Goal: Communication & Community: Answer question/provide support

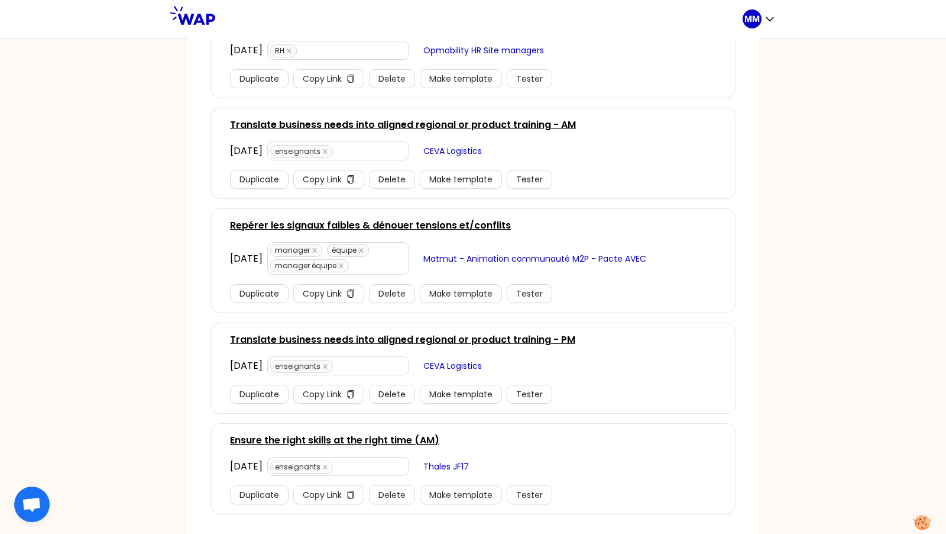
scroll to position [540, 0]
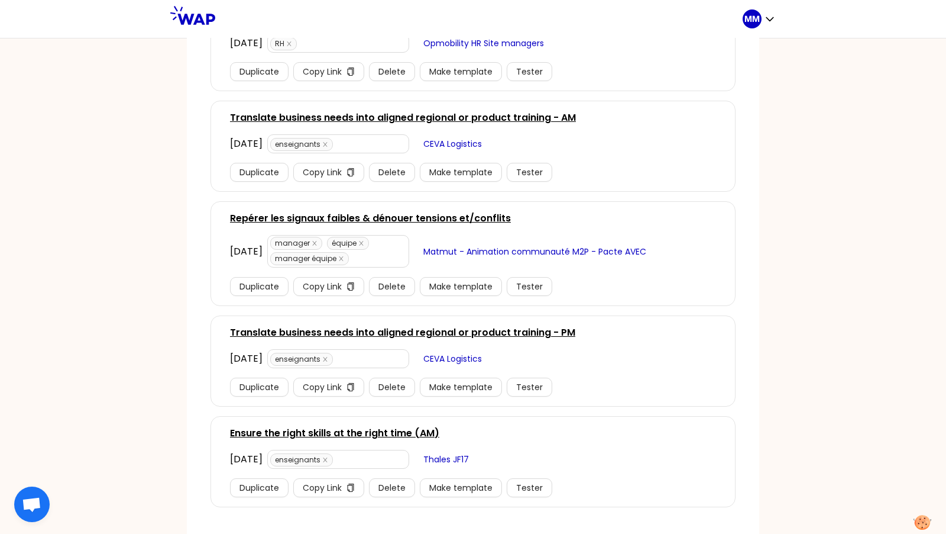
click at [471, 325] on link "Translate business needs into aligned regional or product training - PM" at bounding box center [402, 332] width 345 height 14
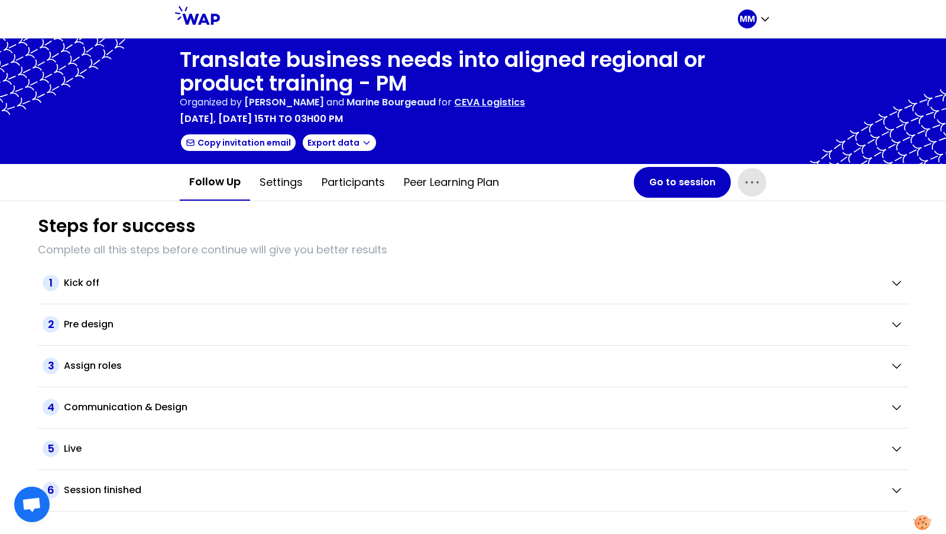
click at [754, 182] on icon "button" at bounding box center [752, 182] width 19 height 19
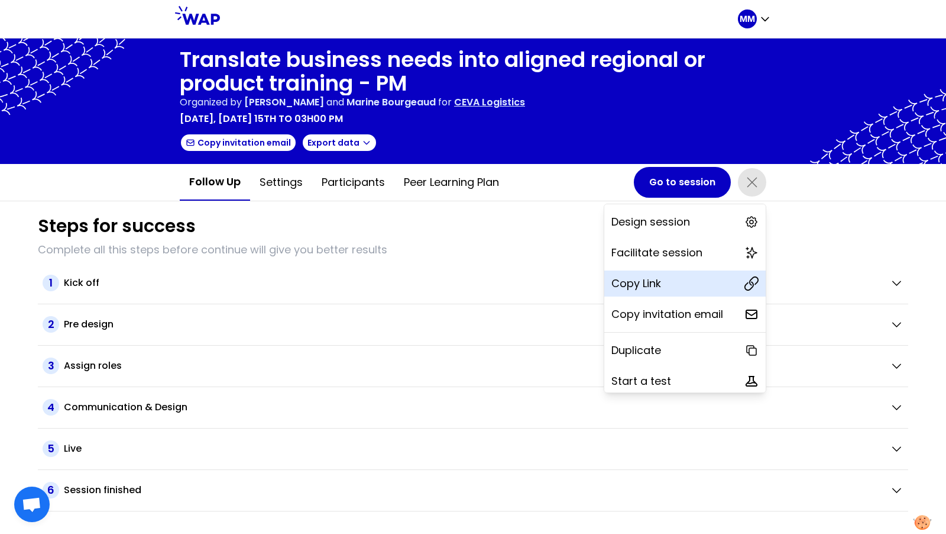
click at [666, 285] on div "Copy Link" at bounding box center [685, 283] width 161 height 26
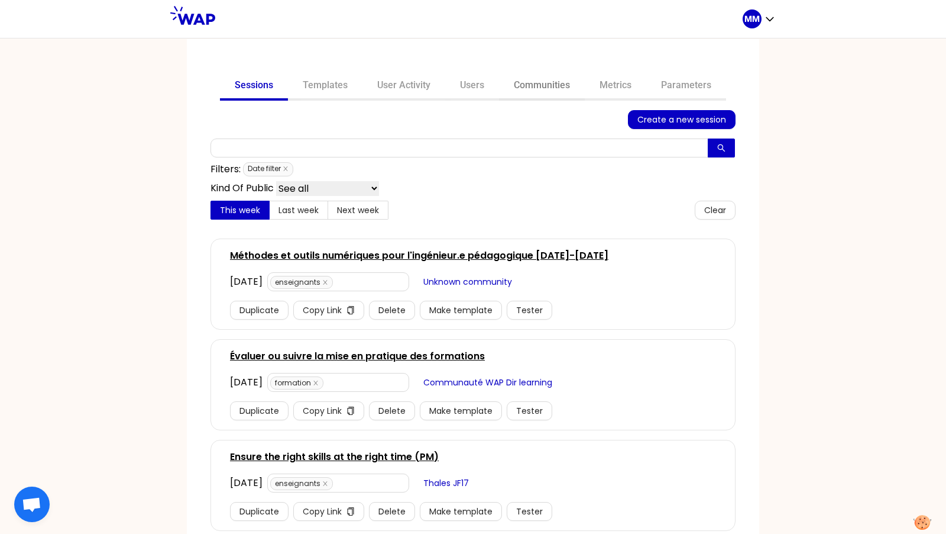
click at [529, 88] on link "Communities" at bounding box center [542, 86] width 86 height 28
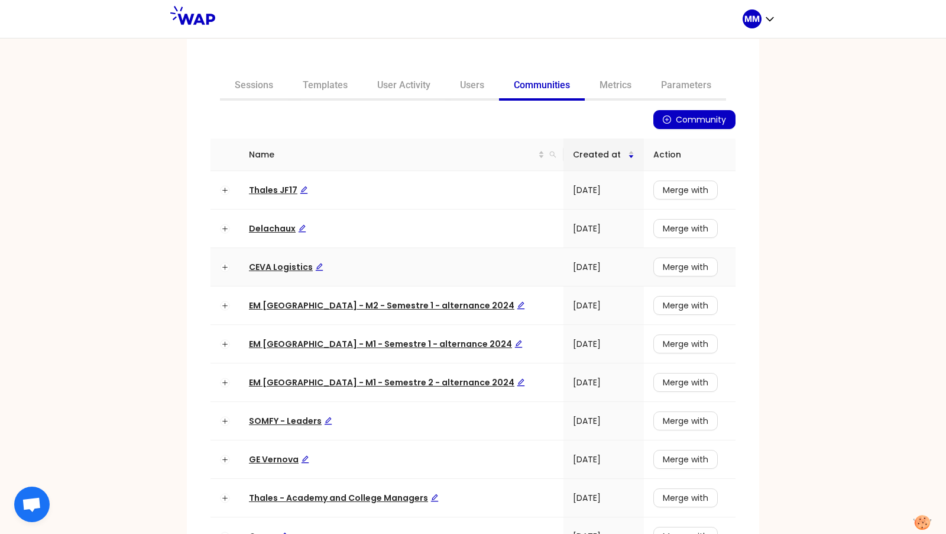
click at [277, 271] on span "CEVA Logistics" at bounding box center [286, 267] width 75 height 12
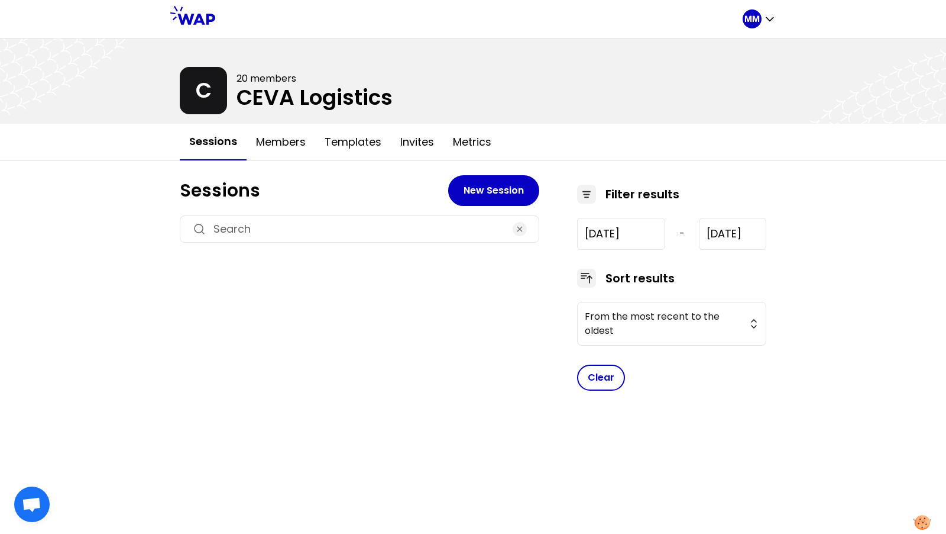
type input "2025-6-18"
type input "2025-9-18"
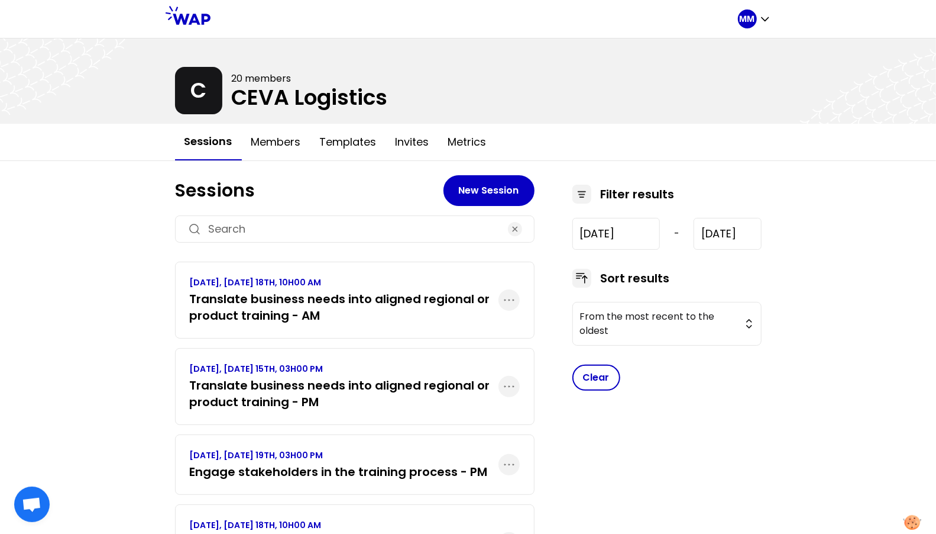
click at [355, 404] on h3 "Translate business needs into aligned regional or product training - PM" at bounding box center [344, 393] width 309 height 33
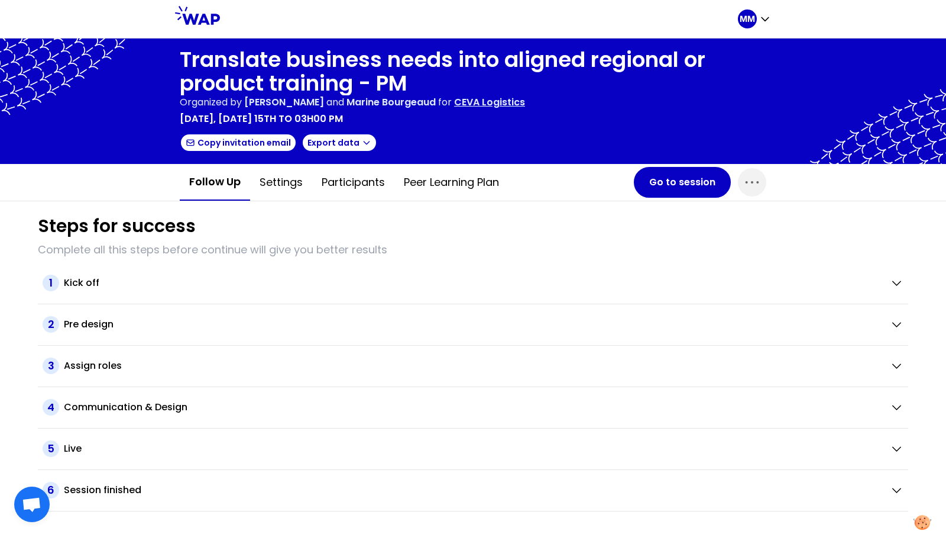
click at [518, 106] on p "CEVA Logistics" at bounding box center [489, 102] width 71 height 14
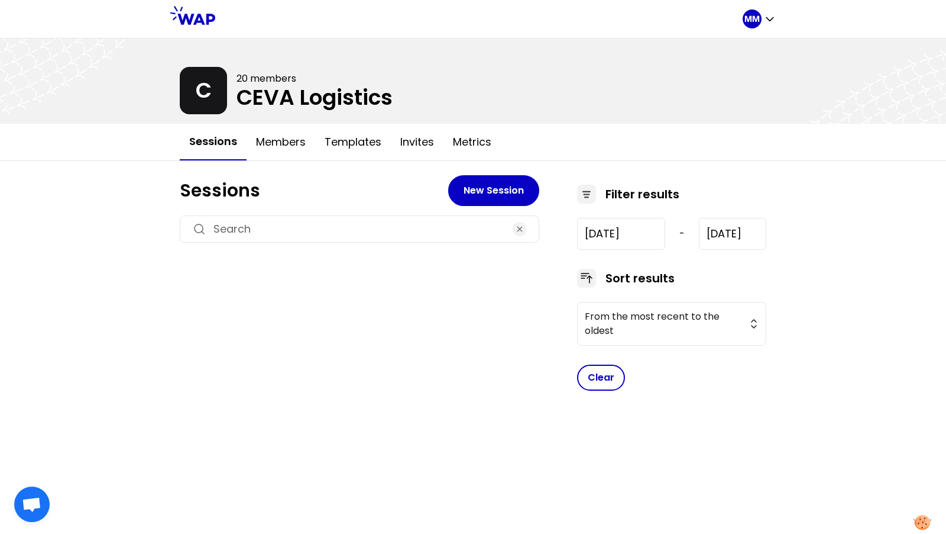
type input "2025-6-18"
type input "2025-9-18"
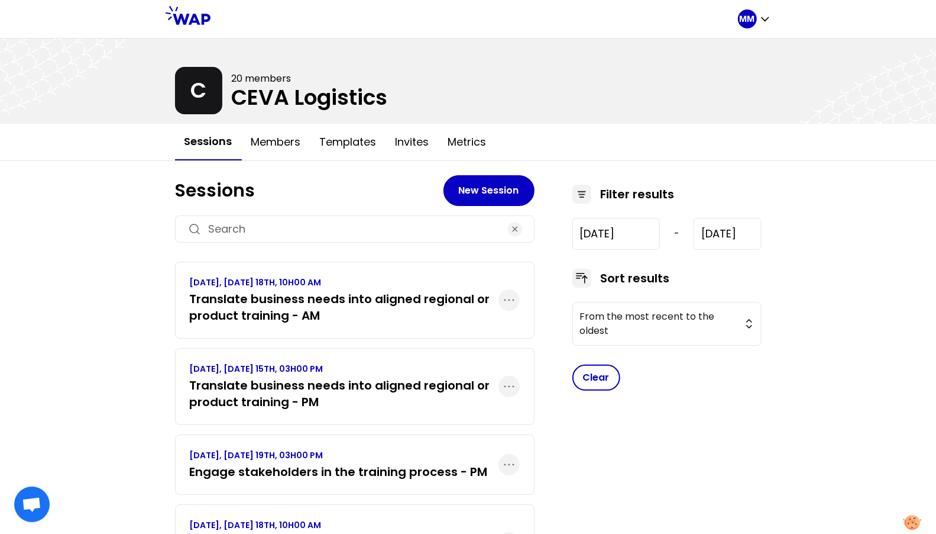
click at [347, 310] on h3 "Translate business needs into aligned regional or product training - AM" at bounding box center [344, 306] width 309 height 33
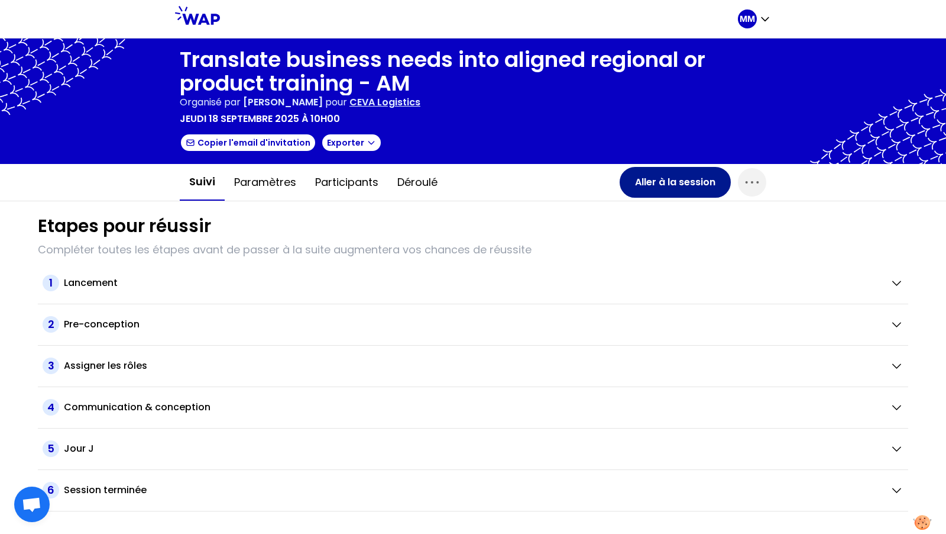
click at [669, 185] on button "Aller à la session" at bounding box center [675, 182] width 111 height 31
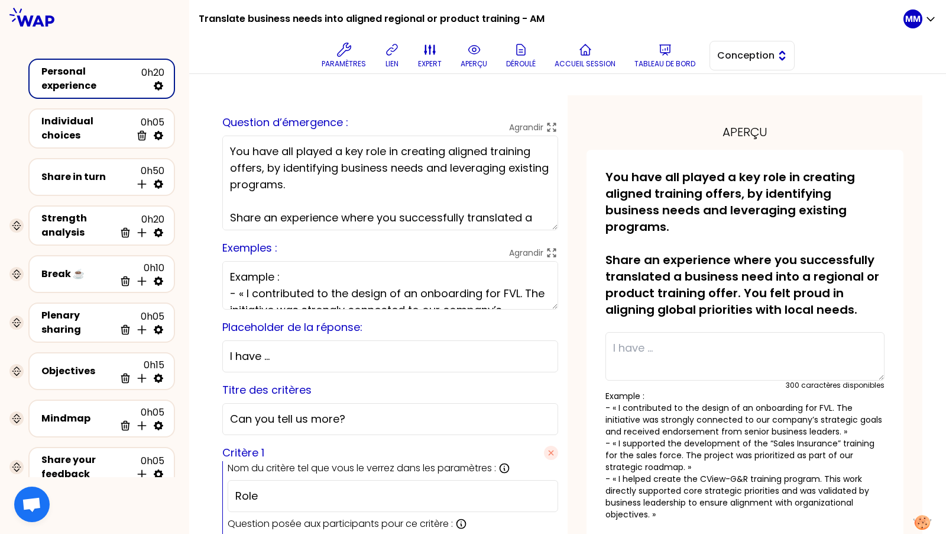
click at [764, 48] on button "Conception" at bounding box center [752, 56] width 85 height 30
click at [761, 98] on span "Facilitation" at bounding box center [759, 104] width 51 height 14
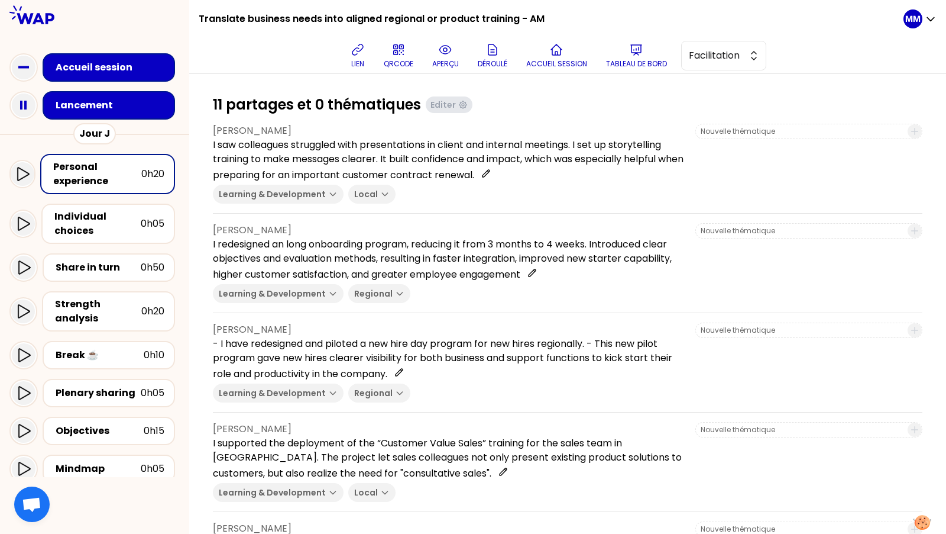
click at [143, 103] on div "Lancement" at bounding box center [113, 105] width 114 height 14
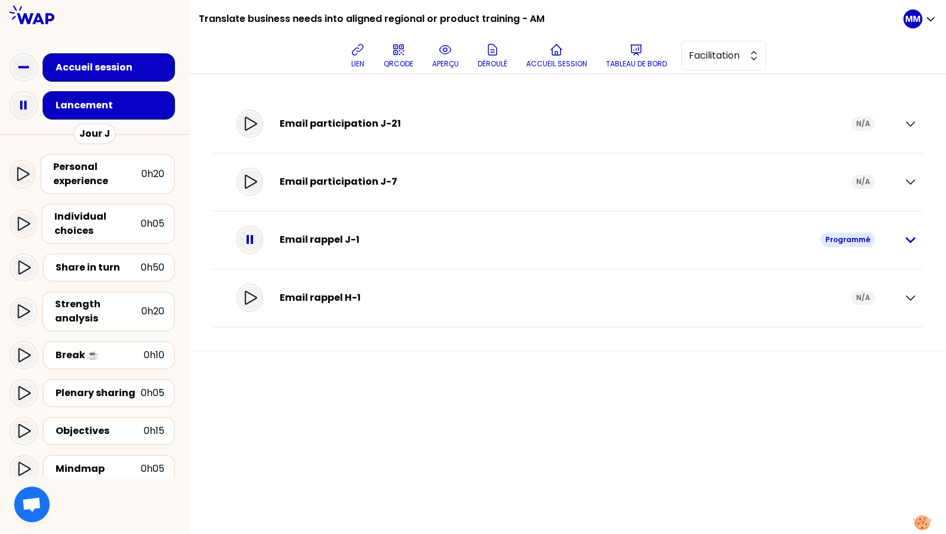
click at [908, 237] on icon "button" at bounding box center [911, 239] width 14 height 14
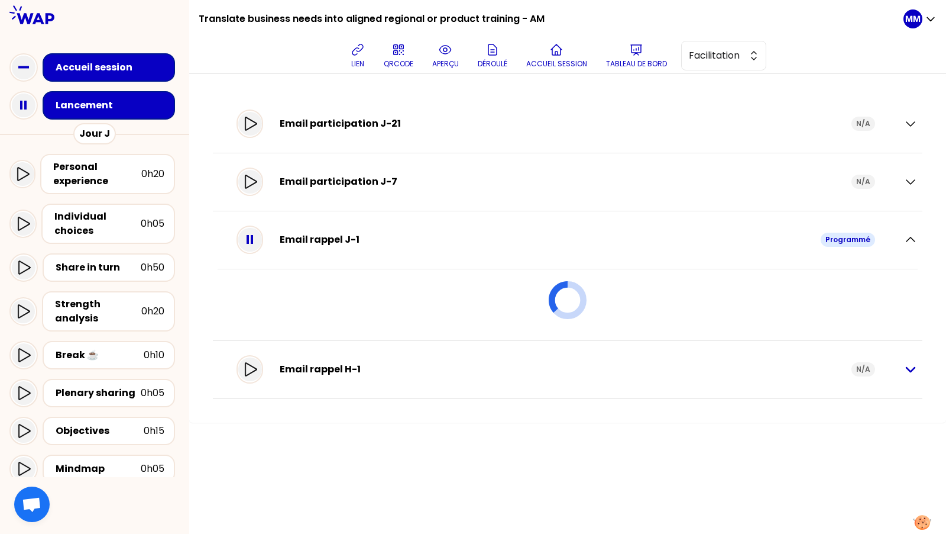
click at [910, 368] on icon "button" at bounding box center [911, 369] width 8 height 4
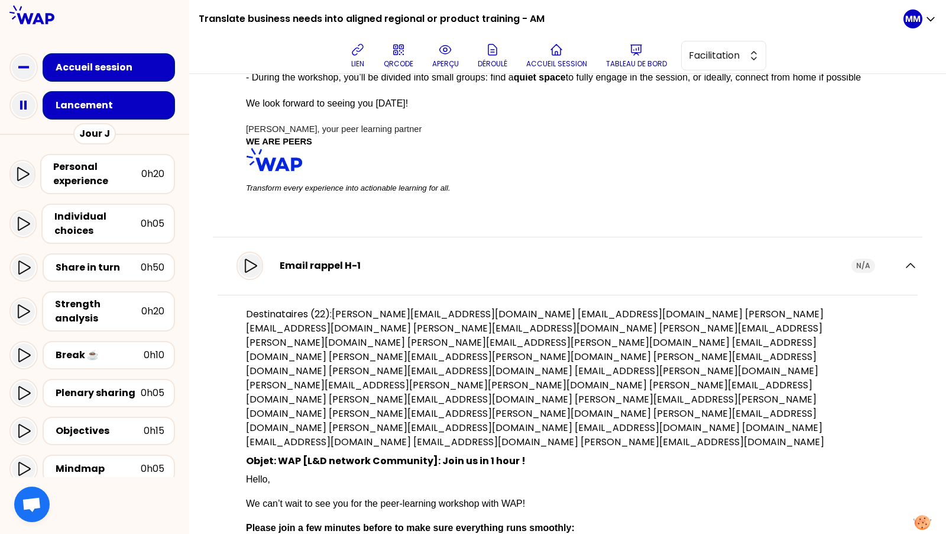
scroll to position [241, 0]
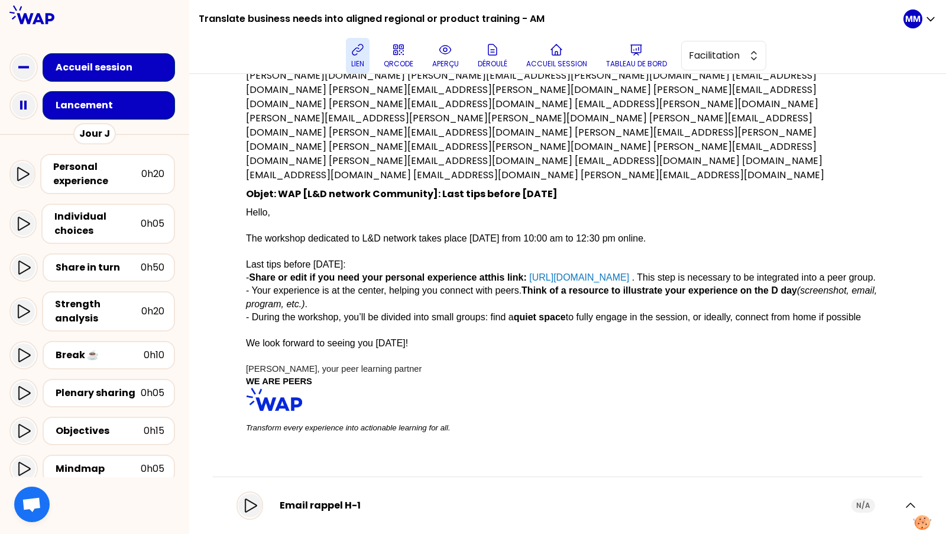
click at [363, 60] on p "lien" at bounding box center [357, 63] width 13 height 9
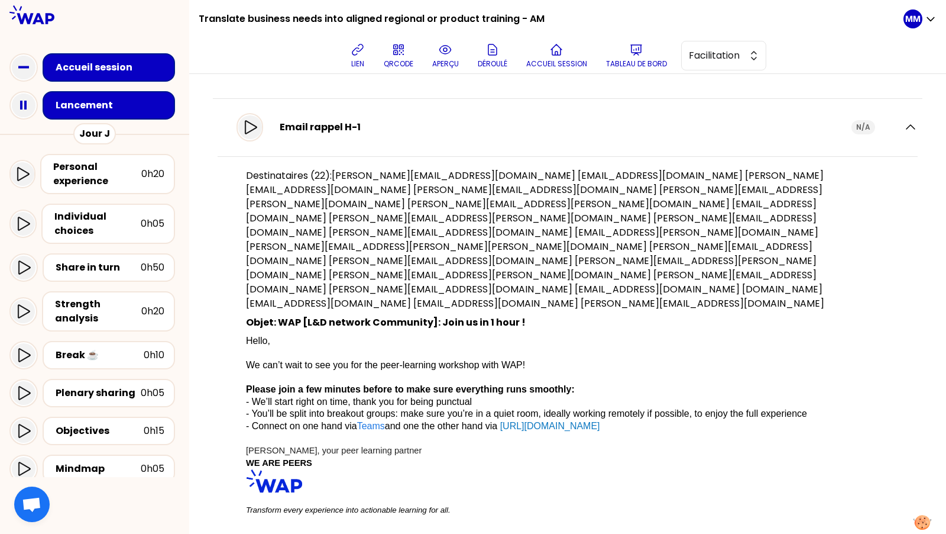
click at [638, 432] on p at bounding box center [568, 437] width 644 height 11
click at [589, 383] on p "Please join a few minutes before to make sure everything runs smoothly:" at bounding box center [568, 388] width 644 height 11
click at [434, 444] on p "Marie-Solveig, your peer learning partner" at bounding box center [568, 450] width 644 height 12
click at [644, 56] on icon at bounding box center [636, 50] width 14 height 14
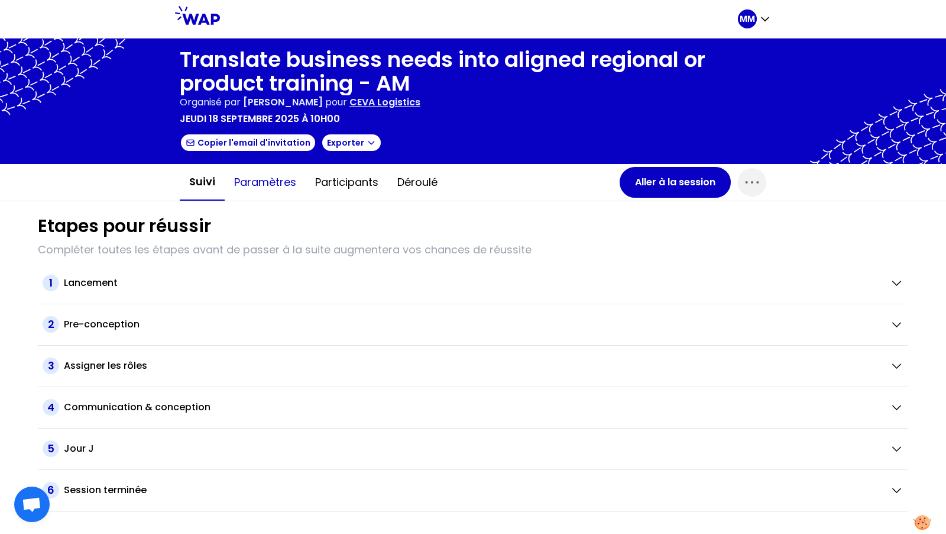
click at [286, 179] on button "Paramètres" at bounding box center [265, 181] width 81 height 35
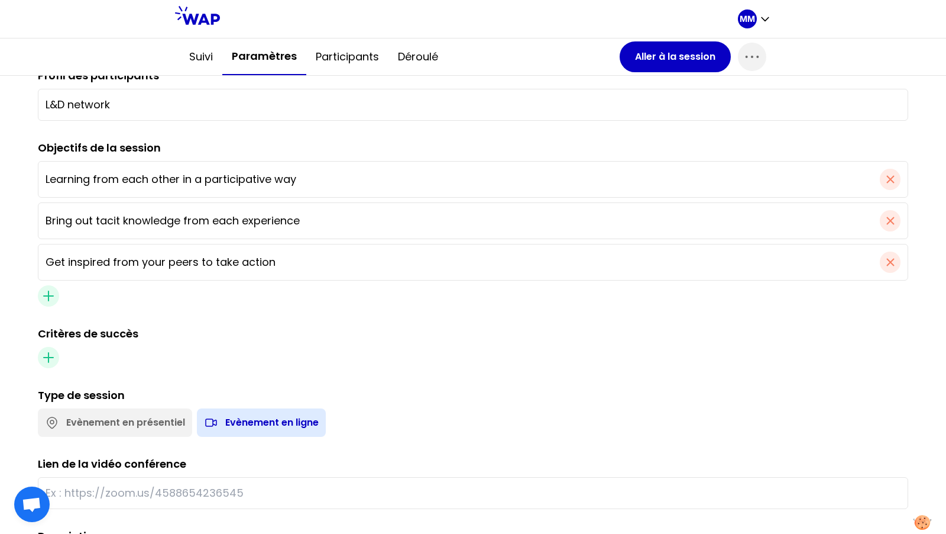
scroll to position [442, 0]
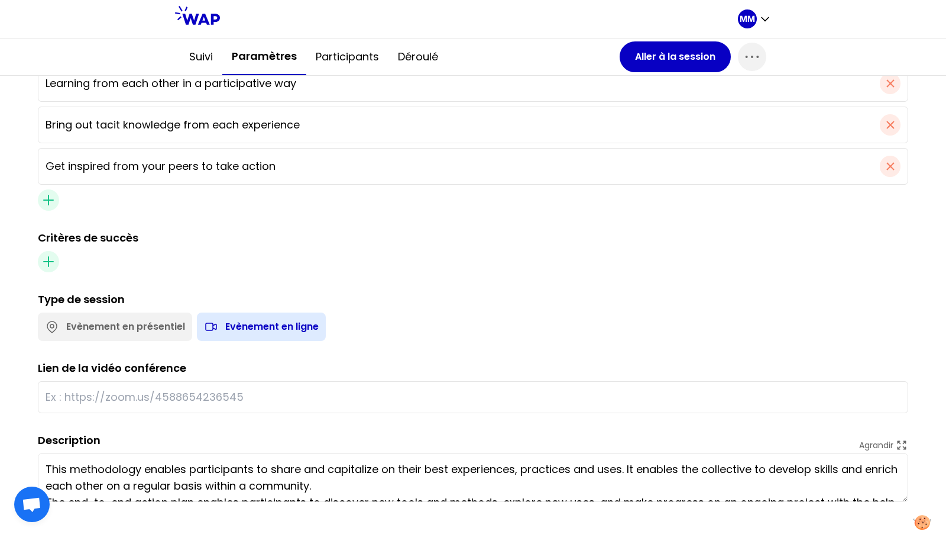
click at [270, 397] on input "text" at bounding box center [473, 397] width 855 height 17
paste input "https://teams.microsoft.com/l/meetup-join/19%3ameeting_MzdlMWY2MjEtNGVlZS00YTA5…"
type input "https://teams.microsoft.com/l/meetup-join/19%3ameeting_MzdlMWY2MjEtNGVlZS00YTA5…"
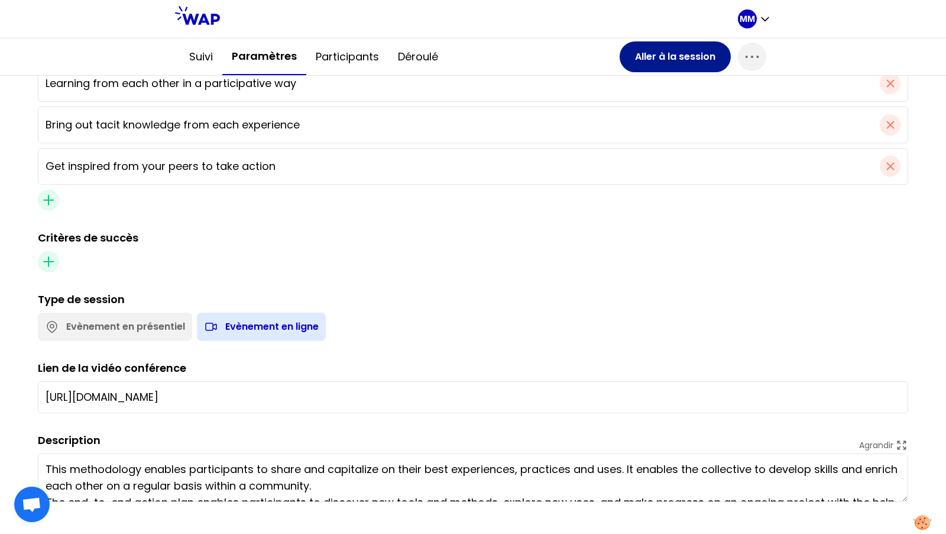
click at [663, 56] on button "Aller à la session" at bounding box center [675, 56] width 111 height 31
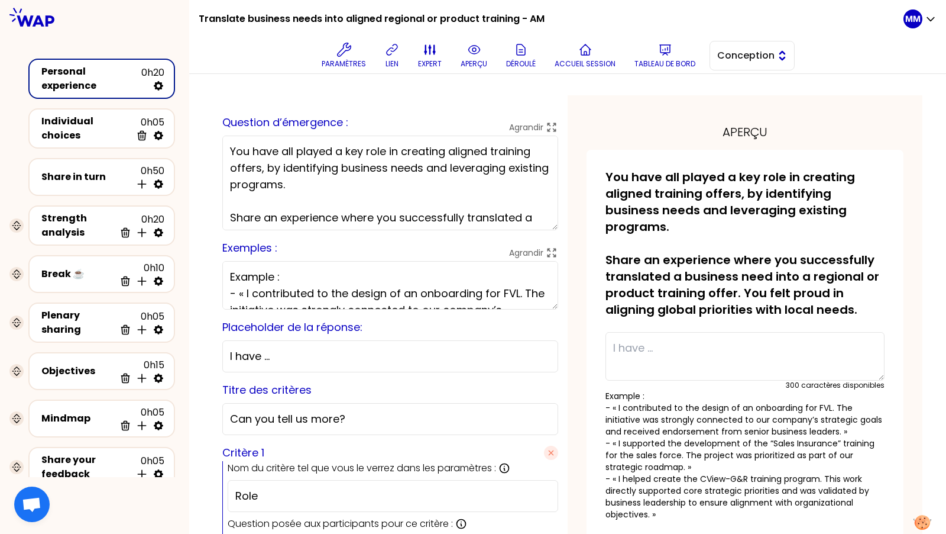
click at [745, 59] on span "Conception" at bounding box center [744, 56] width 53 height 14
click at [752, 101] on span "Facilitation" at bounding box center [759, 104] width 51 height 14
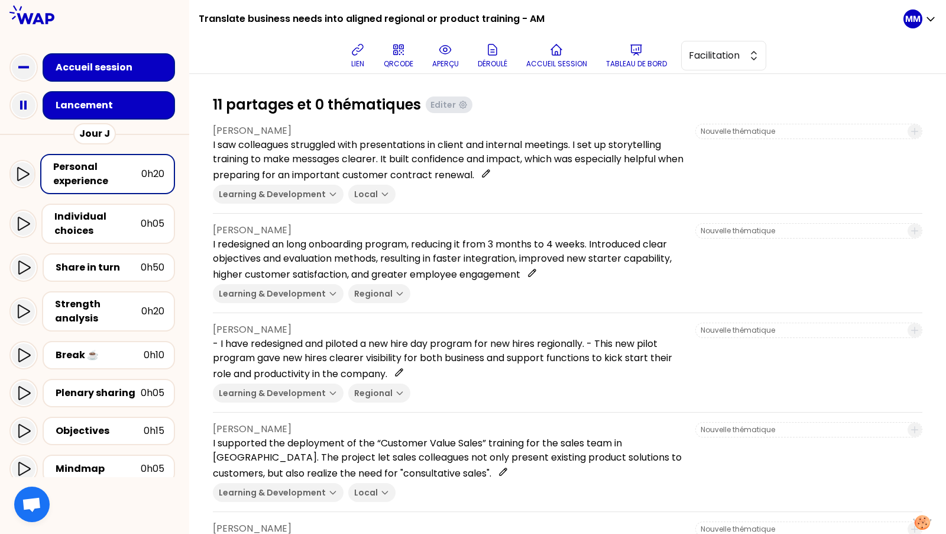
click at [152, 105] on div "Lancement" at bounding box center [113, 105] width 114 height 14
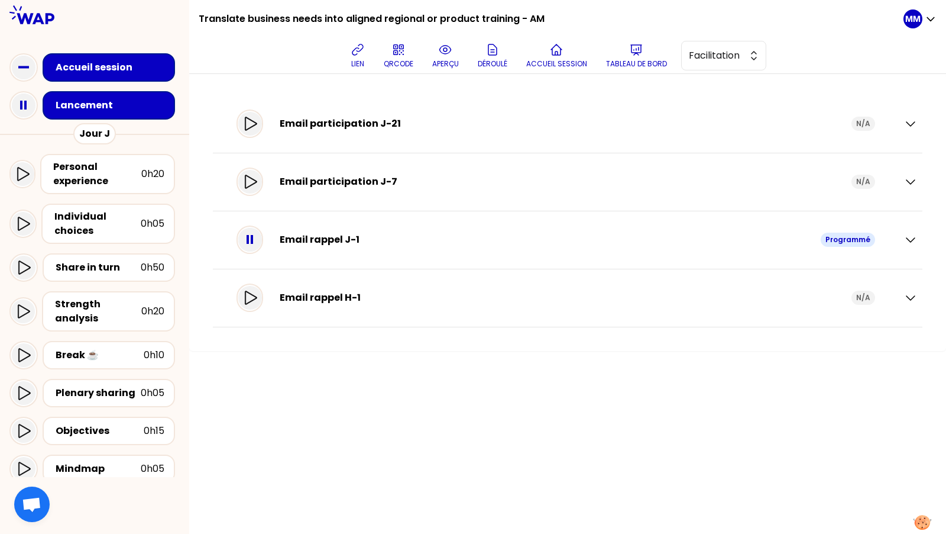
click at [480, 300] on div "Email rappel H-1" at bounding box center [566, 297] width 572 height 14
click at [910, 297] on icon "button" at bounding box center [911, 298] width 8 height 4
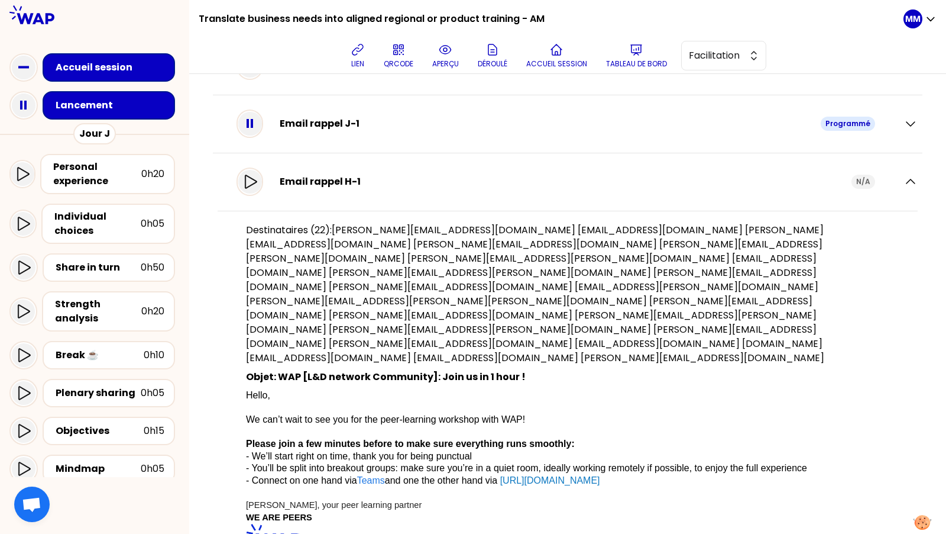
scroll to position [187, 0]
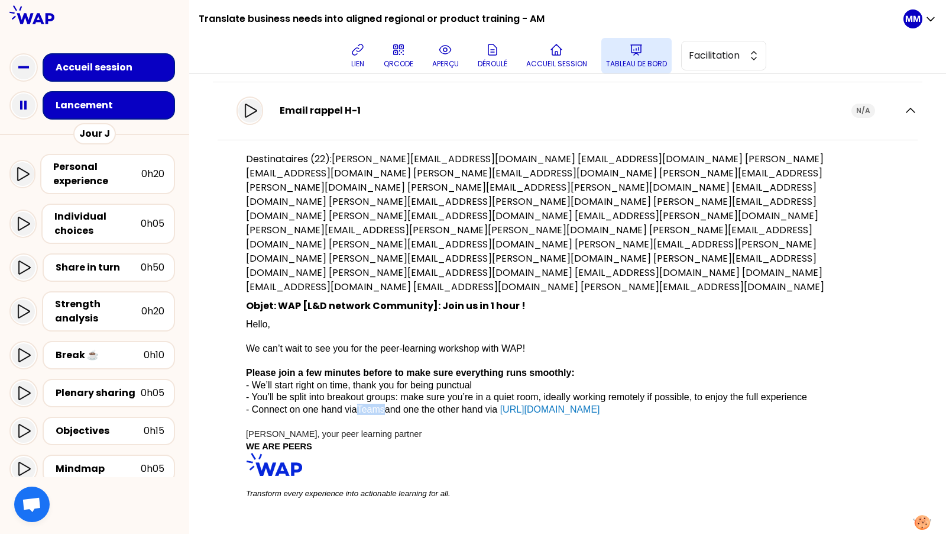
click at [641, 59] on p "Tableau de bord" at bounding box center [636, 63] width 61 height 9
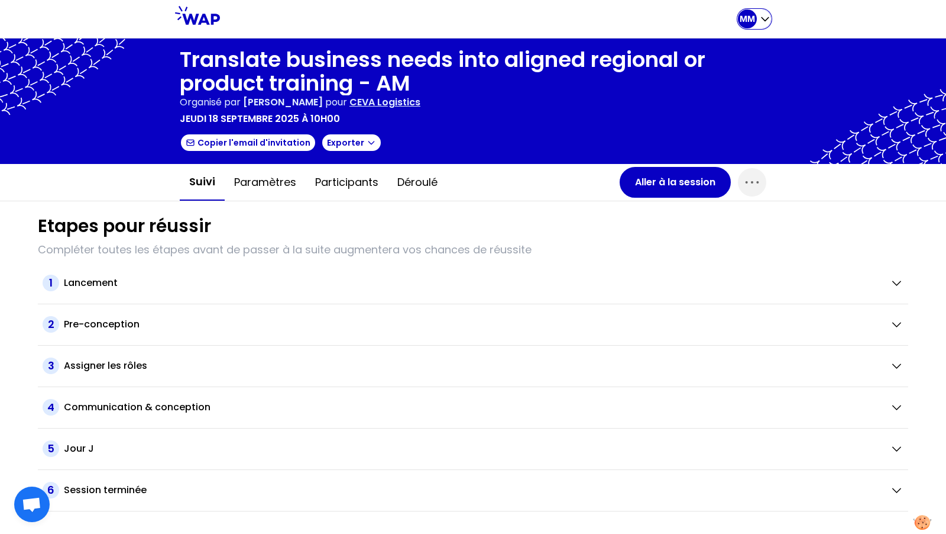
click at [752, 14] on p "MM" at bounding box center [747, 19] width 15 height 12
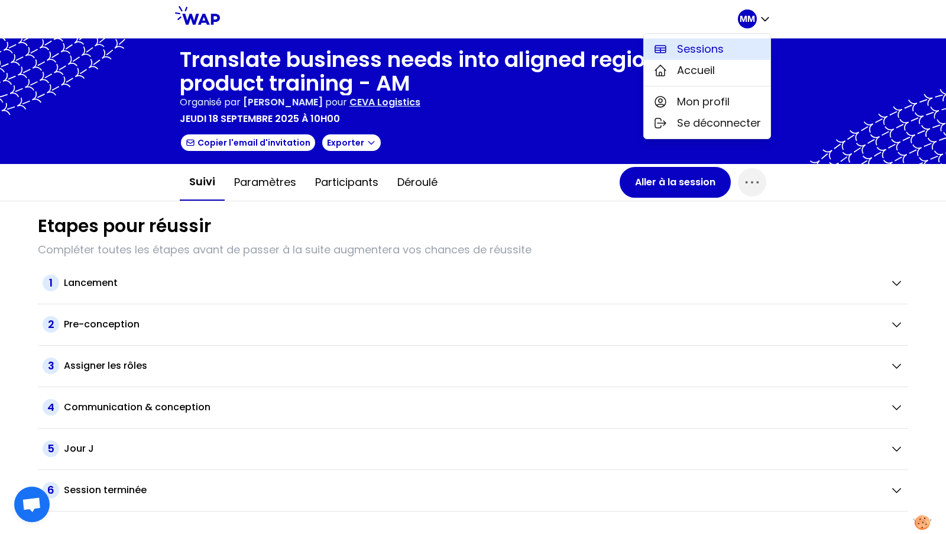
click at [725, 42] on button "Sessions" at bounding box center [707, 48] width 127 height 21
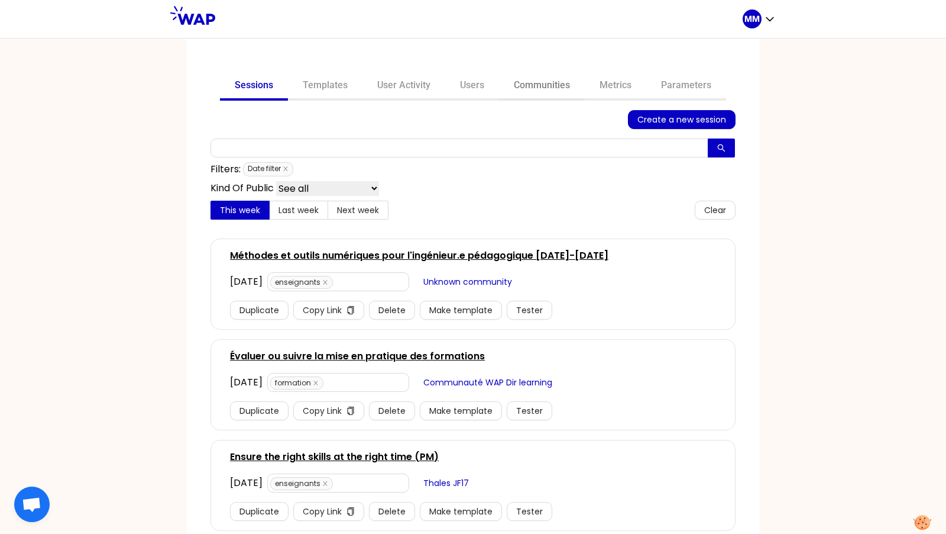
click at [546, 84] on link "Communities" at bounding box center [542, 86] width 86 height 28
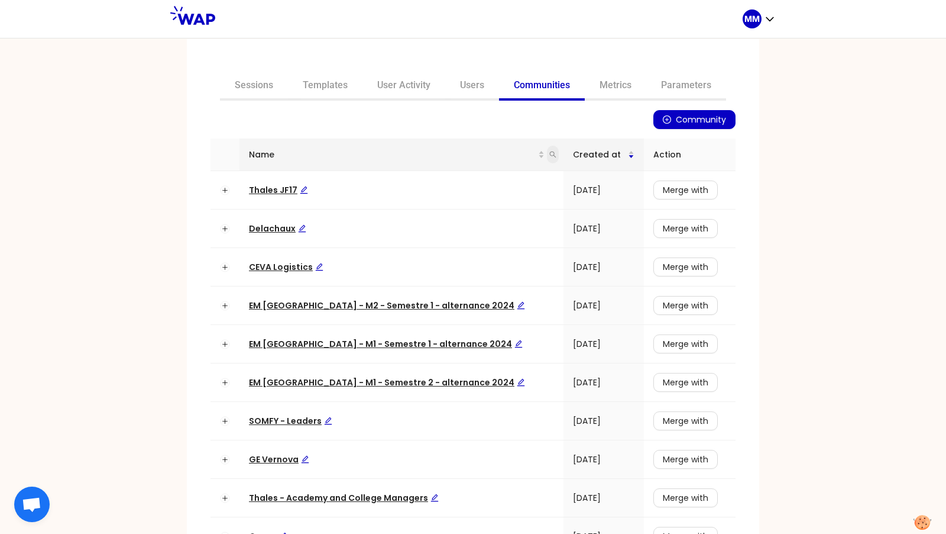
click at [550, 155] on icon "search" at bounding box center [553, 154] width 7 height 7
type input "t"
click at [265, 189] on span "Thales JF17" at bounding box center [278, 190] width 59 height 12
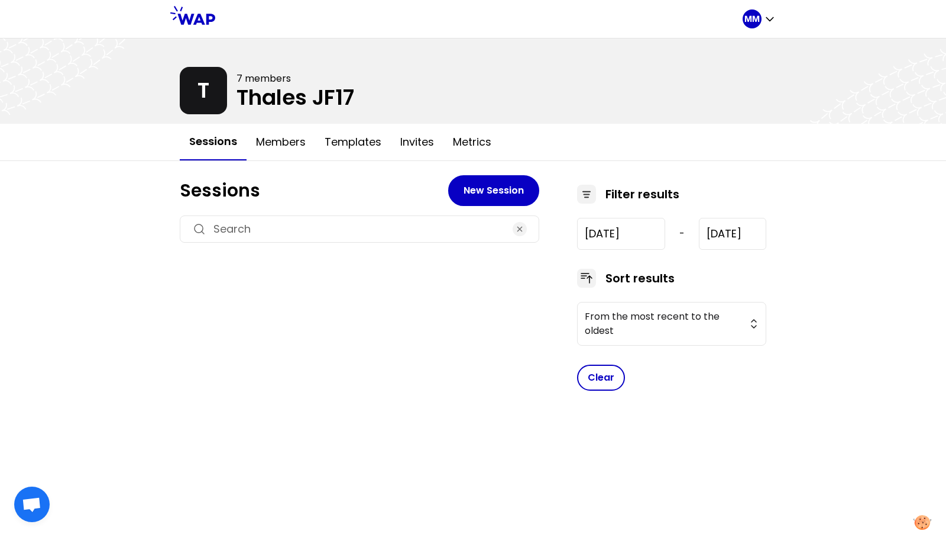
type input "[DATE]"
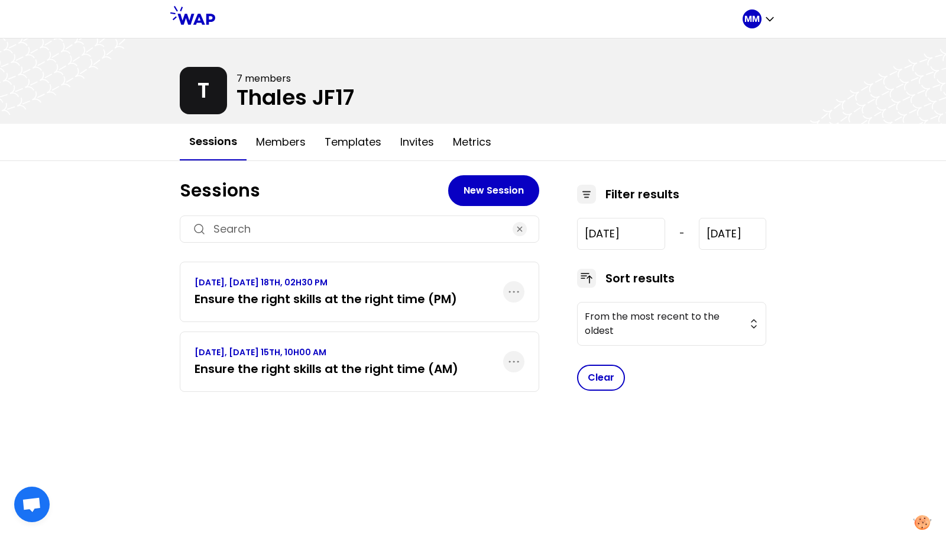
click at [359, 285] on p "SEPTEMBER 2025, THURSDAY 18TH, 02H30 PM" at bounding box center [326, 282] width 263 height 12
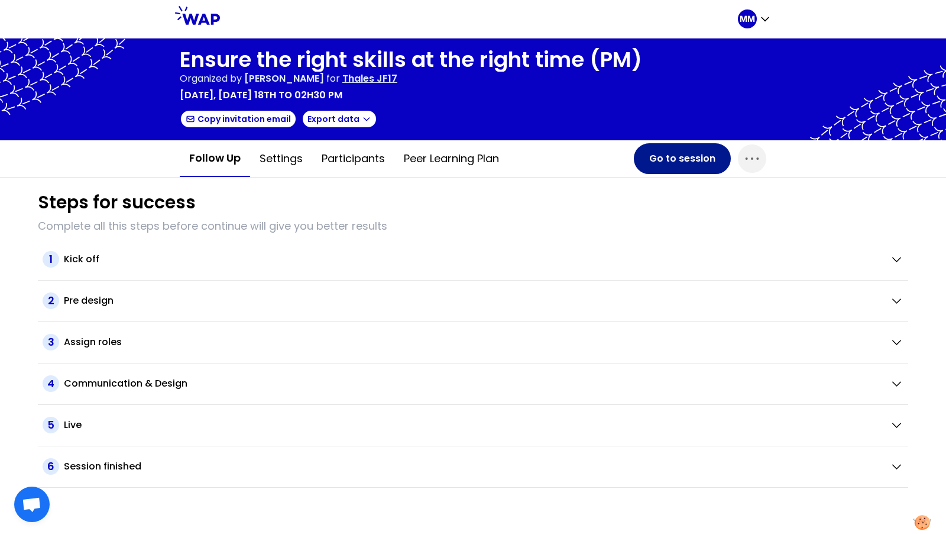
click at [694, 155] on button "Go to session" at bounding box center [682, 158] width 97 height 31
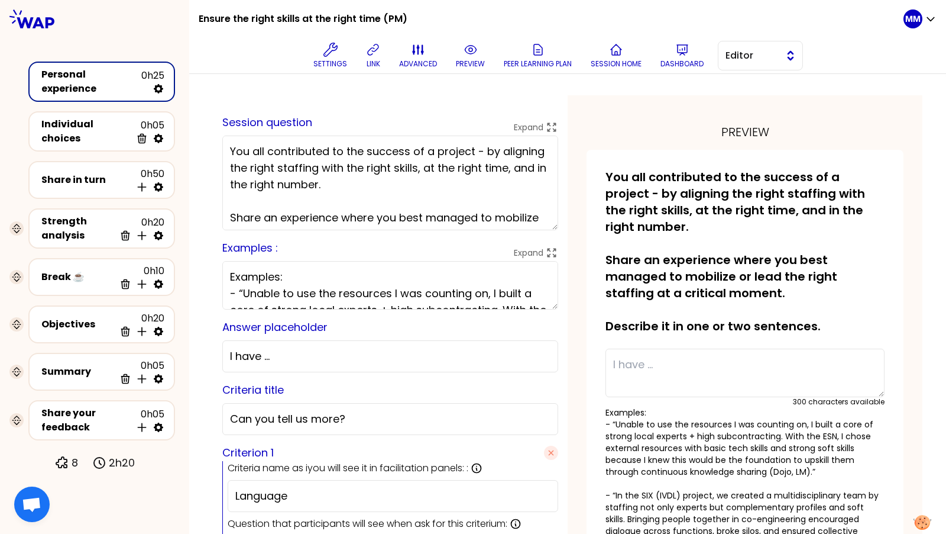
drag, startPoint x: 735, startPoint y: 52, endPoint x: 735, endPoint y: 67, distance: 14.8
click at [735, 53] on span "Editor" at bounding box center [752, 56] width 53 height 14
click at [754, 109] on span "Facilitator" at bounding box center [767, 104] width 51 height 14
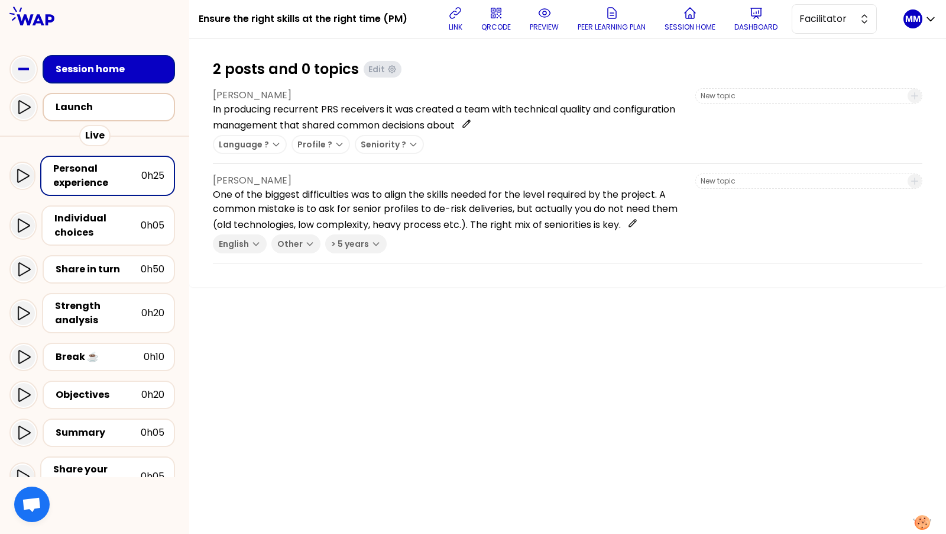
click at [117, 114] on div "Launch" at bounding box center [113, 107] width 114 height 14
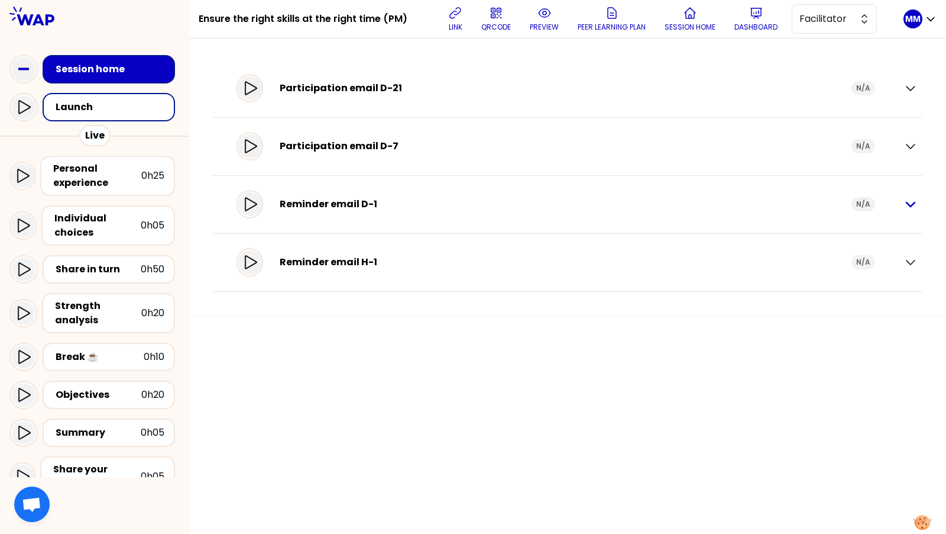
click at [910, 205] on icon "button" at bounding box center [911, 204] width 8 height 4
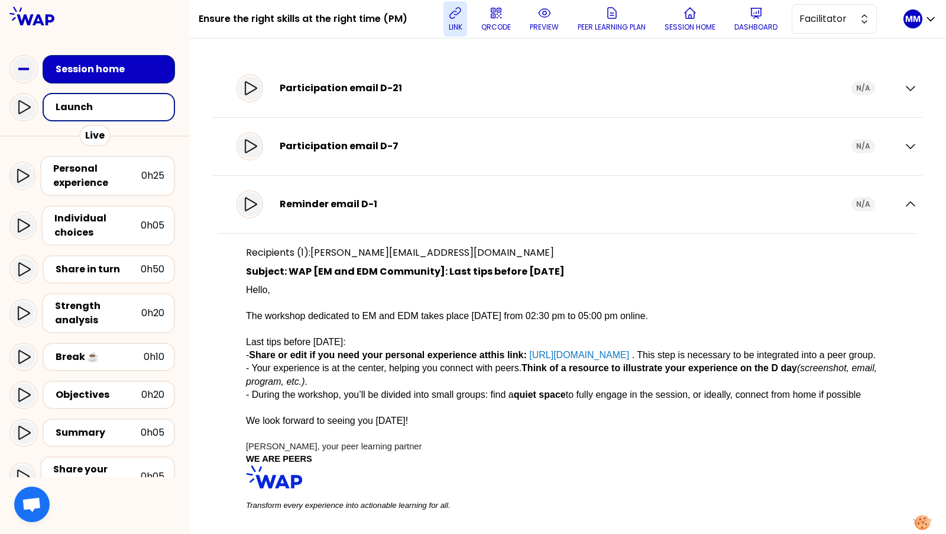
click at [464, 20] on button "link" at bounding box center [456, 18] width 24 height 35
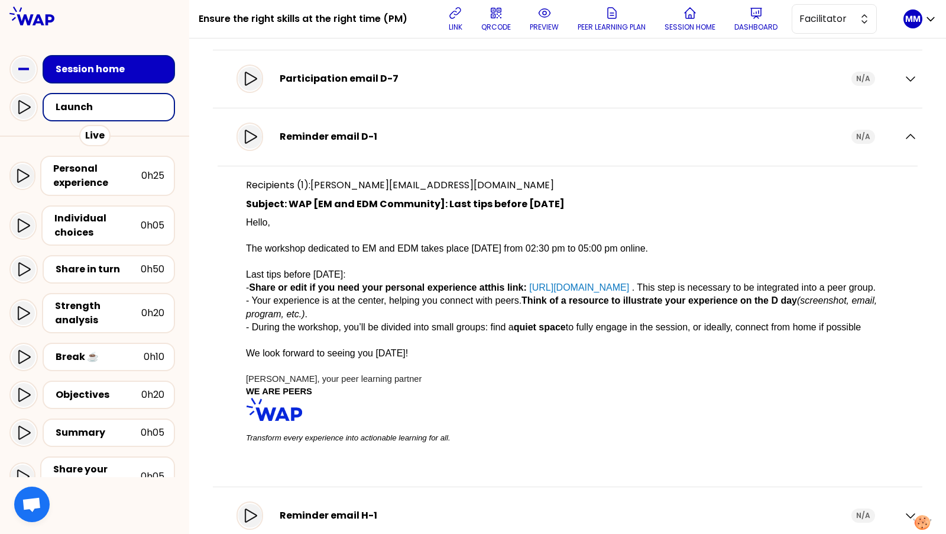
scroll to position [112, 0]
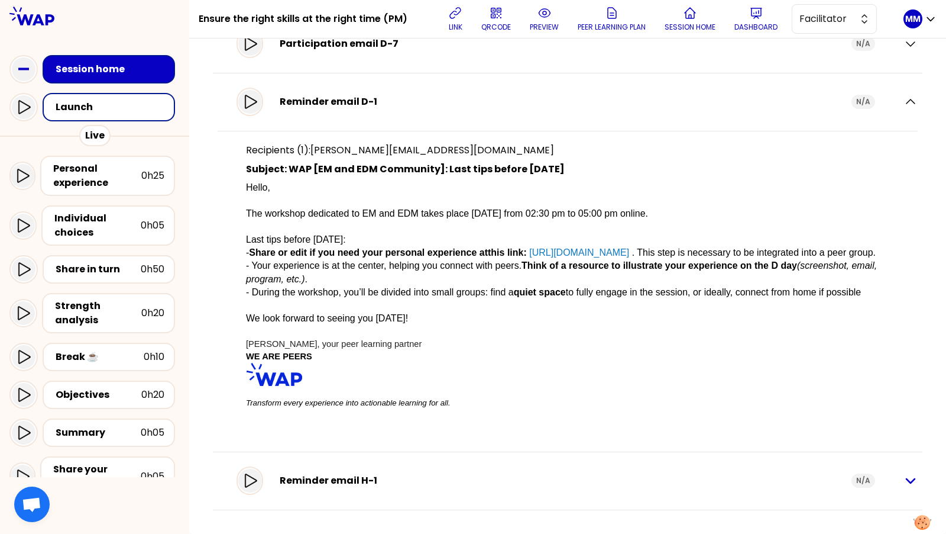
click at [905, 478] on icon "button" at bounding box center [911, 480] width 14 height 14
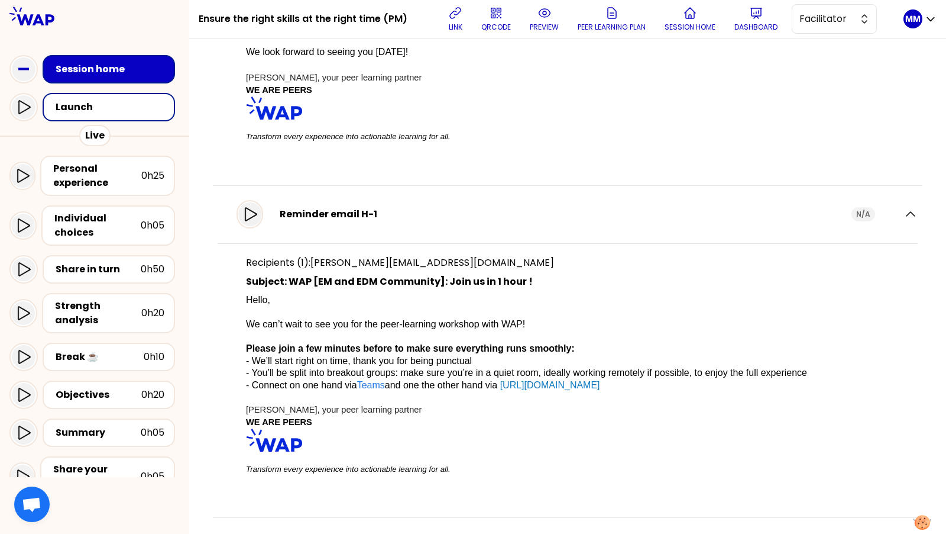
scroll to position [385, 0]
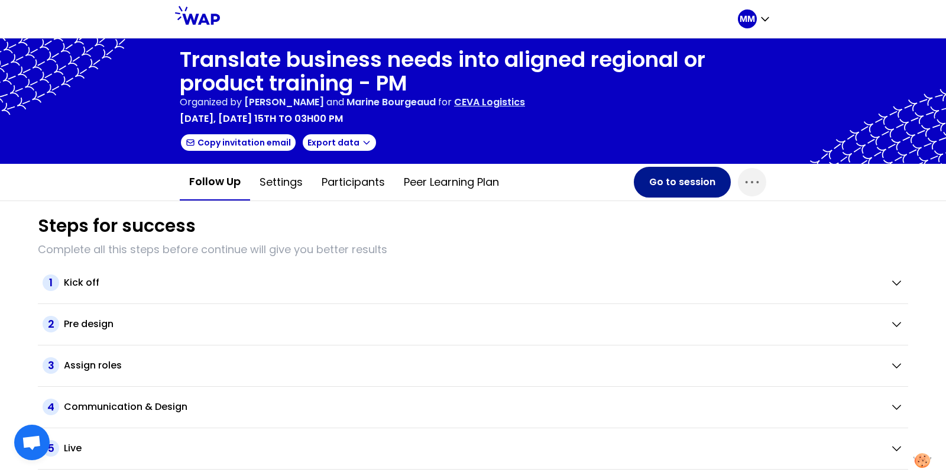
click at [692, 176] on button "Go to session" at bounding box center [682, 182] width 97 height 31
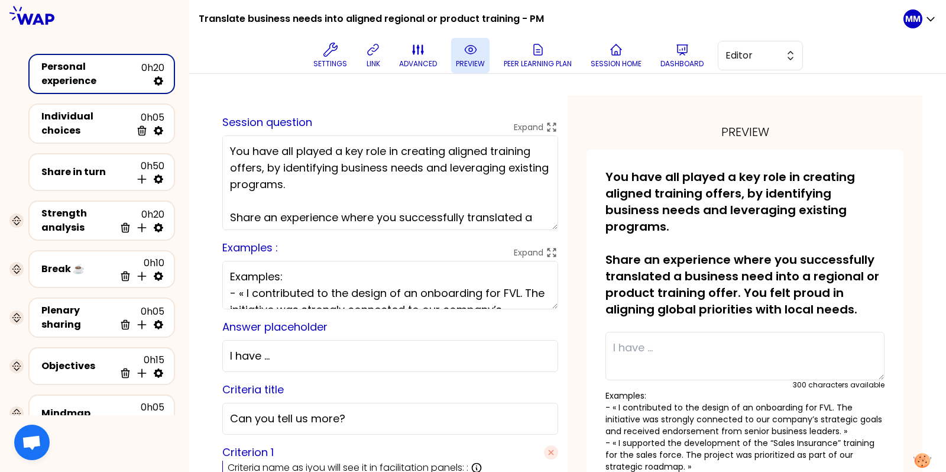
click at [471, 67] on p "preview" at bounding box center [470, 63] width 29 height 9
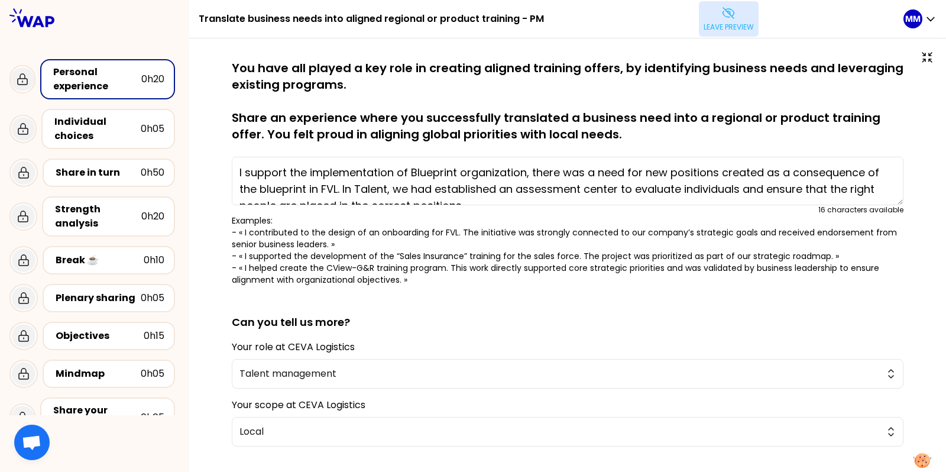
click at [753, 27] on p "Leave preview" at bounding box center [729, 26] width 50 height 9
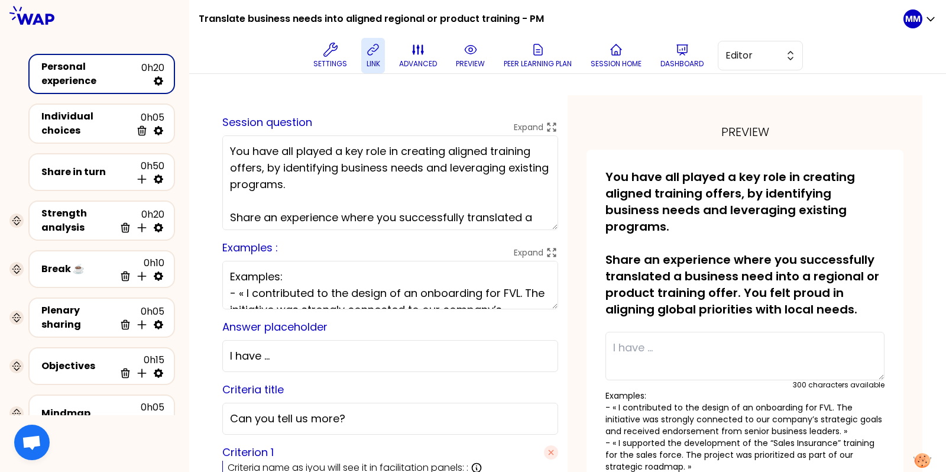
click at [373, 60] on p "link" at bounding box center [374, 63] width 14 height 9
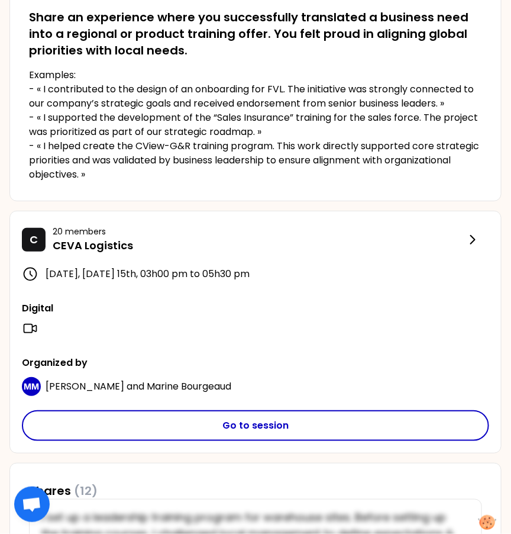
scroll to position [282, 0]
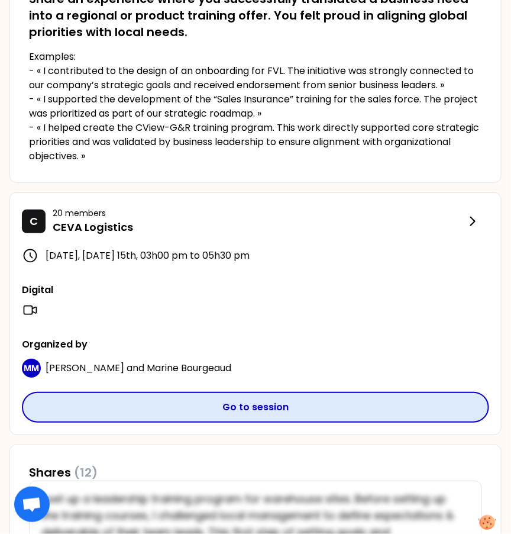
click at [376, 408] on button "Go to session" at bounding box center [255, 407] width 467 height 31
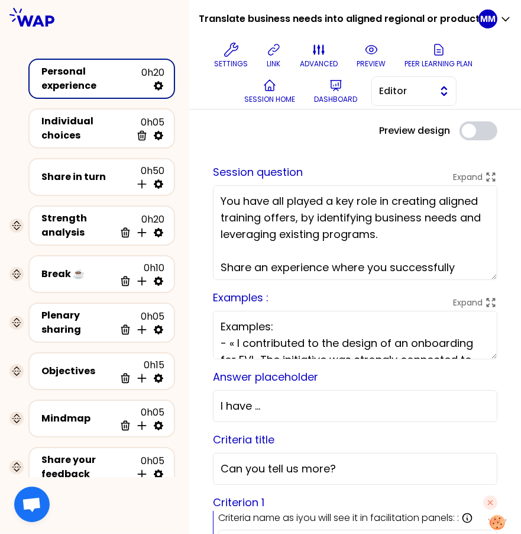
click at [379, 98] on span "Editor" at bounding box center [405, 91] width 53 height 14
click at [396, 147] on span "Facilitator" at bounding box center [421, 140] width 51 height 14
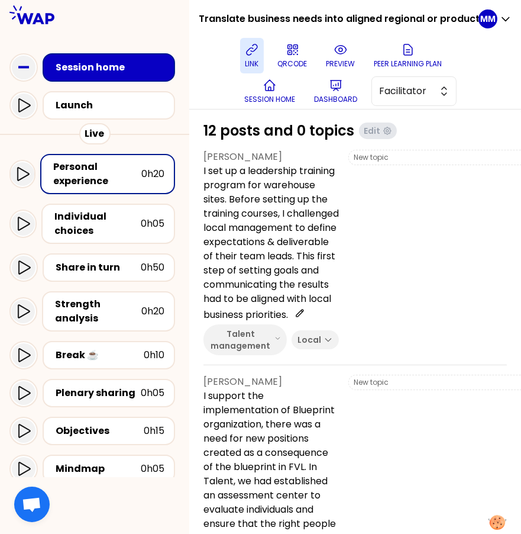
click at [259, 57] on button "link" at bounding box center [252, 55] width 24 height 35
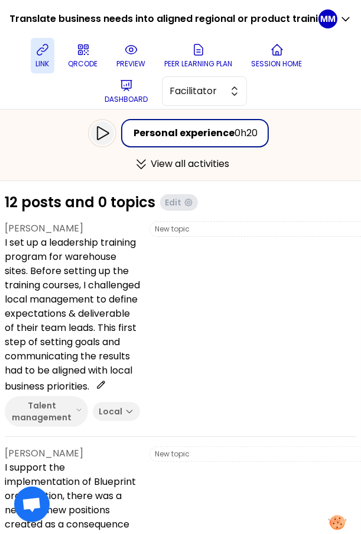
click at [38, 57] on button "link" at bounding box center [43, 55] width 24 height 35
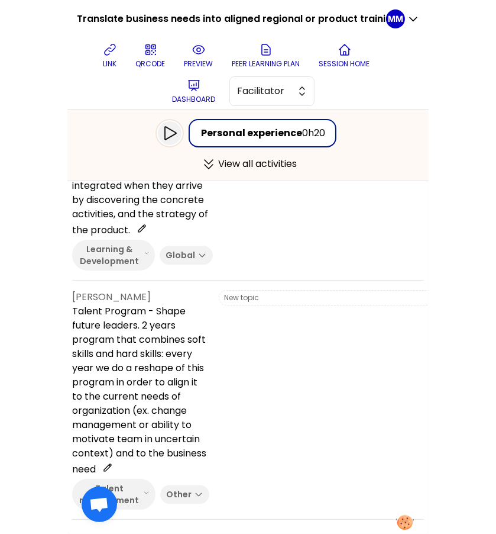
scroll to position [2381, 0]
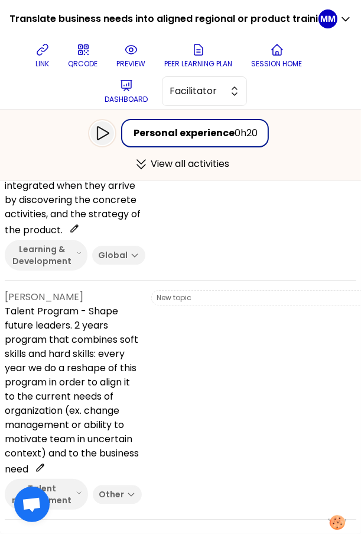
click at [33, 91] on div "link QRCODE preview Peer learning plan Session home Dashboard Facilitator" at bounding box center [169, 73] width 300 height 71
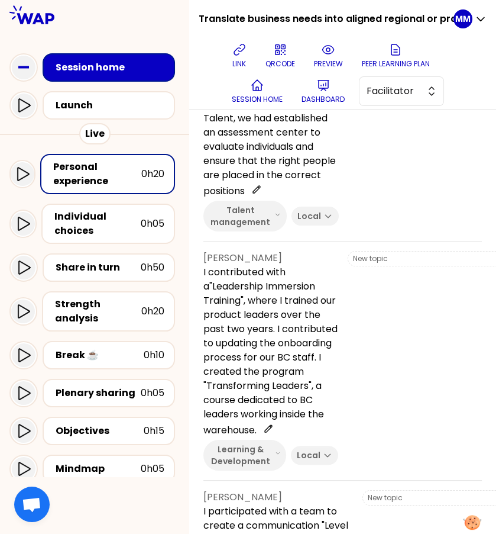
scroll to position [0, 0]
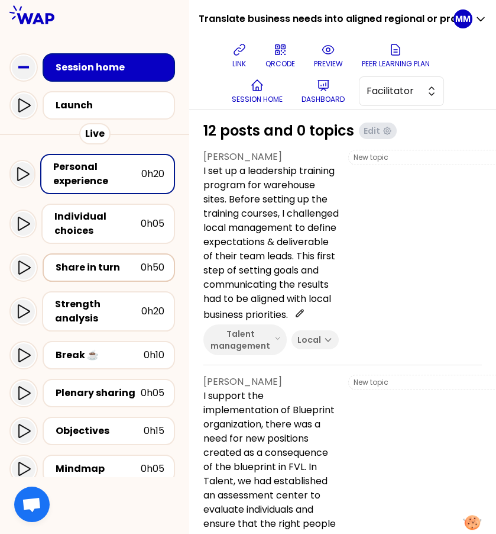
click at [116, 268] on div "Share in turn" at bounding box center [98, 267] width 85 height 14
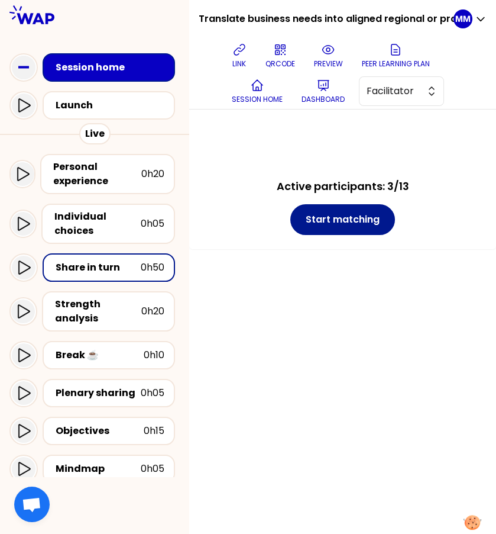
click at [364, 221] on button "Start matching" at bounding box center [342, 219] width 105 height 31
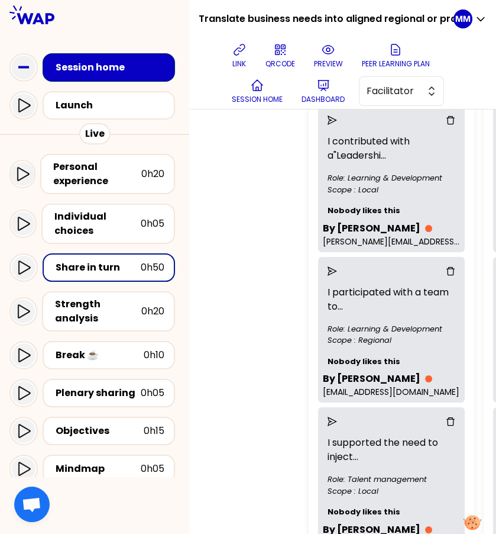
scroll to position [162, 0]
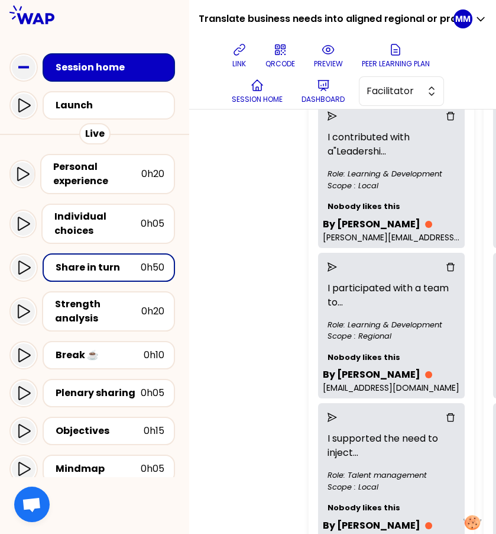
click at [268, 208] on div "0 unmatched participants" at bounding box center [251, 415] width 96 height 796
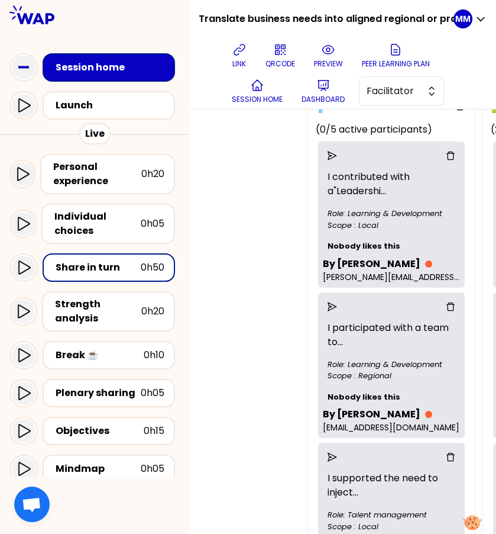
scroll to position [118, 0]
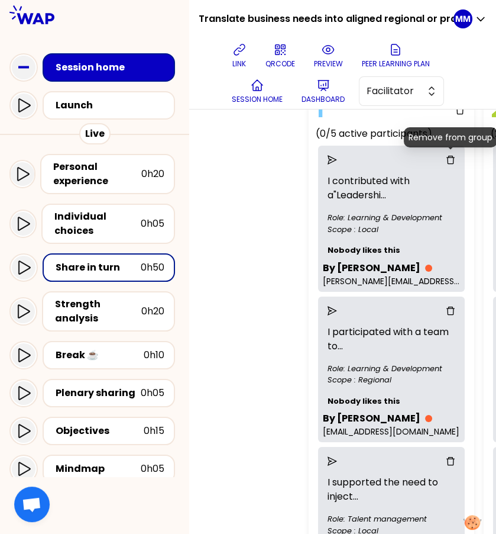
click at [455, 157] on icon "delete" at bounding box center [450, 159] width 9 height 9
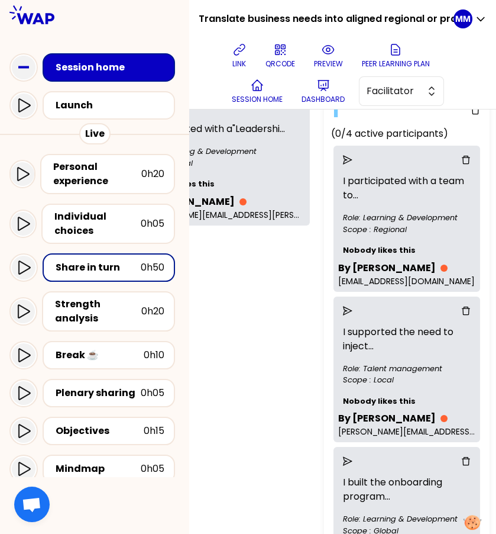
scroll to position [118, 88]
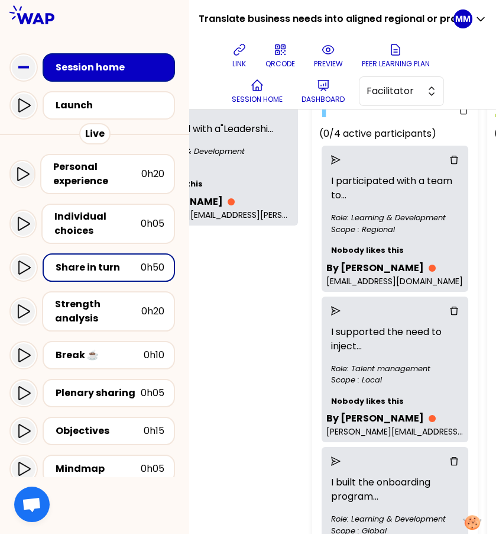
click at [450, 156] on icon "delete" at bounding box center [454, 159] width 9 height 9
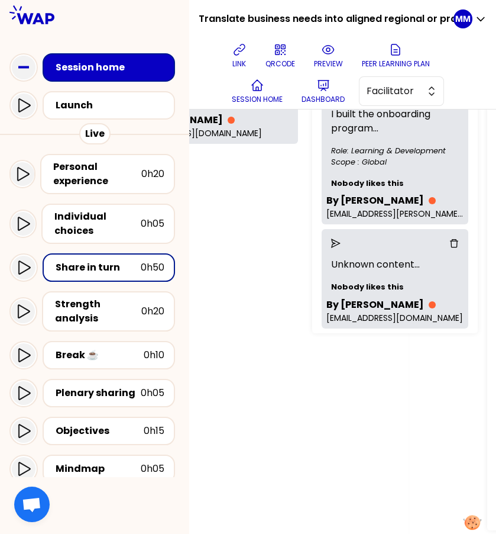
scroll to position [360, 88]
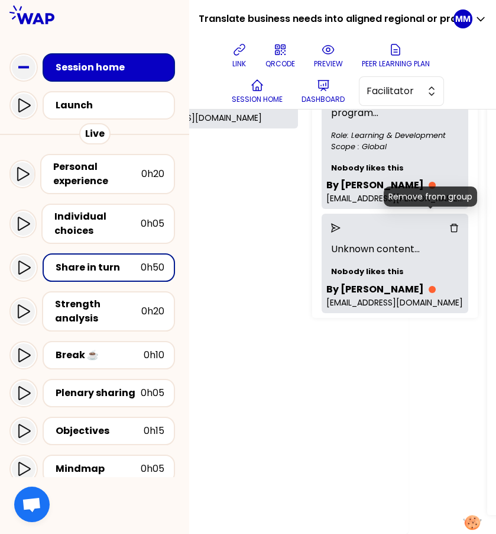
click at [450, 223] on icon "delete" at bounding box center [454, 227] width 9 height 9
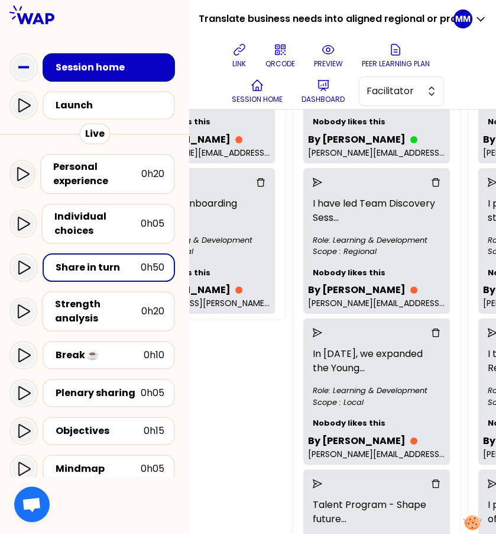
scroll to position [243, 281]
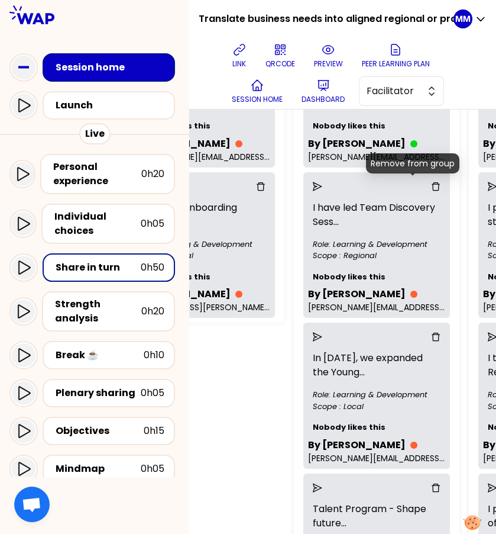
click at [432, 183] on icon "delete" at bounding box center [436, 186] width 8 height 8
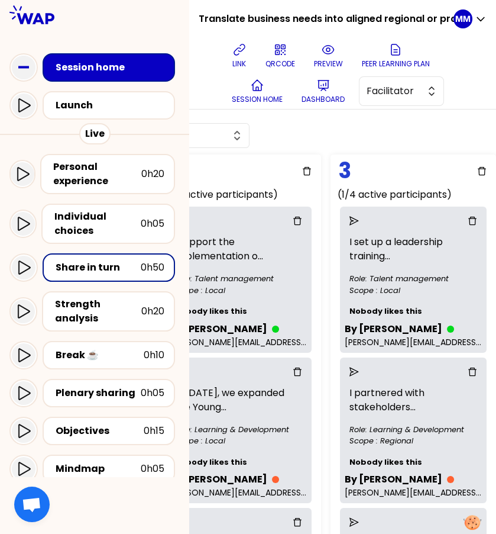
scroll to position [34, 425]
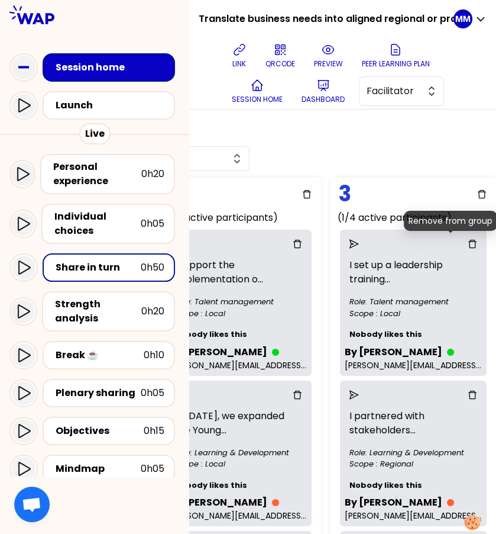
click at [468, 240] on icon "delete" at bounding box center [472, 244] width 8 height 8
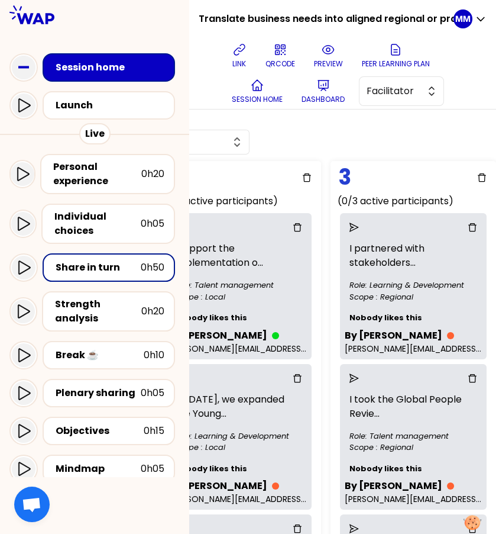
scroll to position [52, 425]
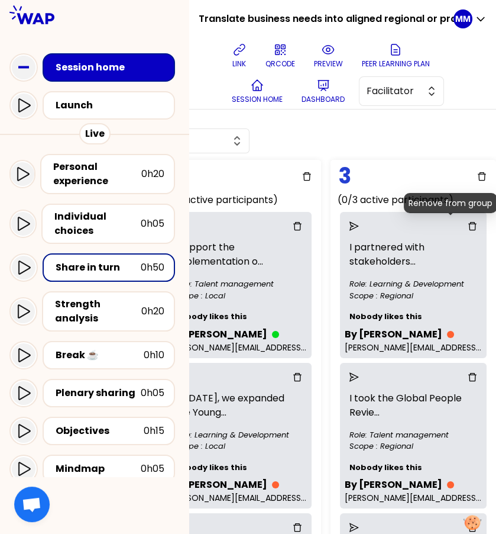
click at [468, 225] on icon "delete" at bounding box center [472, 225] width 9 height 9
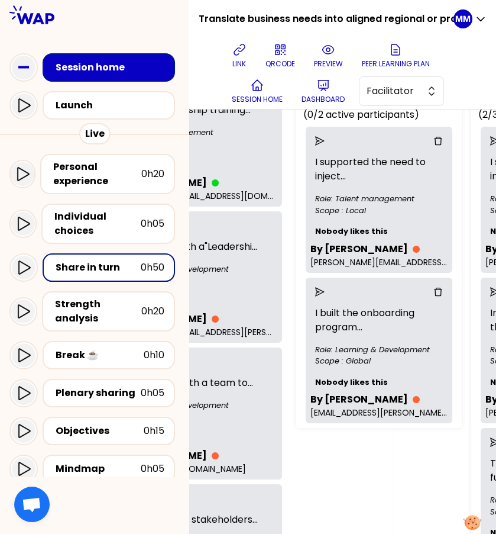
scroll to position [175, 104]
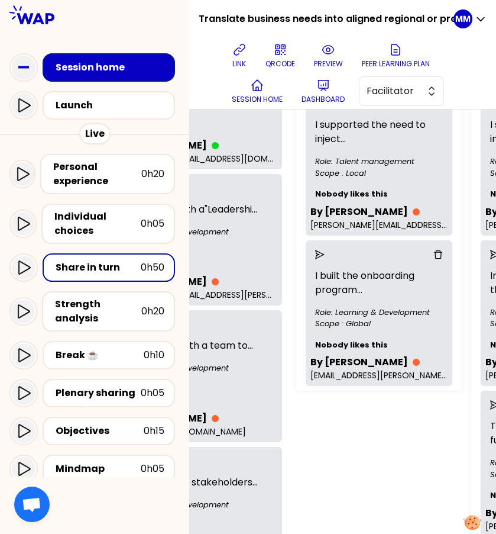
drag, startPoint x: 342, startPoint y: 453, endPoint x: 303, endPoint y: 428, distance: 46.0
click at [303, 428] on div "1 (0/2 active participants) I supported the need to inject ... Role: Talent man…" at bounding box center [440, 289] width 296 height 513
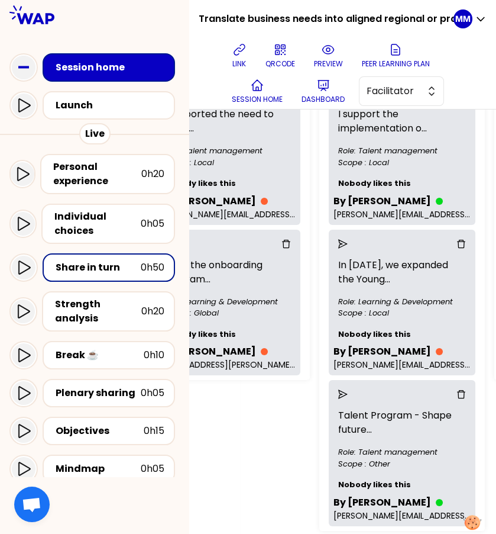
scroll to position [185, 254]
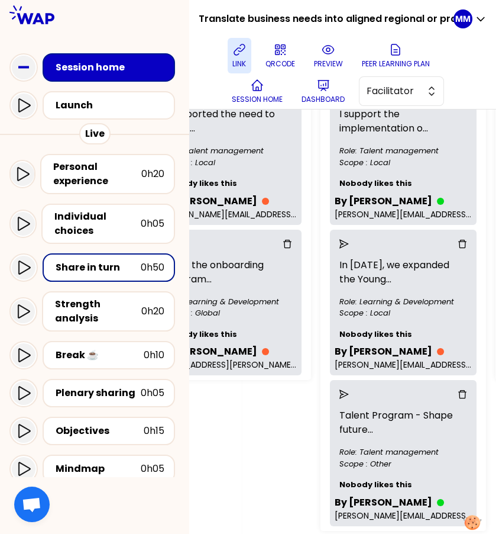
click at [242, 57] on button "link" at bounding box center [240, 55] width 24 height 35
click at [254, 448] on div "1 (0/2 active participants) I supported the need to inject ... Role: Talent man…" at bounding box center [289, 278] width 296 height 513
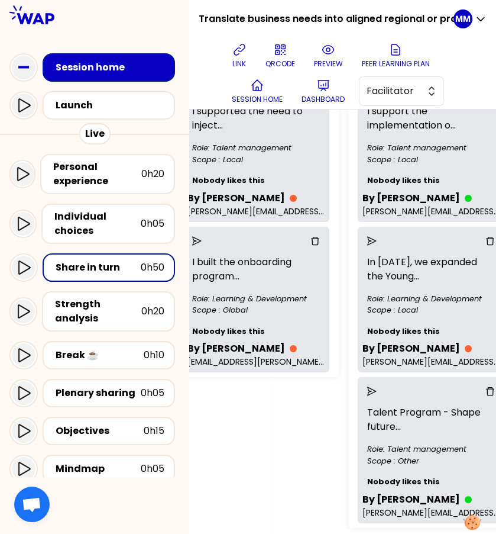
scroll to position [209, 227]
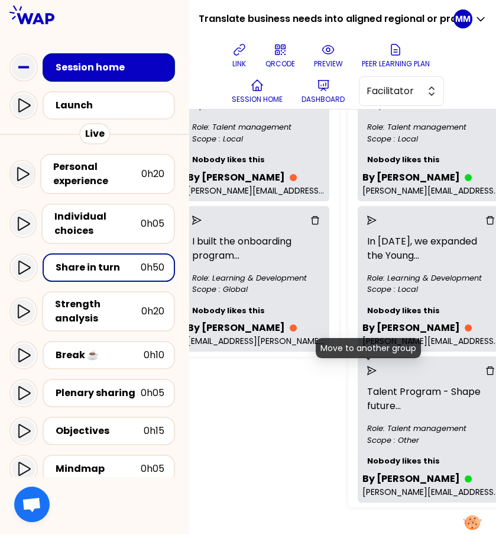
click at [367, 369] on icon "send" at bounding box center [371, 370] width 9 height 9
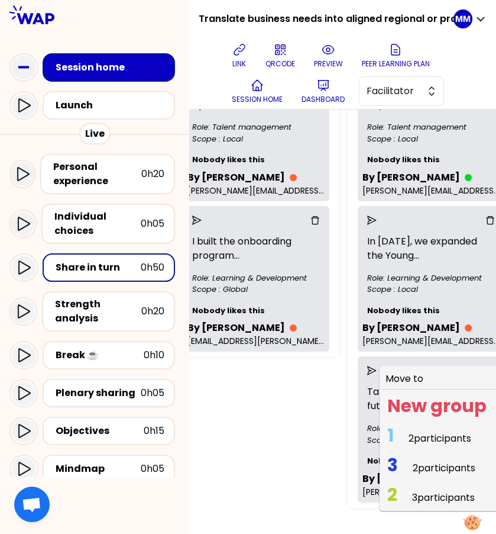
click at [403, 435] on span "1 2 participants" at bounding box center [429, 437] width 93 height 23
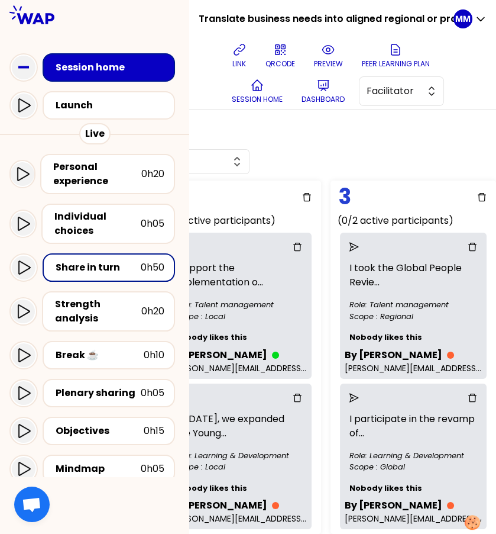
scroll to position [28, 425]
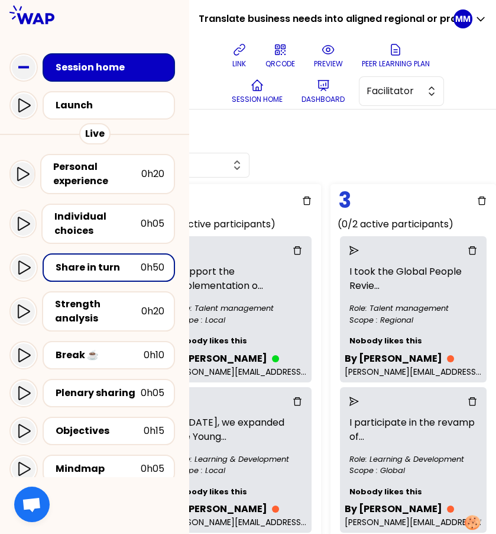
click at [341, 150] on div "Group Management Back to facilitation screens View group list Reset groups 6 un…" at bounding box center [342, 321] width 307 height 424
click at [242, 63] on p "link" at bounding box center [239, 63] width 14 height 9
click at [446, 160] on div "Group Management Back to facilitation screens View group list Reset groups 6 un…" at bounding box center [342, 321] width 307 height 424
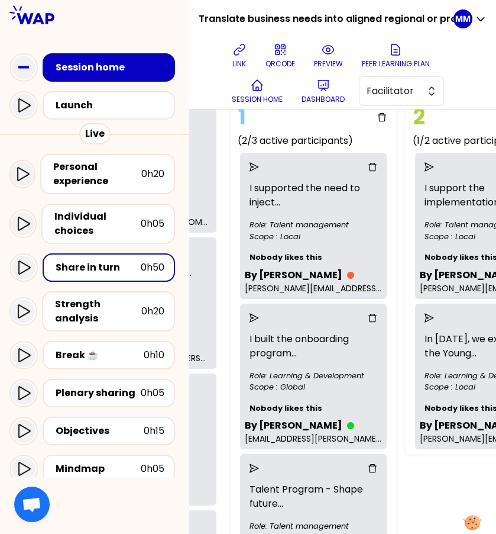
scroll to position [111, 425]
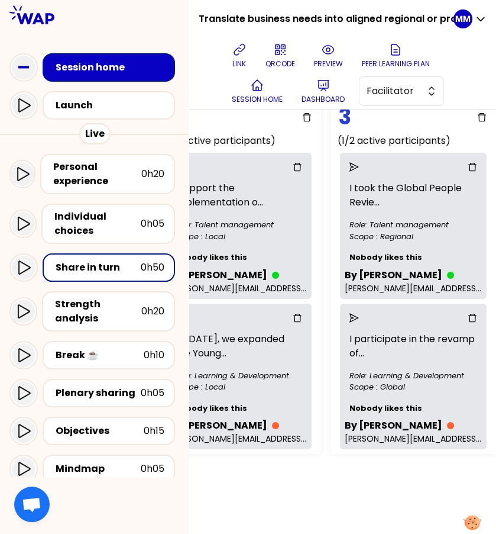
click at [405, 466] on div "Group Management Back to facilitation screens View group list Reset groups 6 un…" at bounding box center [342, 321] width 307 height 424
click at [468, 318] on icon "delete" at bounding box center [472, 317] width 9 height 9
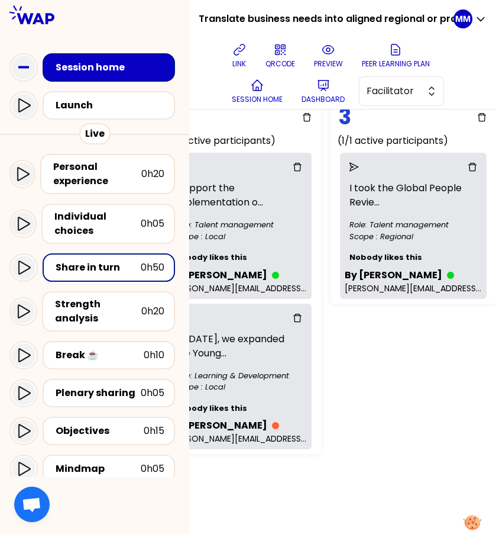
click at [369, 431] on div "Group Management Back to facilitation screens View group list Reset groups 7 un…" at bounding box center [342, 321] width 307 height 424
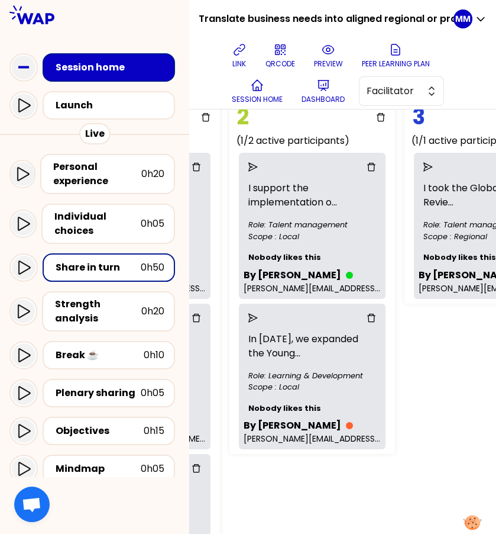
scroll to position [111, 340]
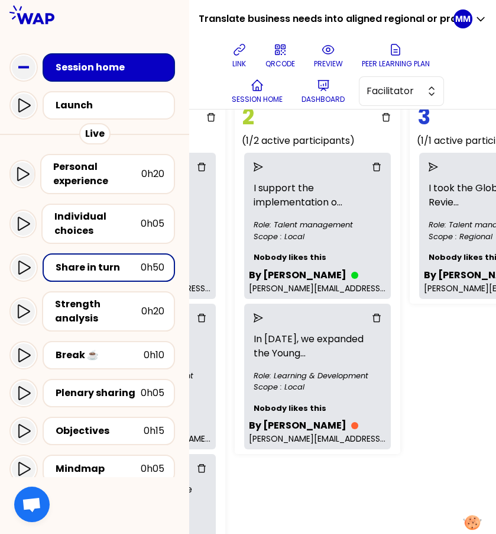
click at [424, 389] on div "Group Management Back to facilitation screens View group list Reset groups 7 un…" at bounding box center [342, 321] width 307 height 424
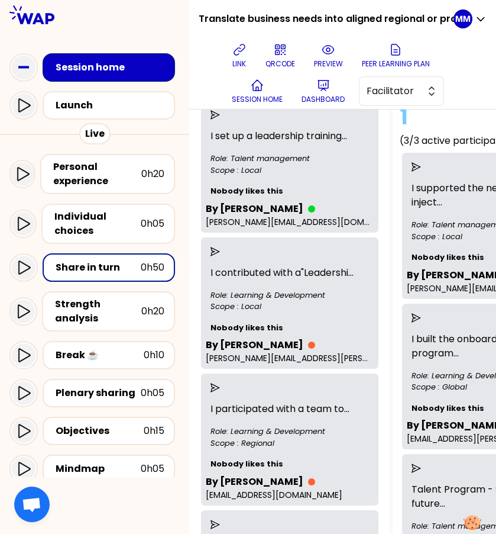
scroll to position [111, 0]
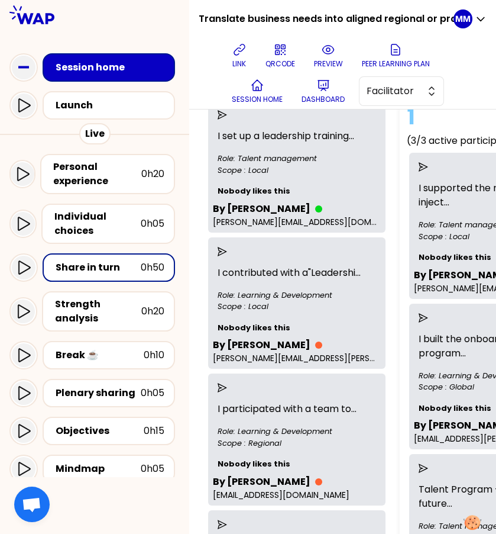
click at [205, 239] on div "Group Management Back to facilitation screens View group list Reset groups 7 un…" at bounding box center [342, 517] width 307 height 1039
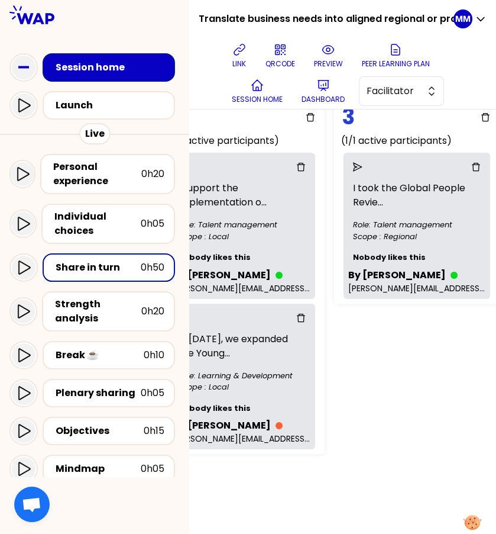
scroll to position [111, 425]
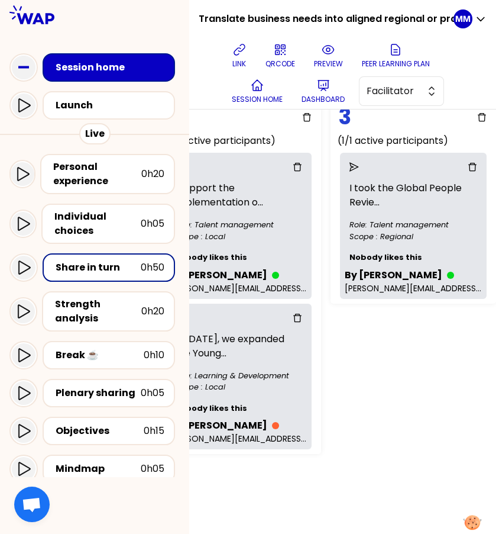
click at [438, 378] on div "Group Management Back to facilitation screens View group list Reset groups 7 un…" at bounding box center [342, 321] width 307 height 424
click at [440, 432] on div "Group Management Back to facilitation screens View group list Reset groups 7 un…" at bounding box center [342, 321] width 307 height 424
click at [392, 433] on div "Group Management Back to facilitation screens View group list Reset groups 7 un…" at bounding box center [342, 321] width 307 height 424
click at [137, 171] on div "Personal experience" at bounding box center [97, 174] width 88 height 28
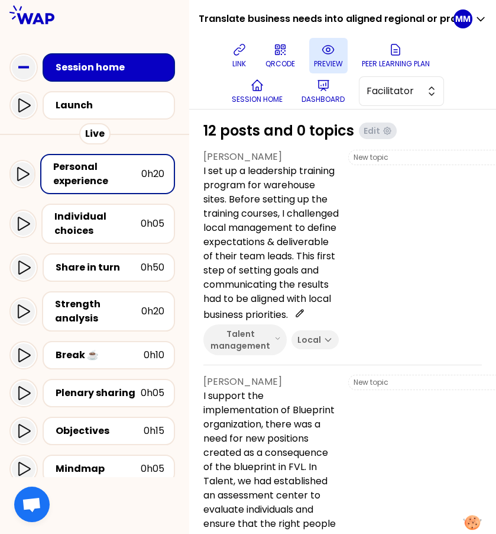
click at [340, 51] on button "preview" at bounding box center [328, 55] width 38 height 35
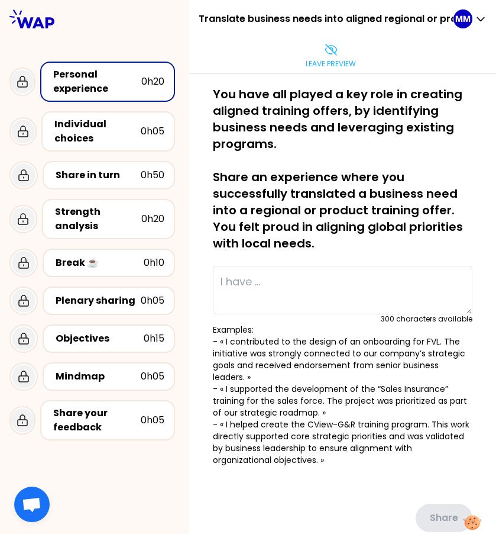
type textarea "I set up a leadership training program for warehouse sites. Before setting up t…"
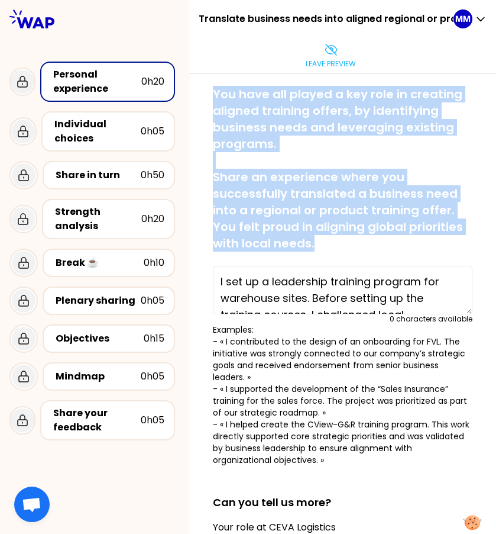
drag, startPoint x: 253, startPoint y: 112, endPoint x: 344, endPoint y: 250, distance: 165.5
click at [344, 250] on div "saved You have all played a key role in creating aligned training offers, by id…" at bounding box center [342, 413] width 279 height 654
copy p "You have all played a key role in creating aligned training offers, by identify…"
click at [437, 146] on p "You have all played a key role in creating aligned training offers, by identify…" at bounding box center [343, 169] width 260 height 166
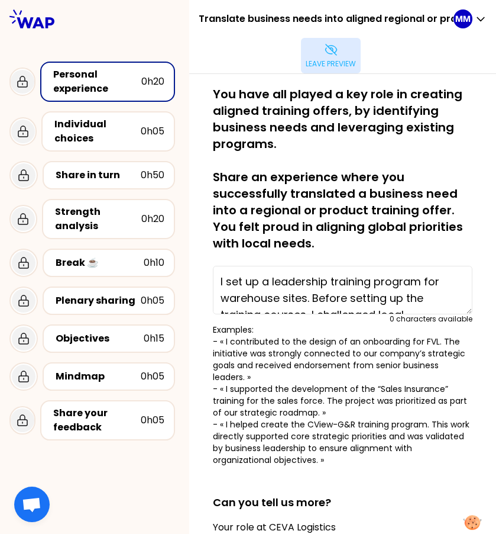
click at [330, 41] on button "Leave preview" at bounding box center [331, 55] width 60 height 35
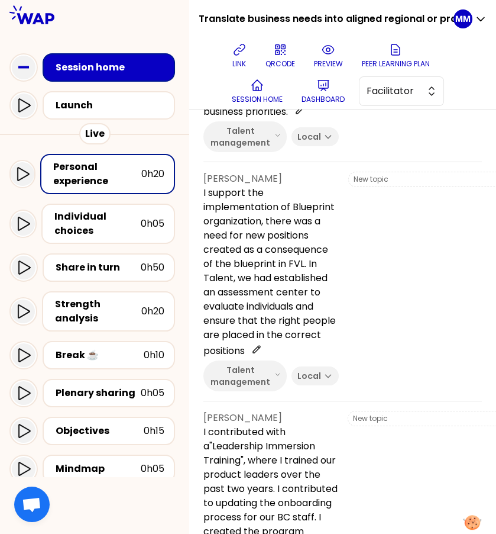
scroll to position [258, 0]
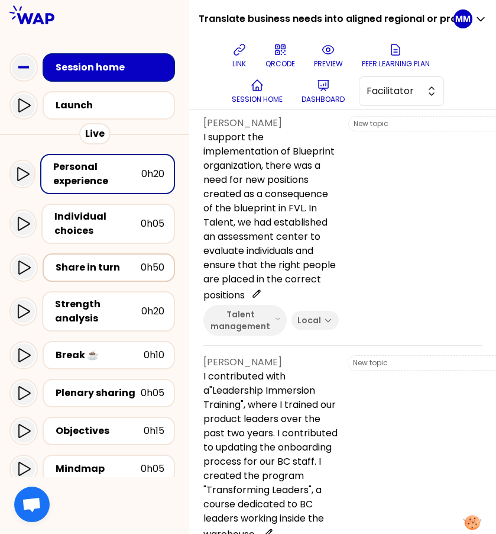
click at [101, 260] on div "Share in turn" at bounding box center [98, 267] width 85 height 14
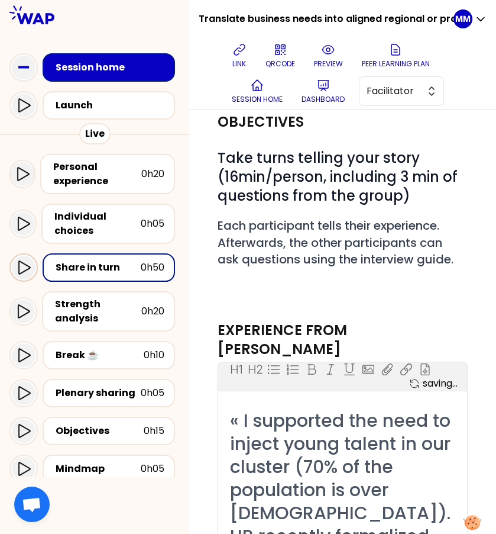
click at [25, 262] on icon at bounding box center [24, 267] width 14 height 14
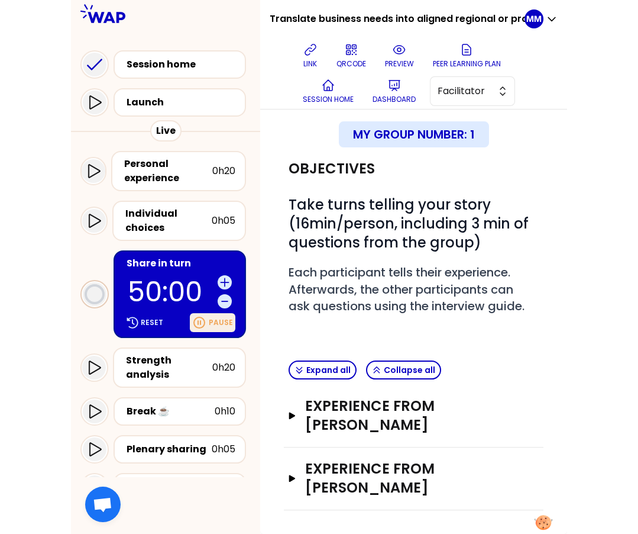
scroll to position [258, 0]
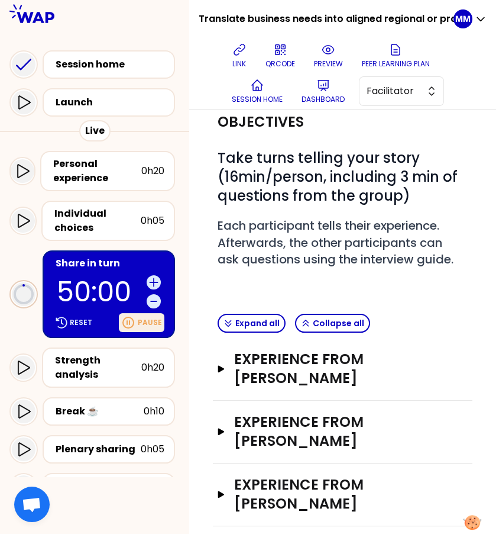
click at [156, 318] on p "Pause" at bounding box center [150, 322] width 24 height 9
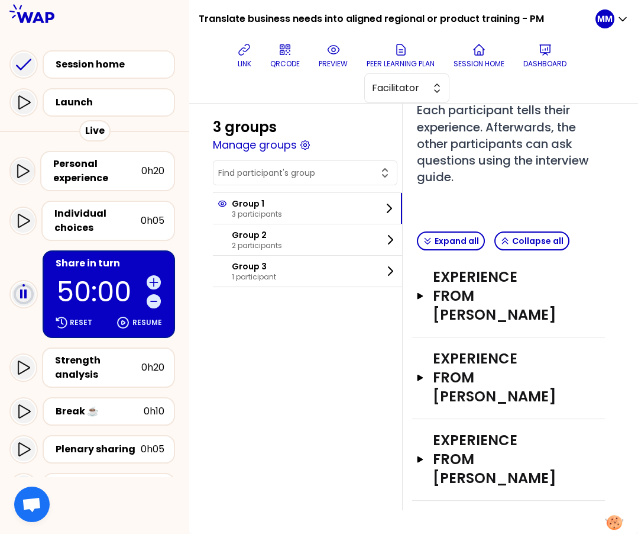
scroll to position [247, 0]
click at [521, 431] on h3 "Experience from caterina Mazza" at bounding box center [497, 459] width 128 height 57
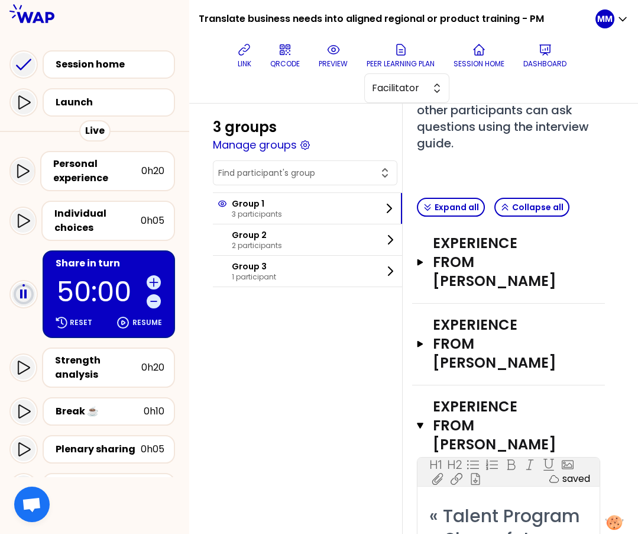
click at [283, 142] on button "Manage groups" at bounding box center [255, 145] width 84 height 17
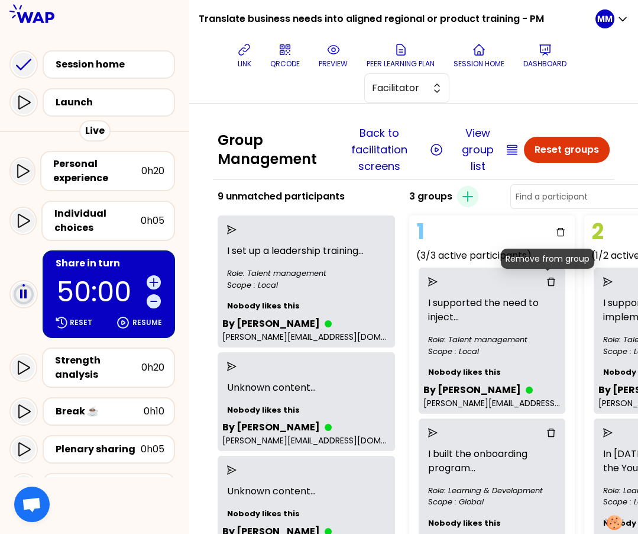
click at [521, 282] on icon "delete" at bounding box center [551, 281] width 9 height 9
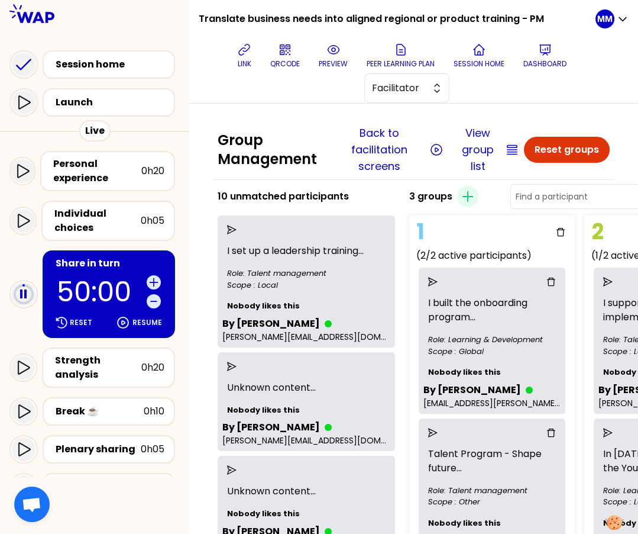
click at [237, 366] on icon "send" at bounding box center [231, 365] width 9 height 9
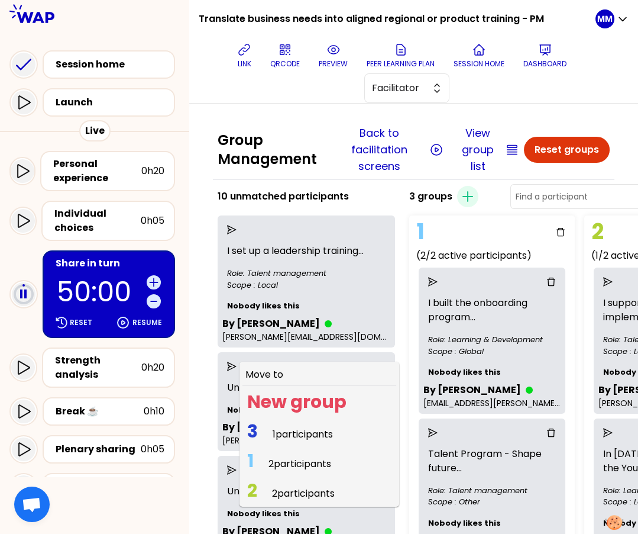
click at [314, 464] on span "2 participants" at bounding box center [300, 464] width 63 height 14
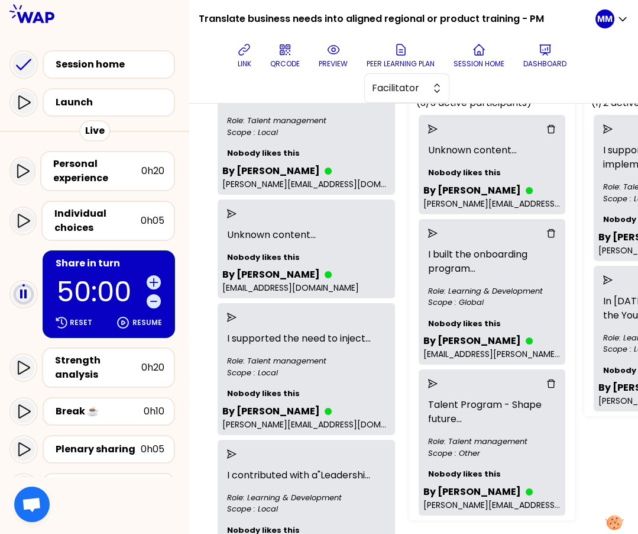
scroll to position [140, 0]
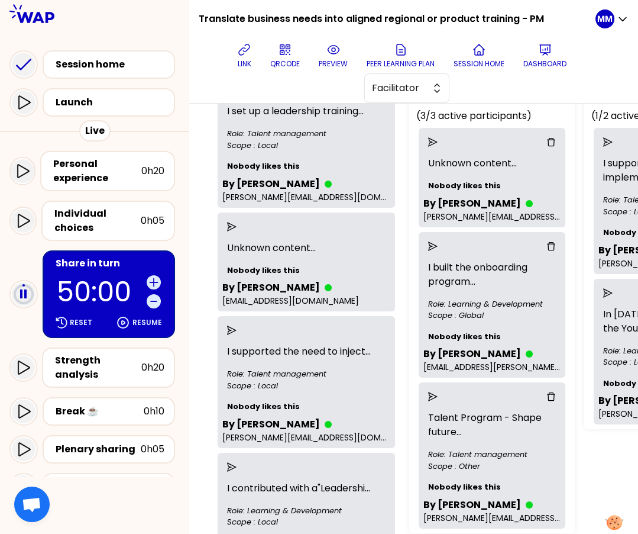
click at [480, 170] on p "Unknown content ..." at bounding box center [492, 163] width 137 height 24
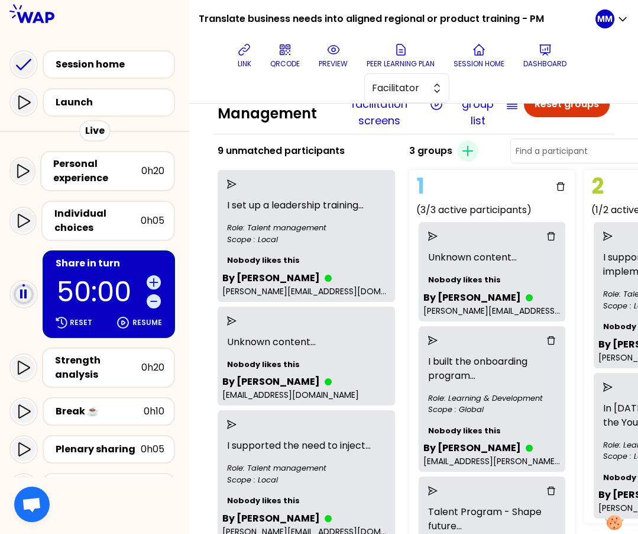
scroll to position [0, 0]
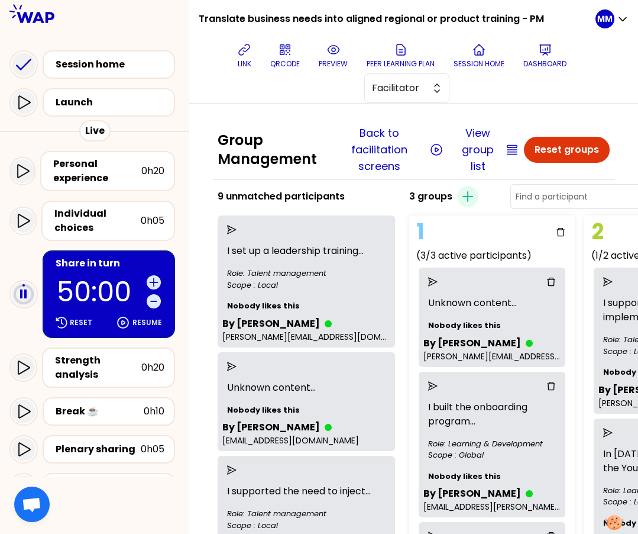
click at [91, 280] on p "50:00" at bounding box center [99, 291] width 85 height 27
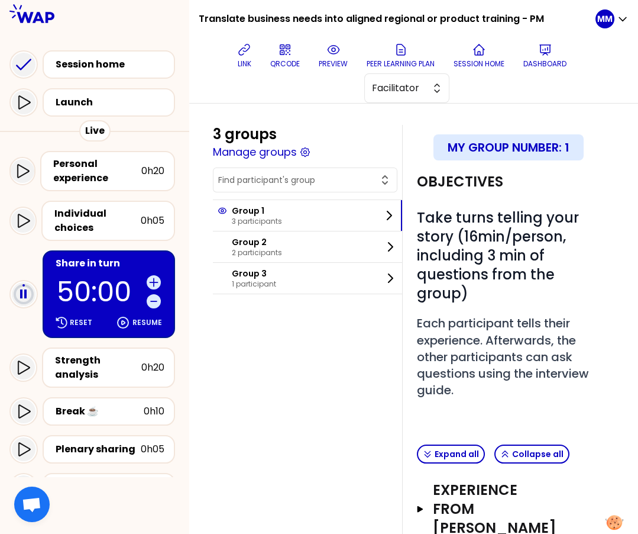
scroll to position [228, 0]
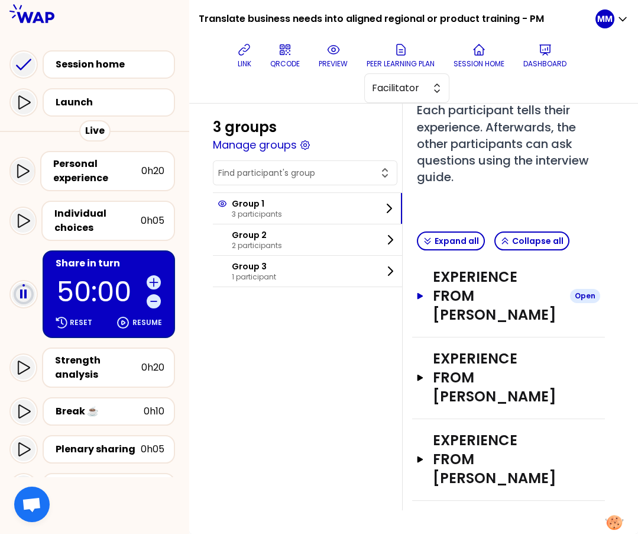
click at [495, 279] on h3 "Experience from Susan Reddish" at bounding box center [497, 295] width 128 height 57
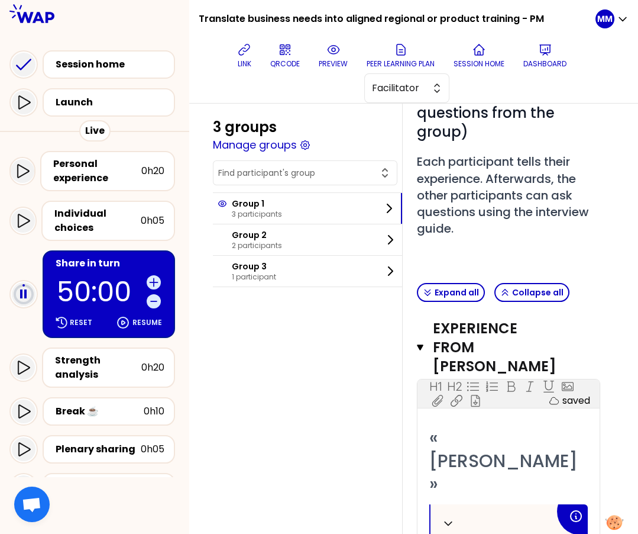
scroll to position [0, 0]
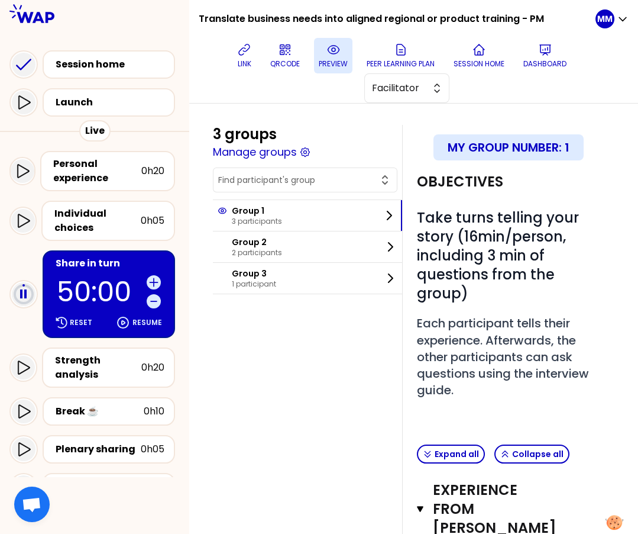
click at [337, 60] on p "preview" at bounding box center [333, 63] width 29 height 9
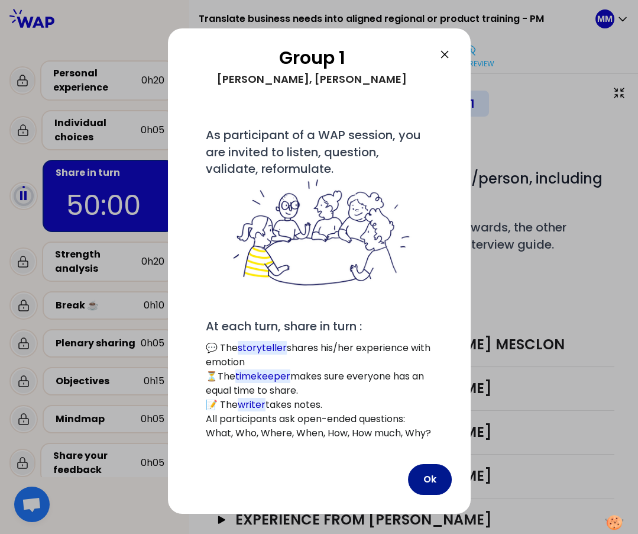
click at [421, 475] on button "Ok" at bounding box center [430, 479] width 44 height 31
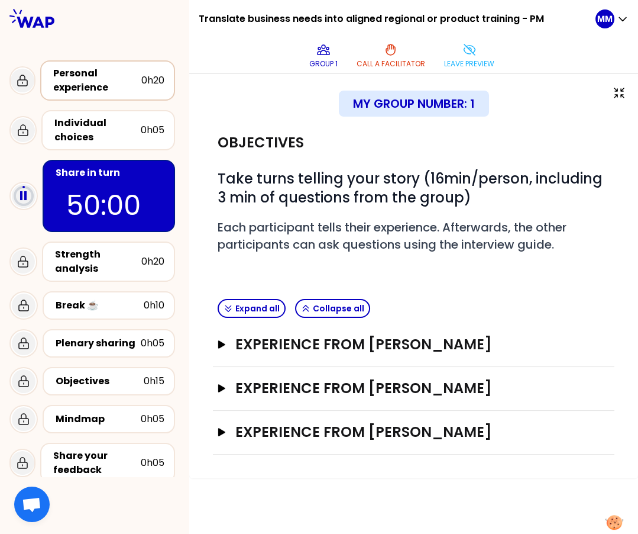
click at [93, 80] on div "Personal experience" at bounding box center [97, 80] width 88 height 28
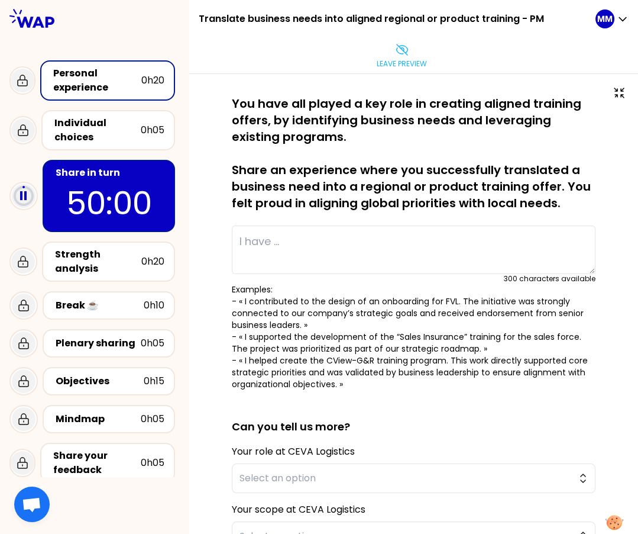
type textarea "I set up a leadership training program for warehouse sites. Before setting up t…"
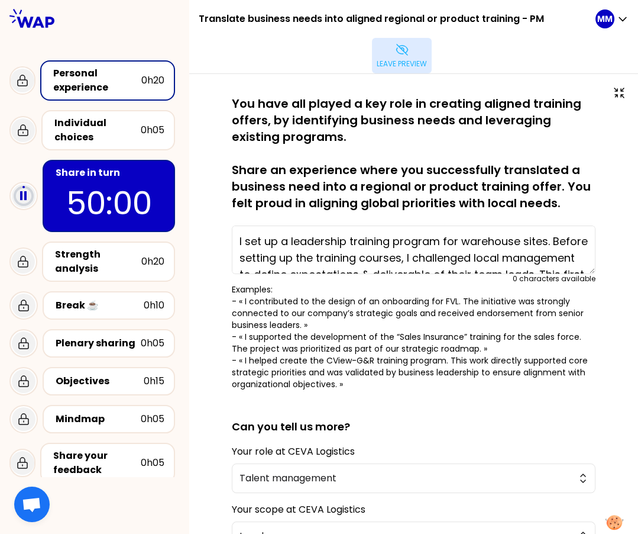
click at [393, 54] on button "Leave preview" at bounding box center [402, 55] width 60 height 35
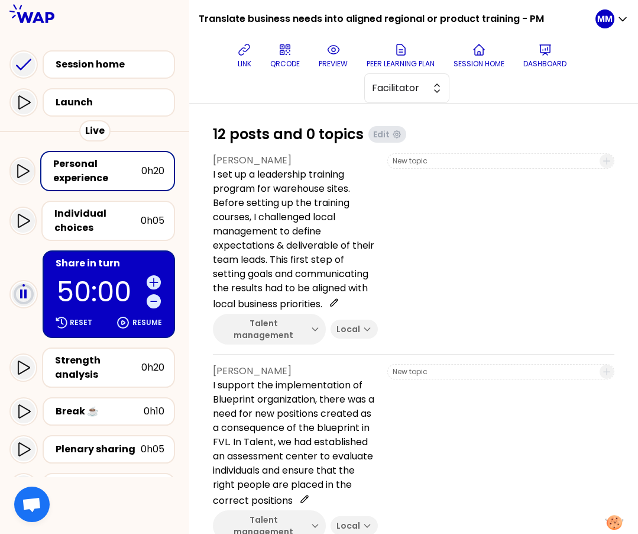
click at [93, 278] on p "50:00" at bounding box center [99, 291] width 85 height 27
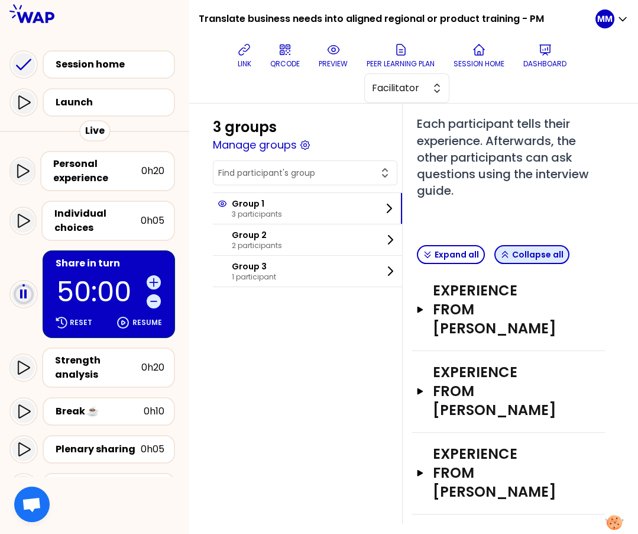
scroll to position [228, 0]
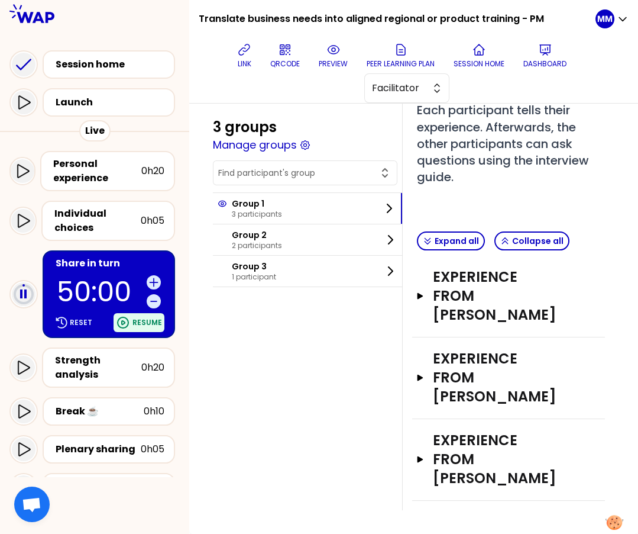
click at [157, 323] on p "Resume" at bounding box center [148, 322] width 30 height 9
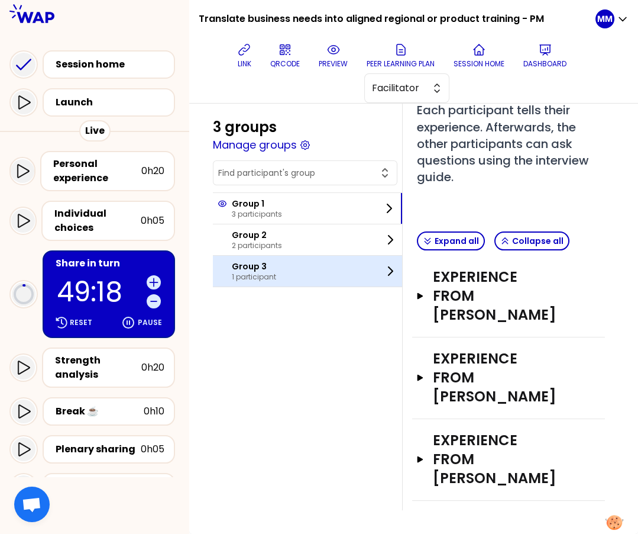
click at [264, 272] on p "1 participant" at bounding box center [254, 276] width 44 height 9
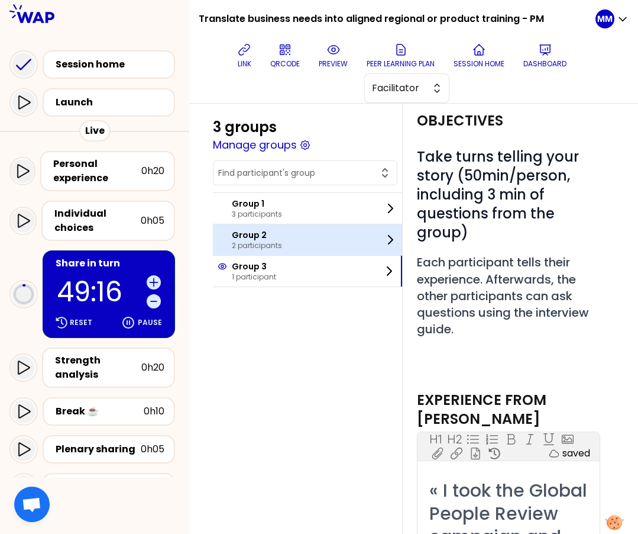
click at [309, 240] on div "Group 2 2 participants" at bounding box center [307, 239] width 189 height 31
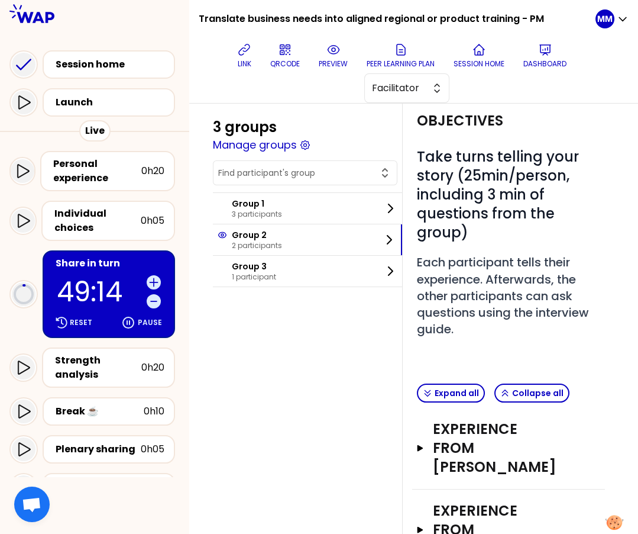
scroll to position [128, 0]
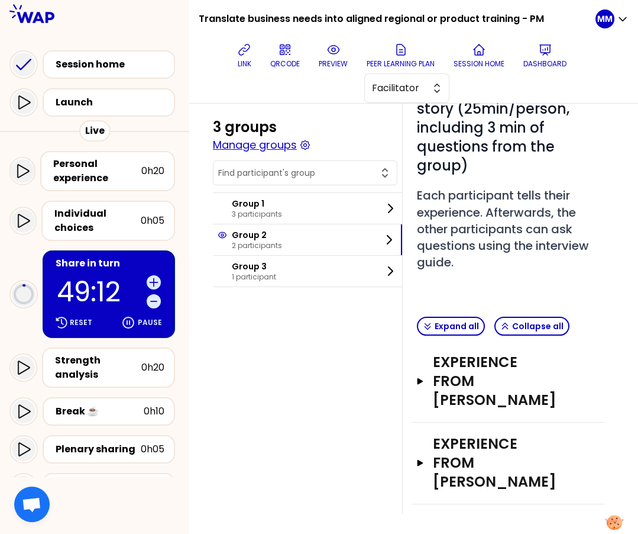
click at [293, 144] on button "Manage groups" at bounding box center [255, 145] width 84 height 17
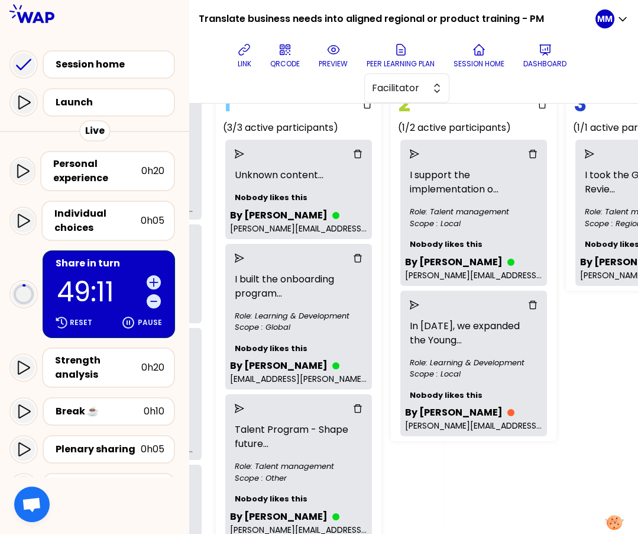
scroll to position [128, 306]
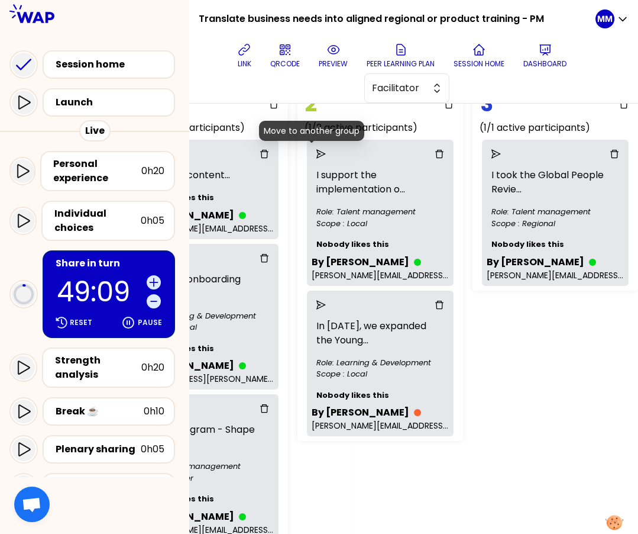
click at [316, 155] on icon "send" at bounding box center [320, 153] width 9 height 9
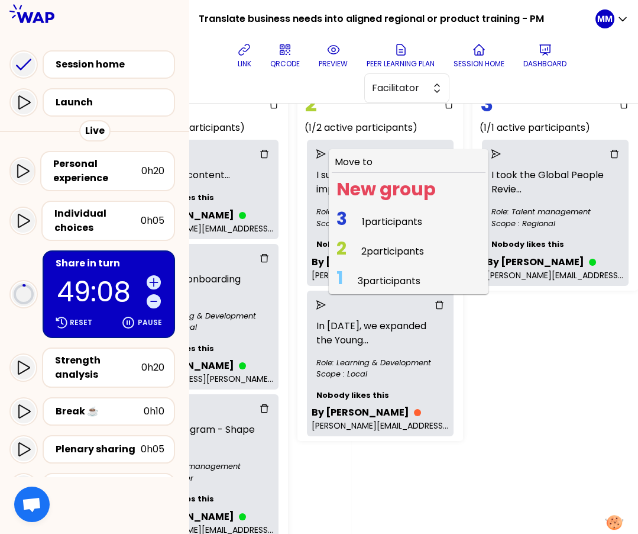
click at [363, 220] on span "1 participants" at bounding box center [392, 222] width 60 height 14
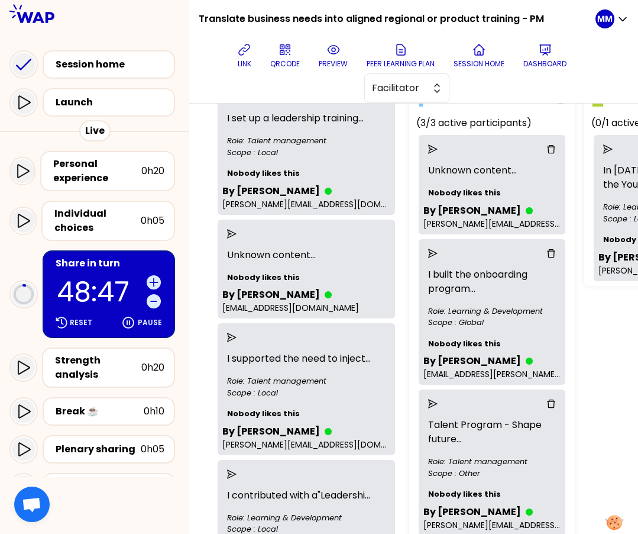
scroll to position [123, 0]
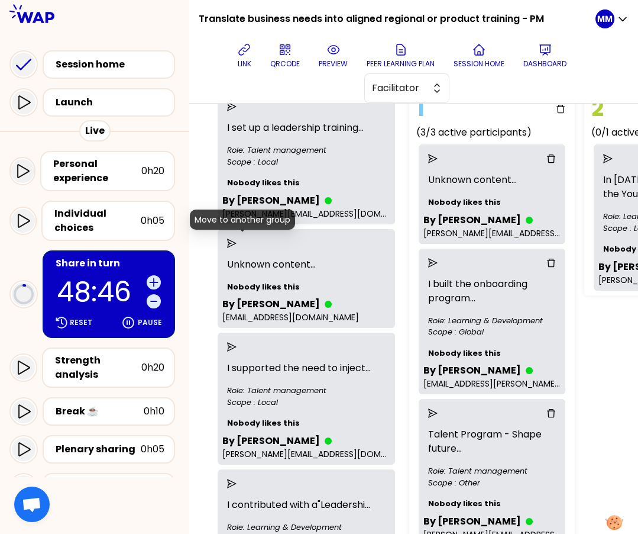
click at [237, 240] on icon "send" at bounding box center [231, 242] width 9 height 9
click at [521, 100] on div "link QRCODE preview Peer learning plan Session home Dashboard Facilitator" at bounding box center [401, 70] width 387 height 65
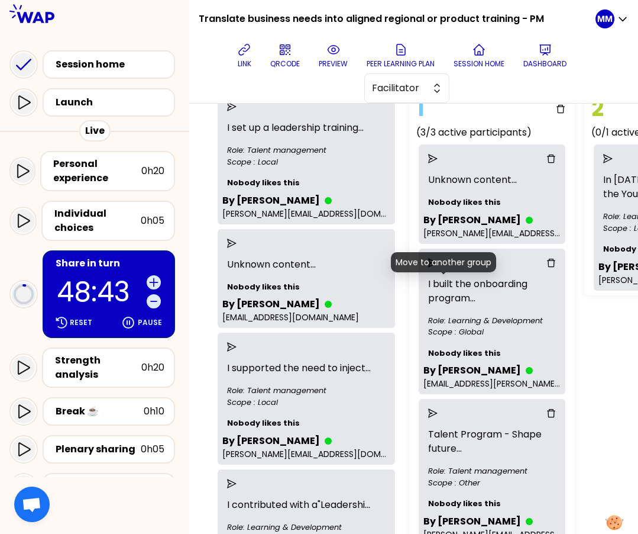
scroll to position [0, 0]
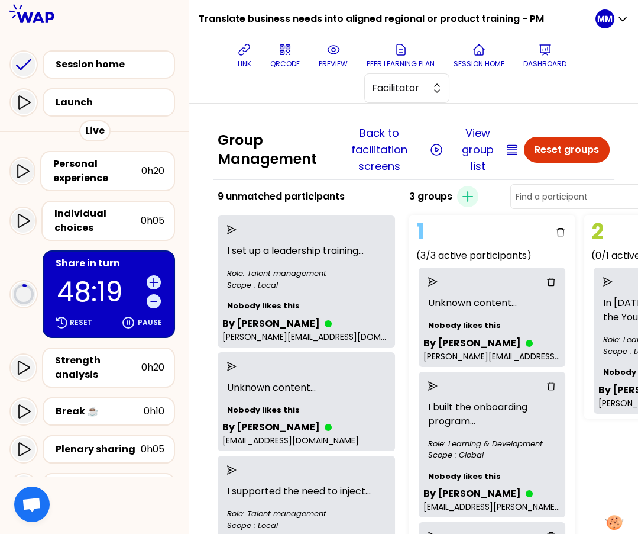
click at [295, 132] on h2 "Group Management" at bounding box center [270, 150] width 104 height 38
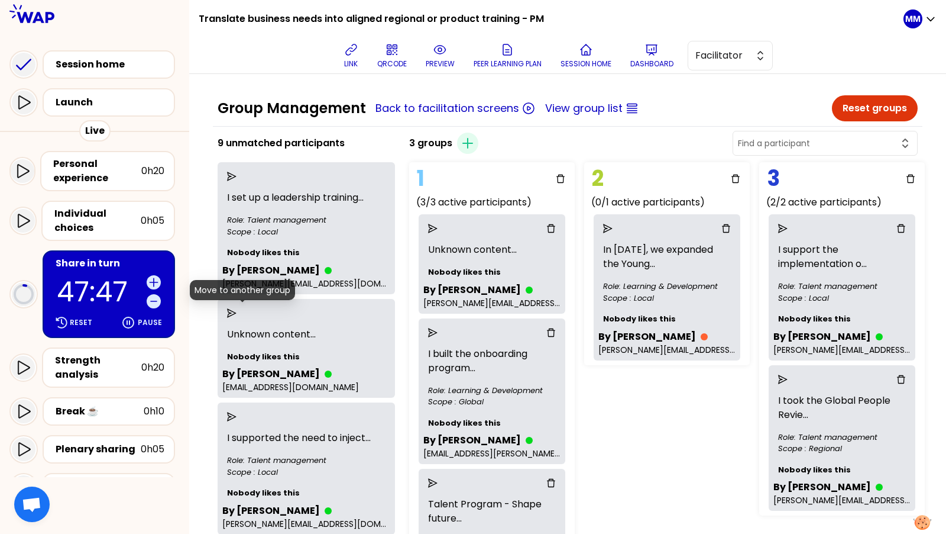
click at [237, 311] on icon "send" at bounding box center [231, 312] width 9 height 9
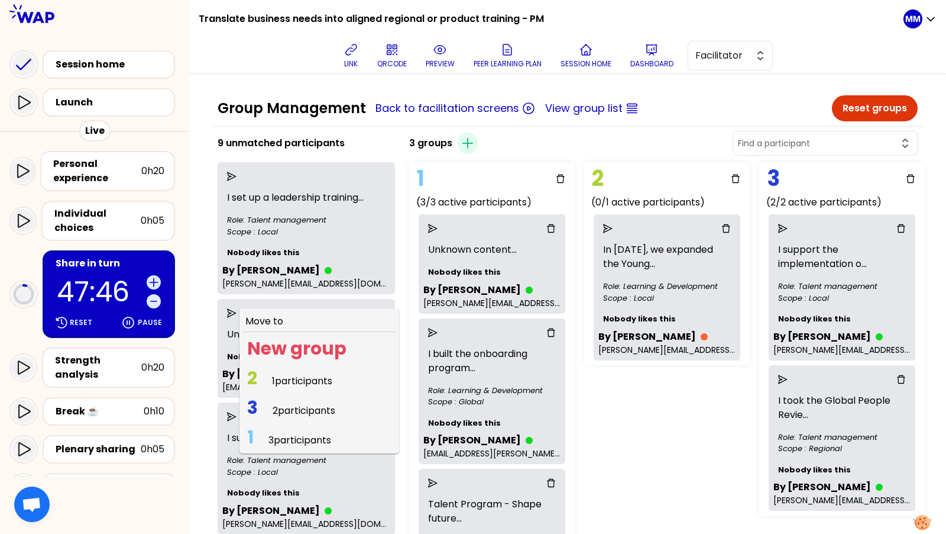
click at [303, 438] on span "3 participants" at bounding box center [300, 440] width 63 height 14
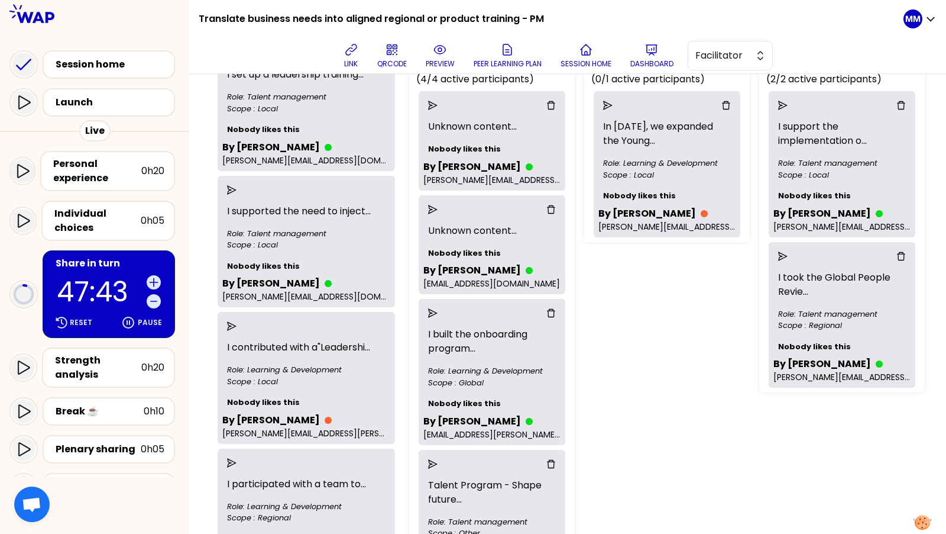
scroll to position [124, 0]
click at [237, 188] on icon "send" at bounding box center [231, 188] width 9 height 9
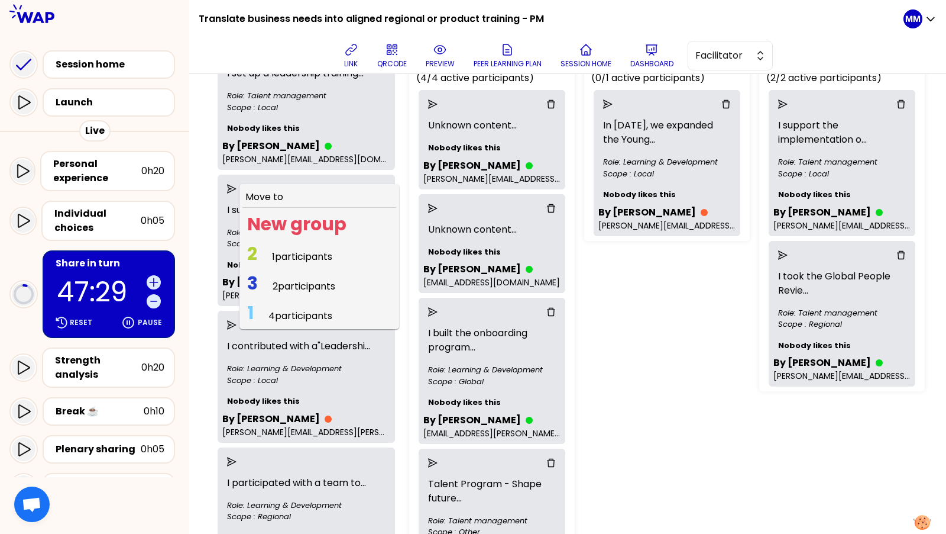
click at [291, 283] on span "2 participants" at bounding box center [304, 286] width 63 height 14
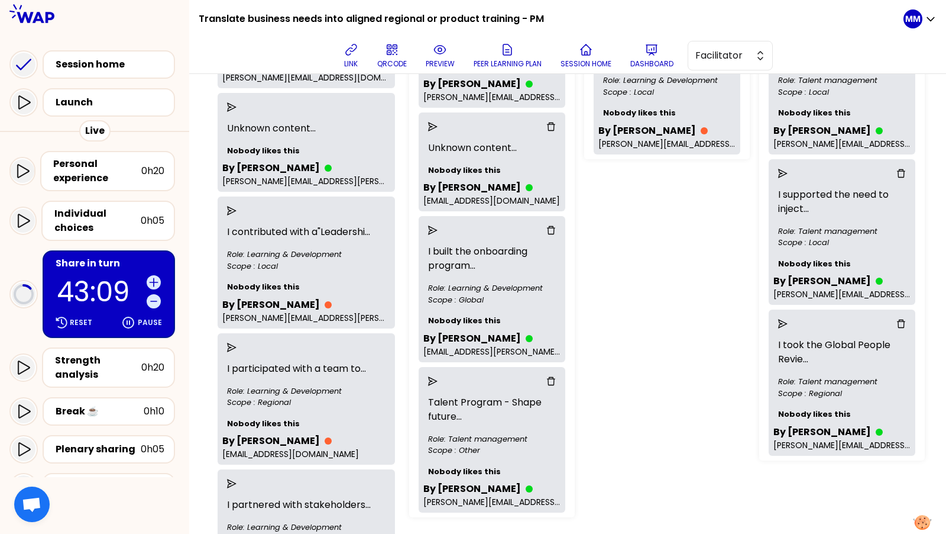
scroll to position [0, 0]
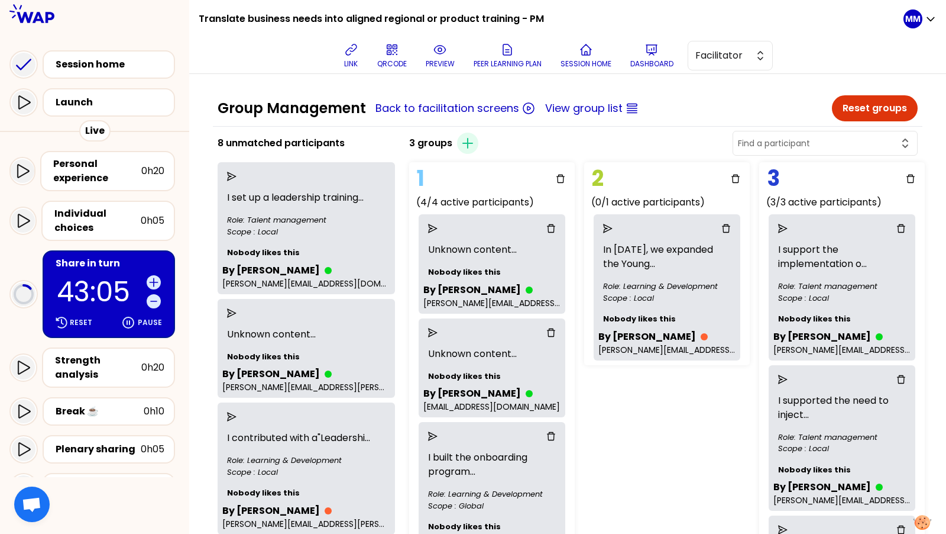
click at [521, 448] on div "1 (4/4 active participants) Unknown content ... Nobody likes this By Susan Redd…" at bounding box center [553, 442] width 296 height 570
click at [237, 311] on icon "send" at bounding box center [231, 312] width 9 height 9
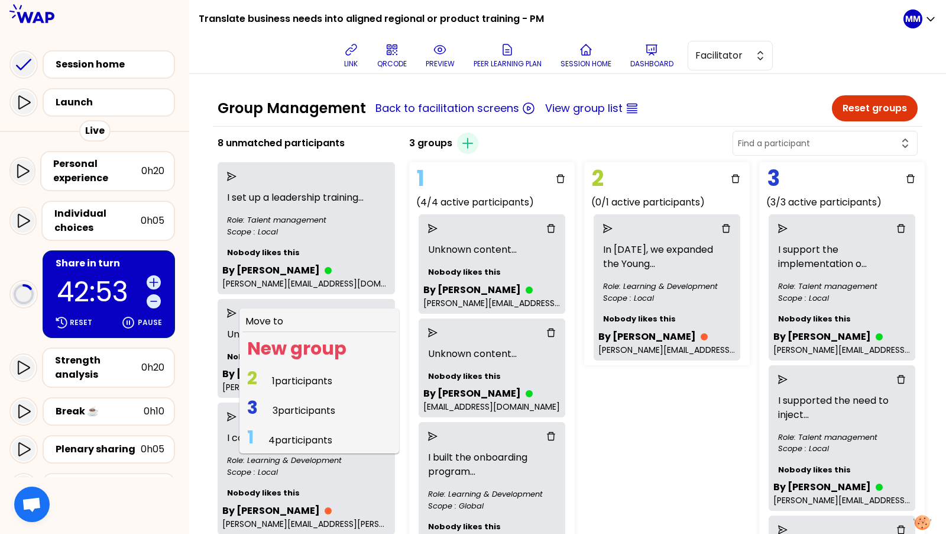
click at [296, 409] on span "3 participants" at bounding box center [304, 410] width 63 height 14
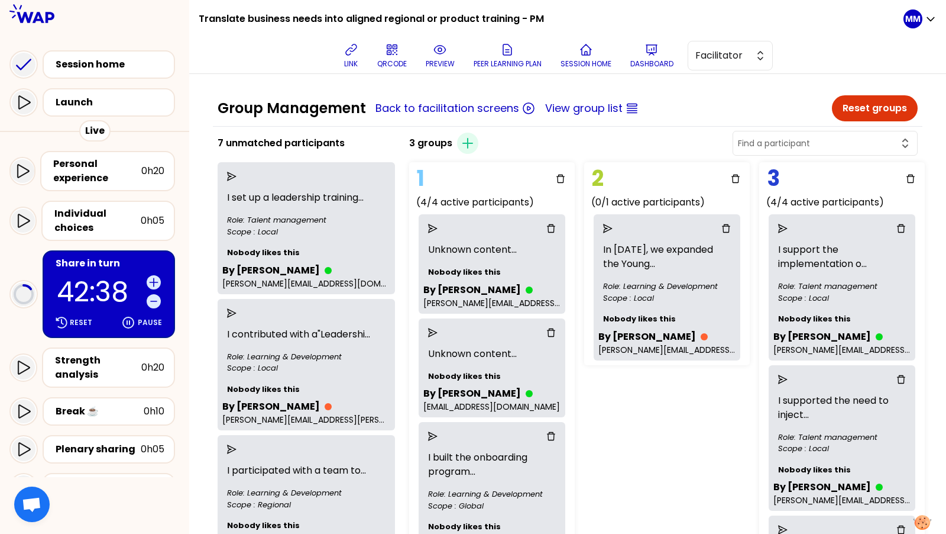
click at [521, 455] on div "1 (4/4 active participants) Unknown content ... Nobody likes this By Susan Redd…" at bounding box center [553, 465] width 296 height 617
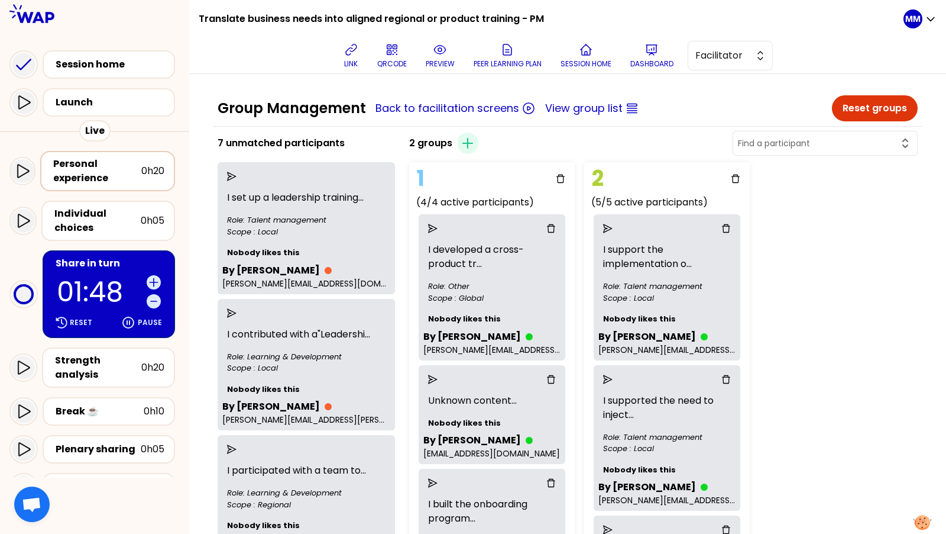
click at [120, 169] on div "Personal experience" at bounding box center [97, 171] width 88 height 28
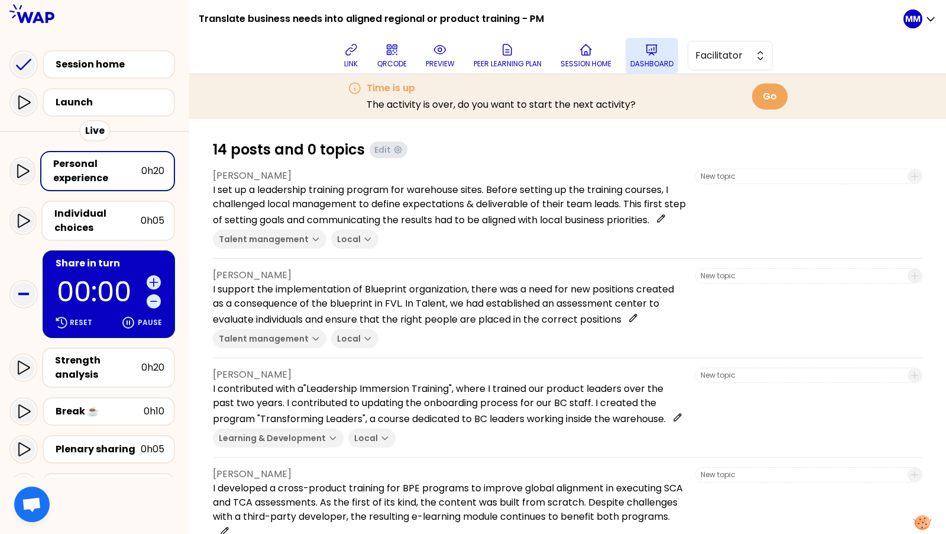
click at [521, 57] on button "Dashboard" at bounding box center [652, 55] width 53 height 35
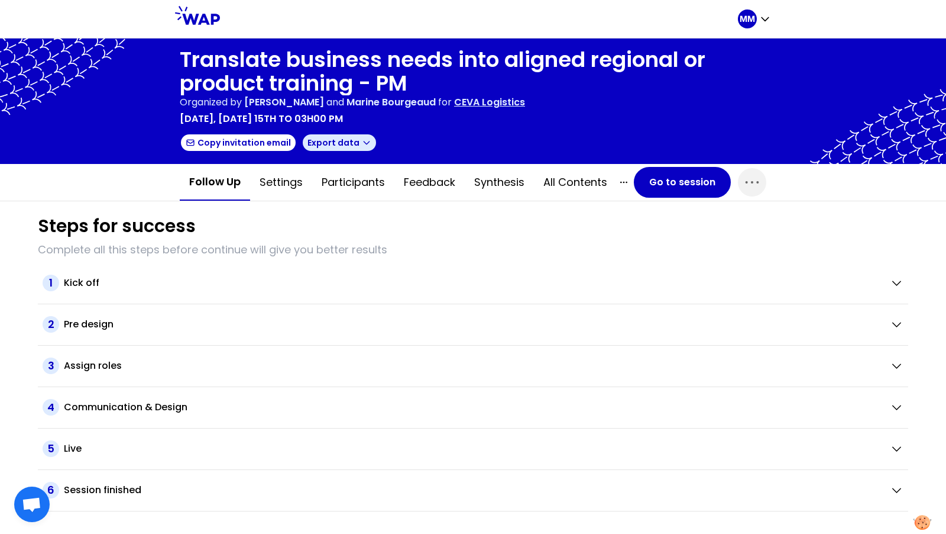
click at [350, 146] on button "Export data" at bounding box center [340, 142] width 76 height 19
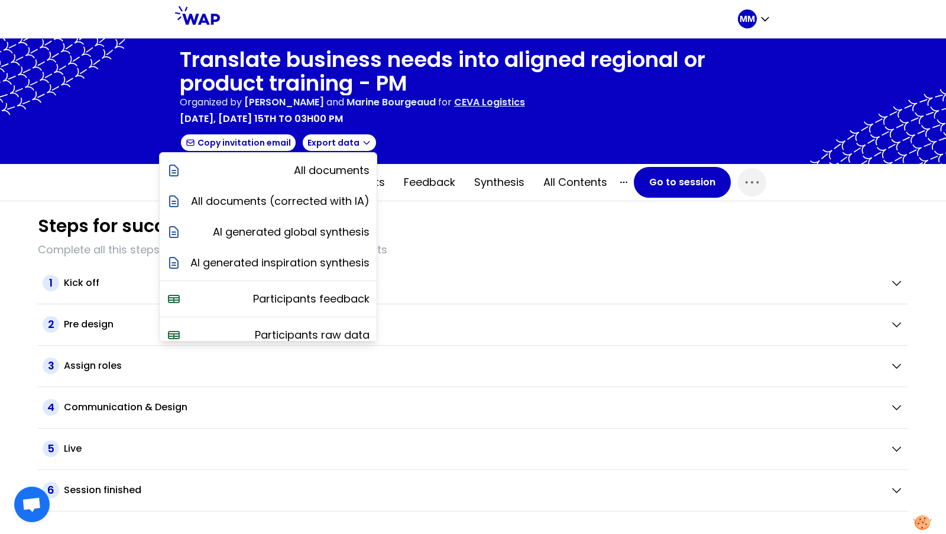
click at [521, 219] on div "Steps for success" at bounding box center [473, 225] width 871 height 21
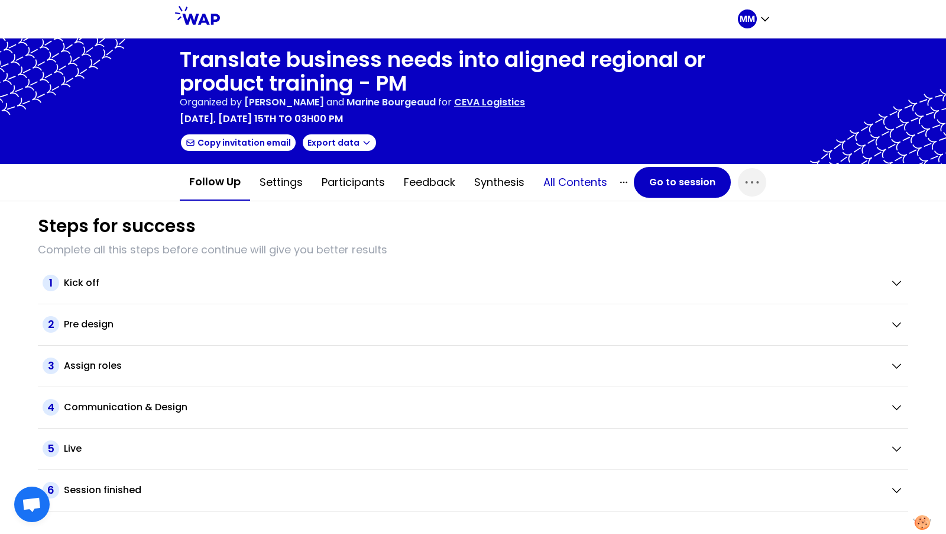
click at [521, 180] on button "All contents" at bounding box center [575, 181] width 83 height 35
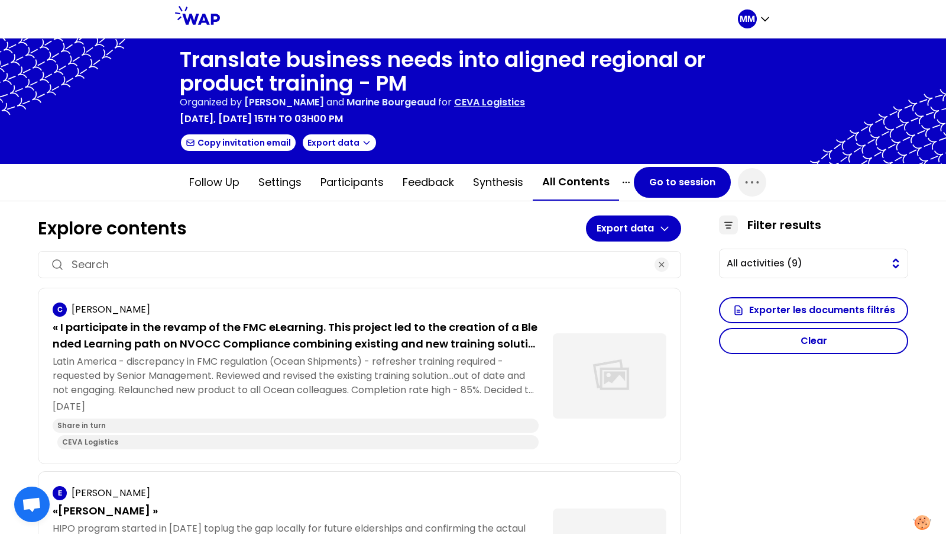
click at [521, 256] on span "All activities (9)" at bounding box center [805, 263] width 157 height 14
click at [521, 313] on span "Share in turn (9)" at bounding box center [821, 312] width 155 height 14
click at [521, 312] on button "Exporter les documents filtrés" at bounding box center [813, 310] width 189 height 26
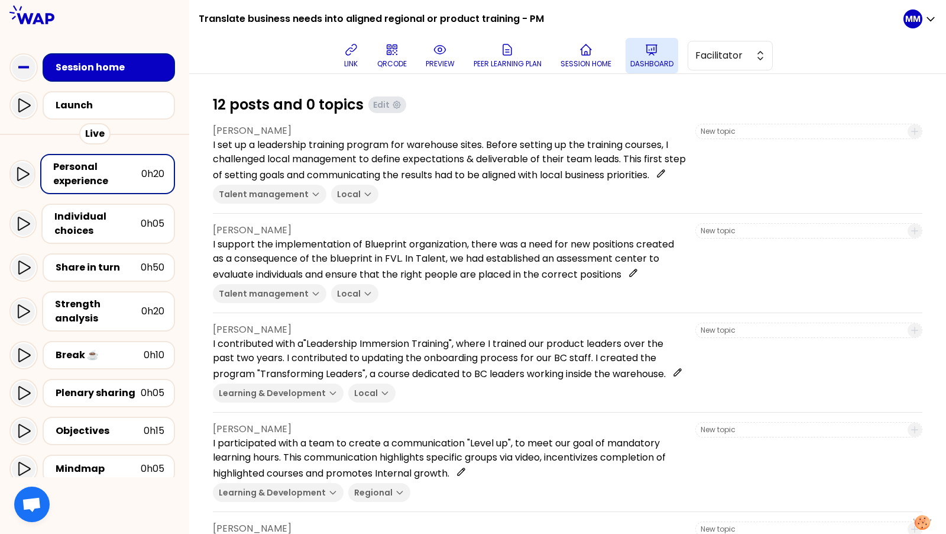
click at [521, 58] on button "Dashboard" at bounding box center [652, 55] width 53 height 35
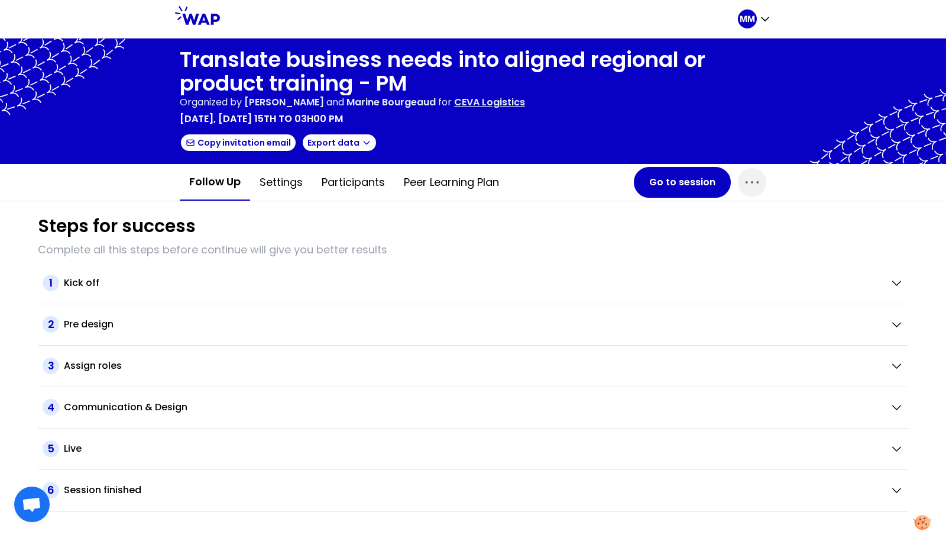
click at [521, 102] on p "CEVA Logistics" at bounding box center [489, 102] width 71 height 14
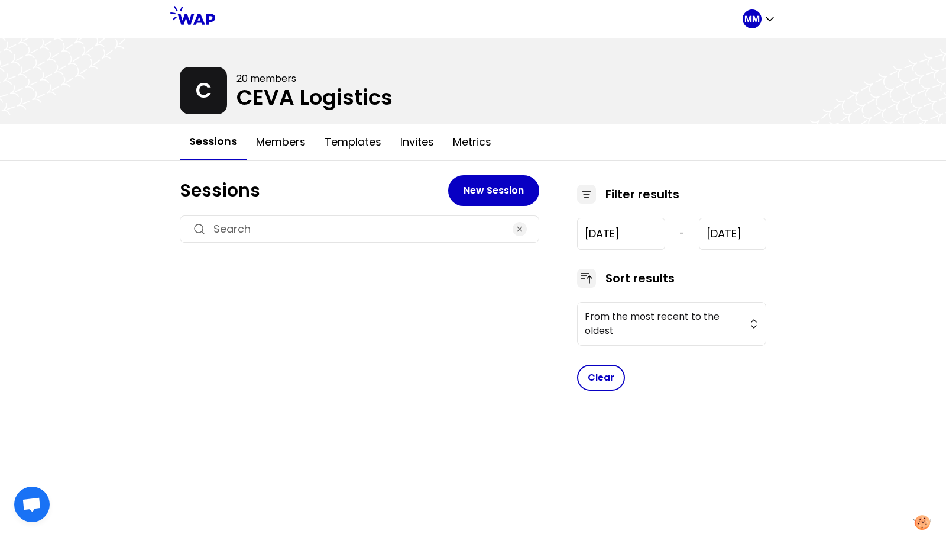
type input "[DATE]"
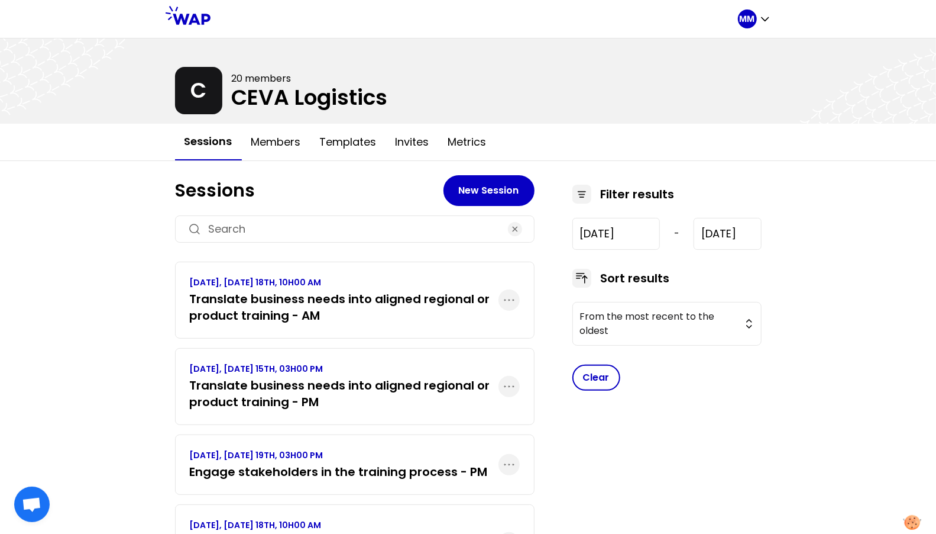
click at [371, 306] on h3 "Translate business needs into aligned regional or product training - AM" at bounding box center [344, 306] width 309 height 33
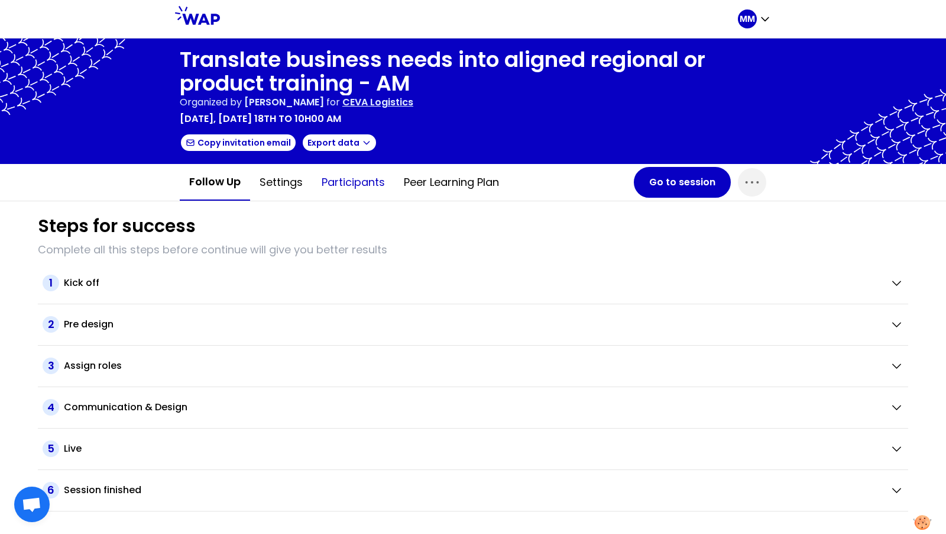
click at [356, 192] on button "Participants" at bounding box center [353, 181] width 82 height 35
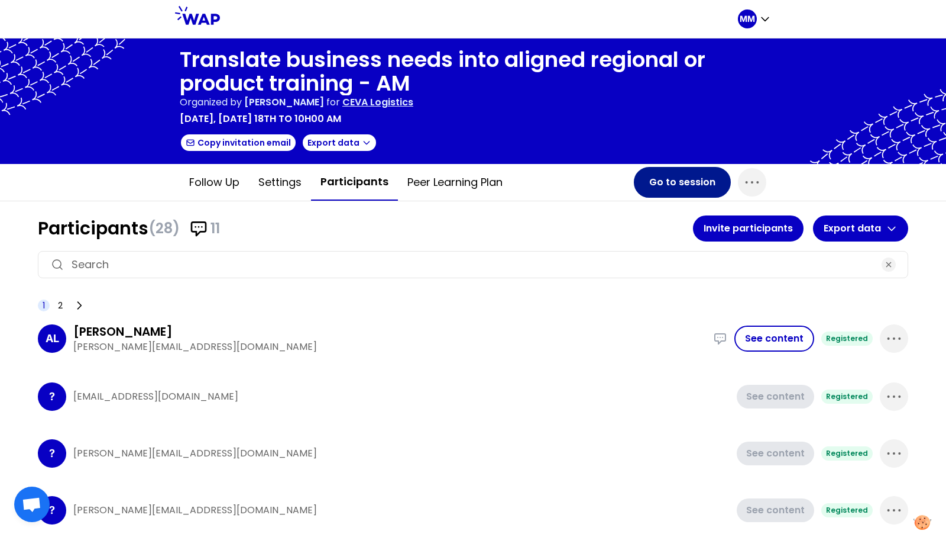
click at [521, 183] on button "Go to session" at bounding box center [682, 182] width 97 height 31
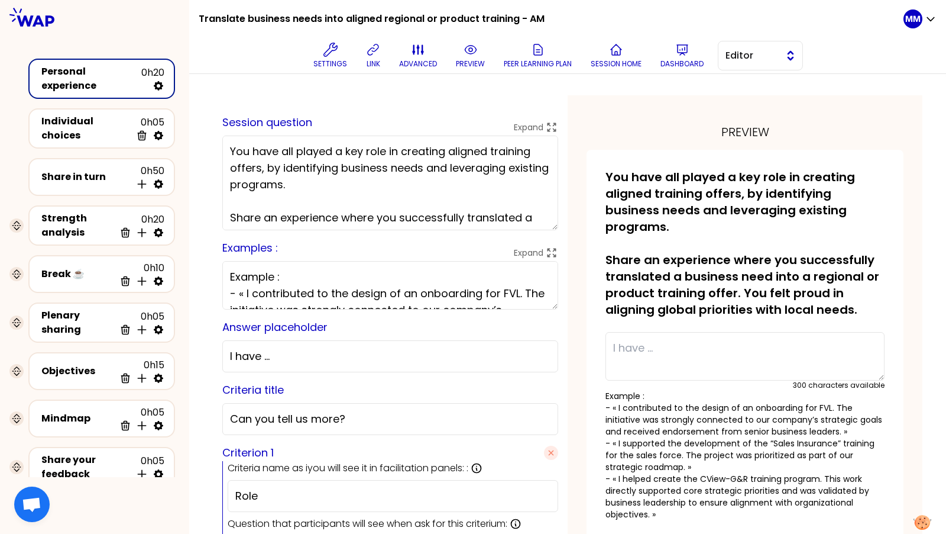
click at [521, 53] on span "Editor" at bounding box center [752, 56] width 53 height 14
click at [521, 98] on span "Facilitator" at bounding box center [767, 104] width 51 height 14
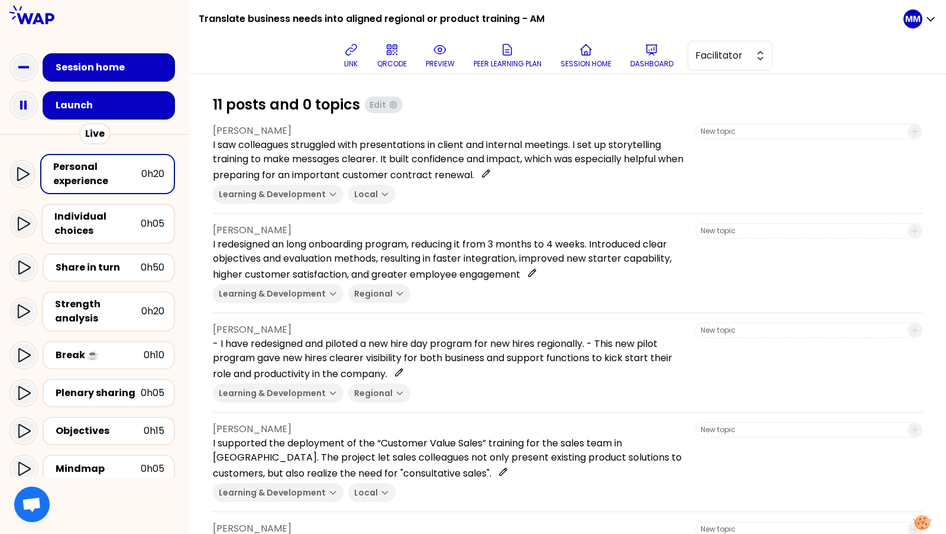
scroll to position [731, 0]
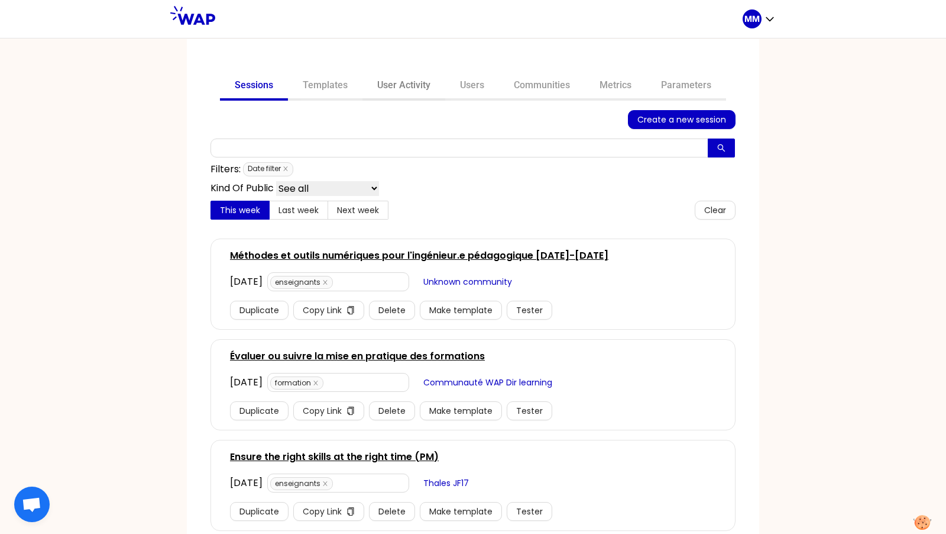
click at [398, 92] on link "User Activity" at bounding box center [404, 86] width 83 height 28
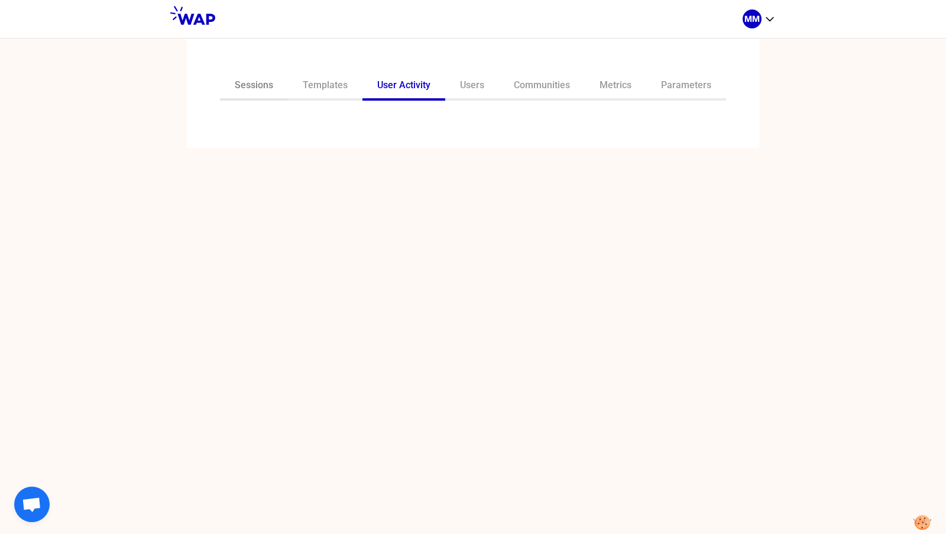
click at [244, 82] on link "Sessions" at bounding box center [254, 86] width 68 height 28
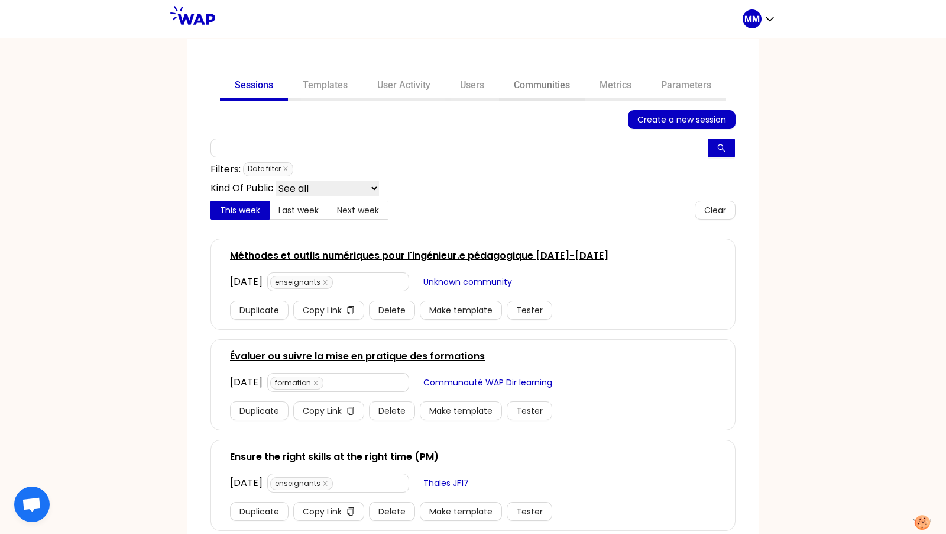
click at [550, 85] on link "Communities" at bounding box center [542, 86] width 86 height 28
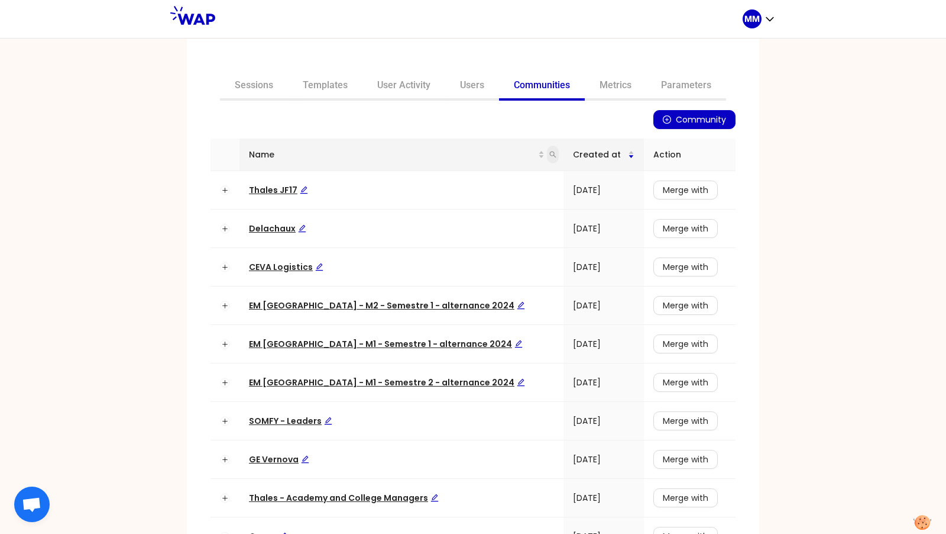
click at [550, 156] on icon "search" at bounding box center [553, 154] width 7 height 7
click at [263, 187] on span "Thales JF17" at bounding box center [278, 190] width 59 height 12
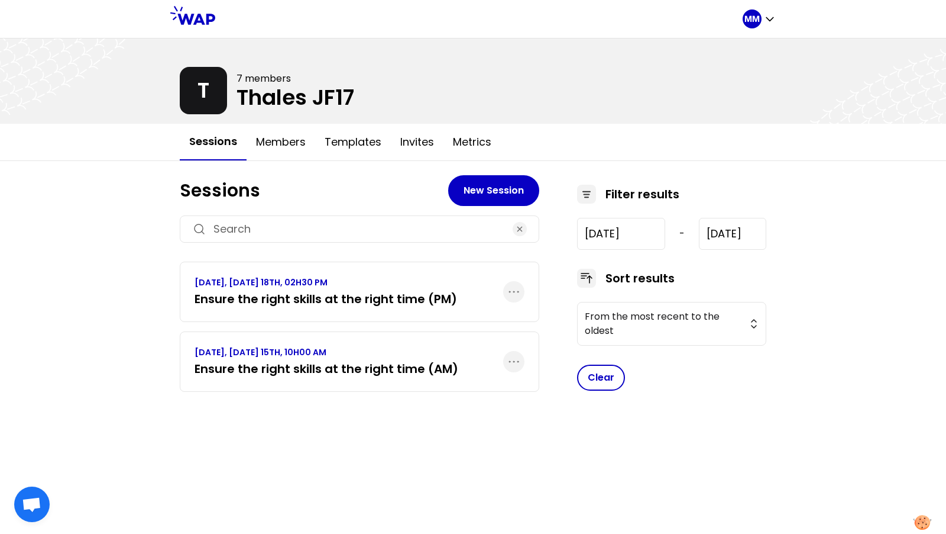
click at [286, 366] on h3 "Ensure the right skills at the right time (AM)" at bounding box center [327, 368] width 264 height 17
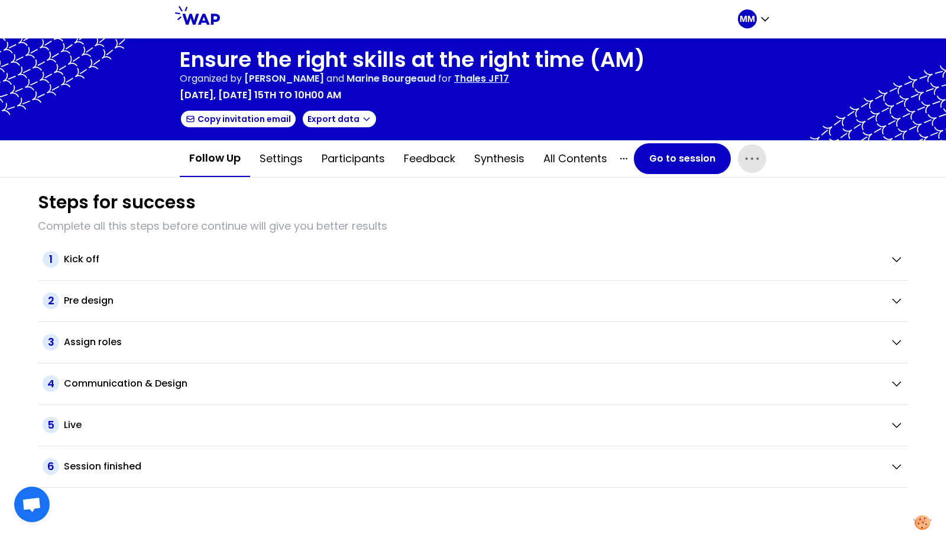
click at [751, 166] on icon "button" at bounding box center [752, 158] width 19 height 19
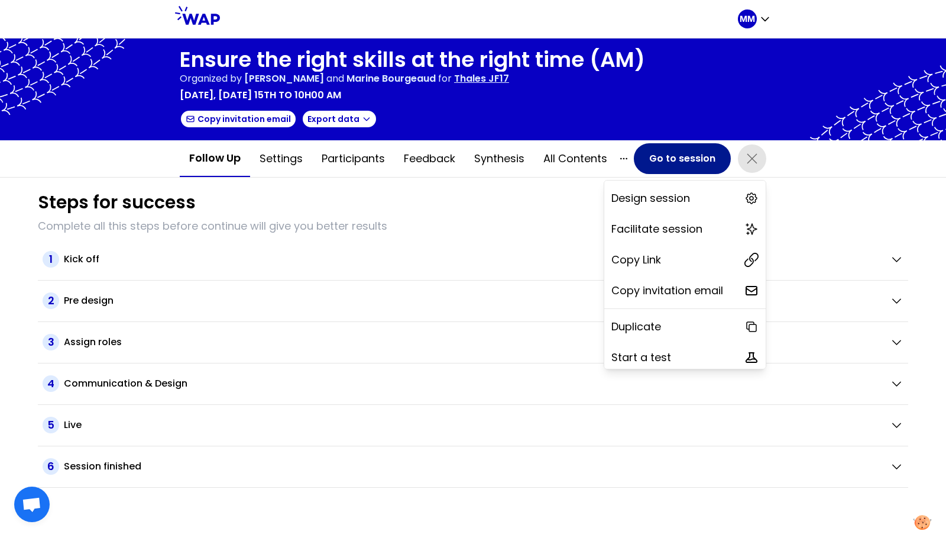
click at [663, 164] on button "Go to session" at bounding box center [682, 158] width 97 height 31
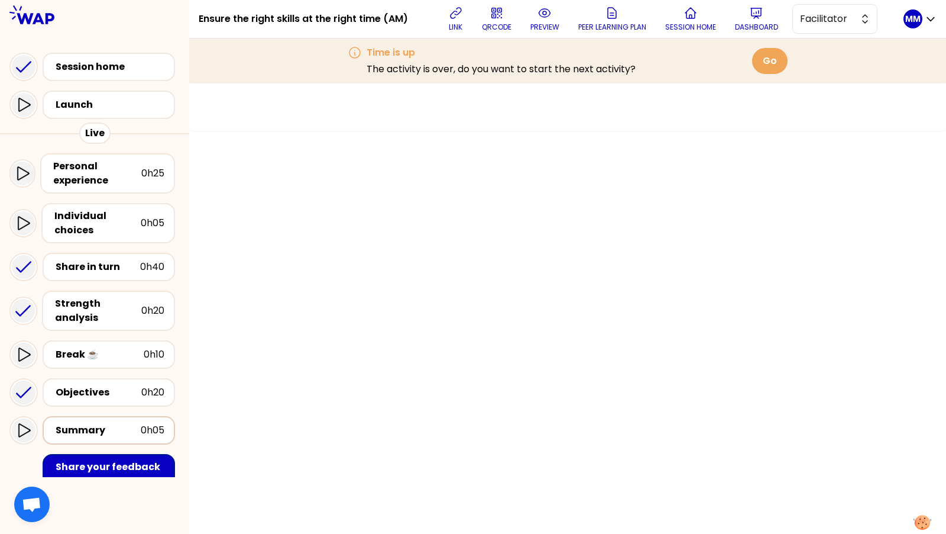
scroll to position [134, 0]
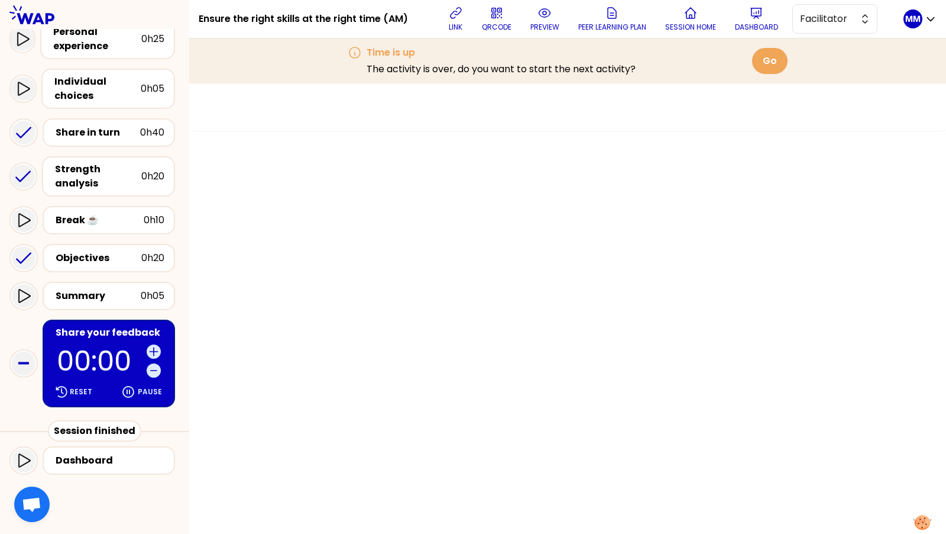
click at [96, 347] on p "00:00" at bounding box center [99, 360] width 85 height 27
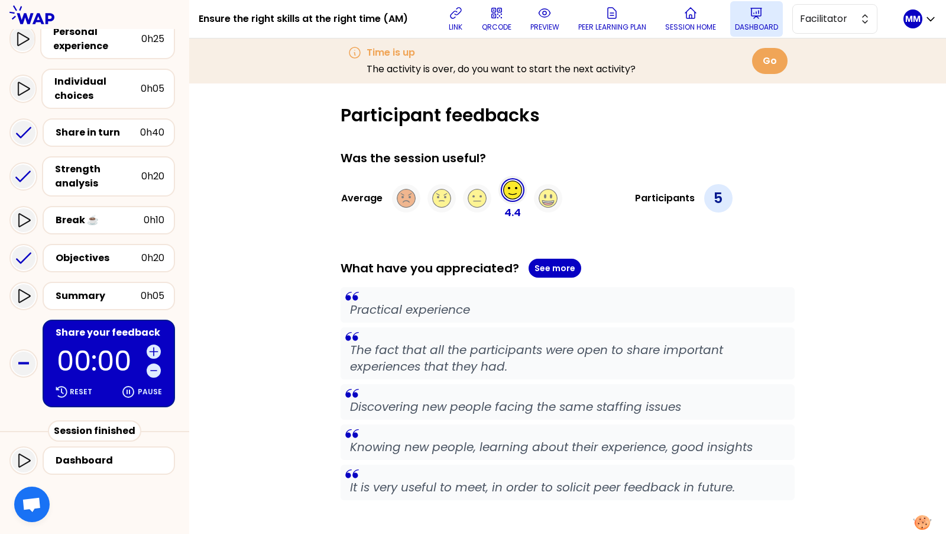
click at [764, 18] on icon at bounding box center [756, 13] width 14 height 14
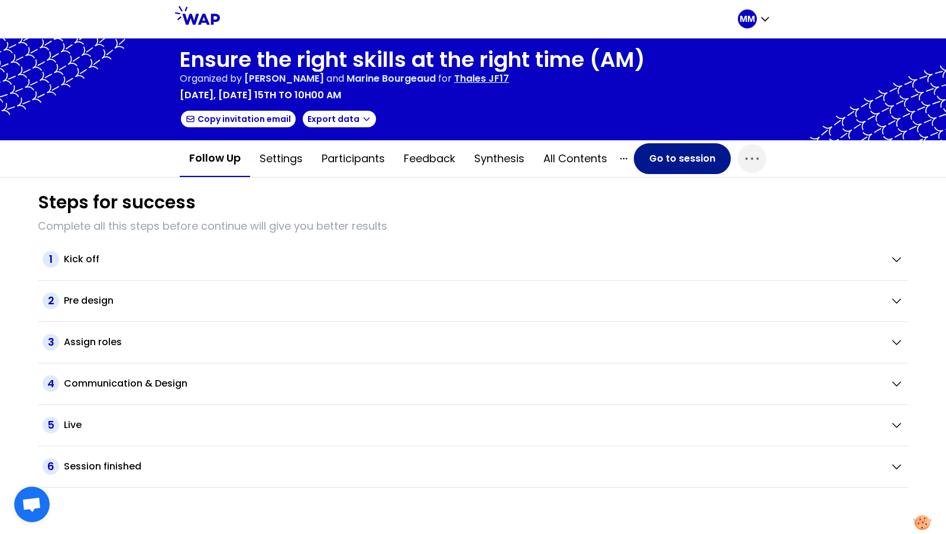
click at [678, 148] on button "Go to session" at bounding box center [682, 158] width 97 height 31
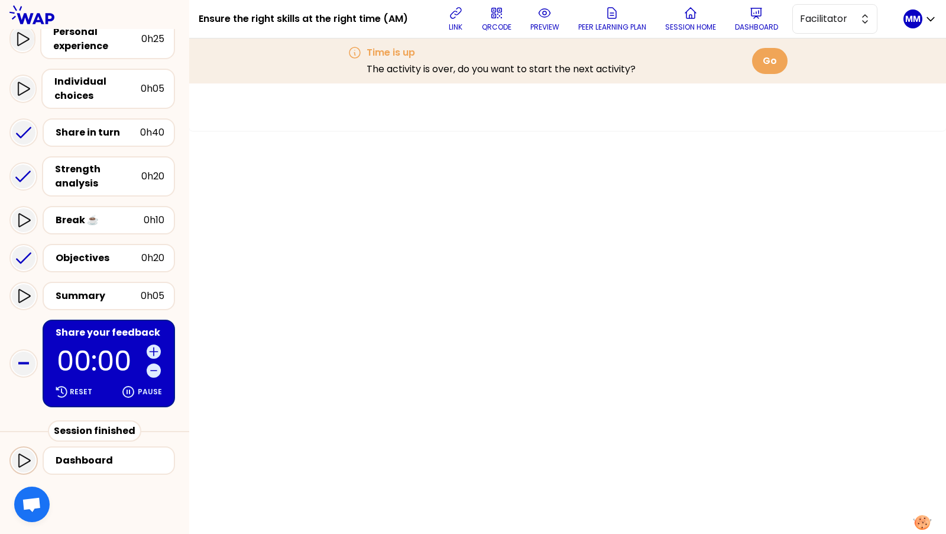
click at [28, 460] on icon at bounding box center [24, 460] width 12 height 14
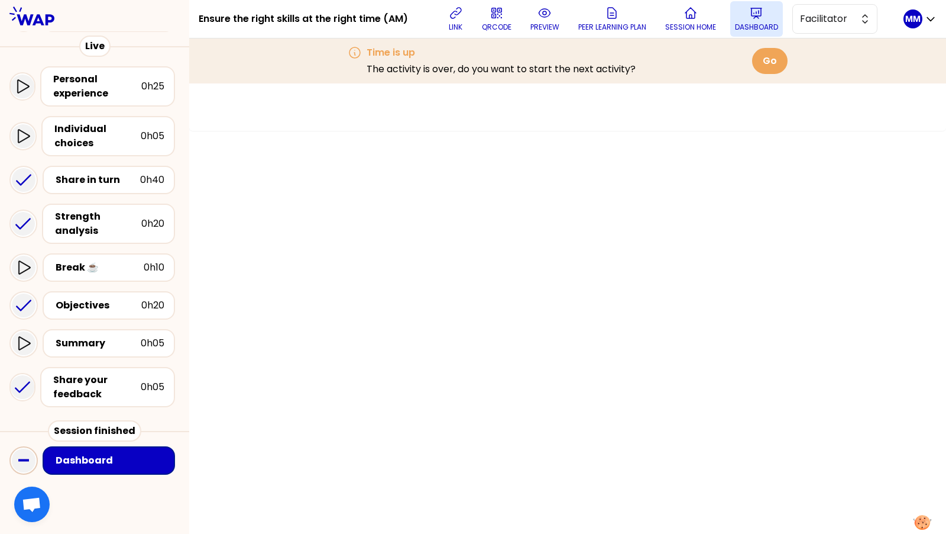
click at [747, 14] on button "Dashboard" at bounding box center [757, 18] width 53 height 35
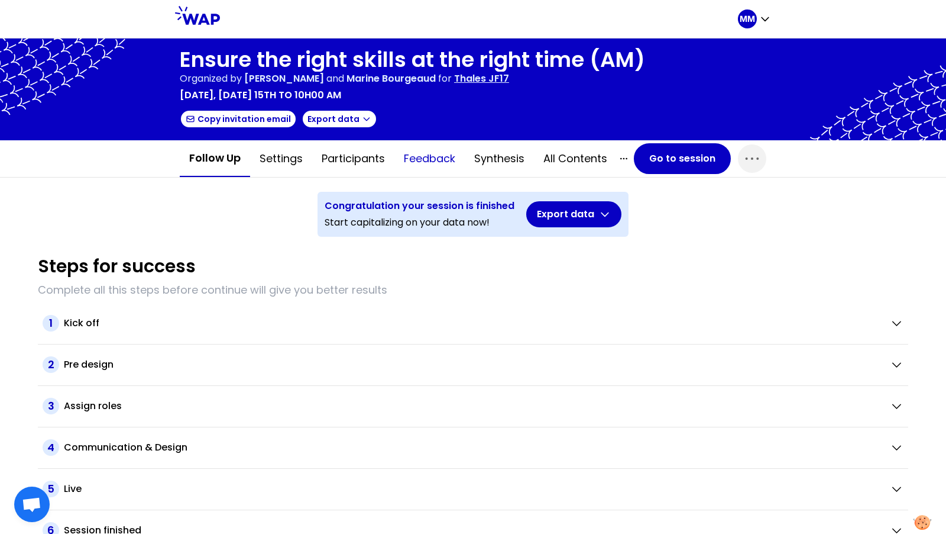
click at [433, 160] on button "Feedback" at bounding box center [430, 158] width 70 height 35
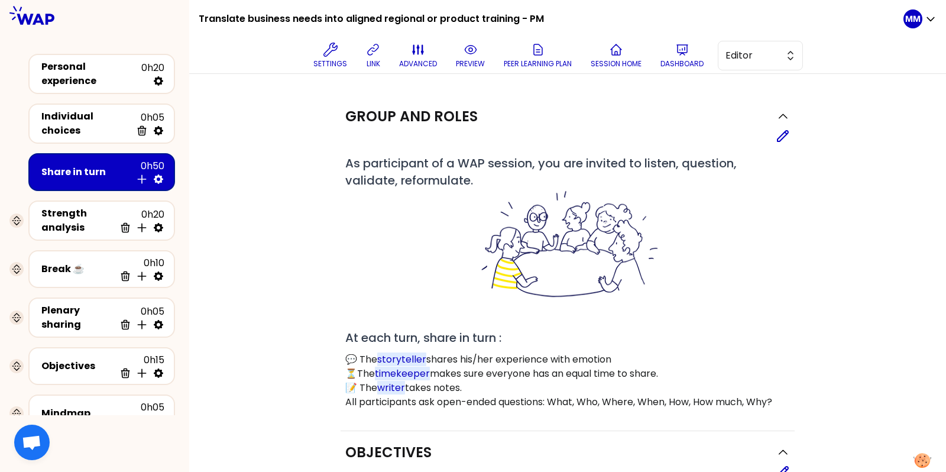
click at [448, 14] on h1 "Translate business needs into aligned regional or product training - PM" at bounding box center [371, 19] width 345 height 38
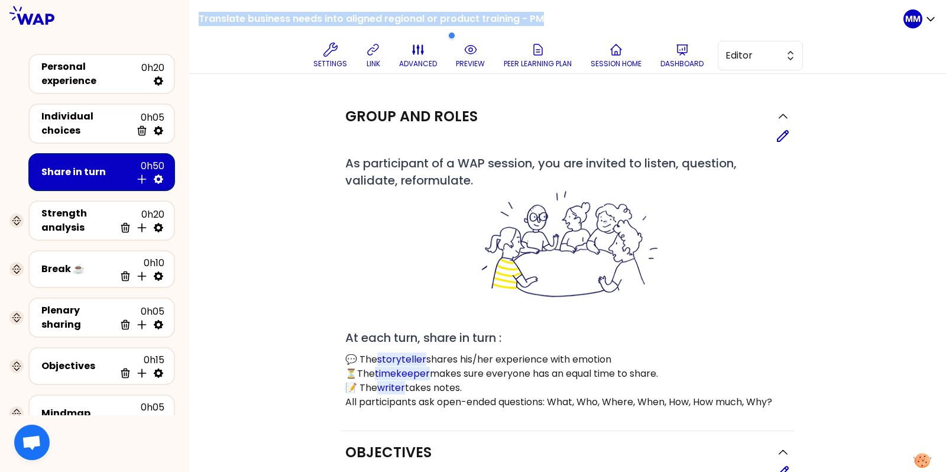
copy div "Translate business needs into aligned regional or product training - PM"
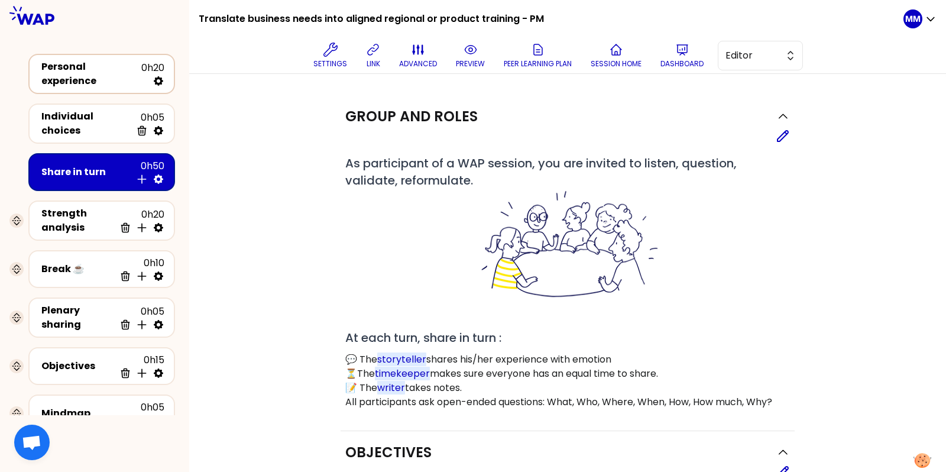
click at [119, 83] on div "Personal experience 0h20" at bounding box center [101, 74] width 125 height 28
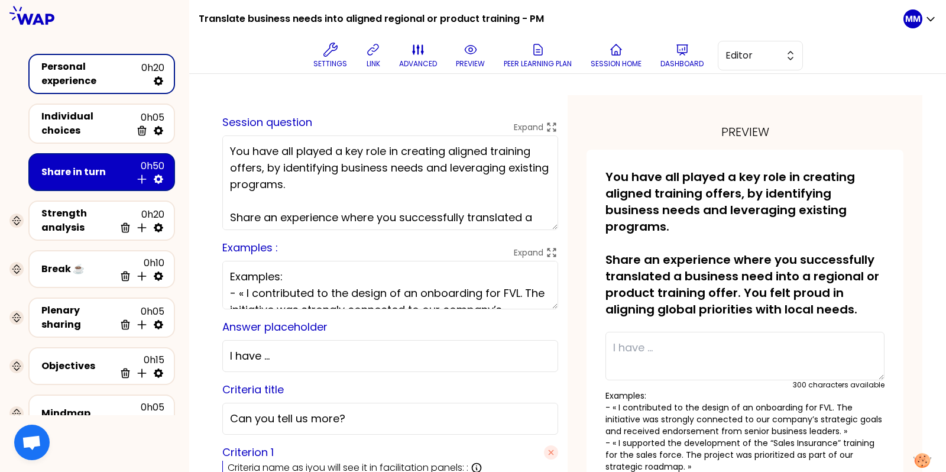
click at [455, 195] on textarea "You have all played a key role in creating aligned training offers, by identify…" at bounding box center [390, 182] width 336 height 95
click at [767, 63] on button "Editor" at bounding box center [760, 56] width 85 height 30
click at [765, 104] on span "Facilitator" at bounding box center [767, 104] width 51 height 14
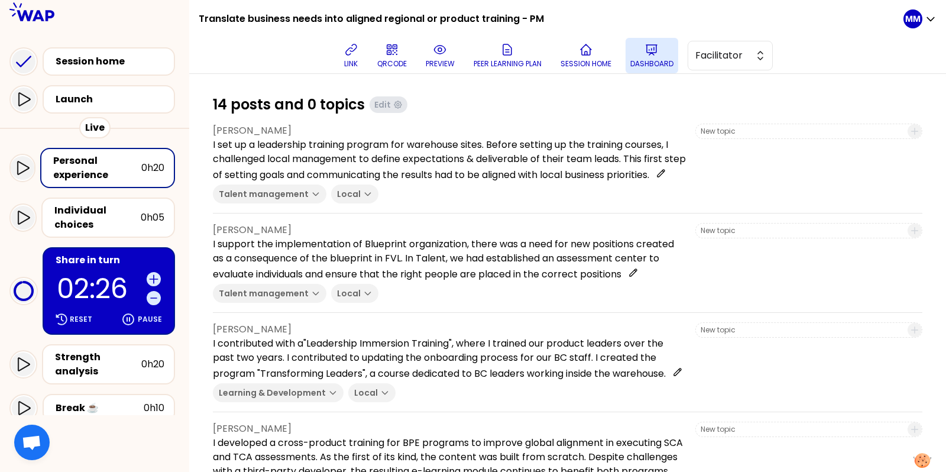
click at [641, 59] on p "Dashboard" at bounding box center [652, 63] width 43 height 9
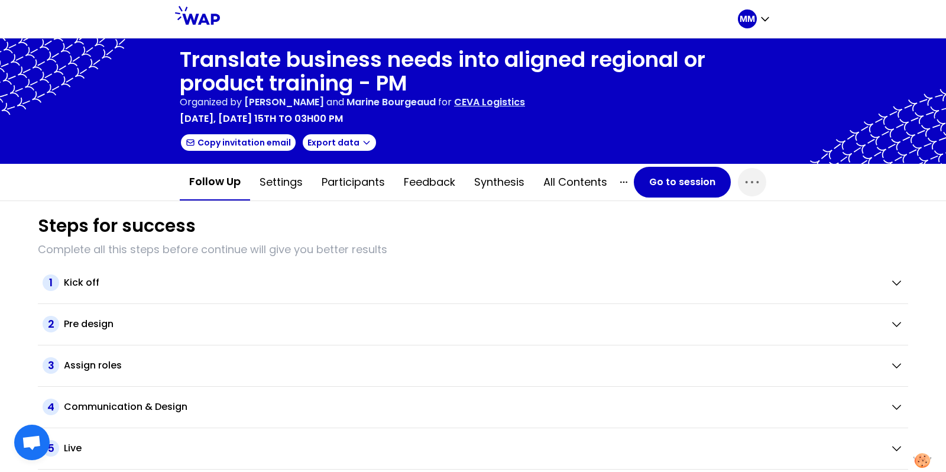
click at [512, 101] on p "CEVA Logistics" at bounding box center [489, 102] width 71 height 14
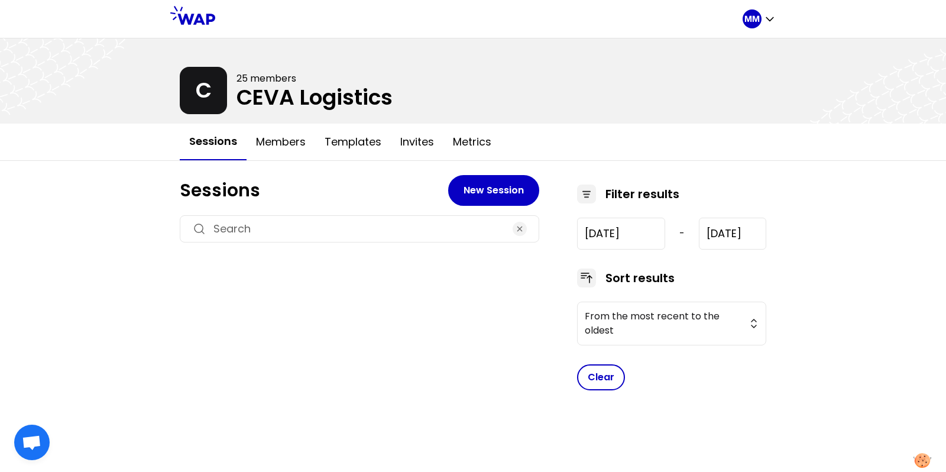
type input "2025-6-18"
type input "2025-9-18"
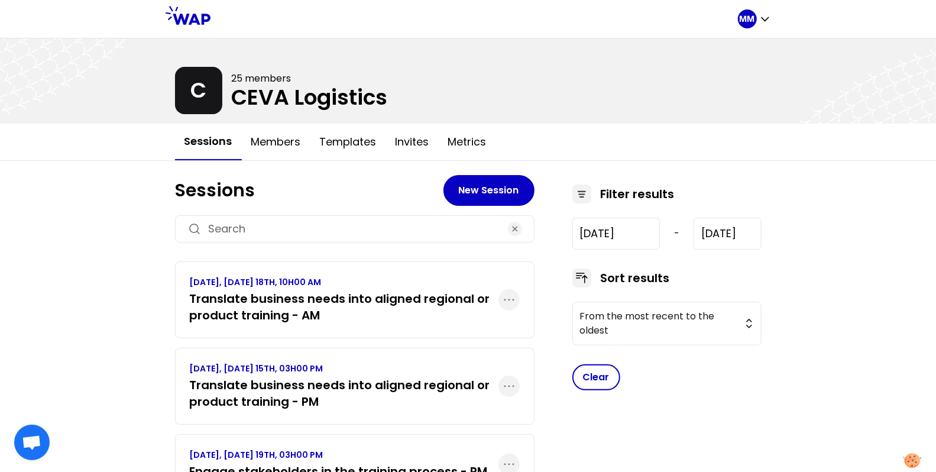
click at [345, 306] on h3 "Translate business needs into aligned regional or product training - AM" at bounding box center [344, 306] width 309 height 33
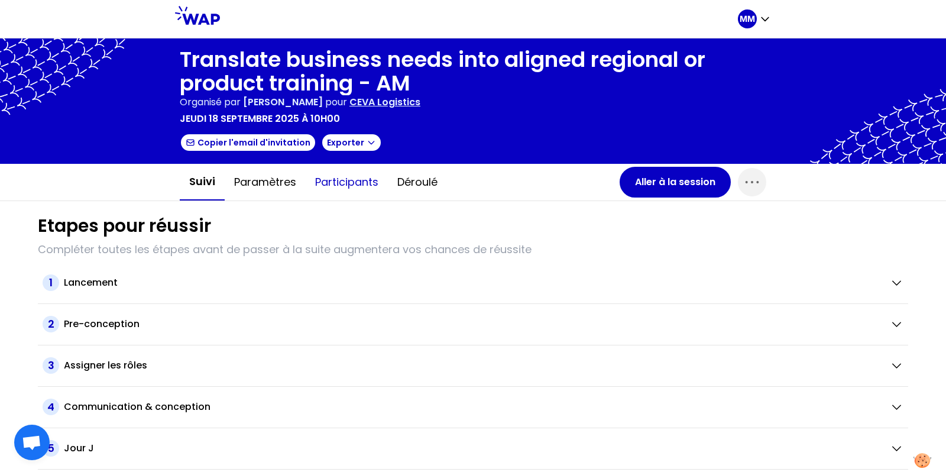
click at [335, 193] on button "Participants" at bounding box center [347, 181] width 82 height 35
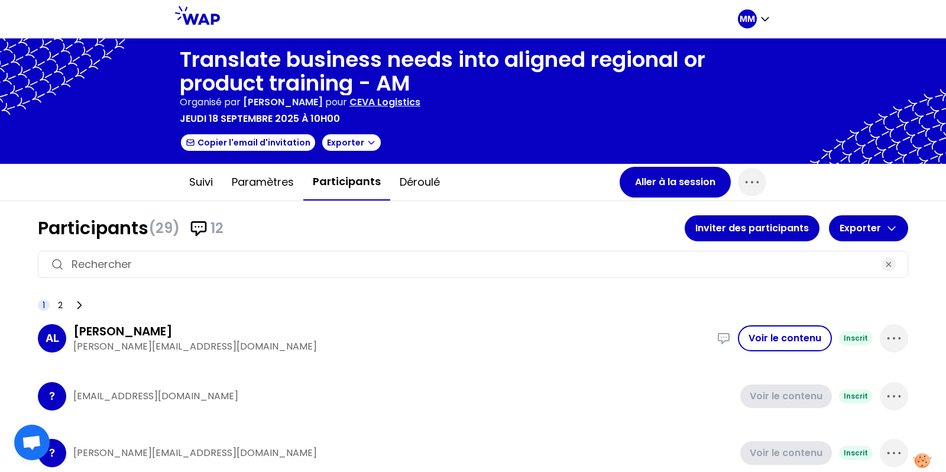
scroll to position [10, 0]
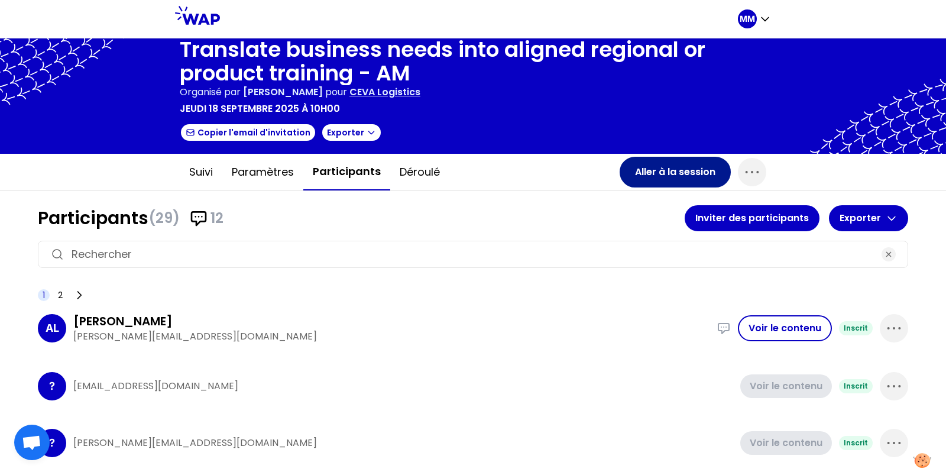
click at [664, 173] on button "Aller à la session" at bounding box center [675, 172] width 111 height 31
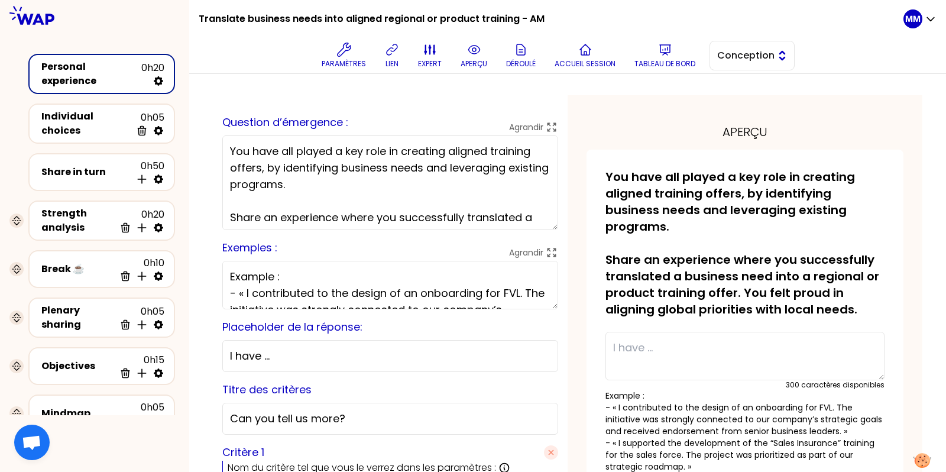
click at [745, 58] on span "Conception" at bounding box center [744, 56] width 53 height 14
click at [745, 106] on span "Facilitation" at bounding box center [759, 104] width 51 height 14
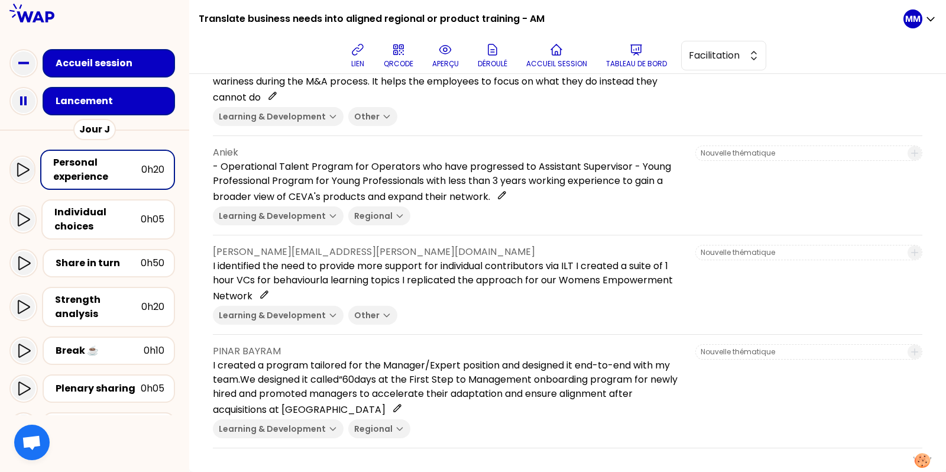
scroll to position [891, 0]
click at [374, 19] on h1 "Translate business needs into aligned regional or product training - AM" at bounding box center [372, 19] width 346 height 38
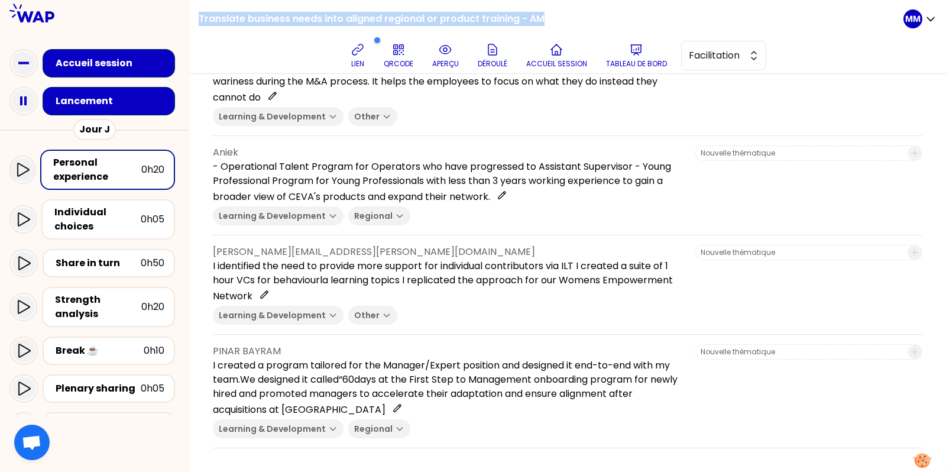
copy div "Translate business needs into aligned regional or product training - AM"
click at [641, 62] on p "Tableau de bord" at bounding box center [636, 63] width 61 height 9
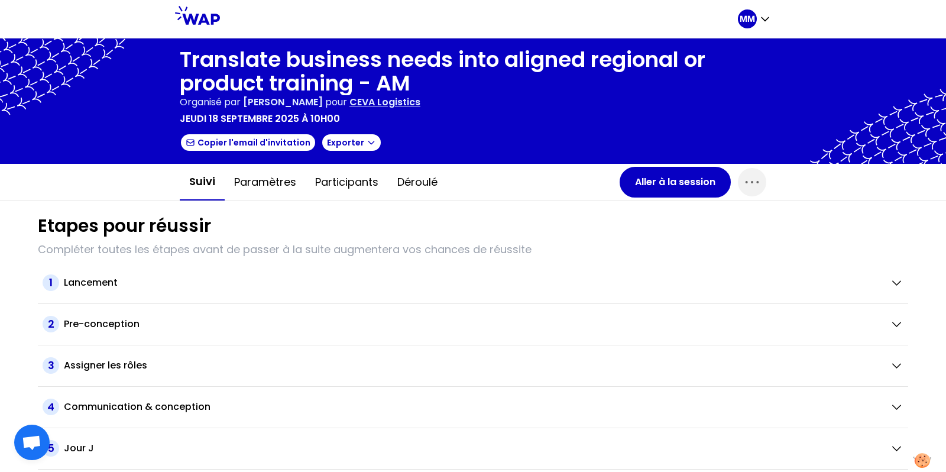
click at [413, 100] on p "CEVA Logistics" at bounding box center [385, 102] width 71 height 14
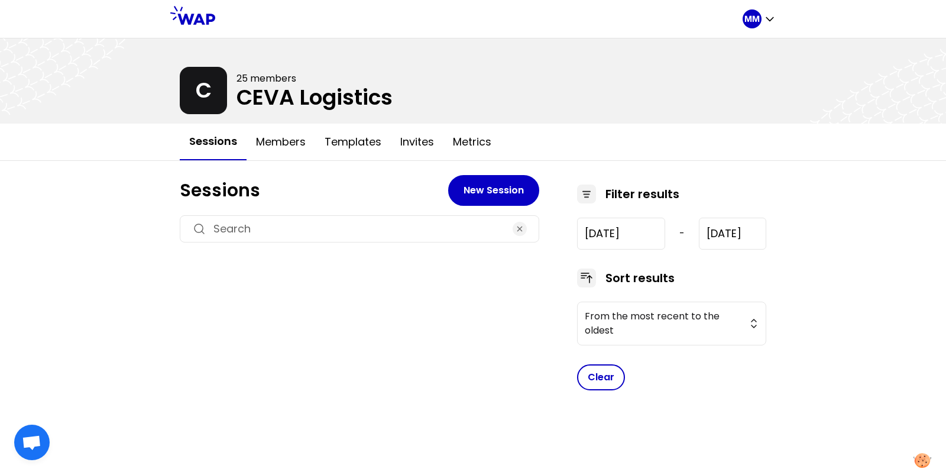
type input "[DATE]"
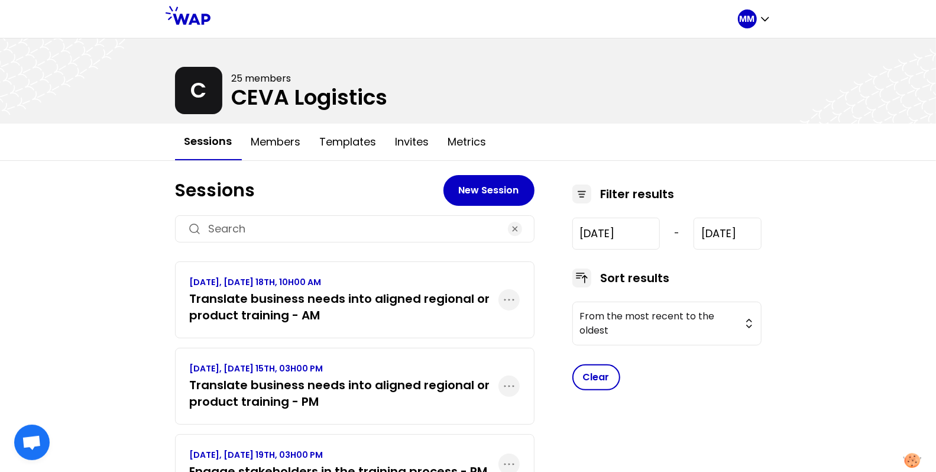
click at [380, 363] on p "SEPTEMBER 2025, MONDAY 15TH, 03H00 PM" at bounding box center [344, 369] width 309 height 12
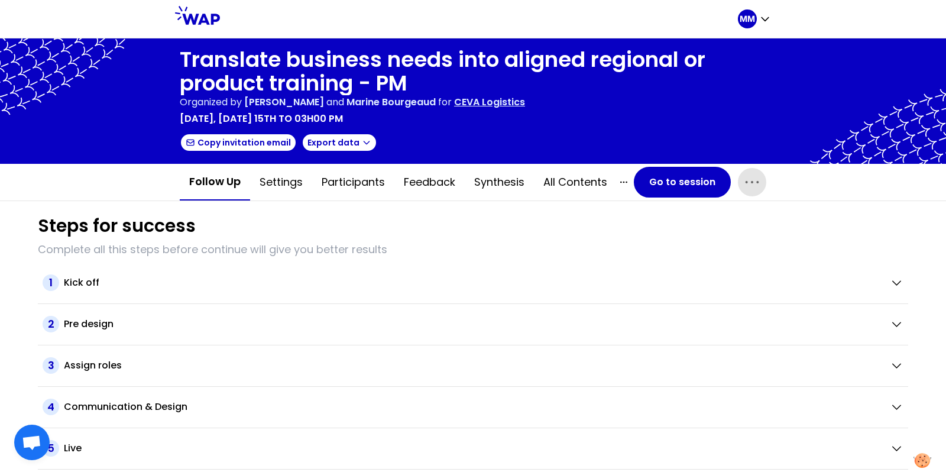
click at [748, 188] on icon "button" at bounding box center [752, 182] width 19 height 19
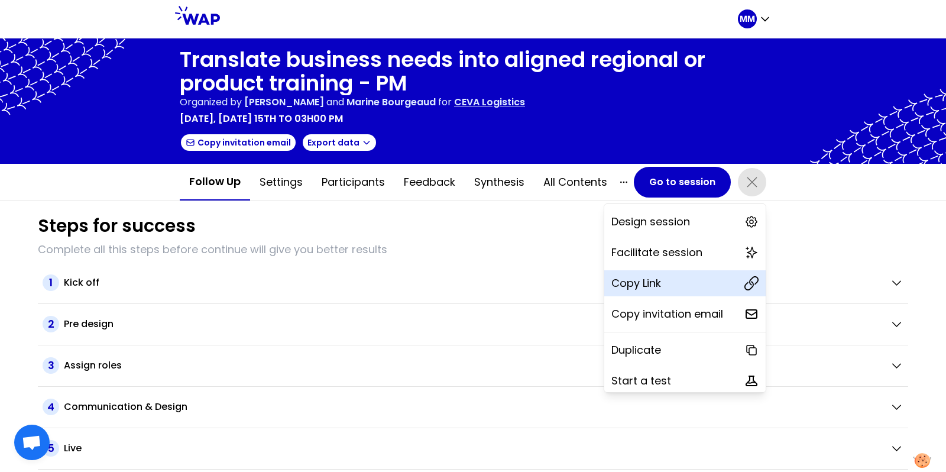
click at [710, 276] on div "Copy Link" at bounding box center [685, 283] width 161 height 26
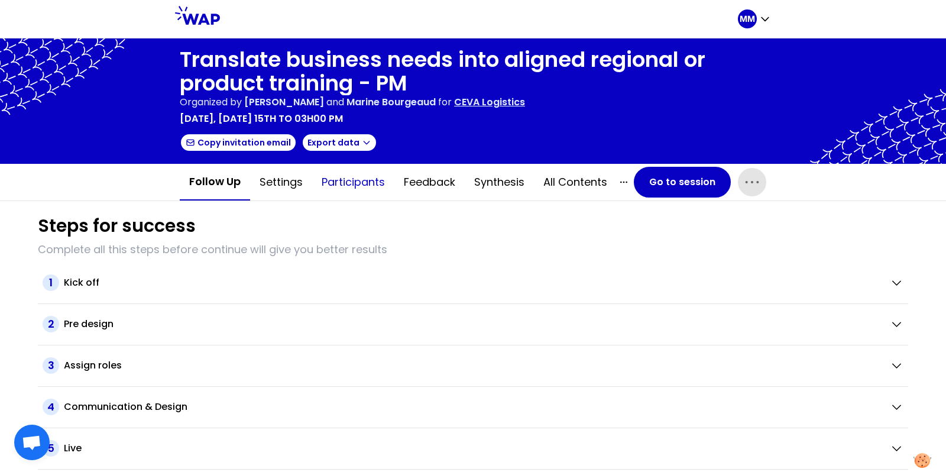
click at [357, 175] on button "Participants" at bounding box center [353, 181] width 82 height 35
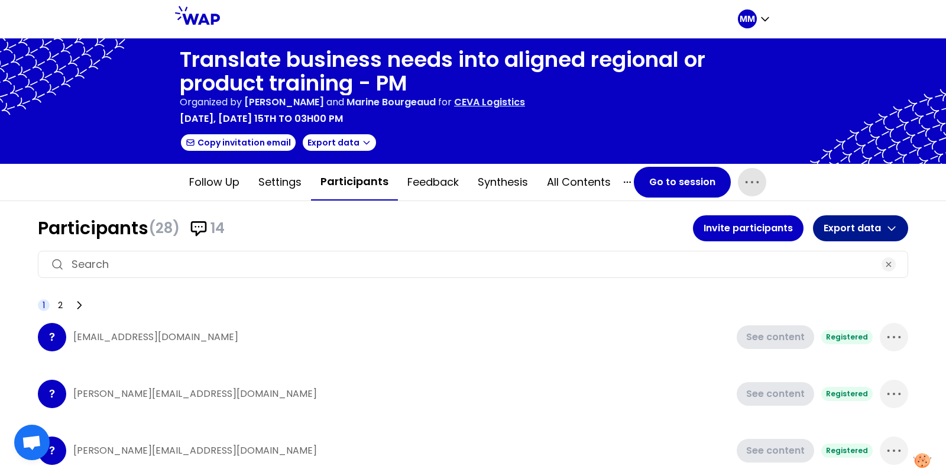
click at [859, 224] on button "Export data" at bounding box center [860, 228] width 95 height 26
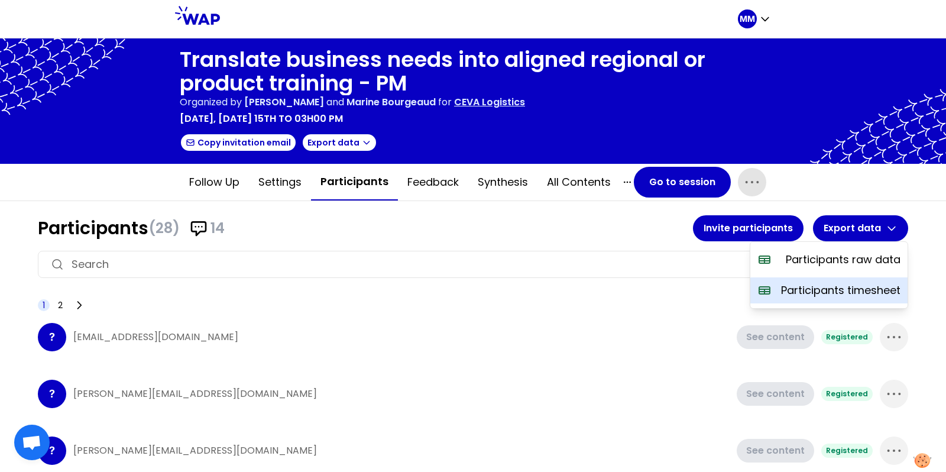
click at [869, 288] on p "Participants timesheet" at bounding box center [840, 290] width 119 height 17
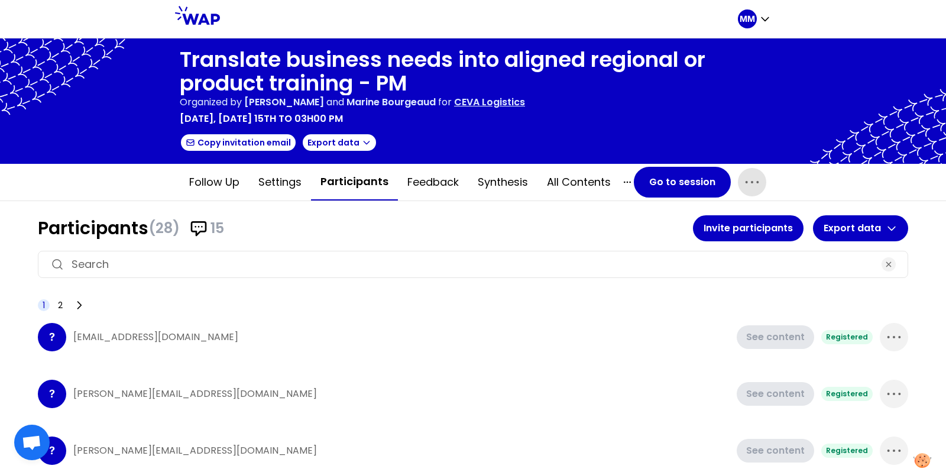
click at [514, 98] on p "CEVA Logistics" at bounding box center [489, 102] width 71 height 14
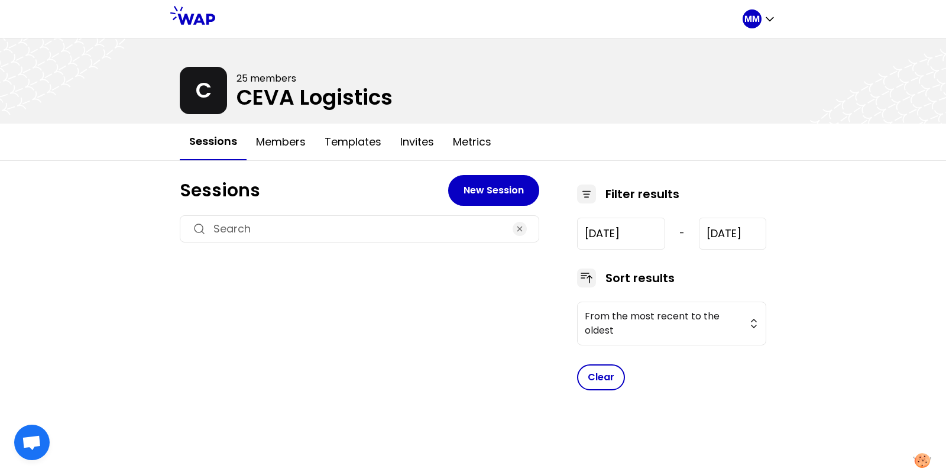
type input "[DATE]"
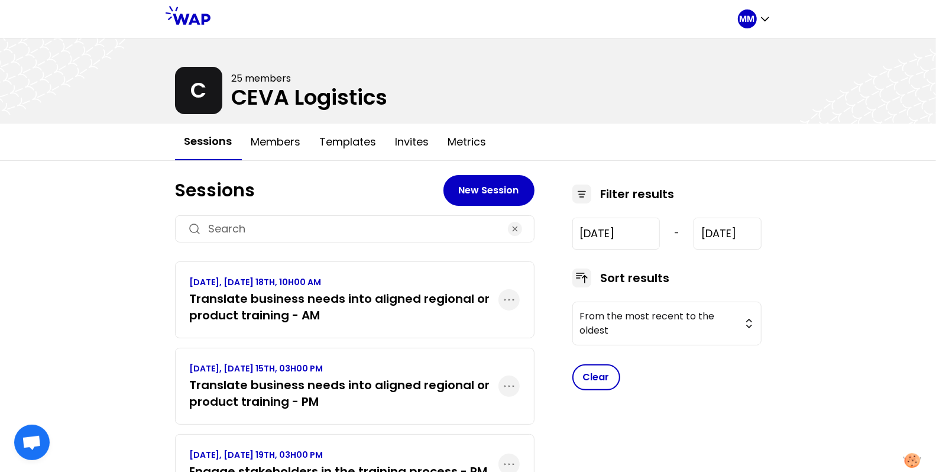
click at [418, 306] on h3 "Translate business needs into aligned regional or product training - AM" at bounding box center [344, 306] width 309 height 33
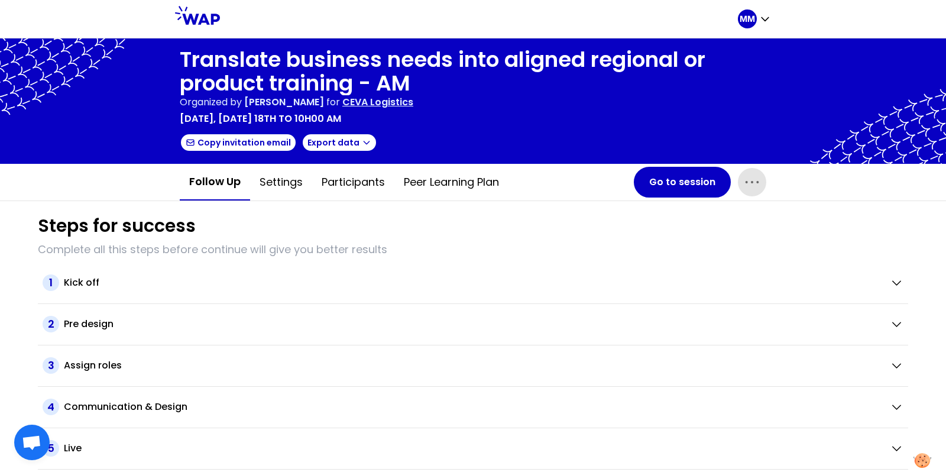
click at [754, 195] on span "button" at bounding box center [752, 182] width 28 height 28
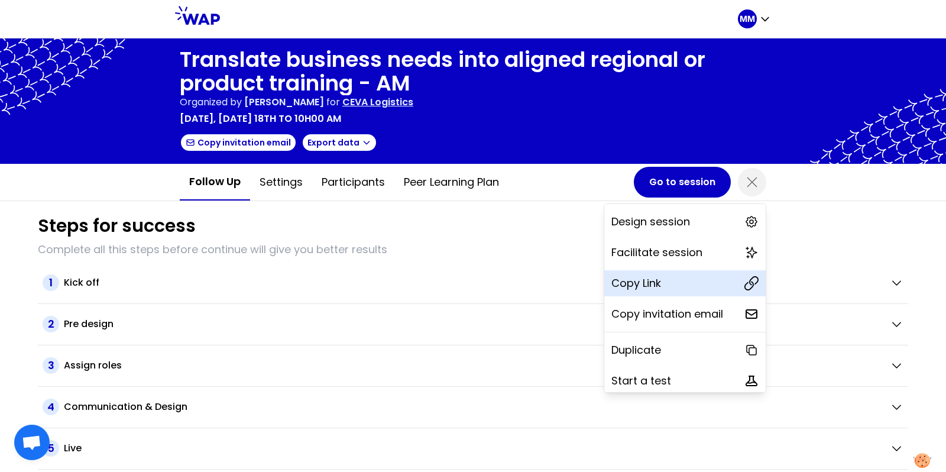
click at [706, 289] on div "Copy Link" at bounding box center [685, 283] width 161 height 26
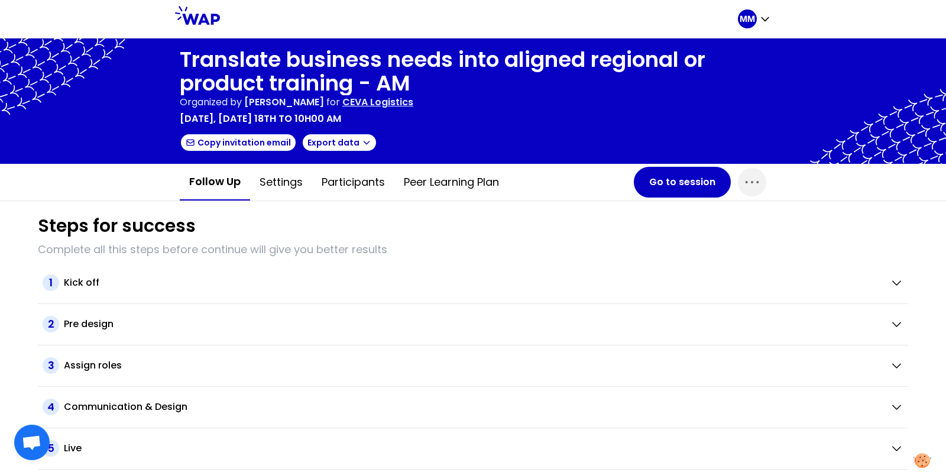
click at [413, 100] on p "CEVA Logistics" at bounding box center [377, 102] width 71 height 14
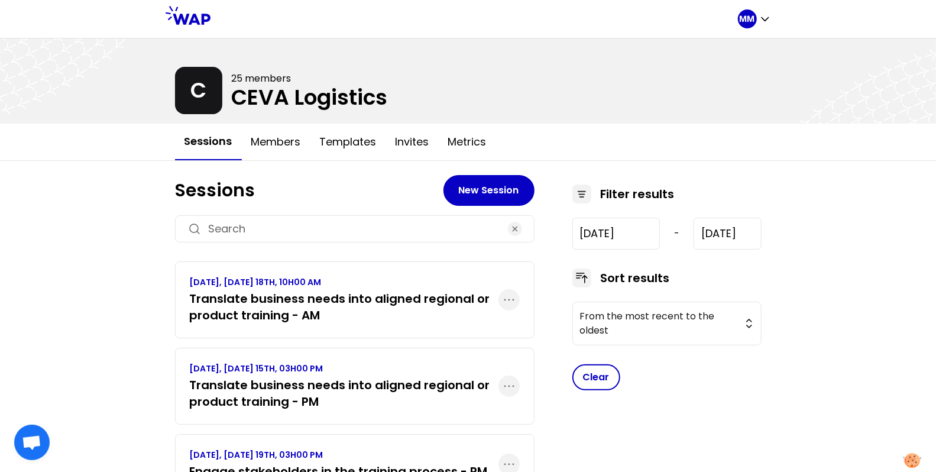
click at [379, 384] on h3 "Translate business needs into aligned regional or product training - PM" at bounding box center [344, 393] width 309 height 33
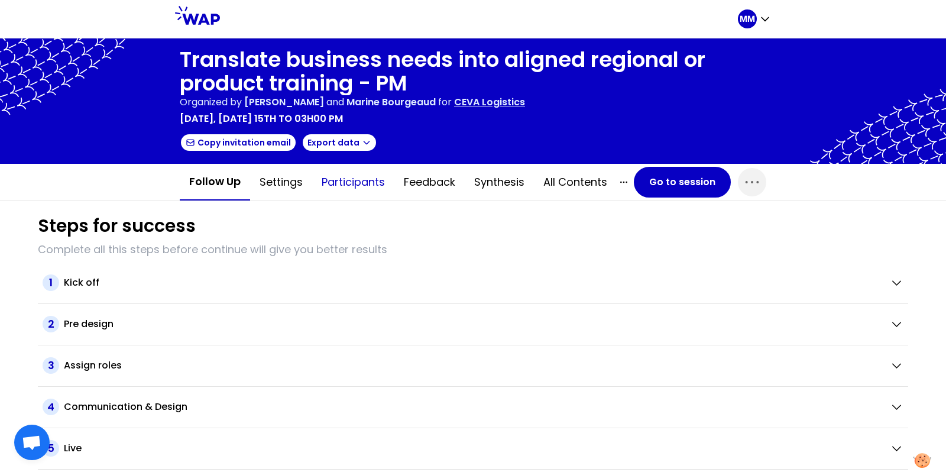
click at [340, 177] on button "Participants" at bounding box center [353, 181] width 82 height 35
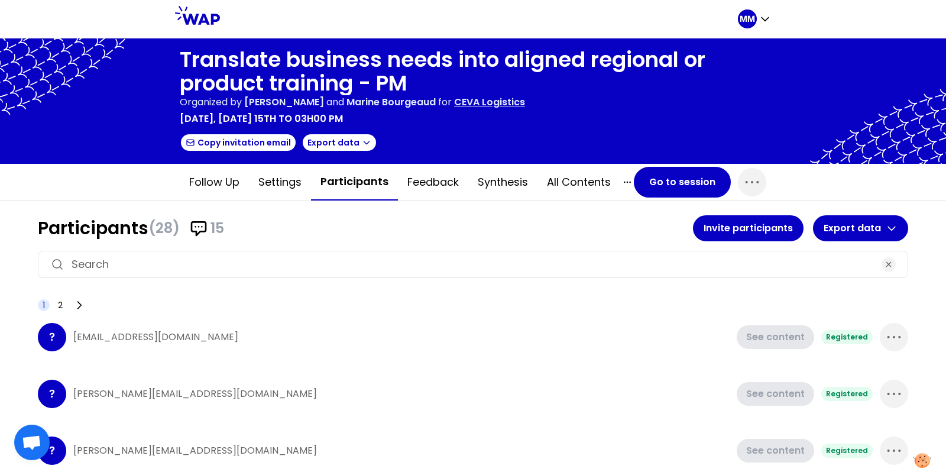
click at [380, 263] on input at bounding box center [473, 264] width 803 height 17
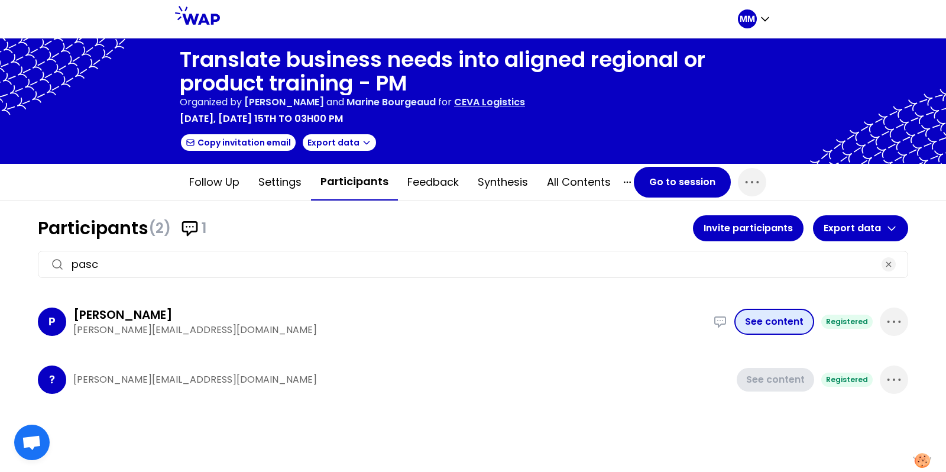
type input "pasc"
click at [774, 324] on button "See content" at bounding box center [775, 322] width 80 height 26
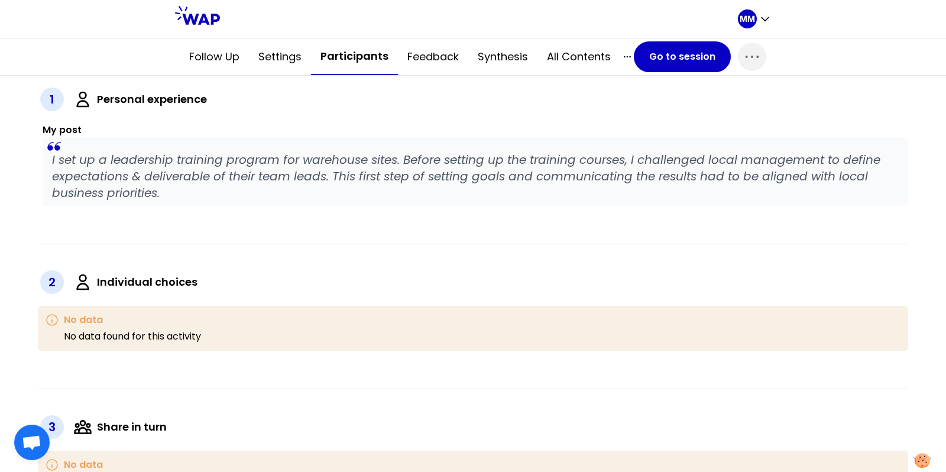
scroll to position [243, 0]
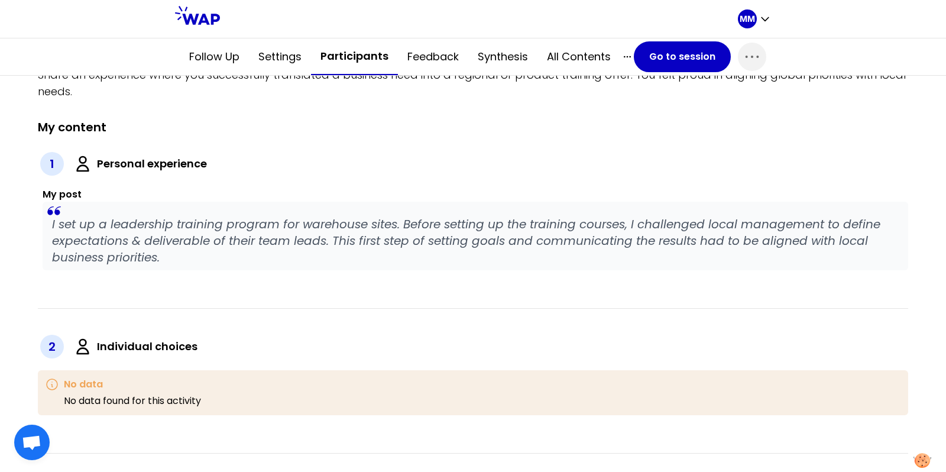
click at [374, 226] on p "I set up a leadership training program for warehouse sites. Before setting up t…" at bounding box center [475, 241] width 847 height 50
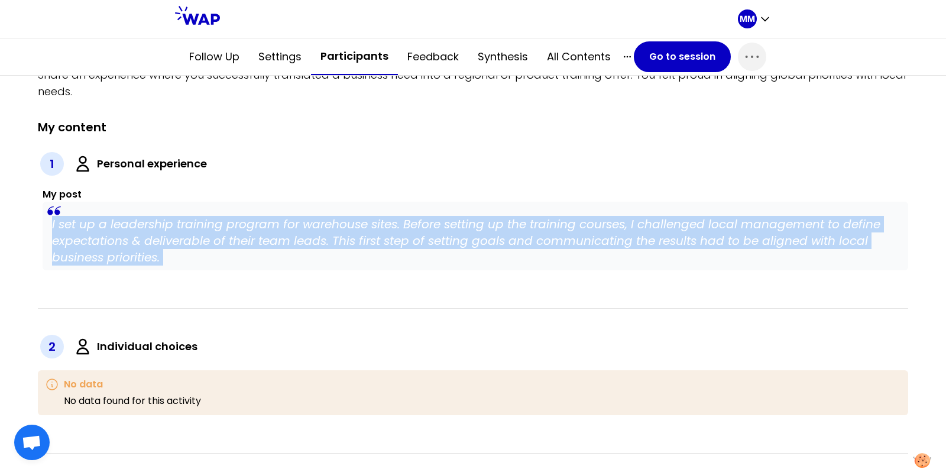
click at [374, 226] on p "I set up a leadership training program for warehouse sites. Before setting up t…" at bounding box center [475, 241] width 847 height 50
copy p "I set up a leadership training program for warehouse sites. Before setting up t…"
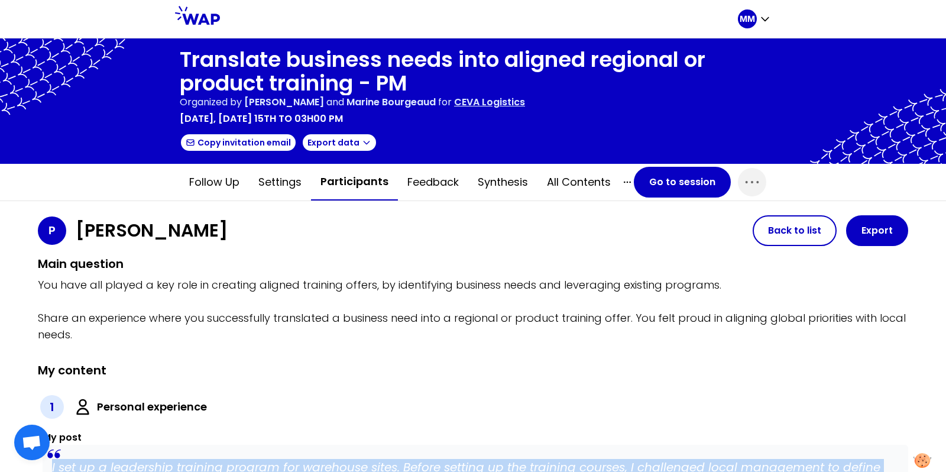
click at [525, 102] on p "CEVA Logistics" at bounding box center [489, 102] width 71 height 14
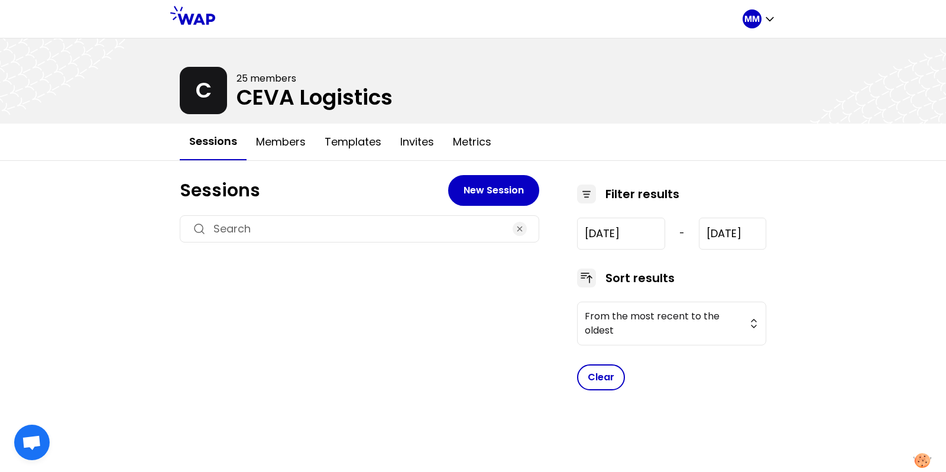
type input "[DATE]"
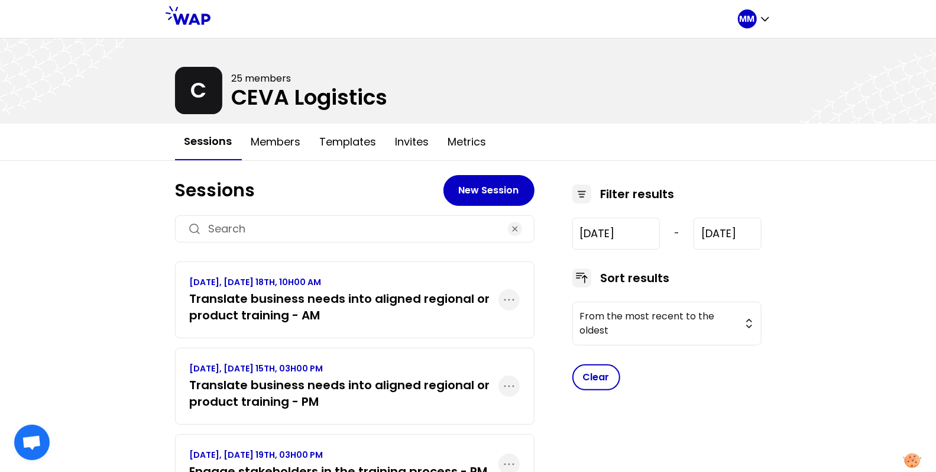
click at [334, 315] on h3 "Translate business needs into aligned regional or product training - AM" at bounding box center [344, 306] width 309 height 33
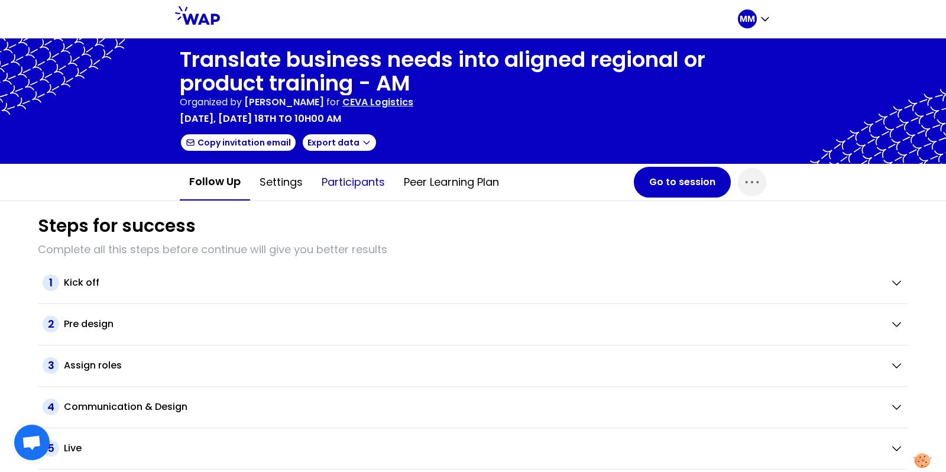
click at [364, 173] on button "Participants" at bounding box center [353, 181] width 82 height 35
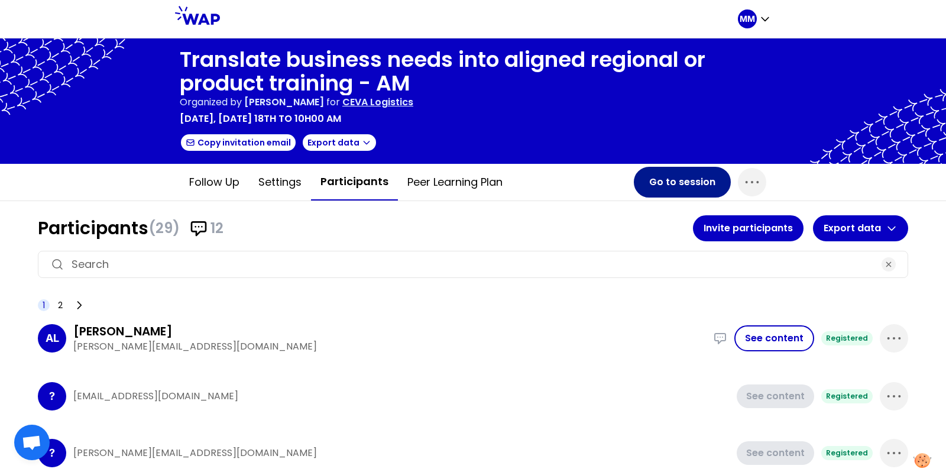
click at [707, 179] on button "Go to session" at bounding box center [682, 182] width 97 height 31
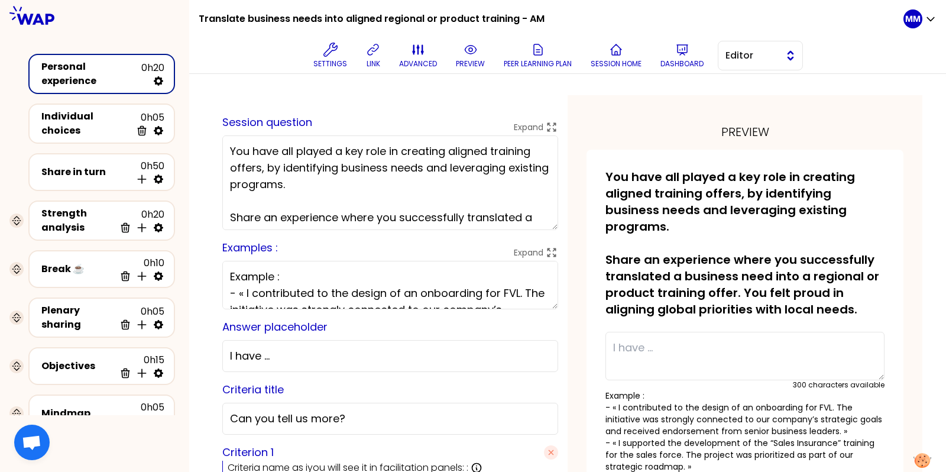
click at [768, 50] on span "Editor" at bounding box center [752, 56] width 53 height 14
click at [762, 114] on ul "Editor Facilitator" at bounding box center [760, 95] width 85 height 44
click at [762, 95] on li "Facilitator" at bounding box center [761, 104] width 84 height 19
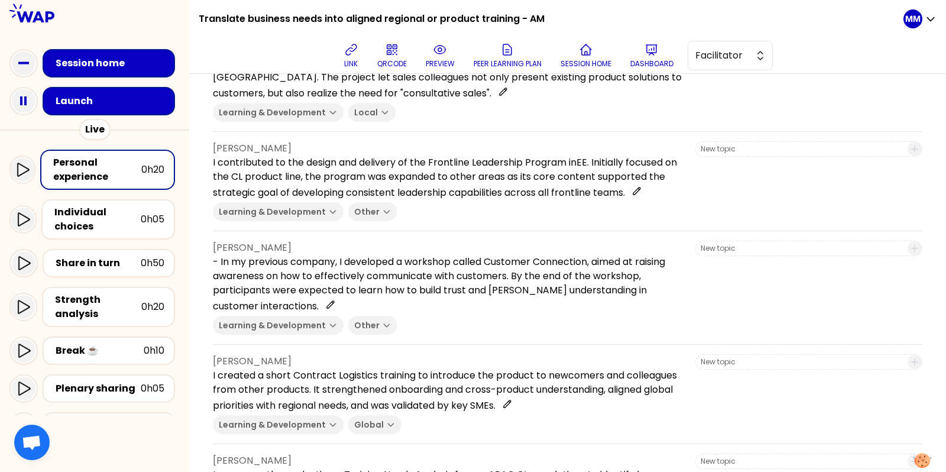
scroll to position [399, 0]
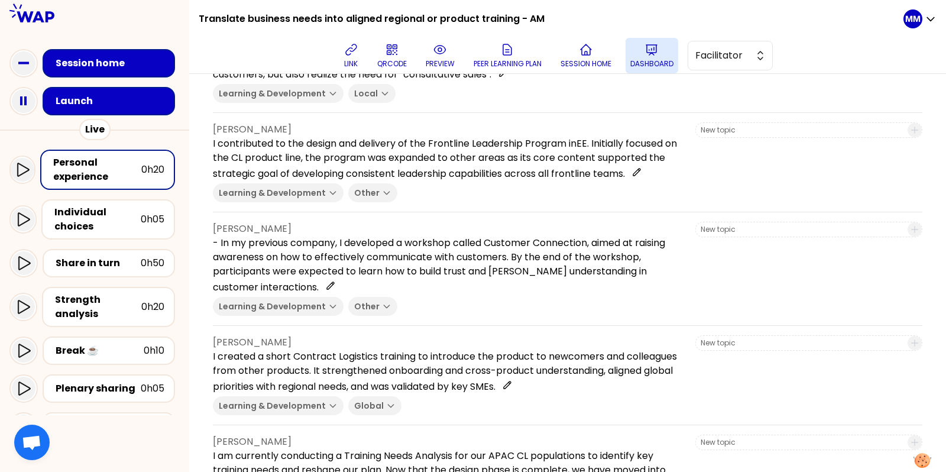
click at [659, 46] on icon at bounding box center [652, 50] width 14 height 14
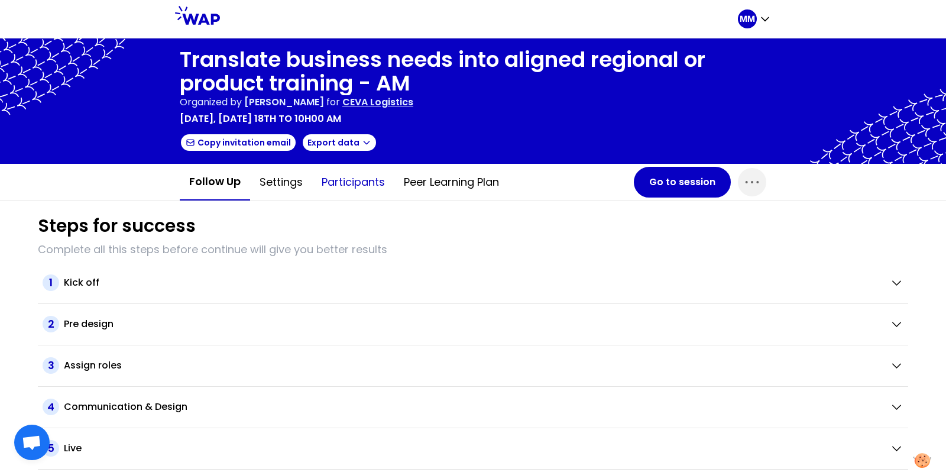
click at [367, 194] on button "Participants" at bounding box center [353, 181] width 82 height 35
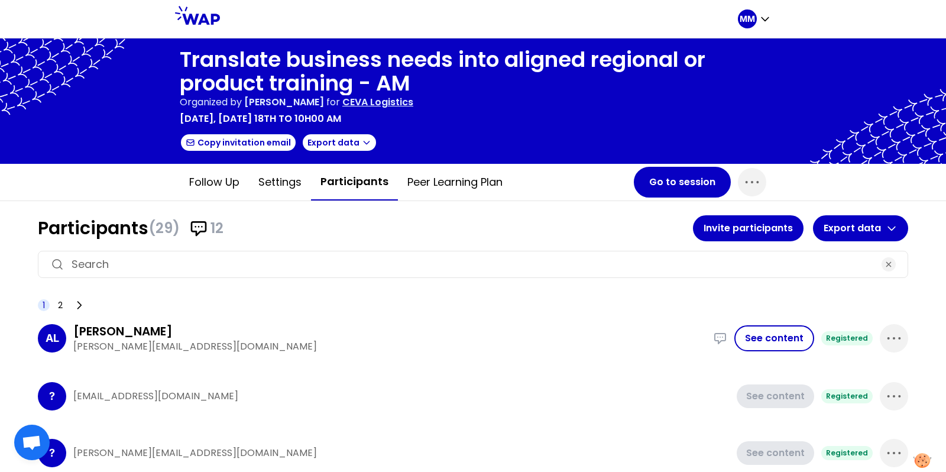
click at [374, 261] on input at bounding box center [473, 264] width 803 height 17
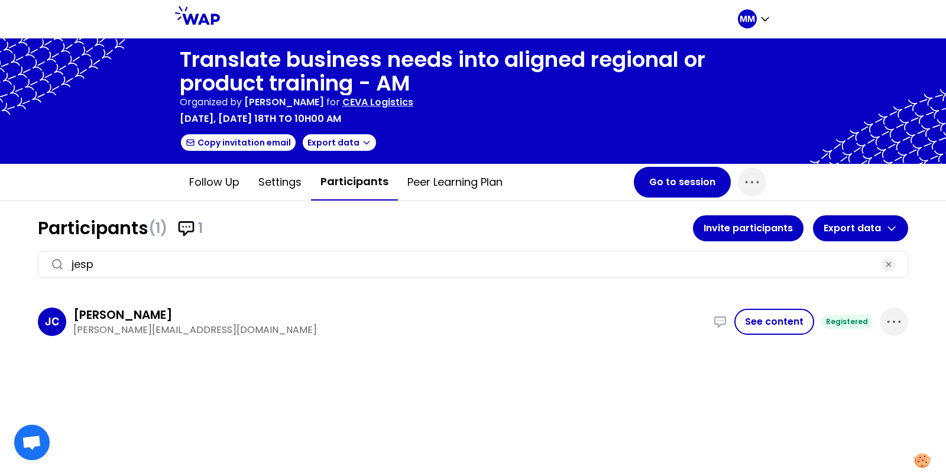
type input "jesp"
click at [169, 330] on p "Jesper.calub@cevalogistics.com" at bounding box center [389, 330] width 633 height 14
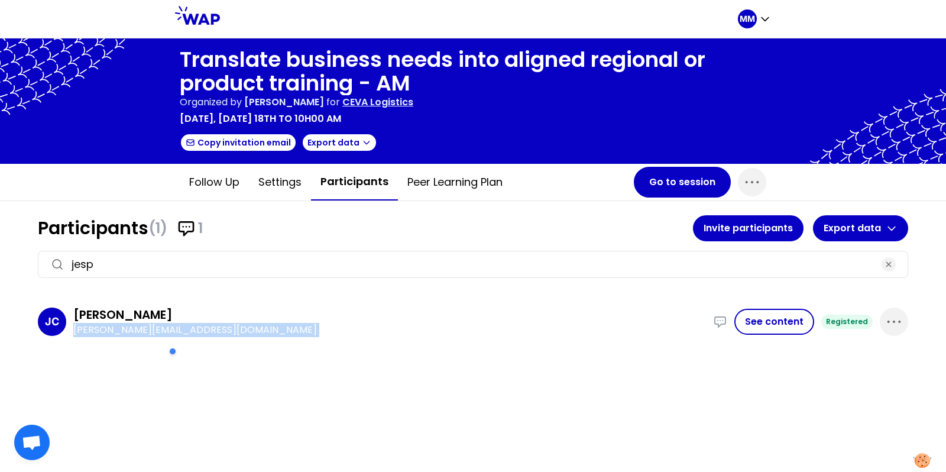
copy div "Jesper.calub@cevalogistics.com - In my previous company, I developed a workshop…"
click at [891, 264] on icon "button" at bounding box center [889, 264] width 5 height 5
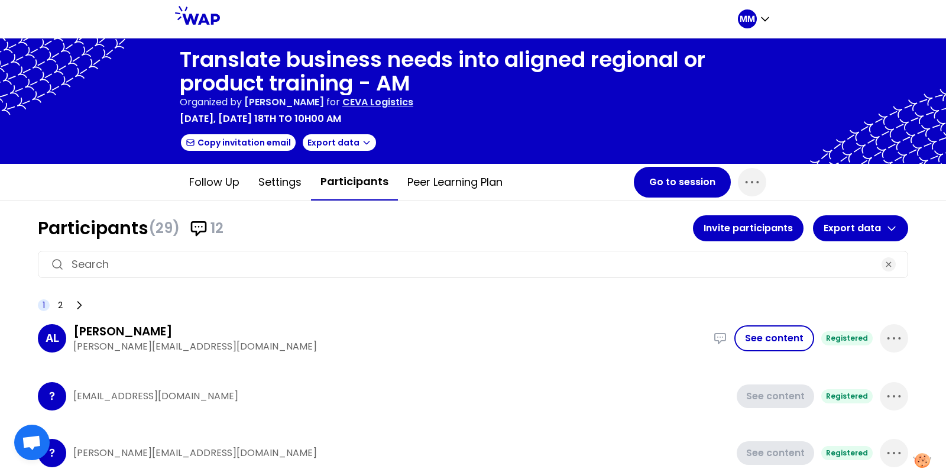
click at [434, 264] on input at bounding box center [473, 264] width 803 height 17
paste input "Jesper.calub@cevalogistics.com"
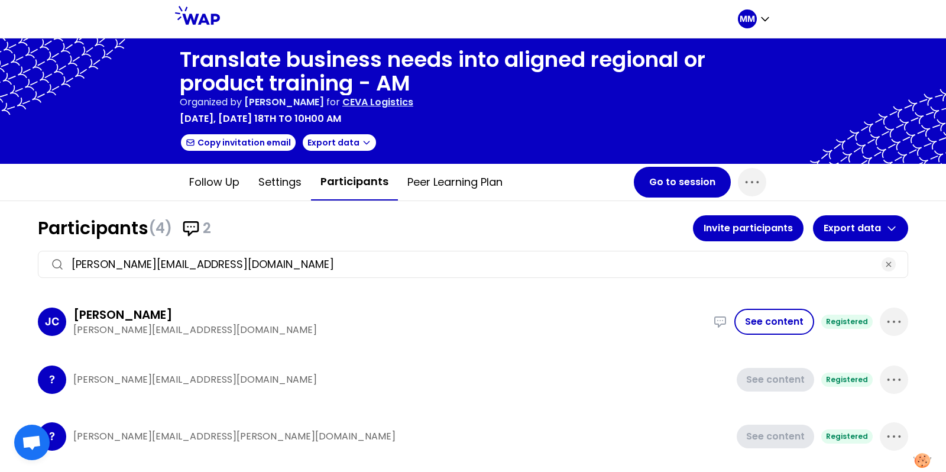
type input "Jesper.calub@cevalogistics.com"
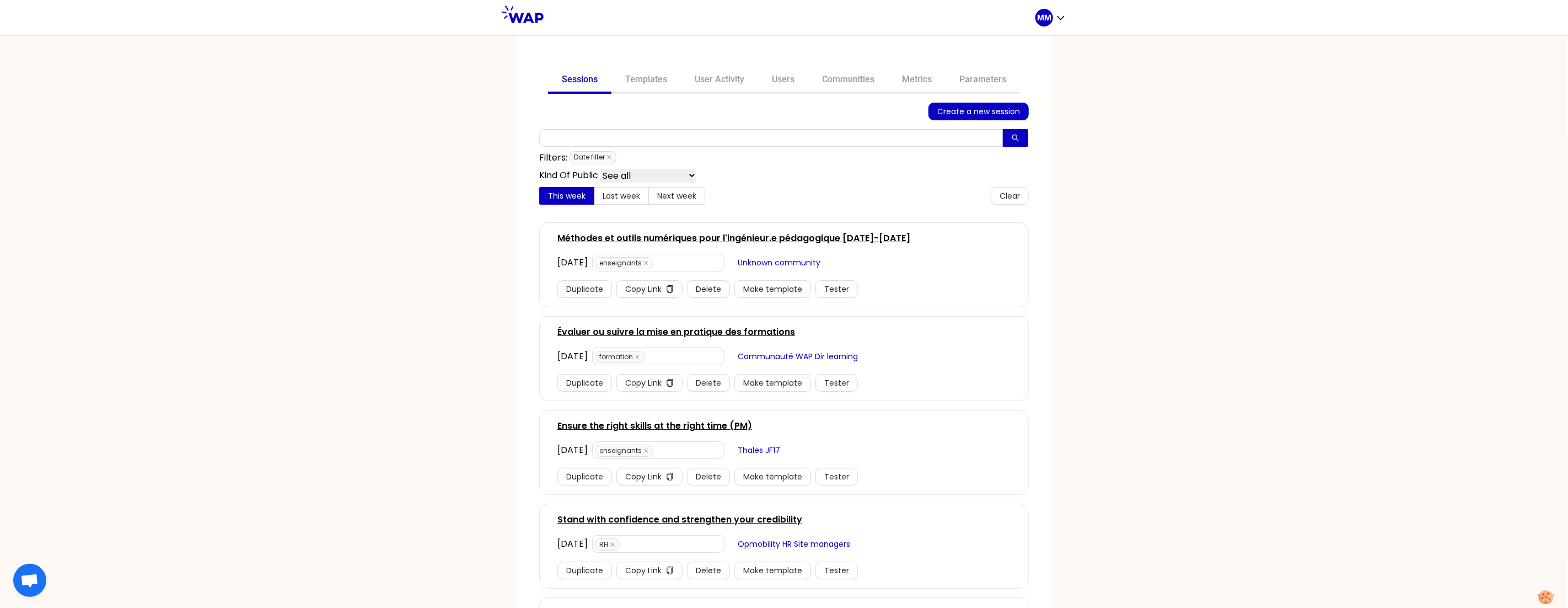
drag, startPoint x: 832, startPoint y: 81, endPoint x: 804, endPoint y: 126, distance: 53.0
click at [832, 81] on link "Communities" at bounding box center [848, 80] width 80 height 26
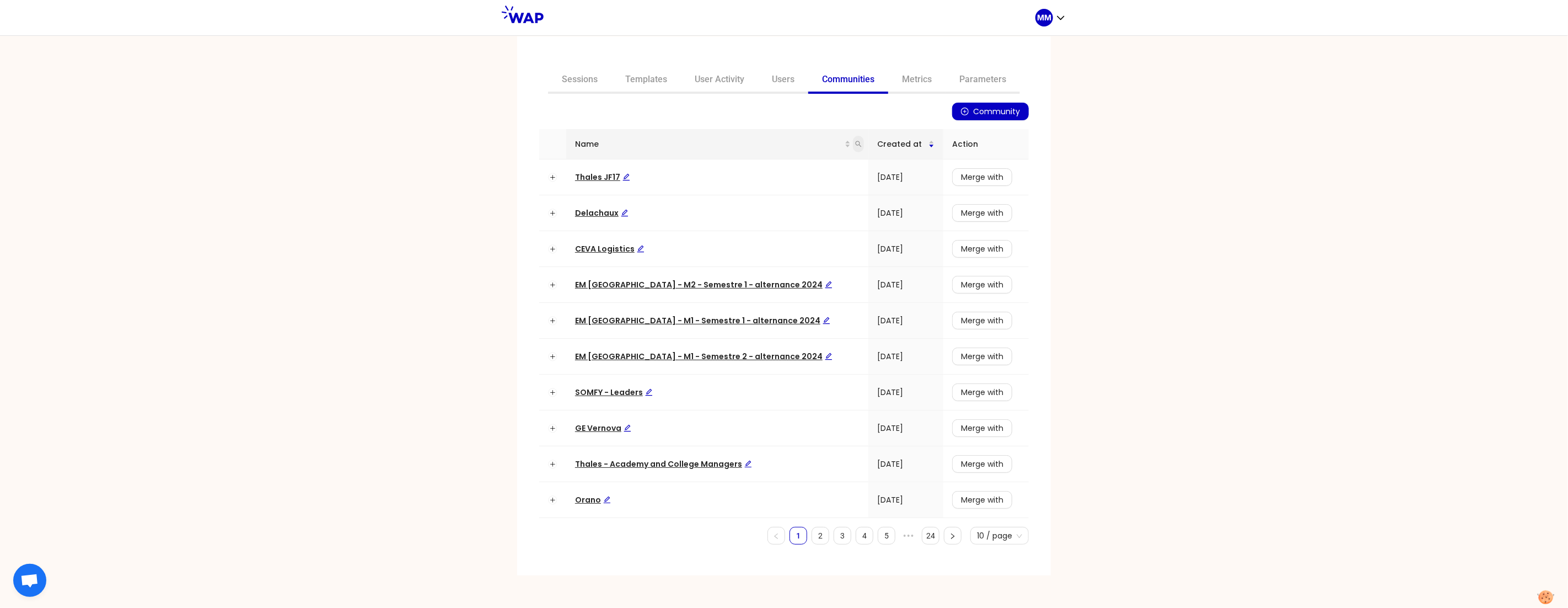
click at [855, 143] on icon "search" at bounding box center [858, 144] width 7 height 7
type input "cnam"
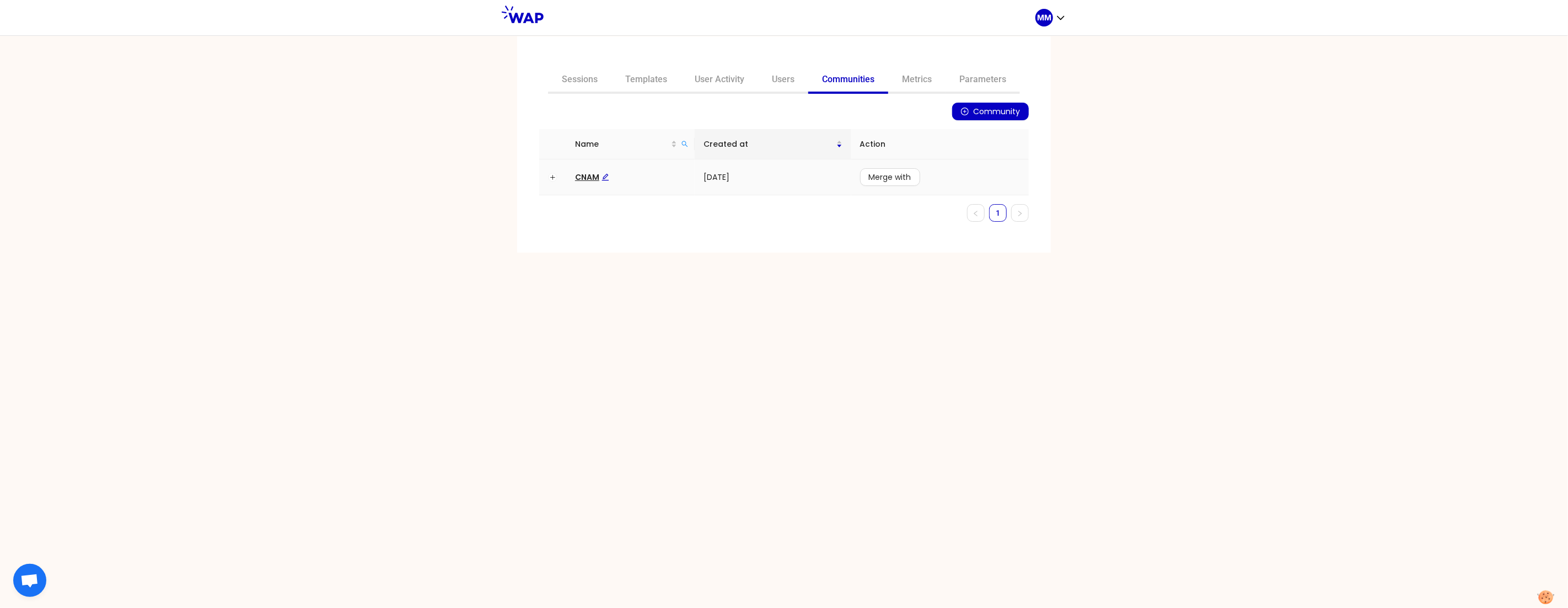
click at [591, 174] on span "CNAM" at bounding box center [592, 177] width 34 height 11
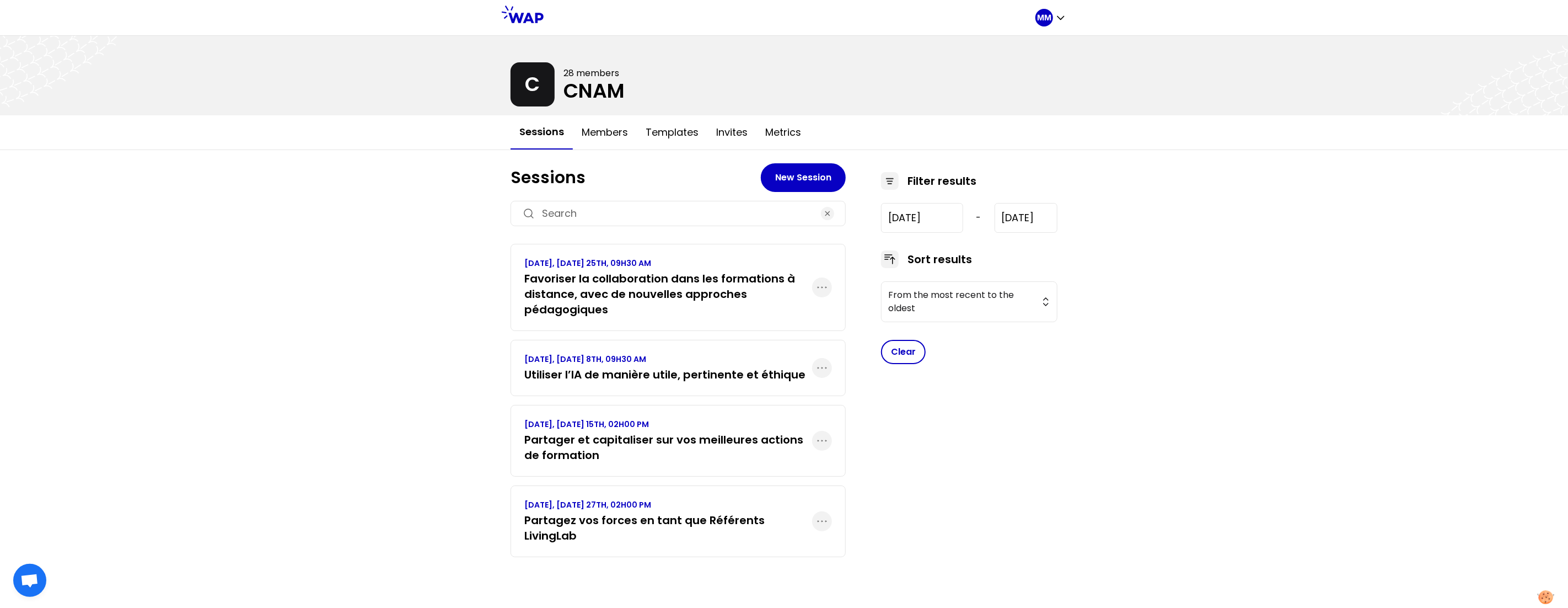
click at [662, 278] on h3 "Favoriser la collaboration dans les formations à distance, avec de nouvelles ap…" at bounding box center [668, 294] width 288 height 47
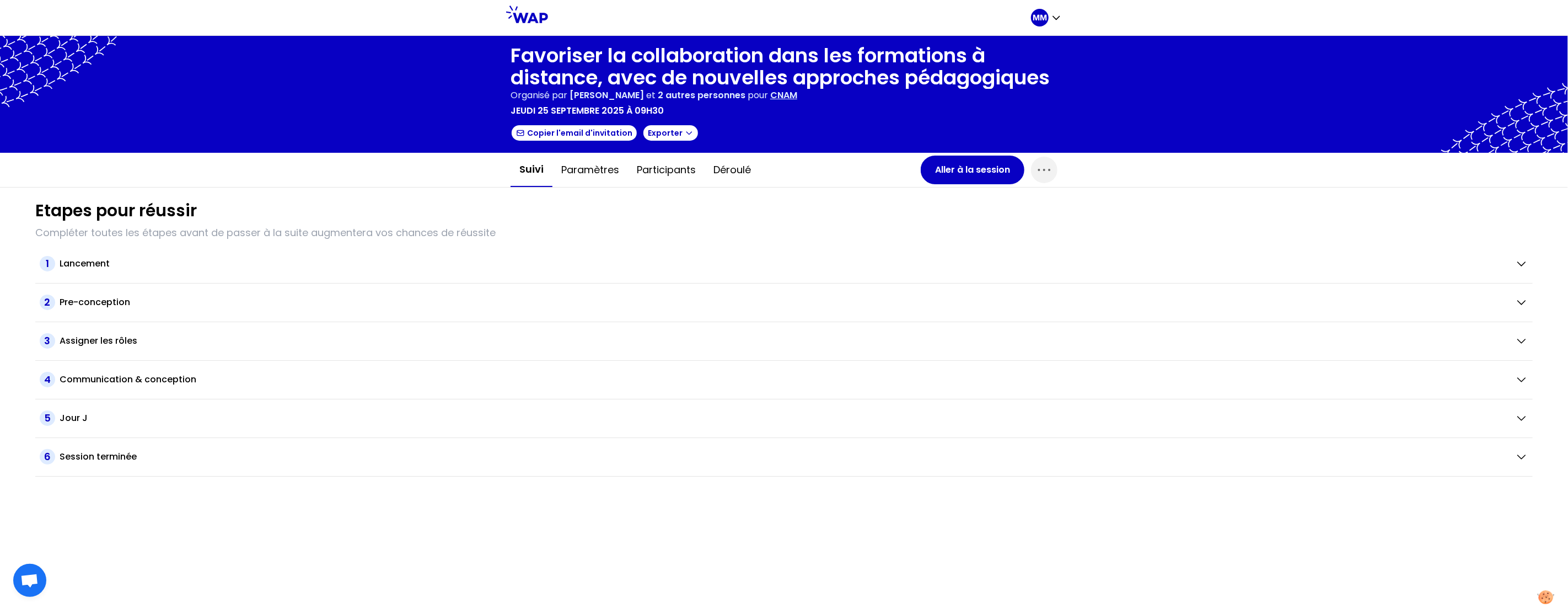
click at [694, 45] on h1 "Favoriser la collaboration dans les formations à distance, avec de nouvelles ap…" at bounding box center [784, 66] width 547 height 44
click at [700, 59] on h1 "Favoriser la collaboration dans les formations à distance, avec de nouvelles ap…" at bounding box center [784, 66] width 547 height 44
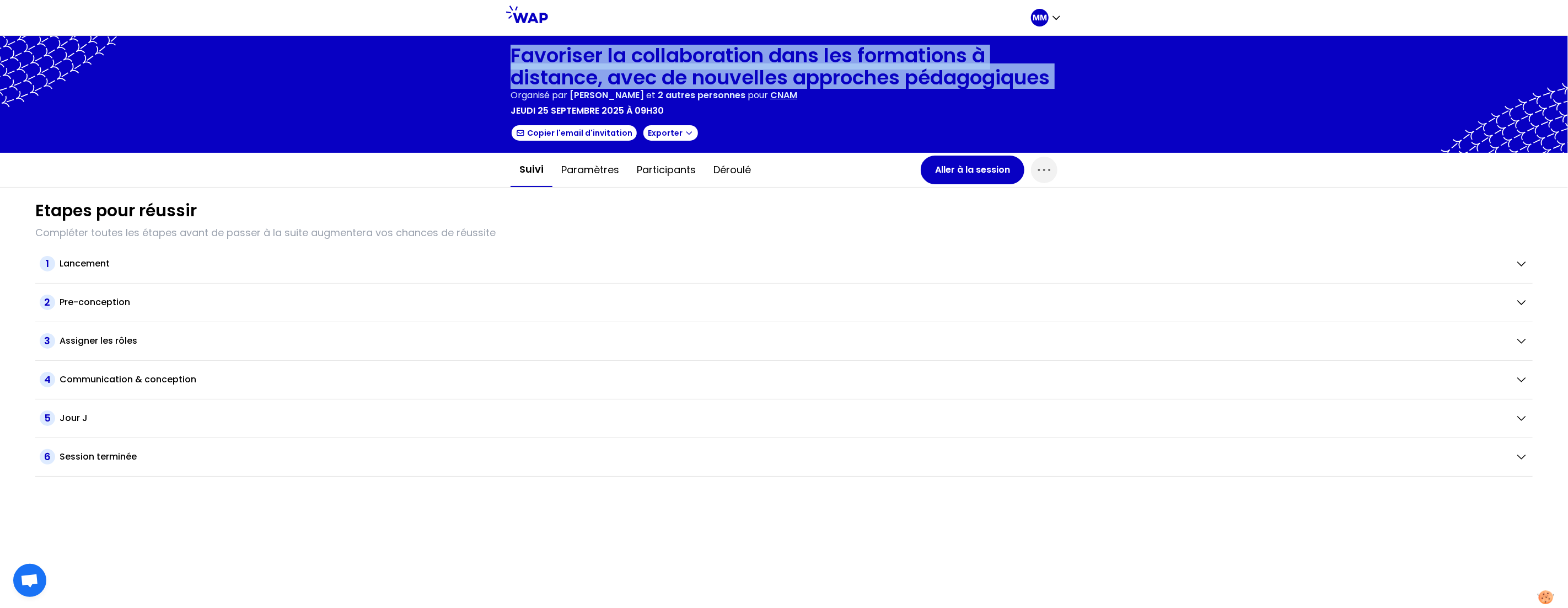
click at [701, 59] on h1 "Favoriser la collaboration dans les formations à distance, avec de nouvelles ap…" at bounding box center [784, 66] width 547 height 44
copy h1 "Favoriser la collaboration dans les formations à distance, avec de nouvelles ap…"
click at [1052, 163] on icon "button" at bounding box center [1044, 170] width 18 height 18
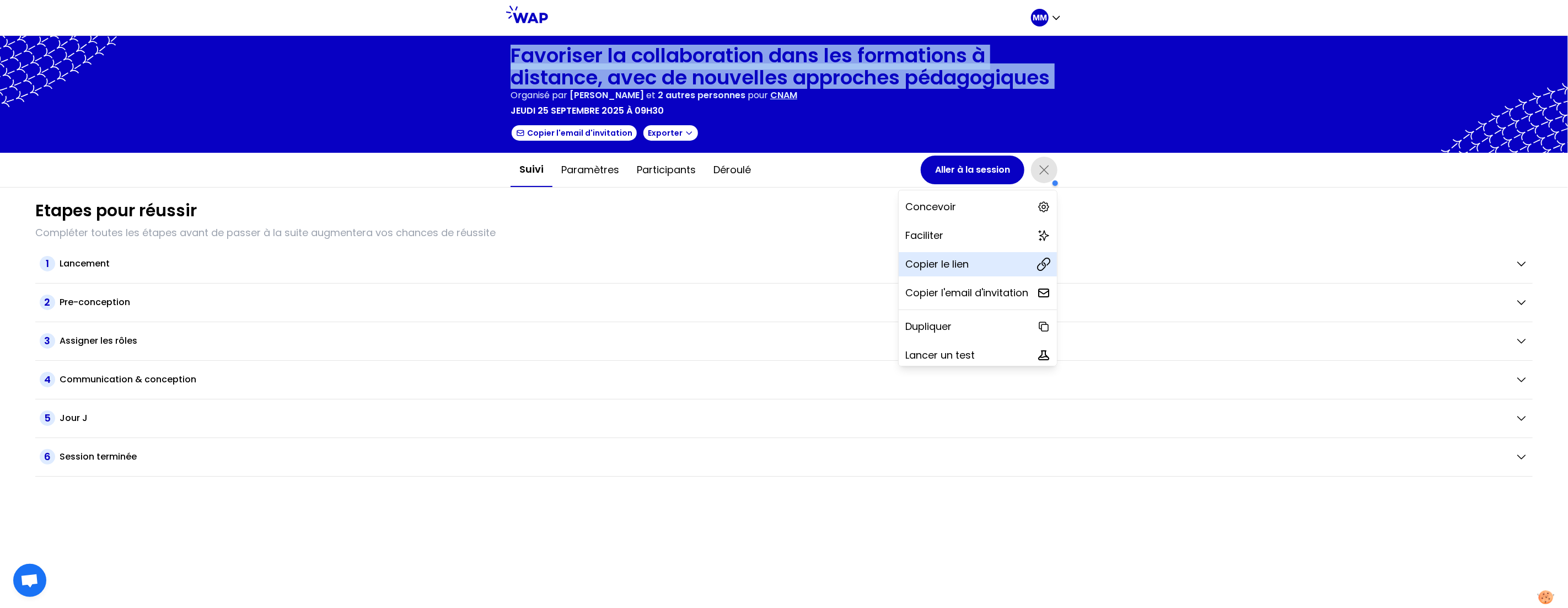
drag, startPoint x: 1004, startPoint y: 266, endPoint x: 1002, endPoint y: 169, distance: 97.0
click at [1004, 266] on div "Copier le lien" at bounding box center [978, 264] width 158 height 24
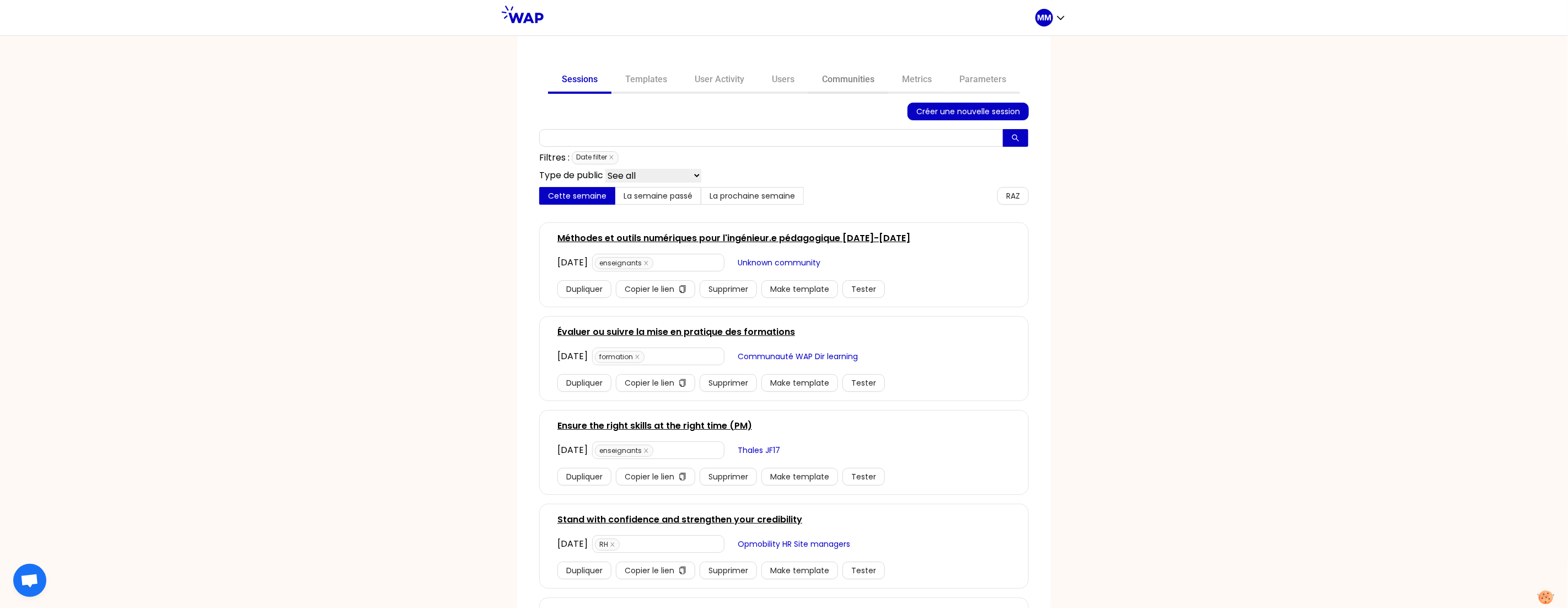
click at [835, 70] on link "Communities" at bounding box center [848, 80] width 80 height 26
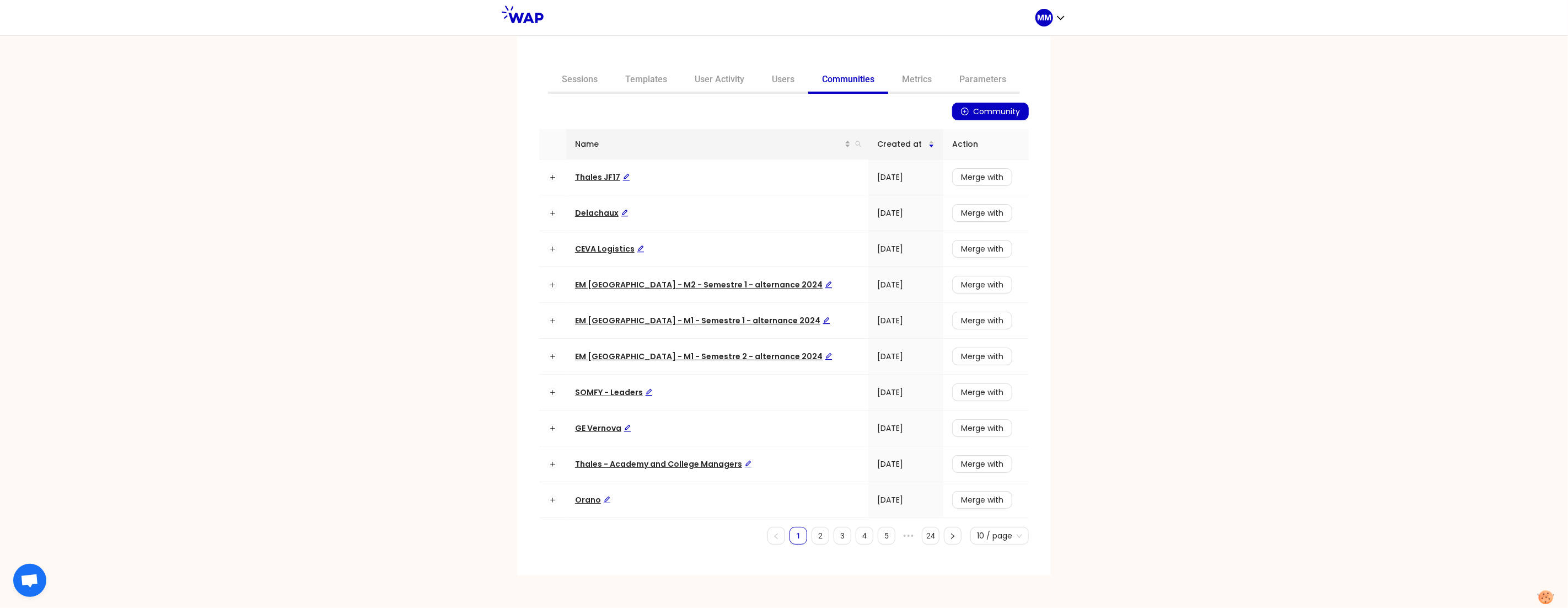
drag, startPoint x: 839, startPoint y: 147, endPoint x: 794, endPoint y: 138, distance: 45.9
click at [853, 148] on span at bounding box center [859, 145] width 11 height 17
type input "cev"
click at [605, 251] on span "CEVA Logistics" at bounding box center [610, 249] width 70 height 11
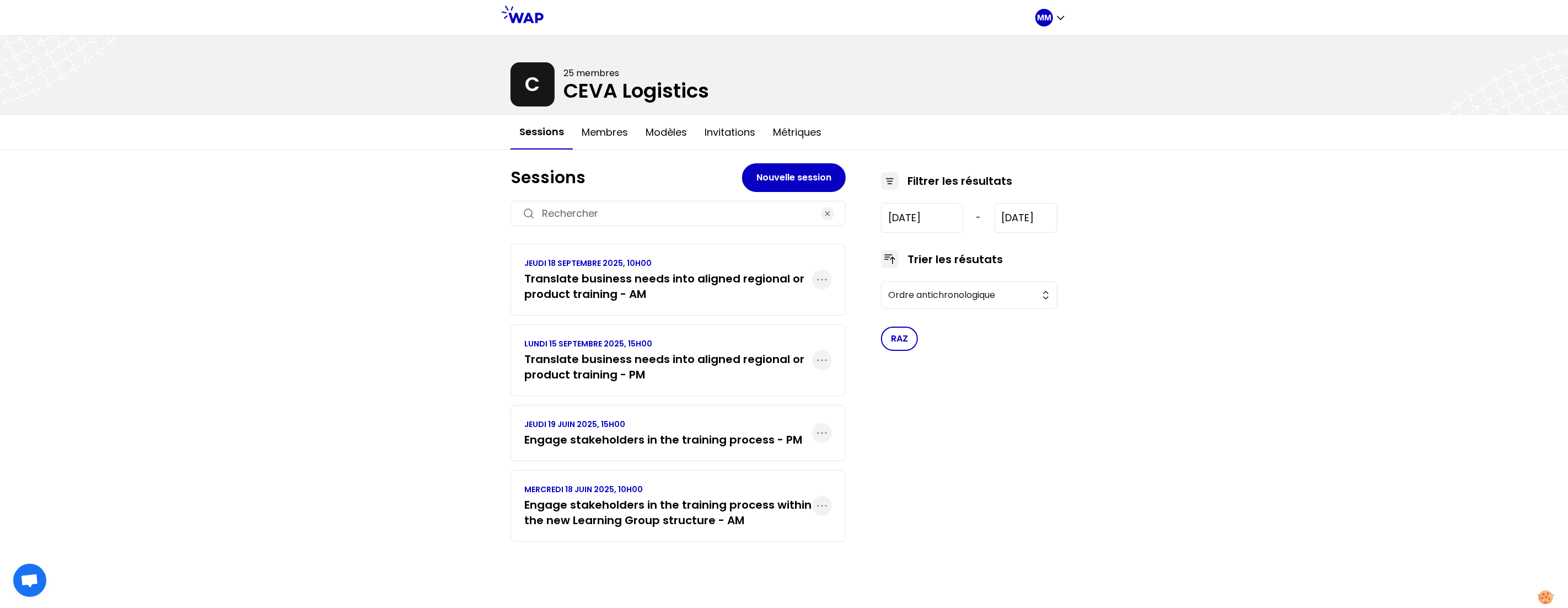
drag, startPoint x: 655, startPoint y: 214, endPoint x: 654, endPoint y: 204, distance: 10.0
click at [655, 214] on input at bounding box center [678, 214] width 272 height 16
click at [724, 433] on h3 "Engage stakeholders in the training process - PM" at bounding box center [664, 439] width 278 height 16
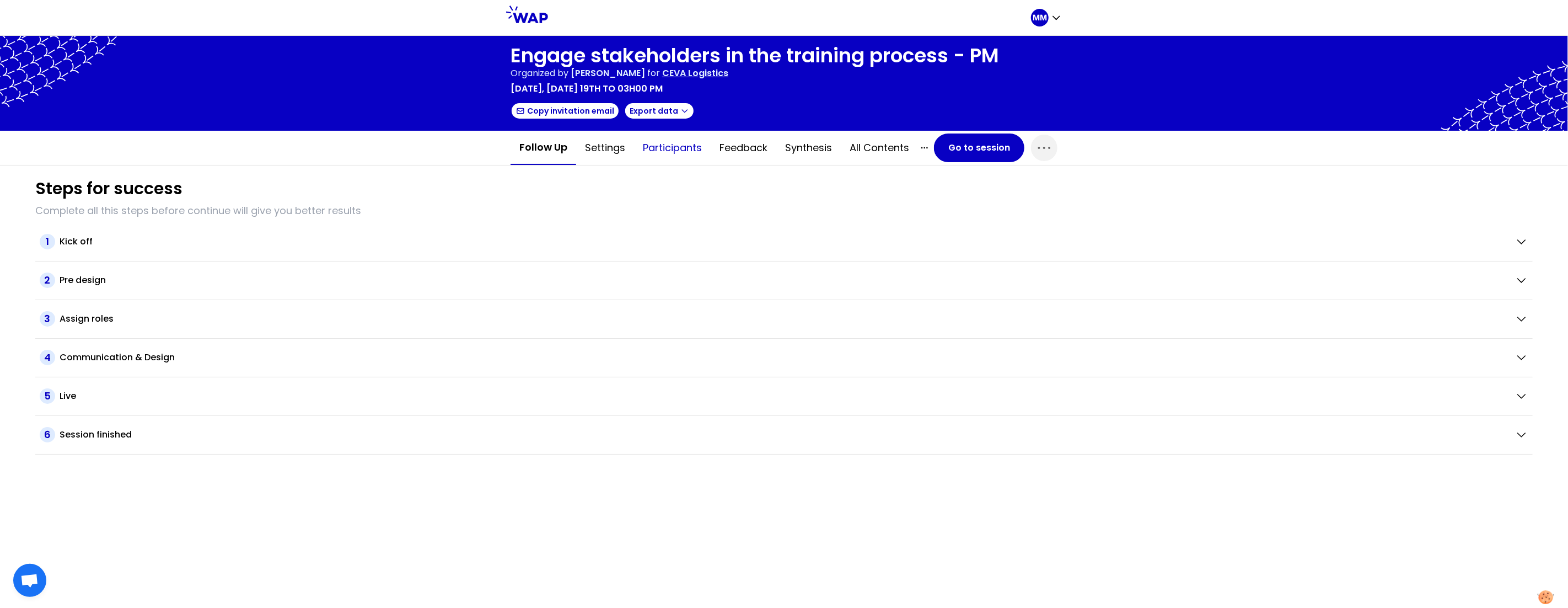
click at [681, 138] on button "Participants" at bounding box center [672, 147] width 76 height 33
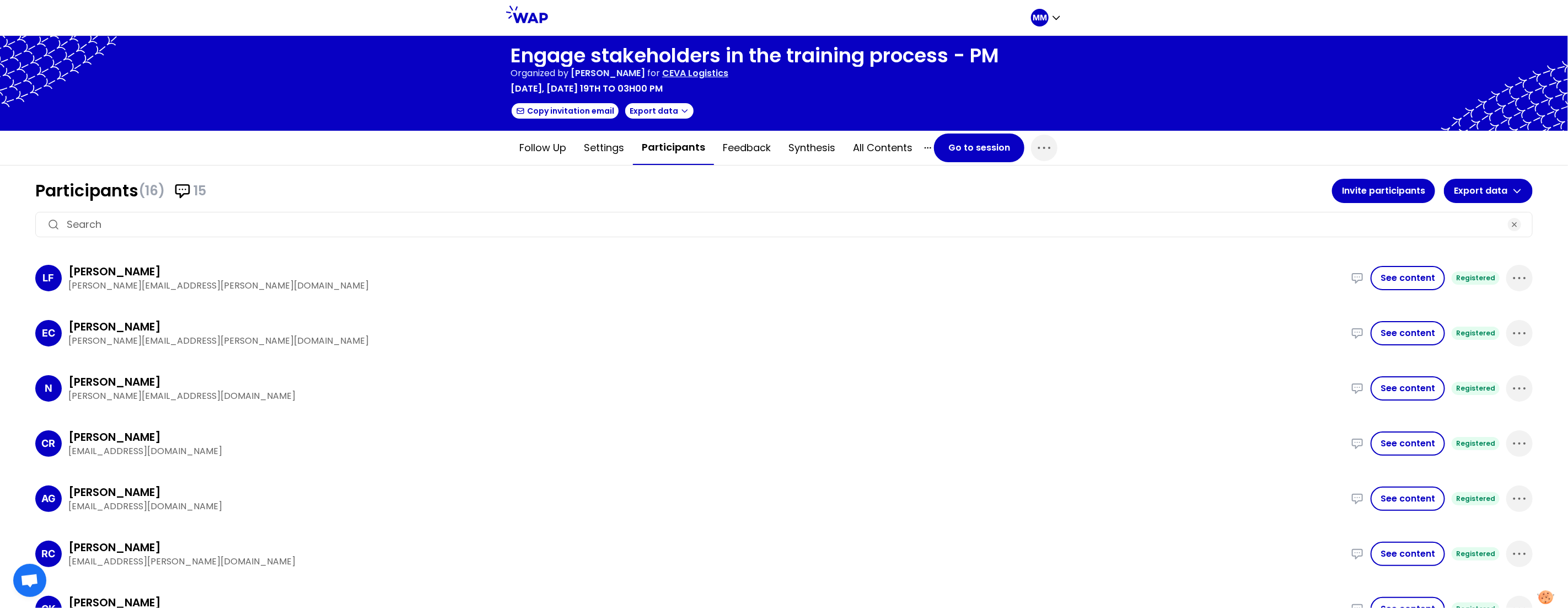
click at [697, 221] on input at bounding box center [784, 224] width 1435 height 16
paste input "Aicha.Goumanouz@cevalogistics.com"
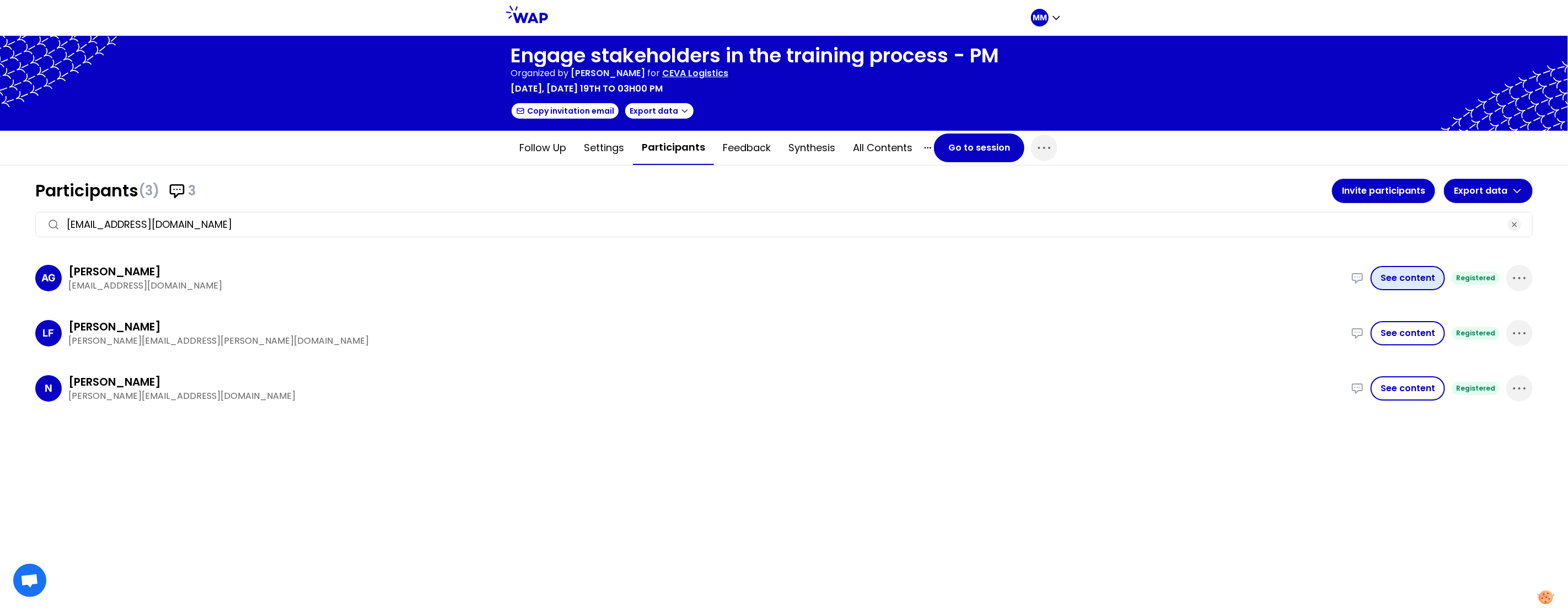
type input "Aicha.Goumanouz@cevalogistics.com"
click at [1428, 279] on button "See content" at bounding box center [1409, 278] width 75 height 24
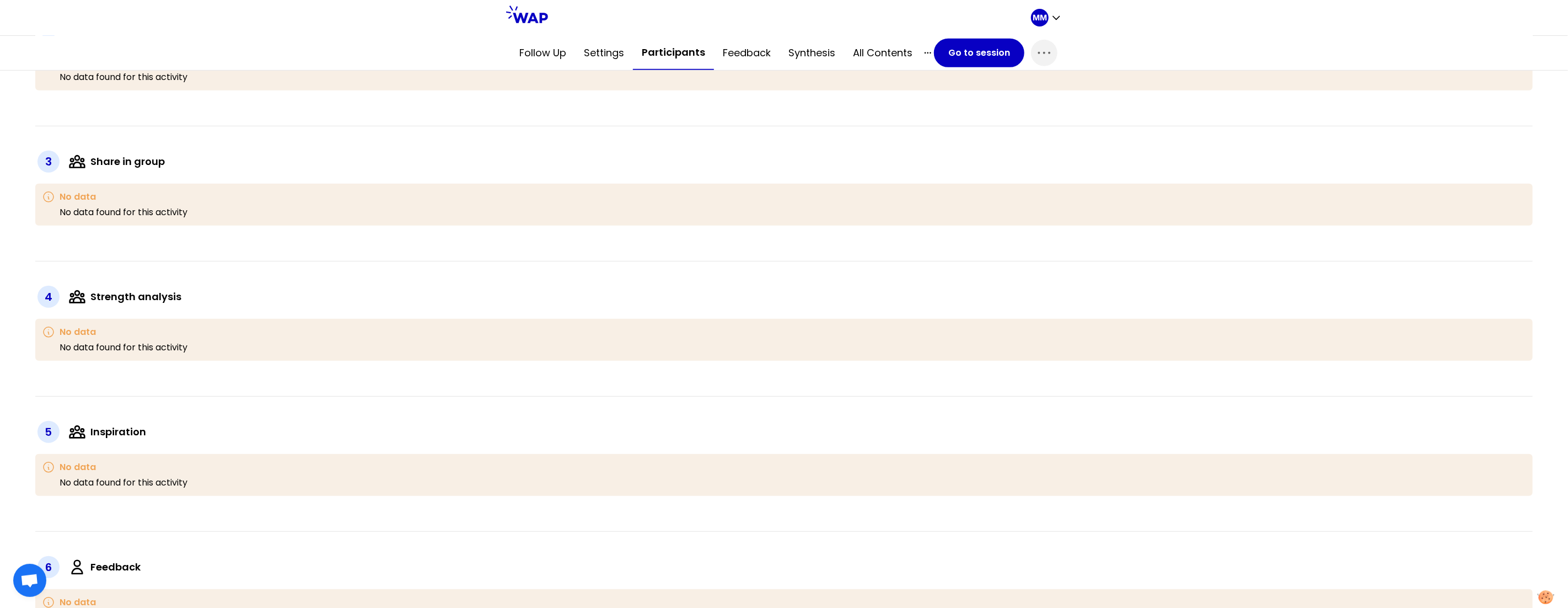
scroll to position [527, 0]
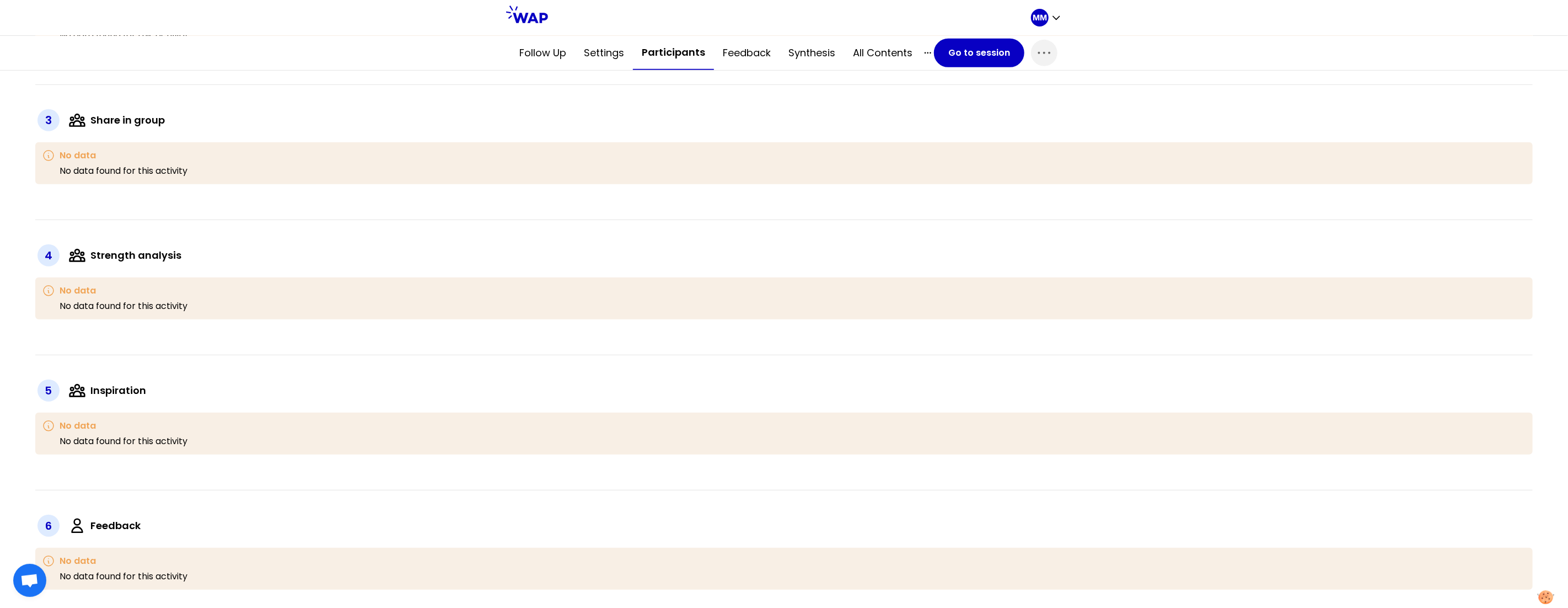
click at [647, 58] on button "Participants" at bounding box center [673, 52] width 81 height 35
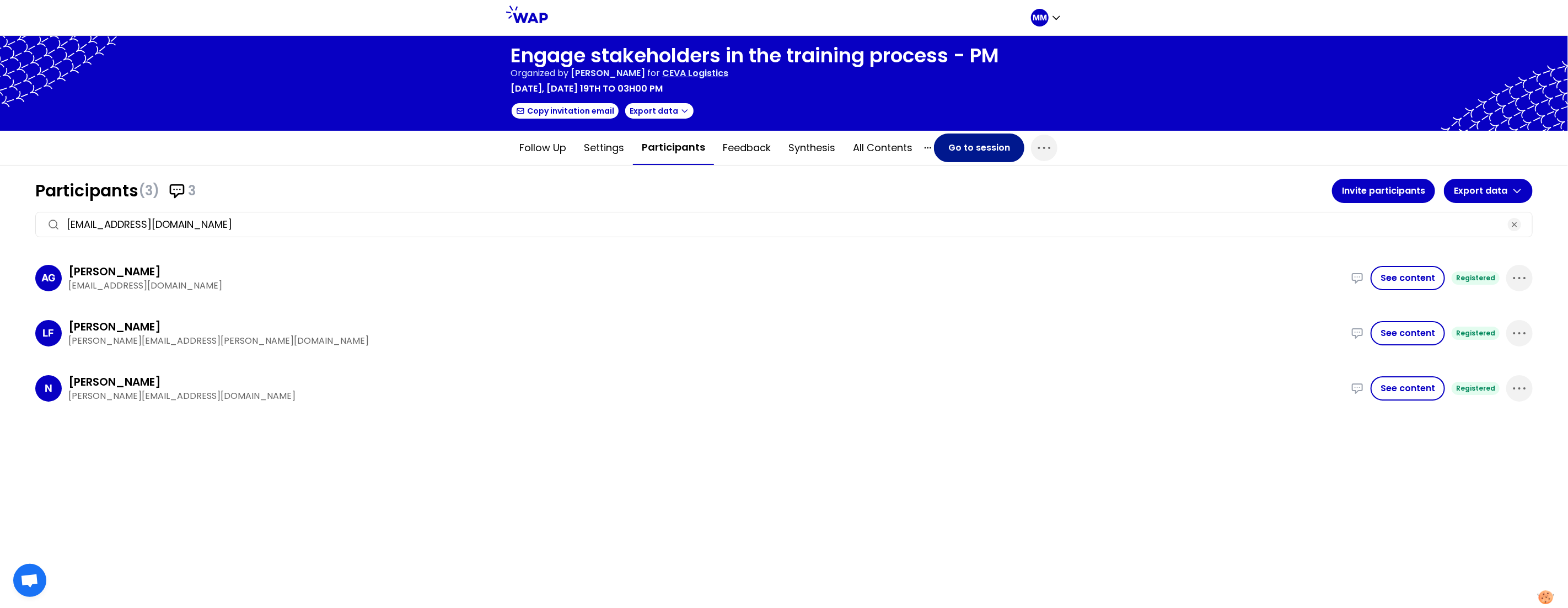
click at [978, 145] on button "Go to session" at bounding box center [979, 147] width 90 height 29
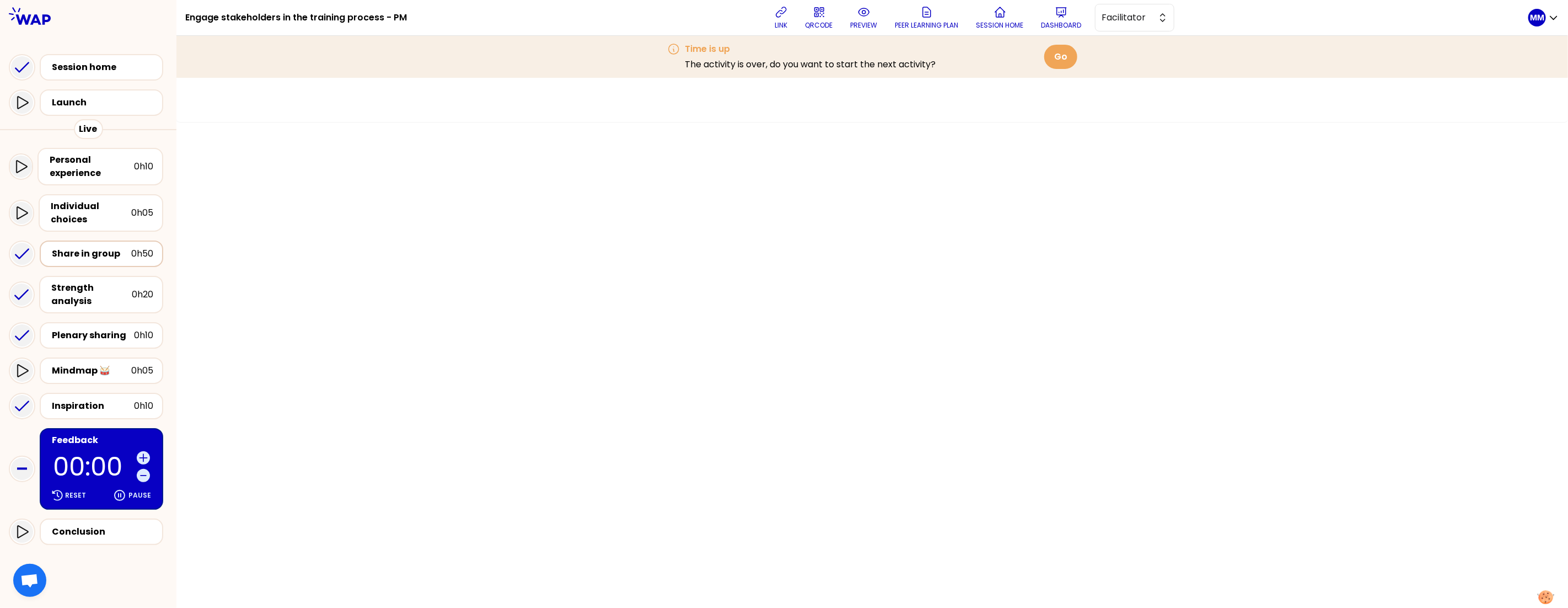
click at [91, 251] on div "Share in group" at bounding box center [91, 254] width 79 height 13
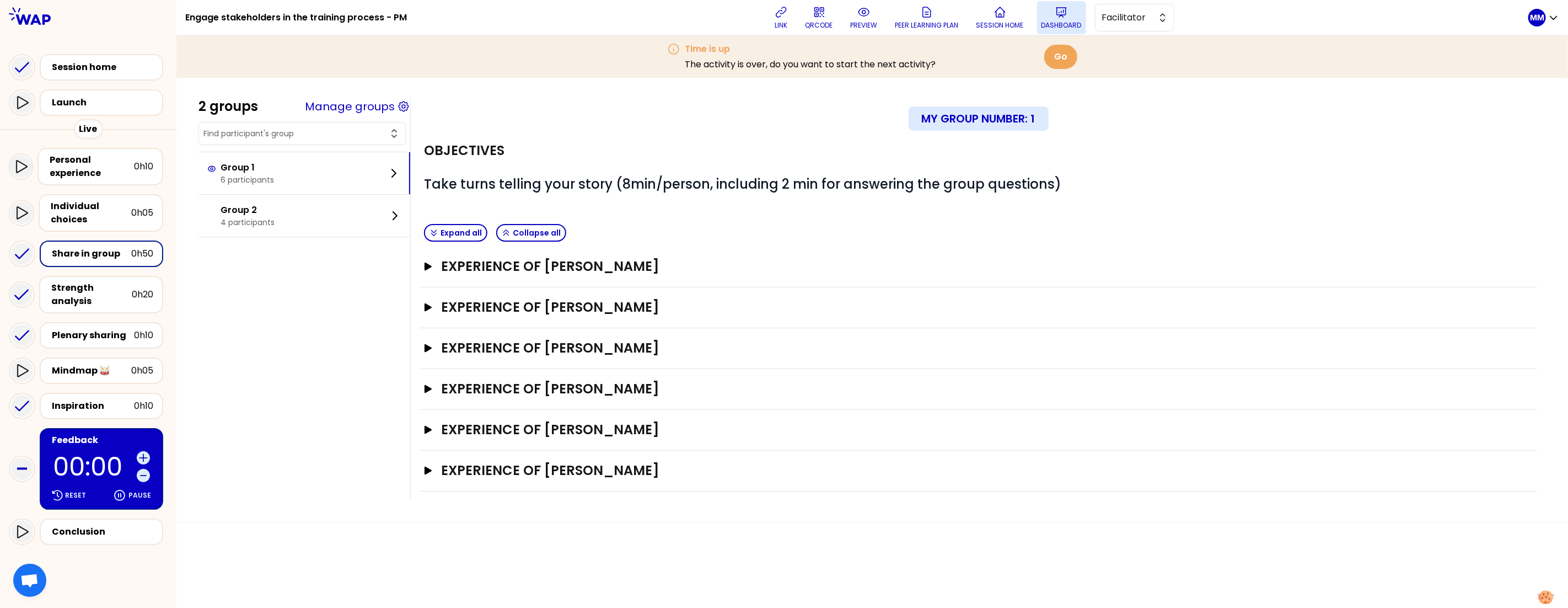
click at [1079, 14] on button "Dashboard" at bounding box center [1062, 17] width 49 height 33
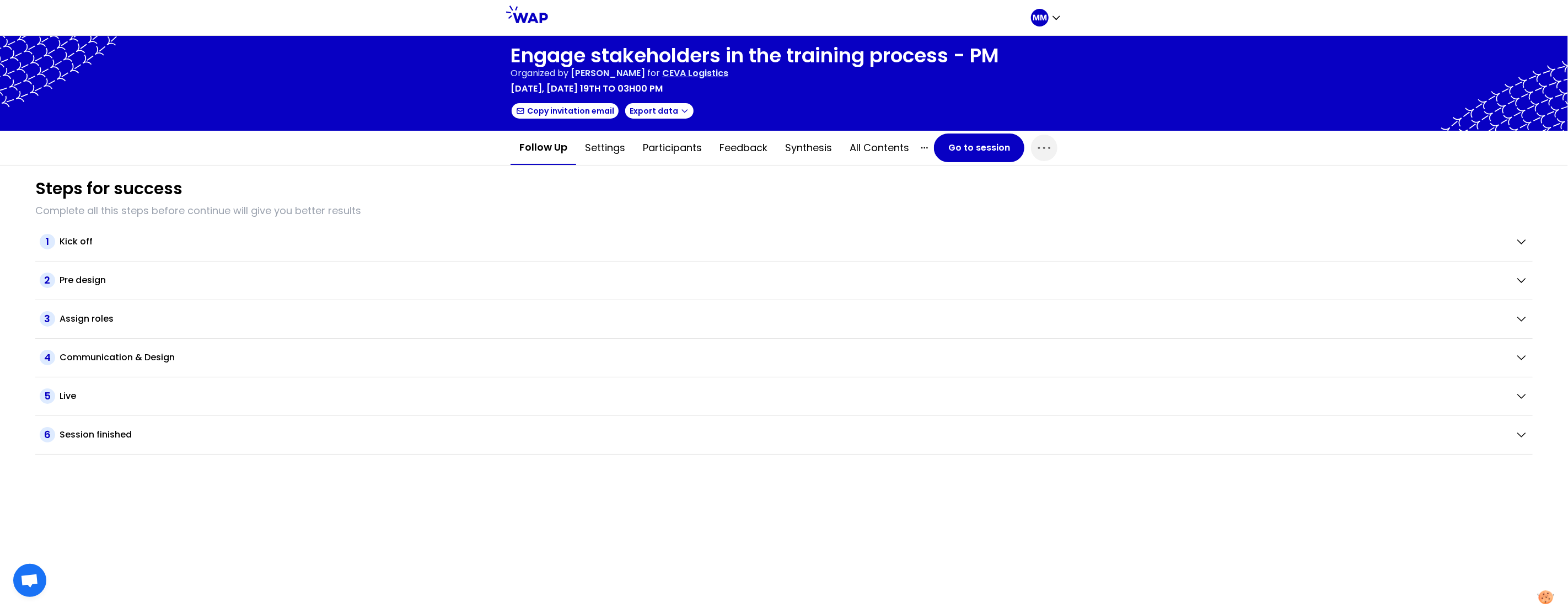
click at [728, 76] on p "CEVA Logistics" at bounding box center [695, 74] width 66 height 13
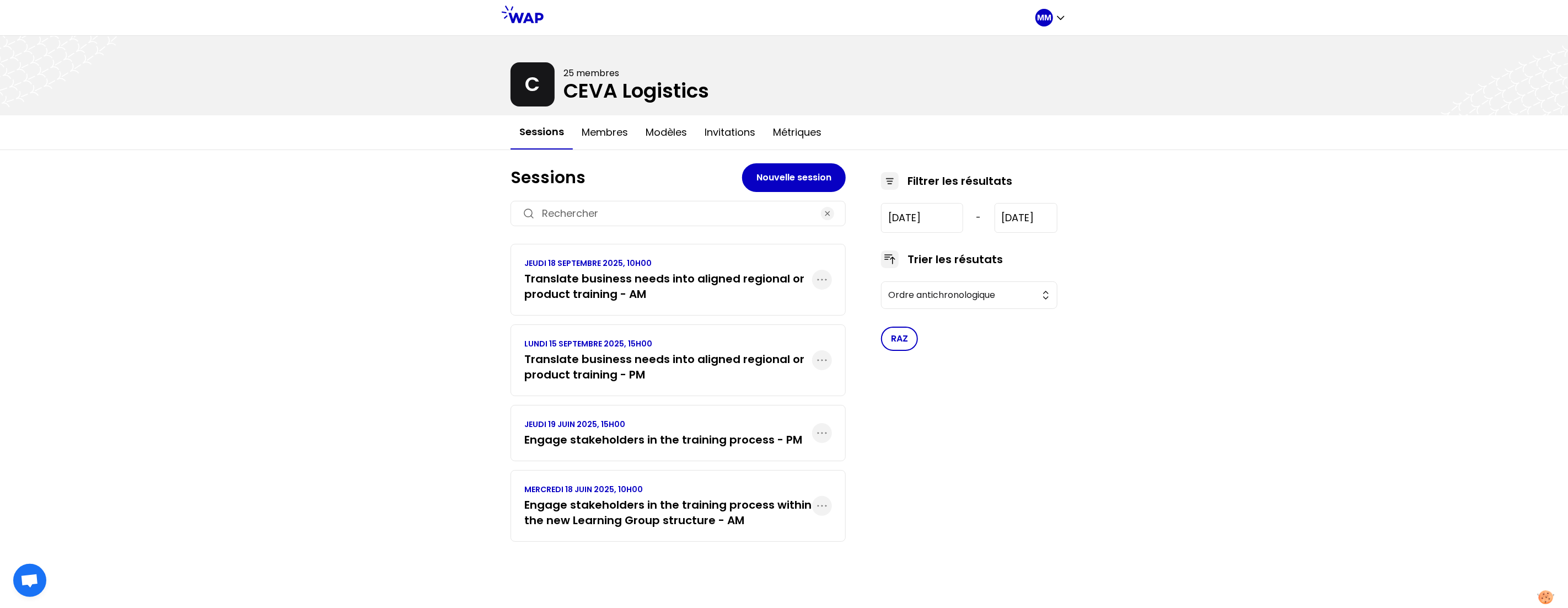
click at [658, 443] on h3 "Engage stakeholders in the training process - PM" at bounding box center [664, 439] width 278 height 16
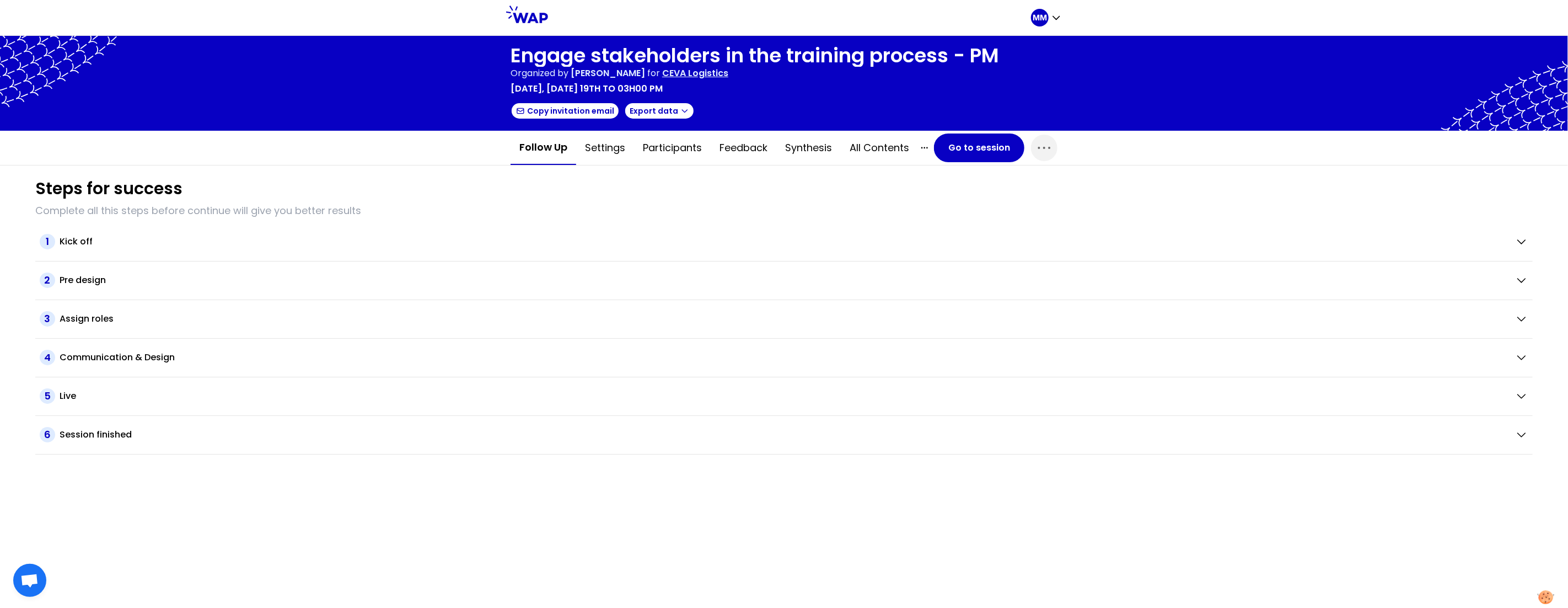
click at [728, 74] on p "CEVA Logistics" at bounding box center [695, 74] width 66 height 13
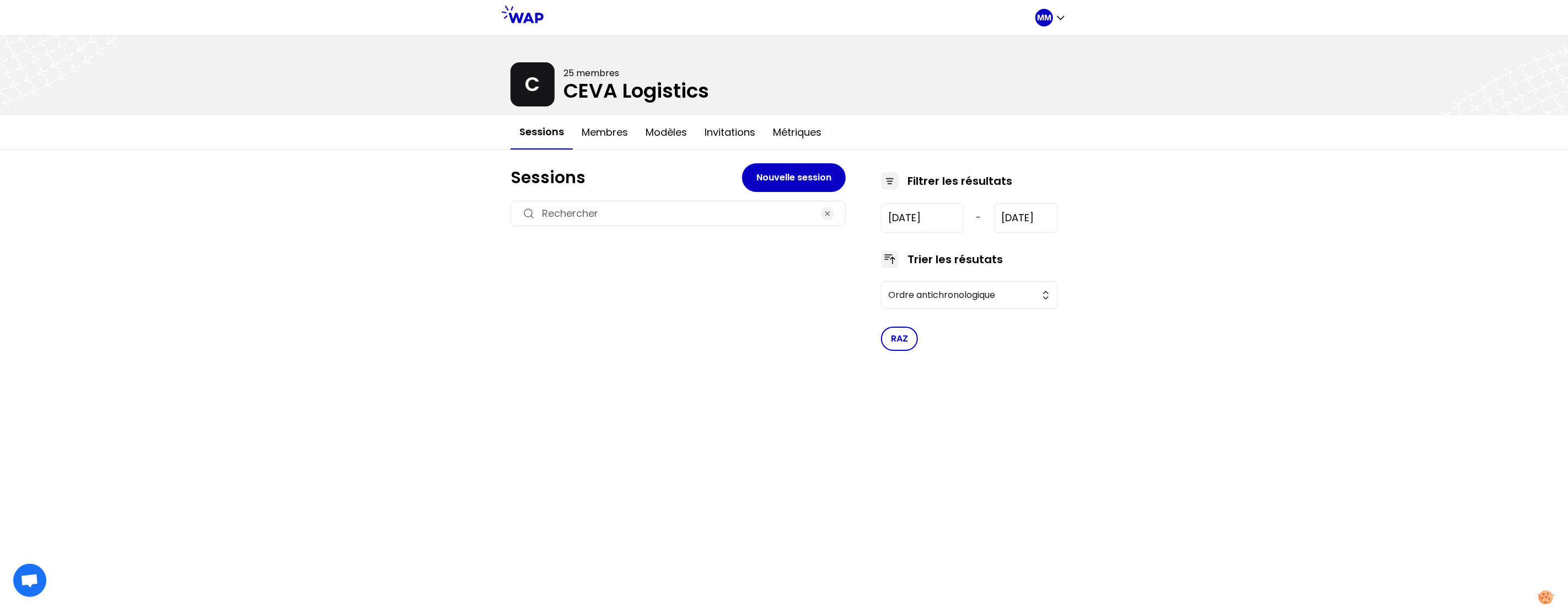
type input "[DATE]"
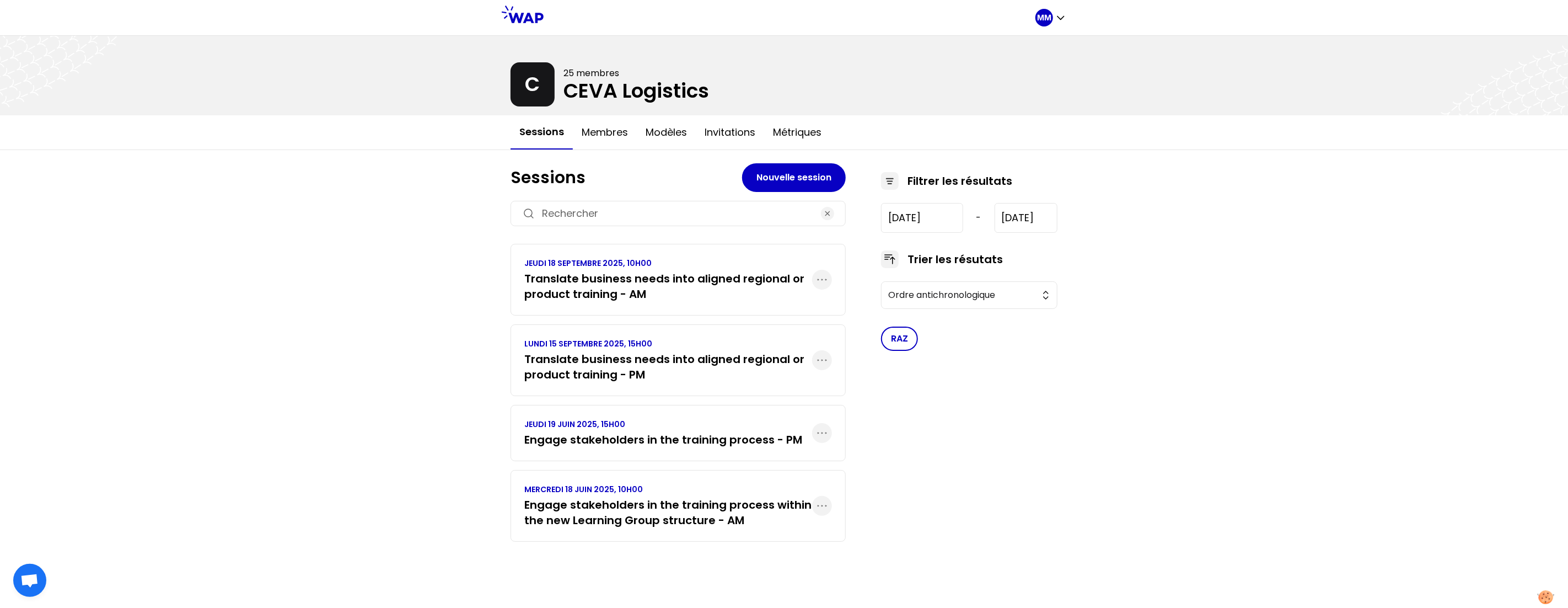
click at [685, 507] on h3 "Engage stakeholders in the training process within the new Learning Group struc…" at bounding box center [668, 512] width 288 height 31
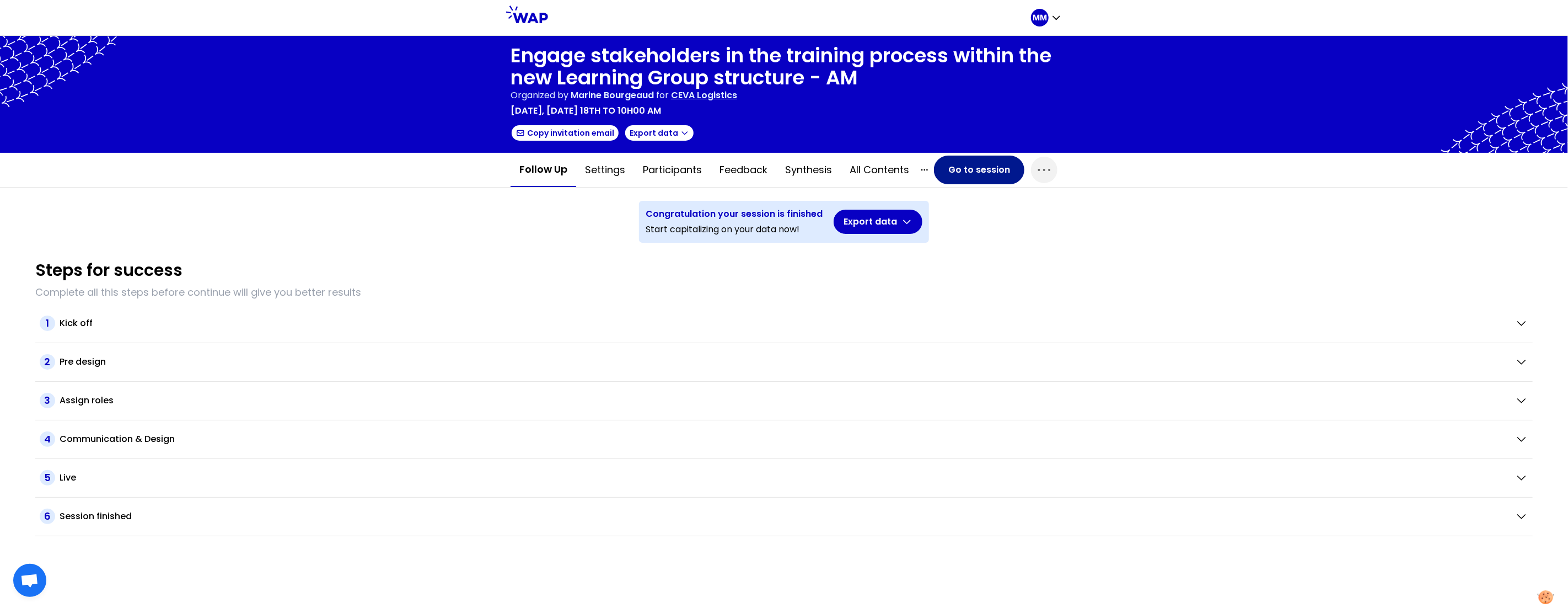
click at [984, 163] on button "Go to session" at bounding box center [979, 170] width 90 height 29
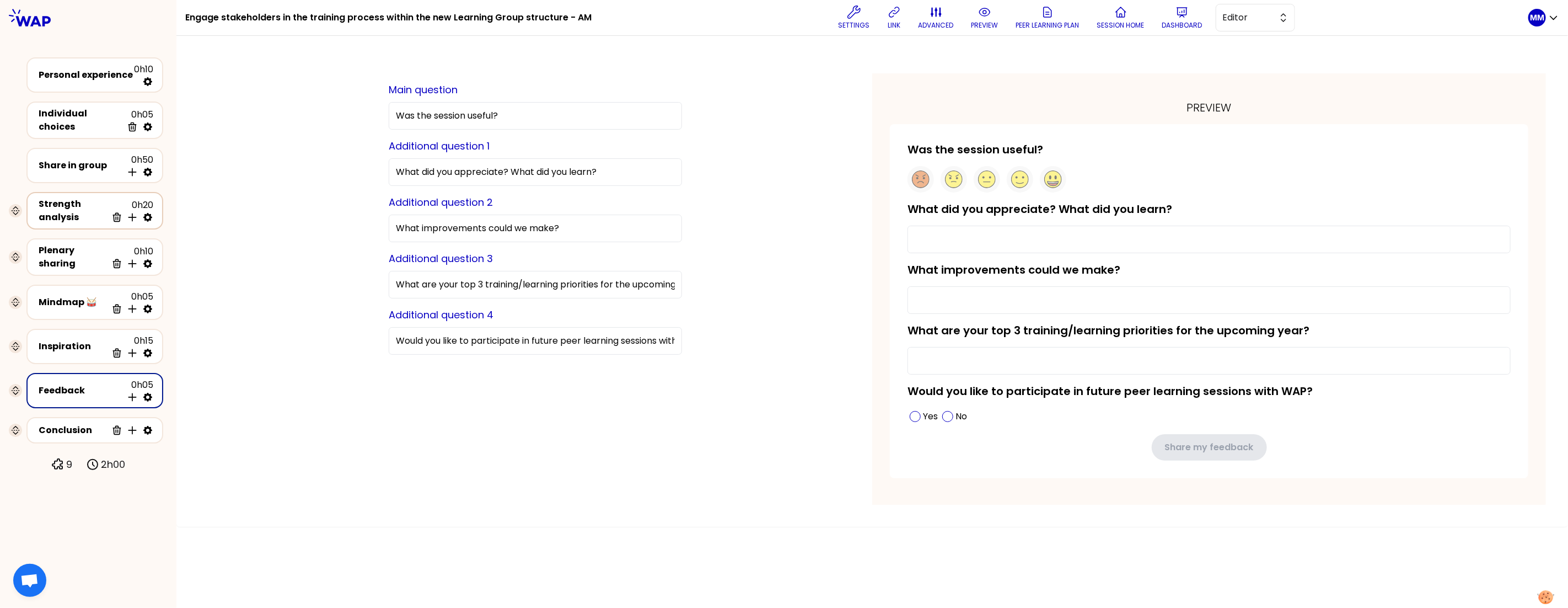
click at [62, 246] on div "Plenary sharing" at bounding box center [72, 256] width 68 height 26
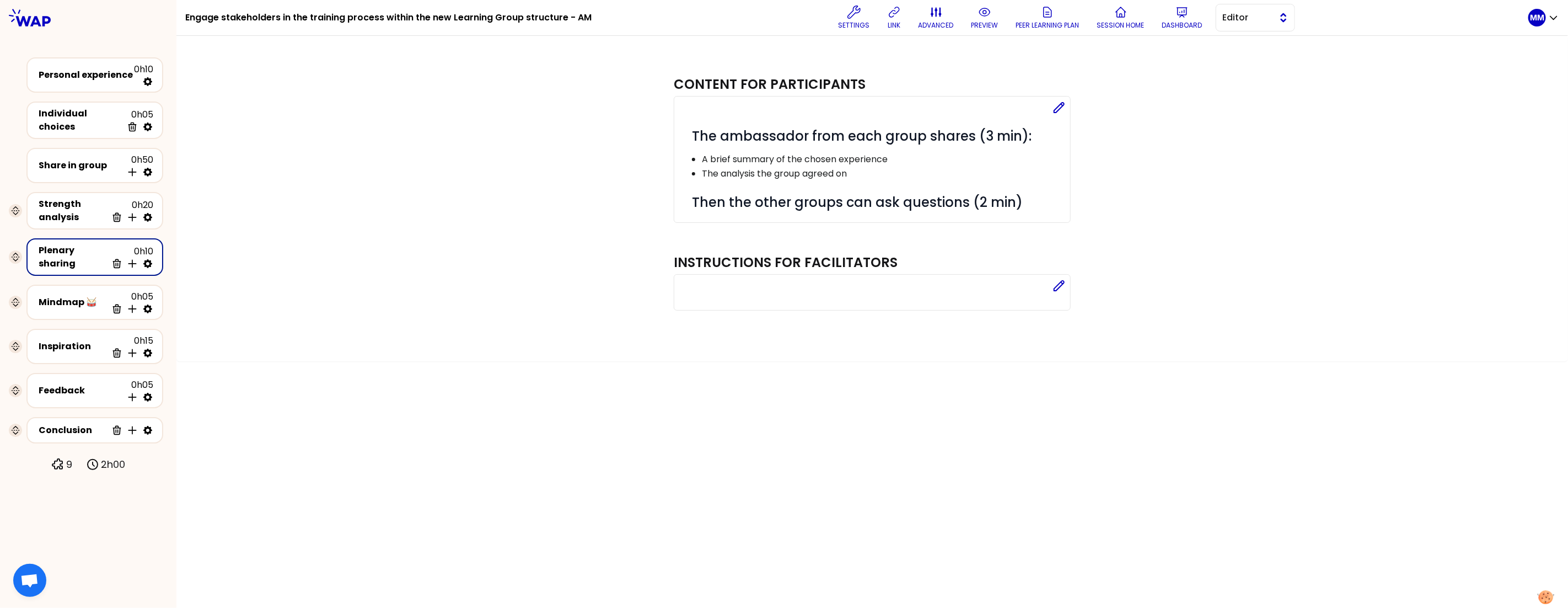
click at [1239, 23] on span "Editor" at bounding box center [1247, 18] width 49 height 13
click at [1245, 60] on span "Facilitator" at bounding box center [1262, 62] width 48 height 13
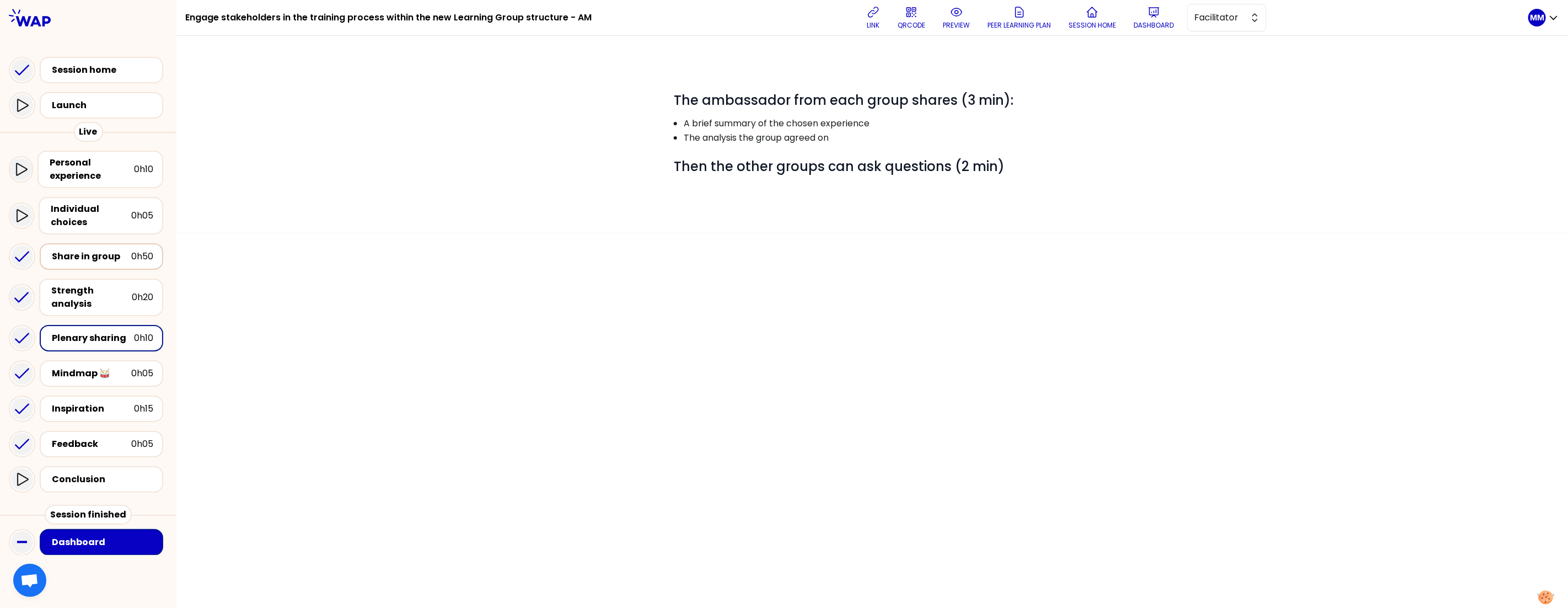
click at [89, 256] on div "Share in group" at bounding box center [91, 256] width 79 height 13
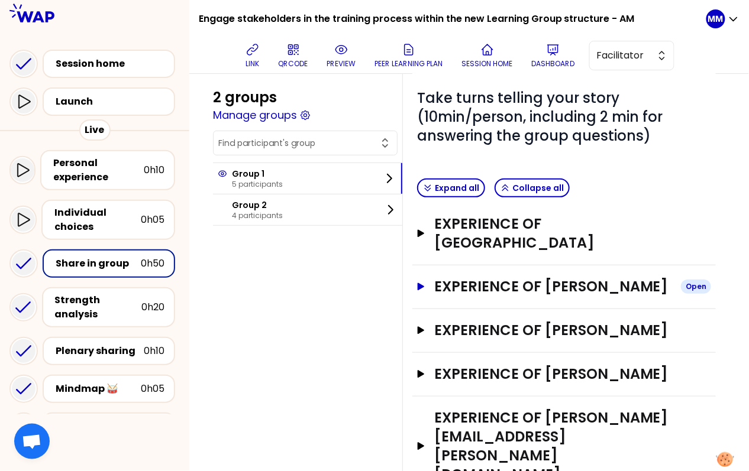
scroll to position [101, 0]
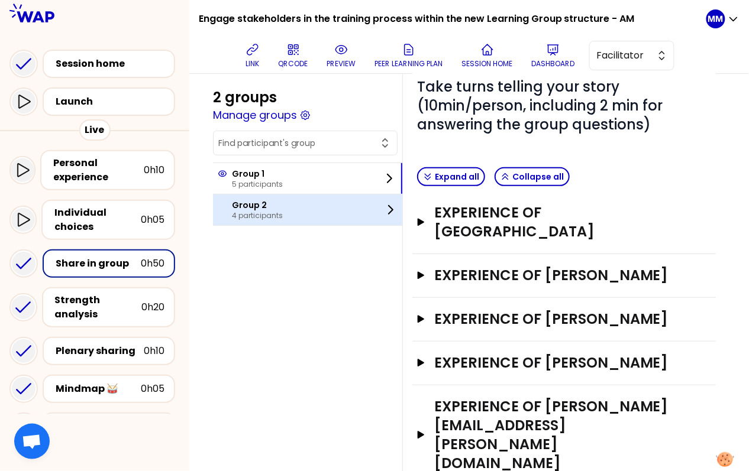
click at [295, 216] on div "Group 2 4 participants" at bounding box center [307, 210] width 189 height 31
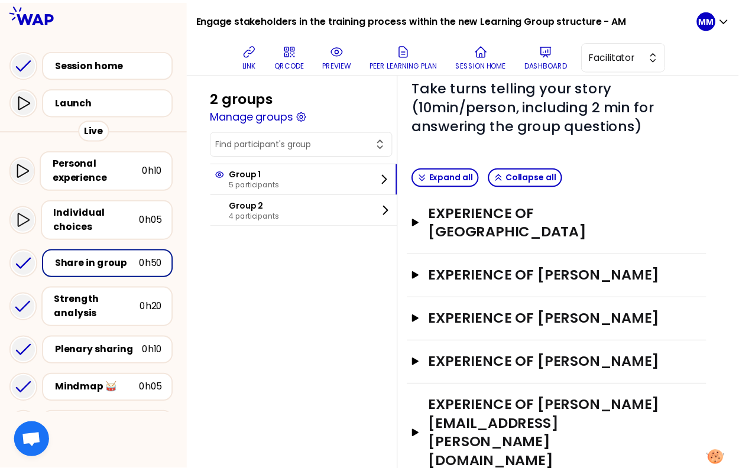
scroll to position [85, 0]
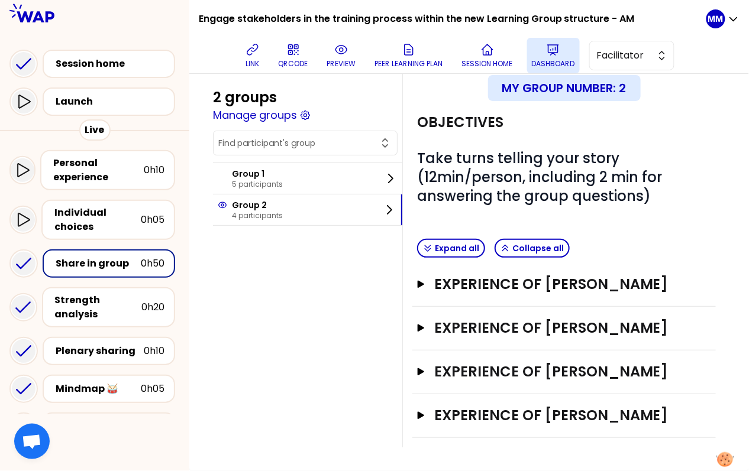
click at [567, 53] on button "Dashboard" at bounding box center [553, 55] width 53 height 35
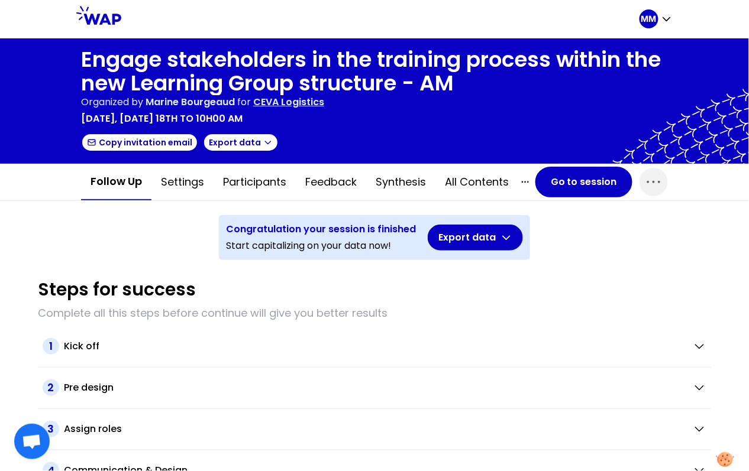
click at [287, 99] on p "CEVA Logistics" at bounding box center [288, 102] width 71 height 14
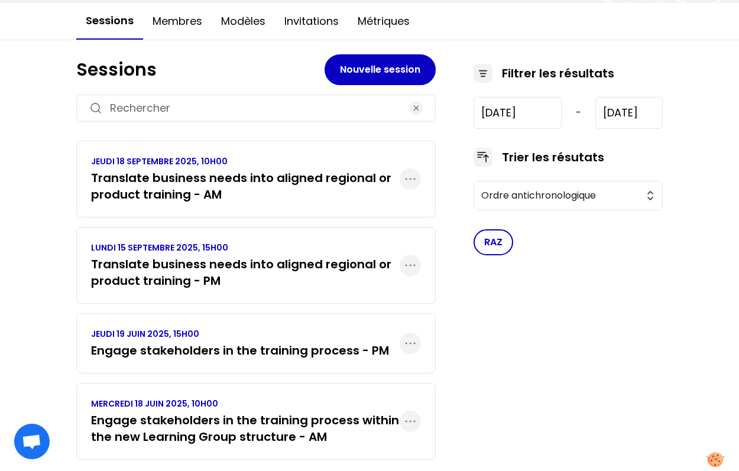
scroll to position [146, 0]
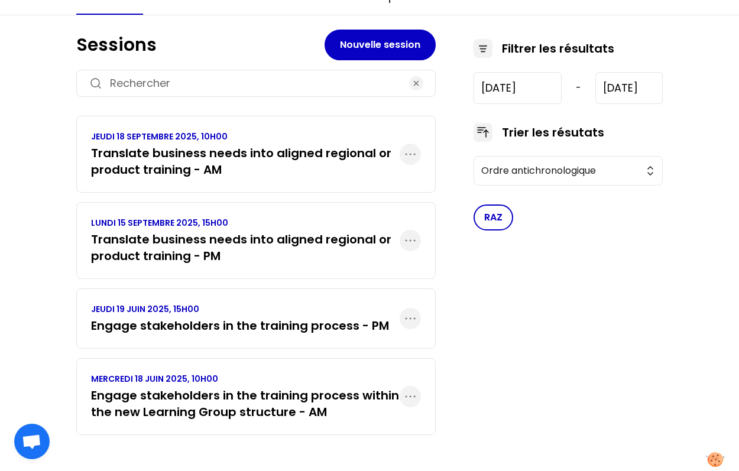
click at [293, 328] on h3 "Engage stakeholders in the training process - PM" at bounding box center [240, 326] width 298 height 17
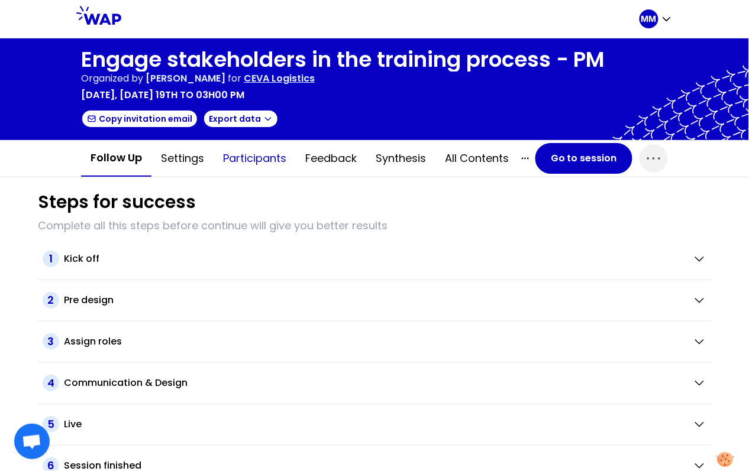
click at [260, 161] on button "Participants" at bounding box center [255, 158] width 82 height 35
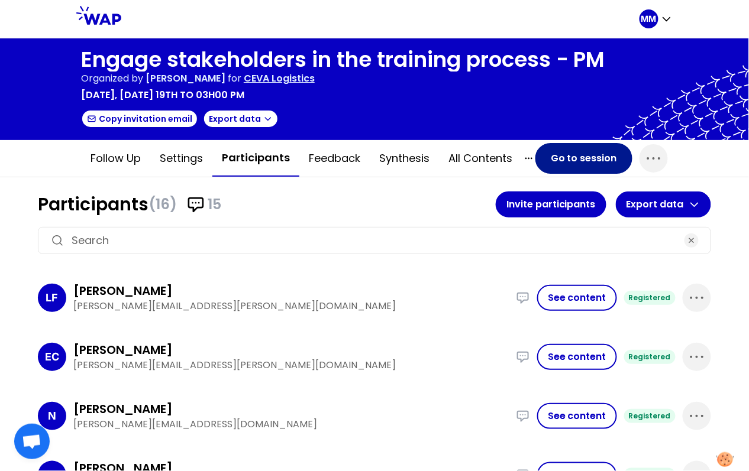
click at [567, 157] on button "Go to session" at bounding box center [583, 158] width 97 height 31
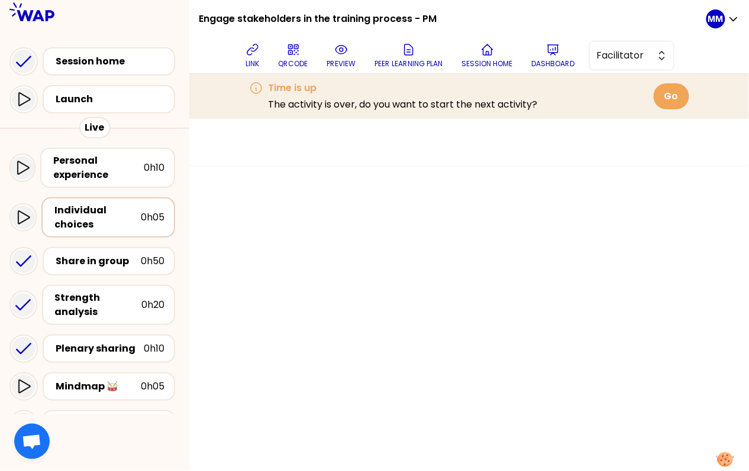
click at [66, 209] on div "Individual choices" at bounding box center [97, 217] width 86 height 28
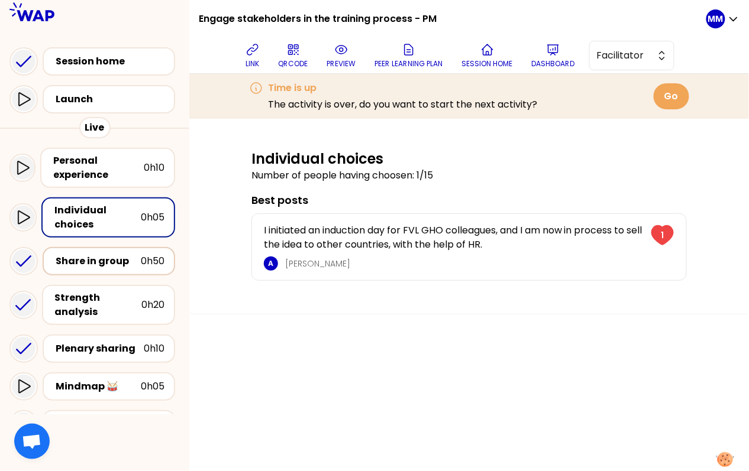
click at [104, 260] on div "Share in group" at bounding box center [98, 261] width 85 height 14
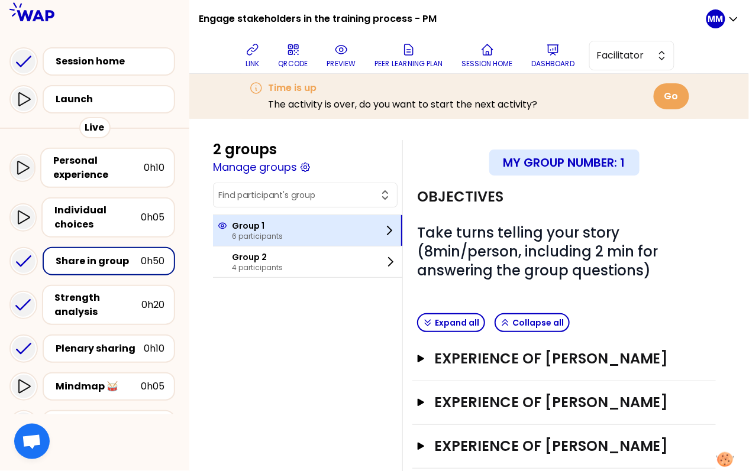
click at [308, 233] on div "Group 1 6 participants" at bounding box center [307, 230] width 189 height 31
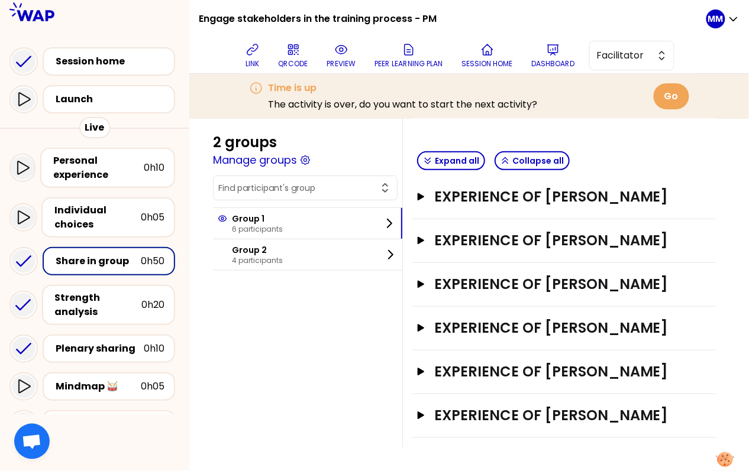
scroll to position [206, 0]
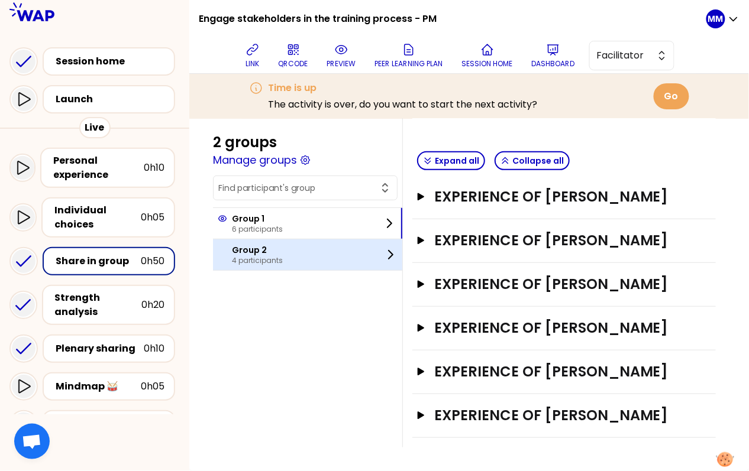
click at [334, 260] on div "Group 2 4 participants" at bounding box center [307, 255] width 189 height 31
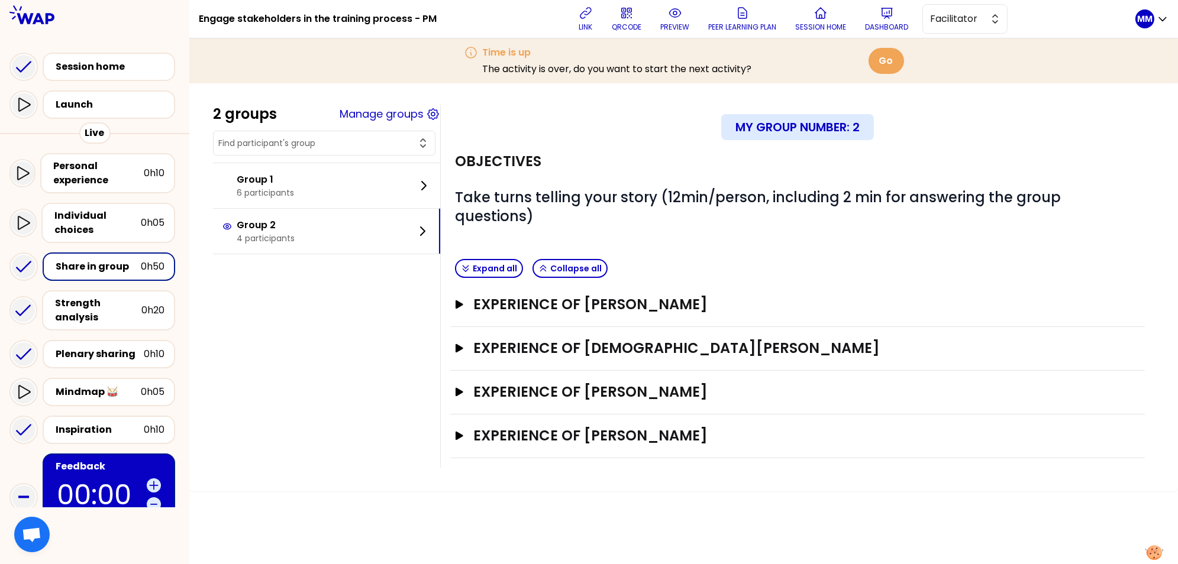
scroll to position [0, 0]
click at [891, 25] on p "Dashboard" at bounding box center [886, 26] width 43 height 9
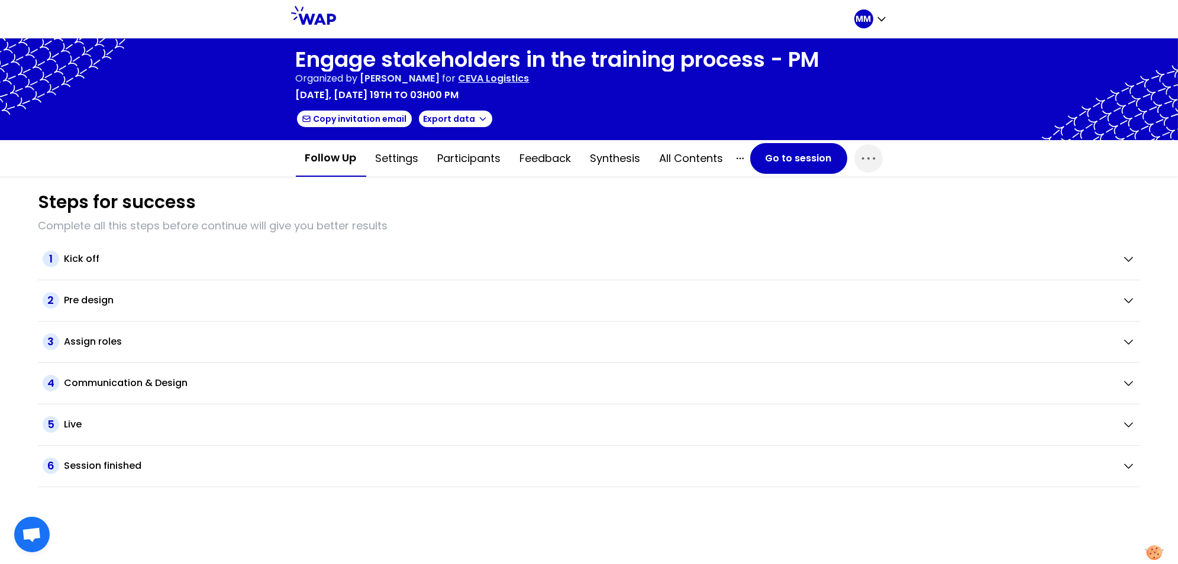
click at [503, 78] on p "CEVA Logistics" at bounding box center [493, 79] width 71 height 14
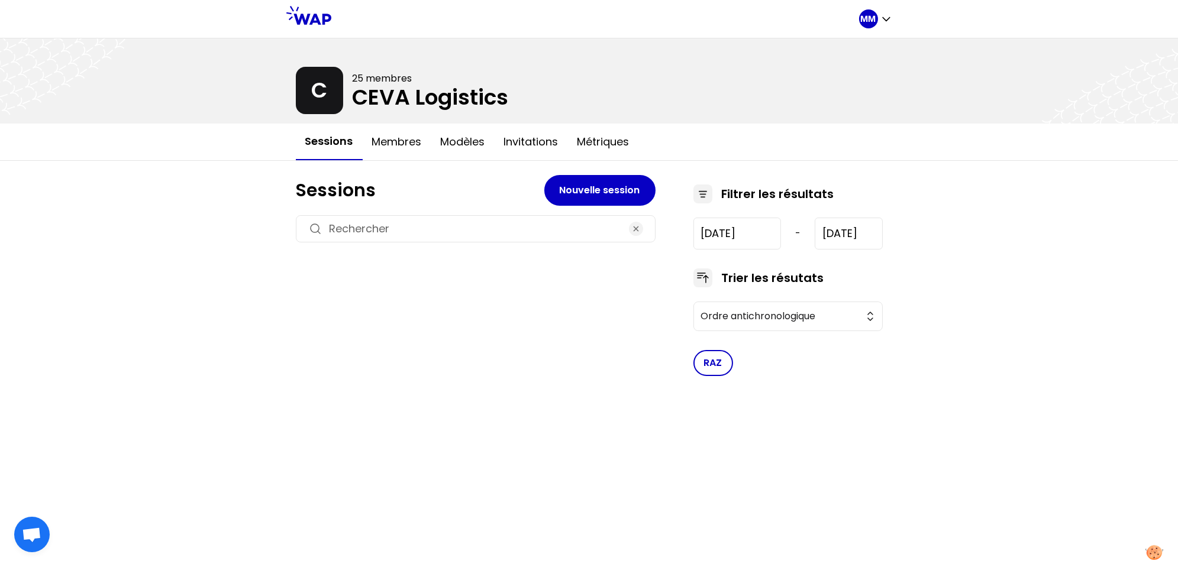
type input "[DATE]"
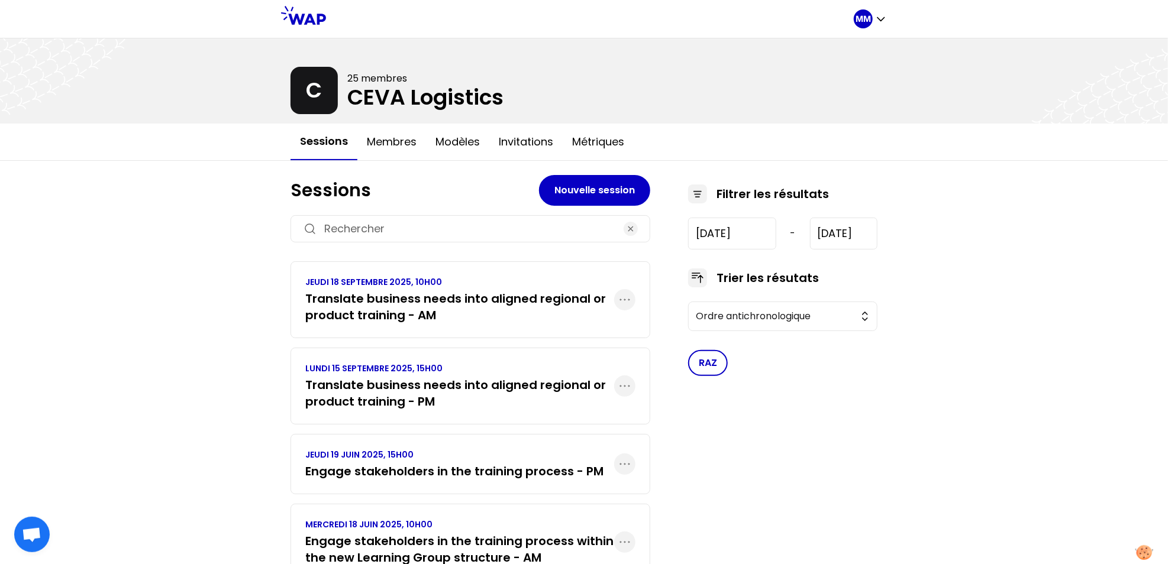
click at [418, 401] on h3 "Translate business needs into aligned regional or product training - PM" at bounding box center [459, 393] width 309 height 33
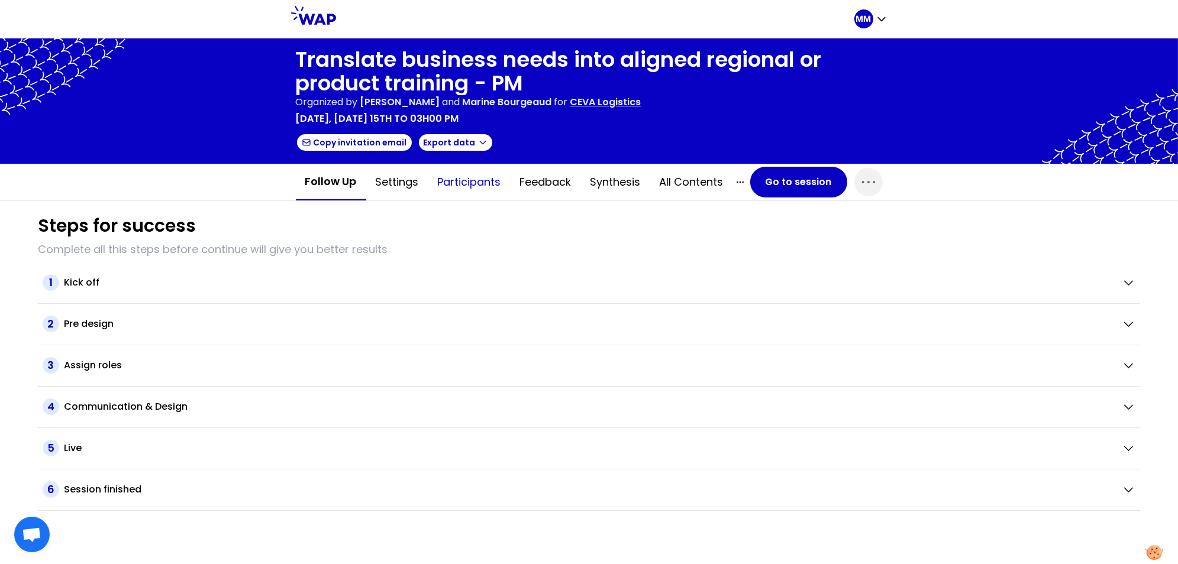
click at [454, 179] on button "Participants" at bounding box center [469, 181] width 82 height 35
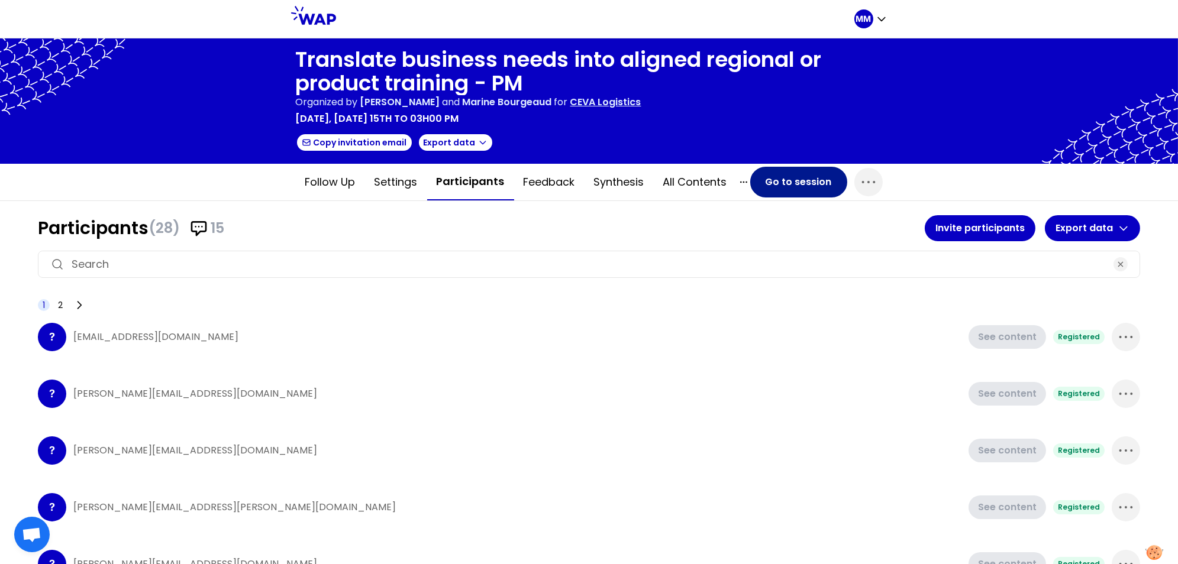
click at [803, 182] on button "Go to session" at bounding box center [798, 182] width 97 height 31
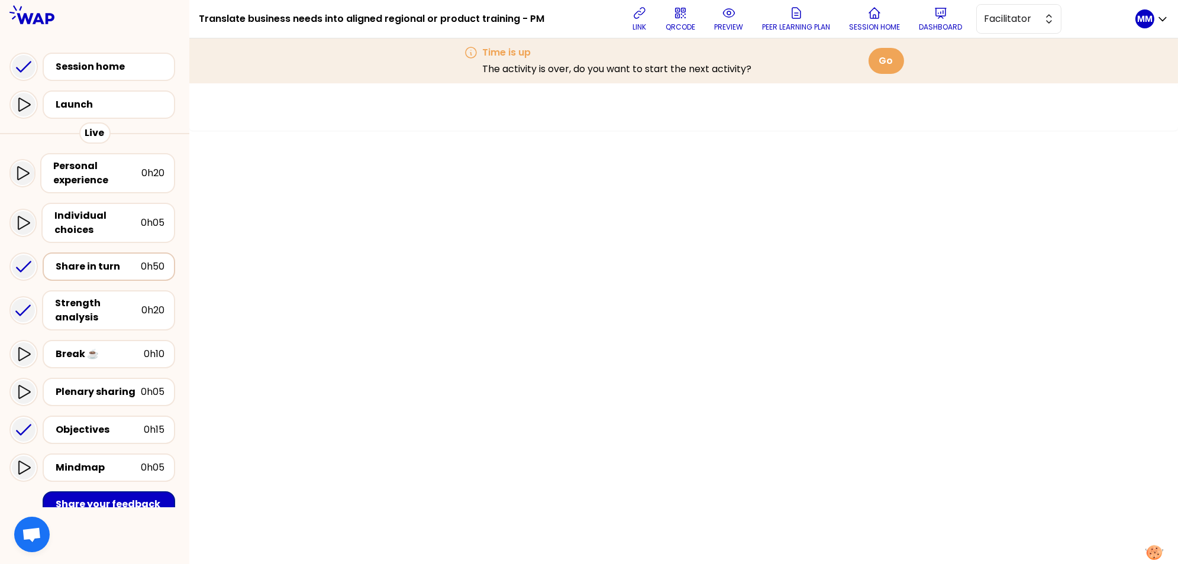
click at [118, 263] on div "Share in turn" at bounding box center [98, 267] width 85 height 14
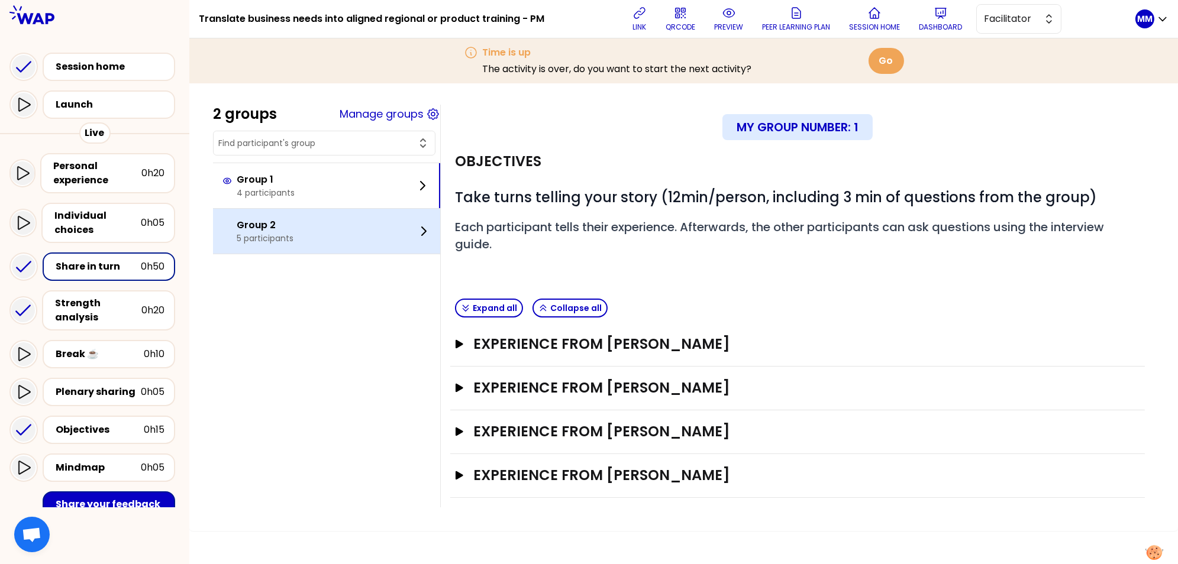
click at [337, 227] on div "Group 2 5 participants" at bounding box center [326, 231] width 227 height 45
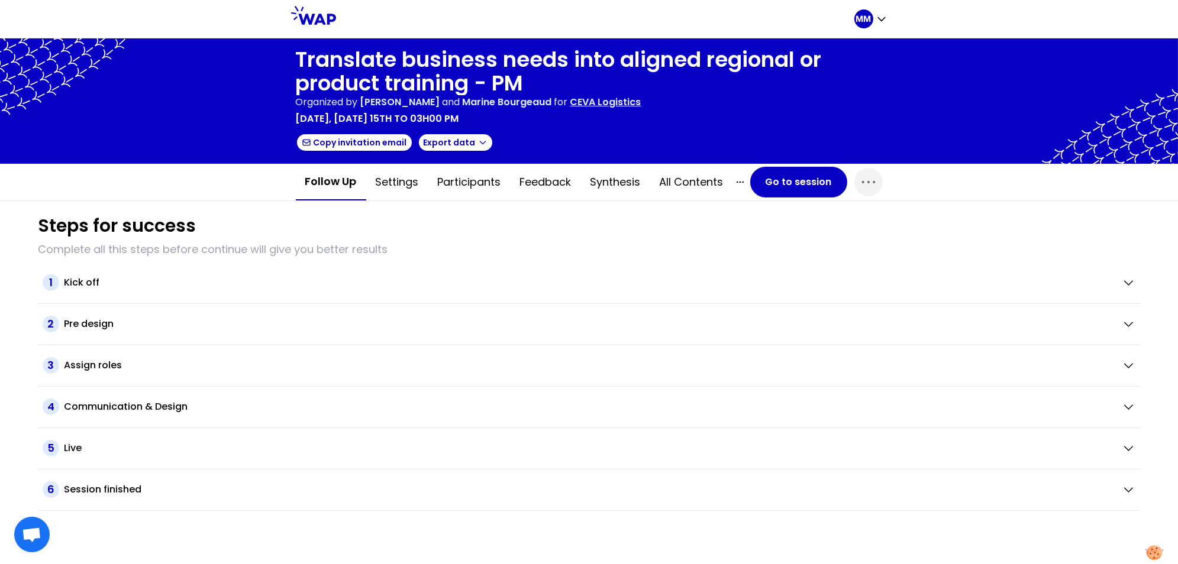
click at [728, 106] on div "Organized by [PERSON_NAME] and [PERSON_NAME] for CEVA Logistics" at bounding box center [589, 102] width 587 height 14
click at [728, 17] on p "MM" at bounding box center [863, 19] width 15 height 12
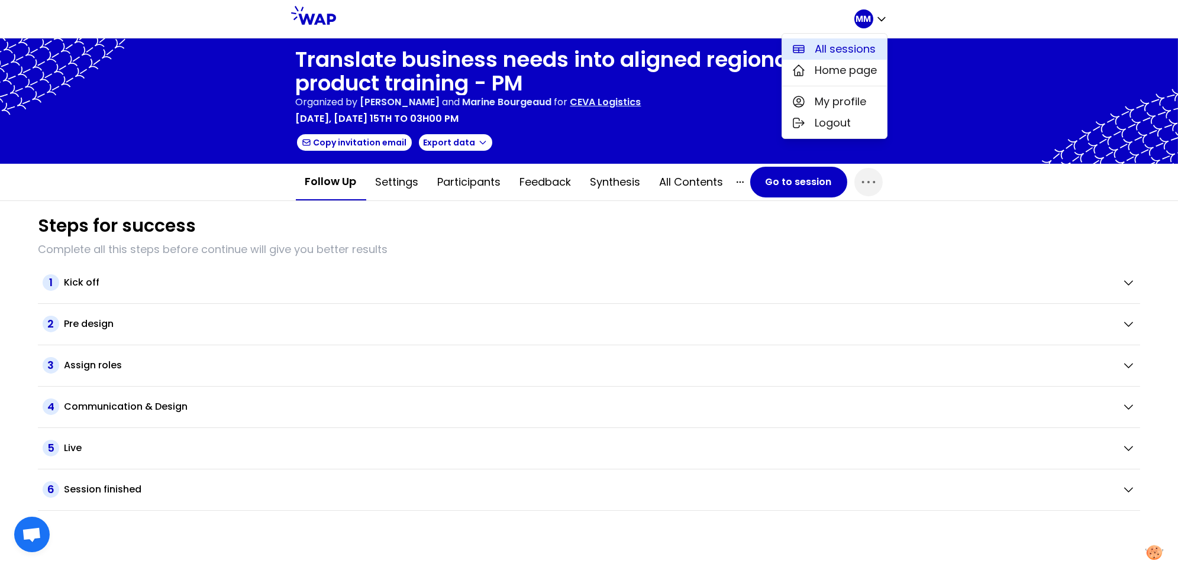
click at [728, 50] on span "All sessions" at bounding box center [845, 49] width 61 height 17
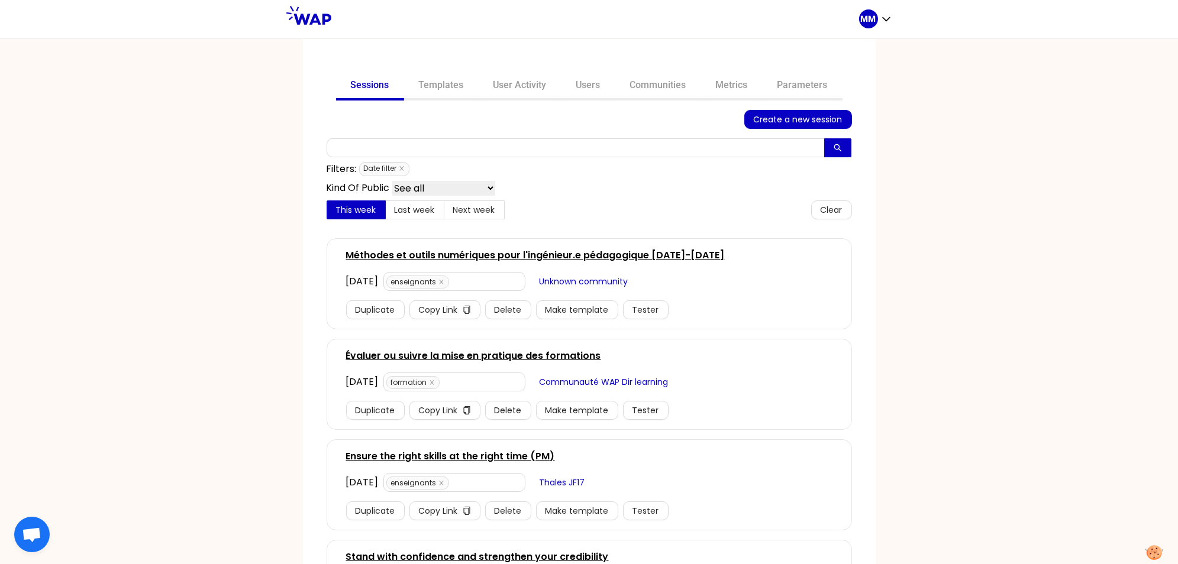
click at [526, 113] on div at bounding box center [536, 119] width 418 height 19
click at [577, 115] on div at bounding box center [536, 119] width 418 height 19
drag, startPoint x: 644, startPoint y: 85, endPoint x: 631, endPoint y: 91, distance: 13.8
click at [644, 85] on link "Communities" at bounding box center [658, 86] width 86 height 28
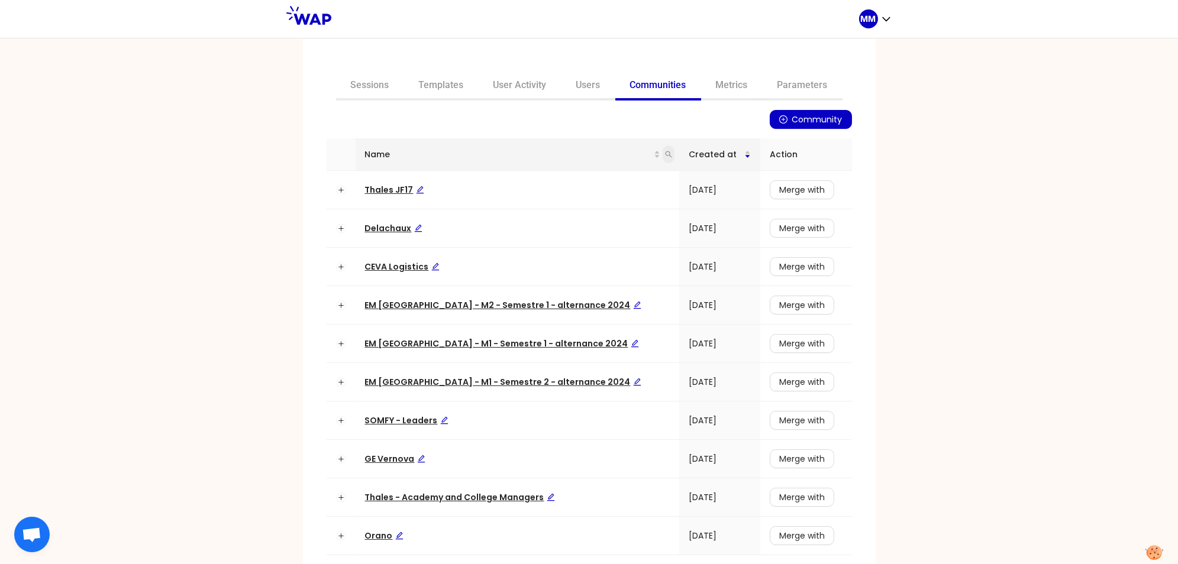
click at [665, 154] on icon "search" at bounding box center [668, 154] width 7 height 7
click at [396, 269] on span "CEVA Logistics" at bounding box center [402, 267] width 75 height 12
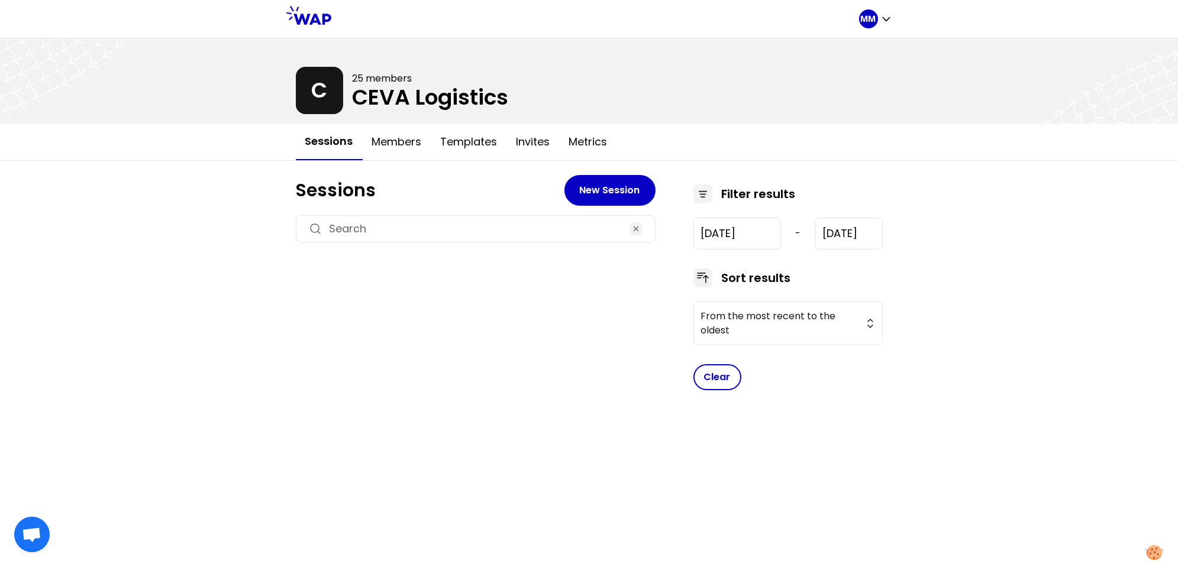
type input "[DATE]"
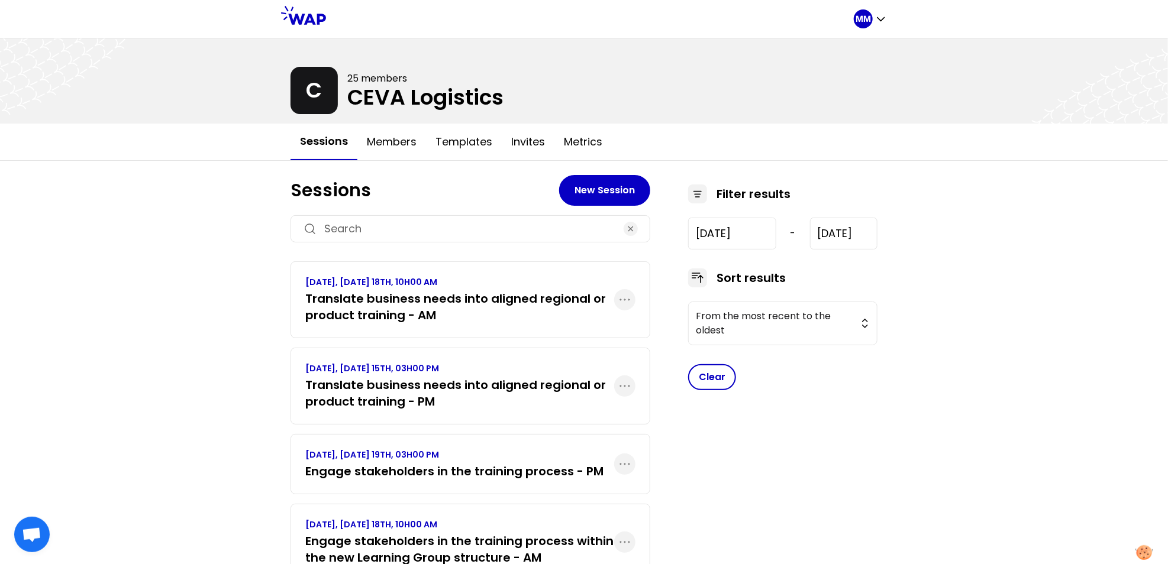
click at [469, 386] on h3 "Translate business needs into aligned regional or product training - PM" at bounding box center [459, 393] width 309 height 33
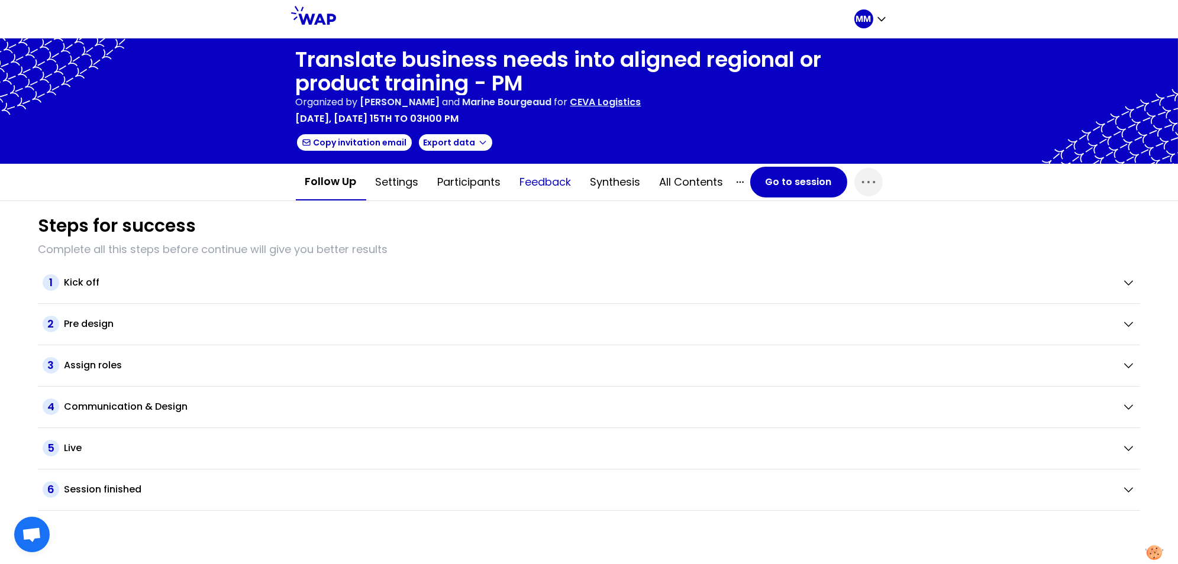
click at [545, 177] on button "Feedback" at bounding box center [545, 181] width 70 height 35
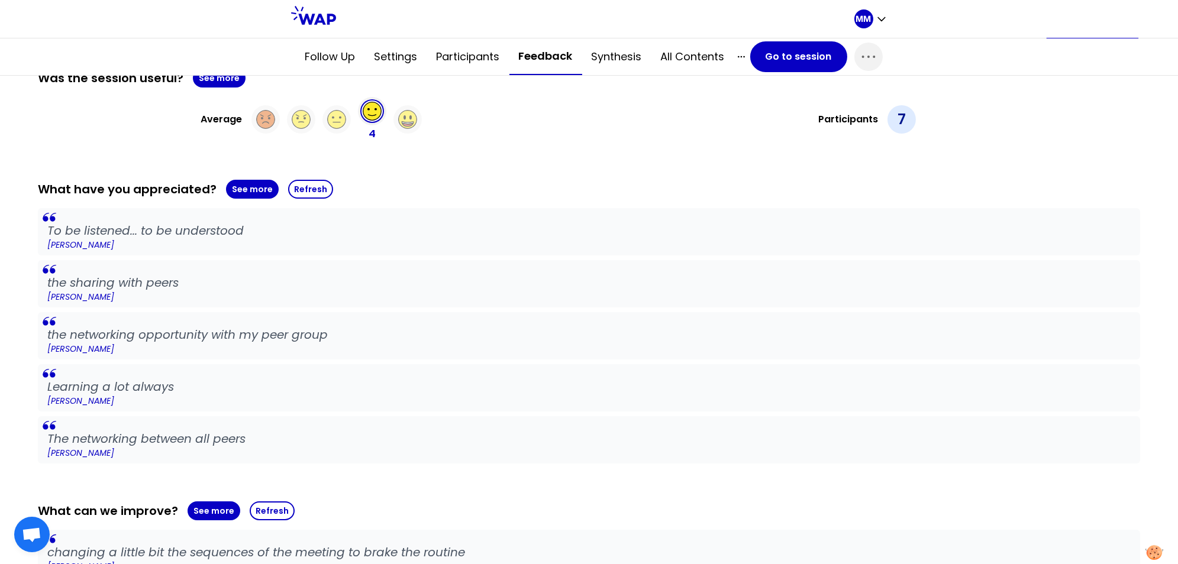
scroll to position [199, 0]
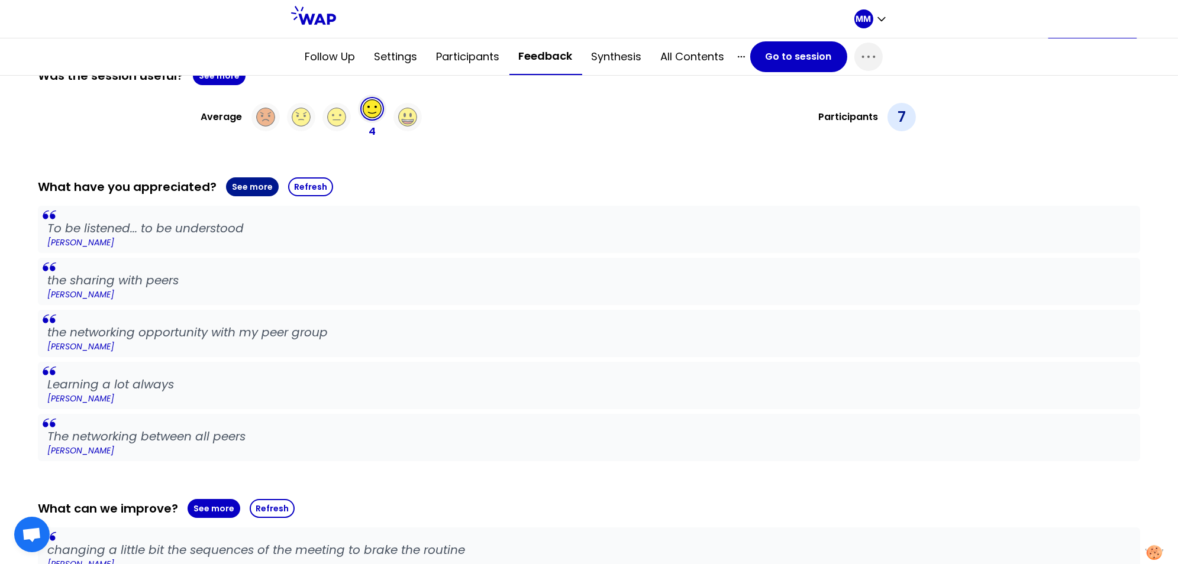
click at [262, 180] on button "See more" at bounding box center [252, 186] width 53 height 19
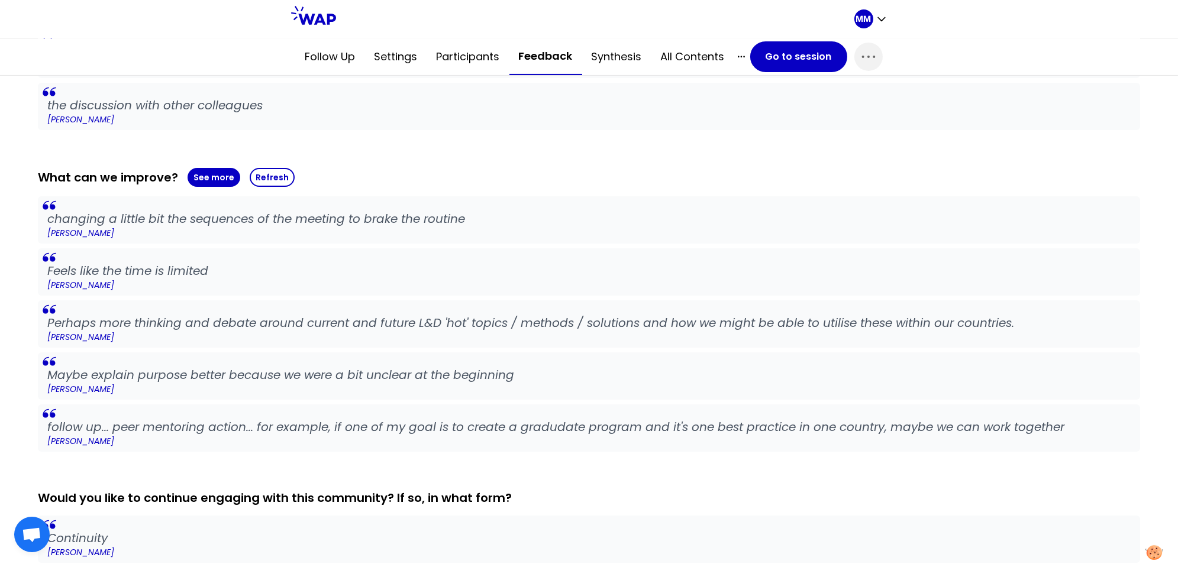
scroll to position [628, 0]
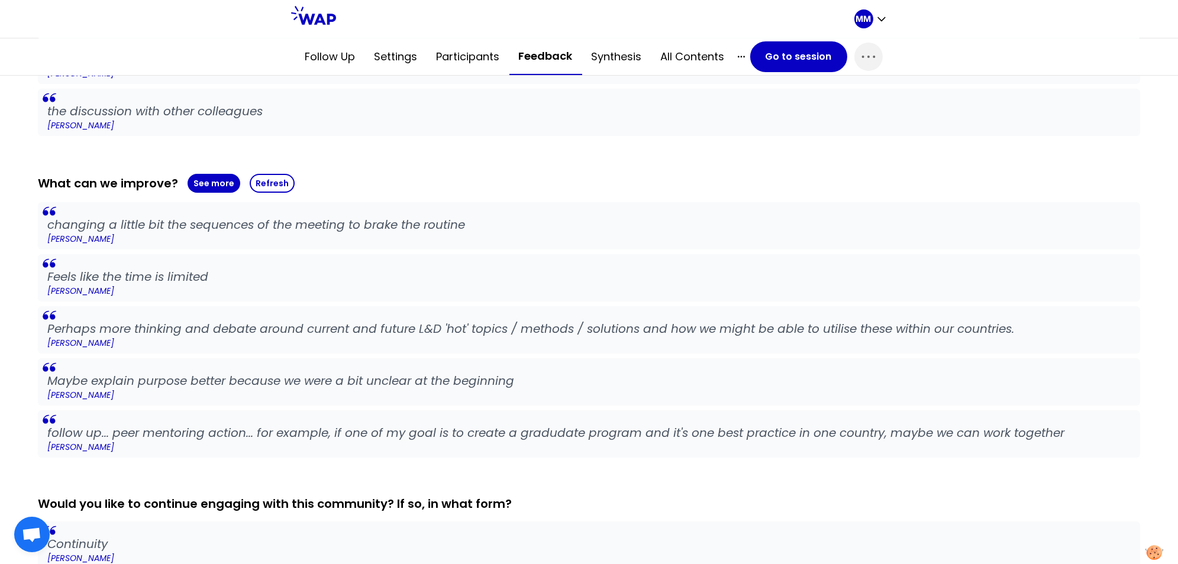
click at [123, 274] on p "Feels like the time is limited" at bounding box center [588, 277] width 1083 height 17
click at [161, 471] on div "Was the session useful? See more Average 4 Participants 7 What have you appreci…" at bounding box center [589, 287] width 1102 height 1300
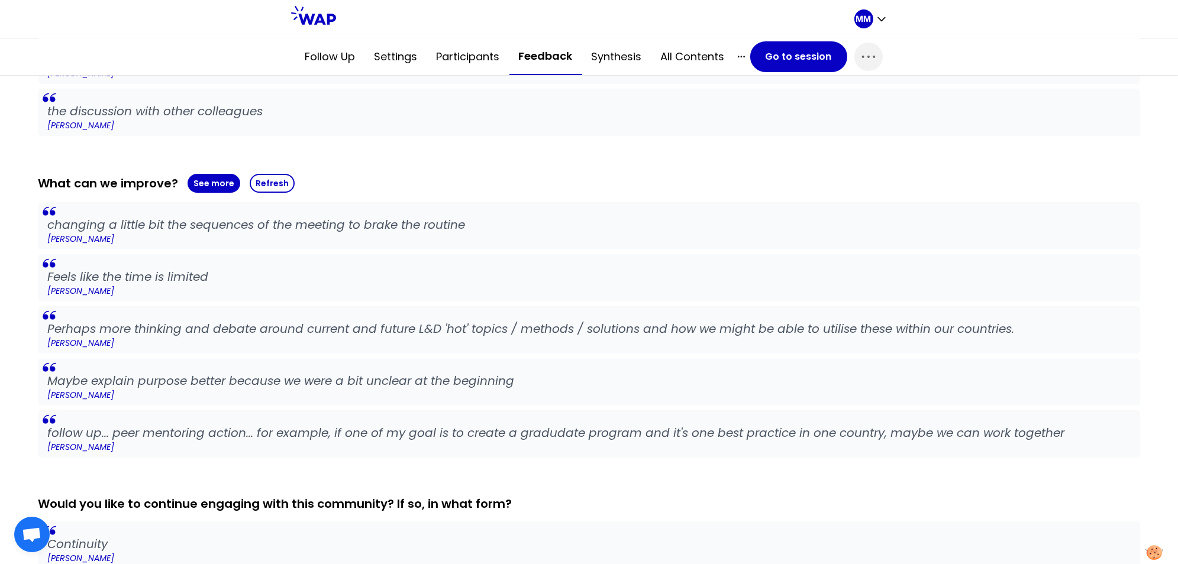
click at [70, 392] on p "[PERSON_NAME]" at bounding box center [588, 395] width 1083 height 12
click at [173, 458] on div "Was the session useful? See more Average 4 Participants 7 What have you appreci…" at bounding box center [589, 287] width 1102 height 1300
click at [205, 461] on div "Was the session useful? See more Average 4 Participants 7 What have you appreci…" at bounding box center [589, 287] width 1102 height 1300
click at [224, 176] on button "See more" at bounding box center [214, 183] width 53 height 19
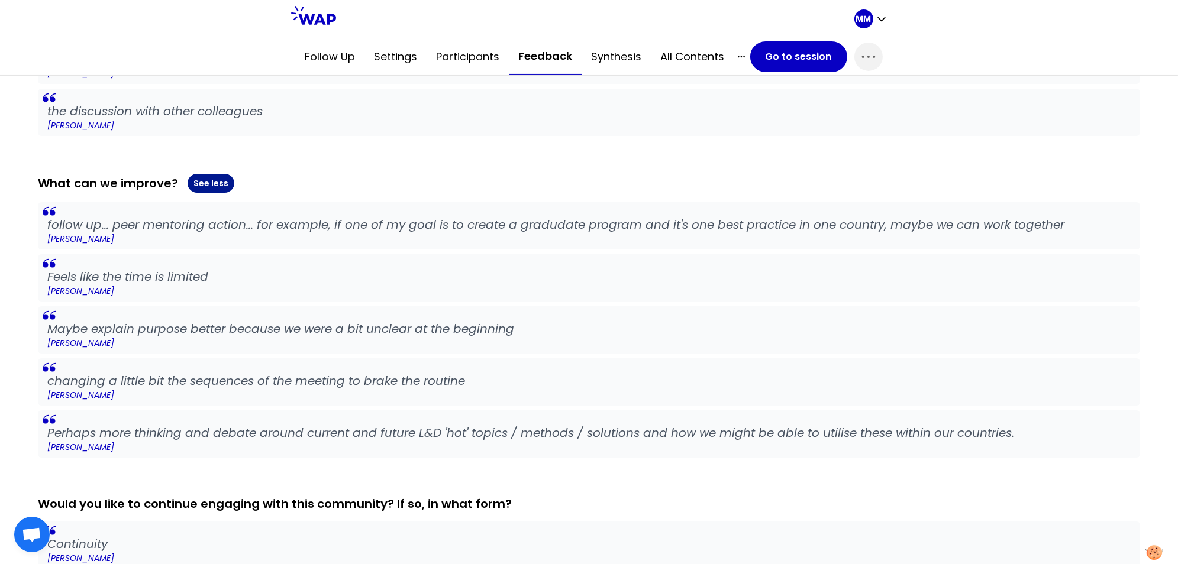
click at [211, 174] on button "See less" at bounding box center [211, 183] width 47 height 19
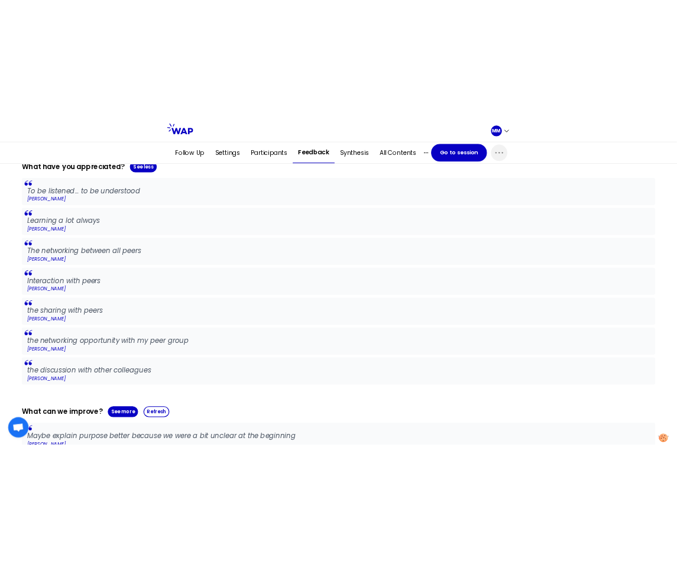
scroll to position [0, 0]
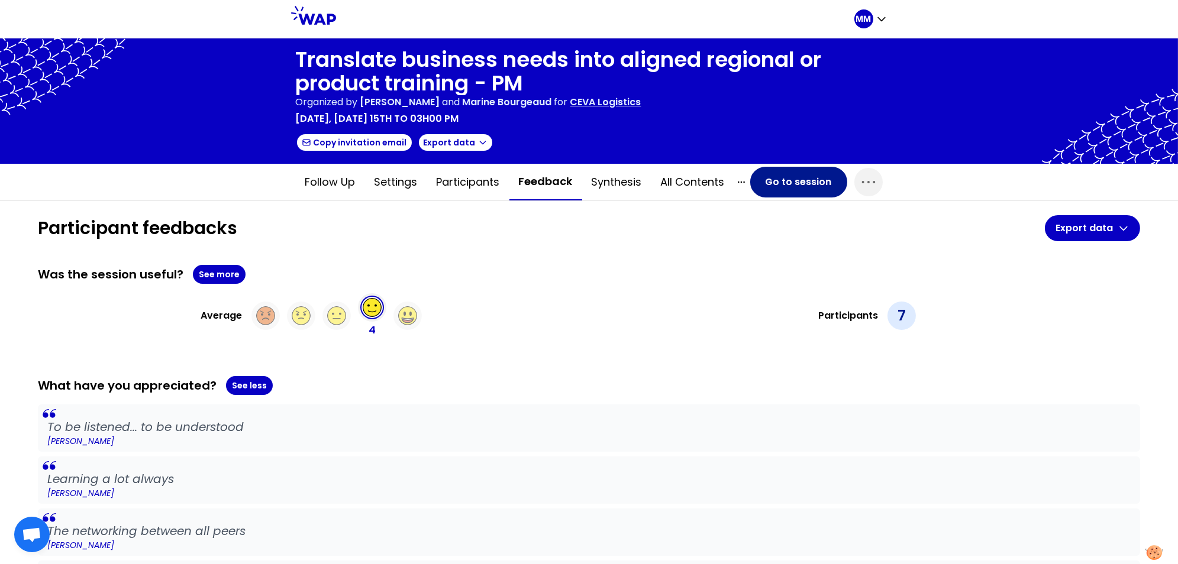
click at [728, 188] on button "Go to session" at bounding box center [798, 182] width 97 height 31
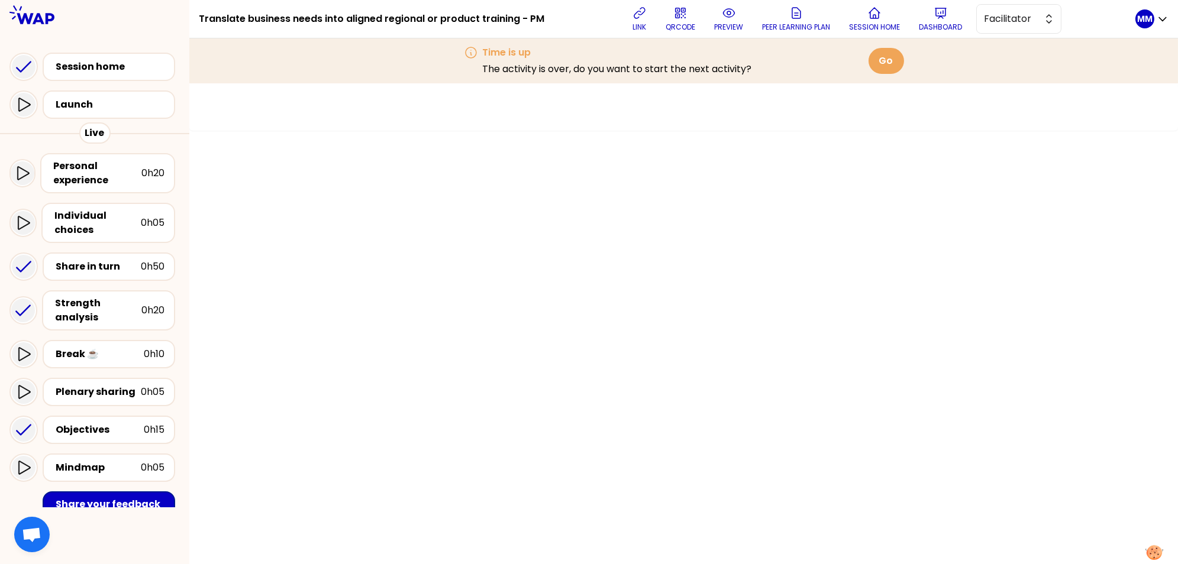
click at [726, 22] on p "preview" at bounding box center [728, 26] width 29 height 9
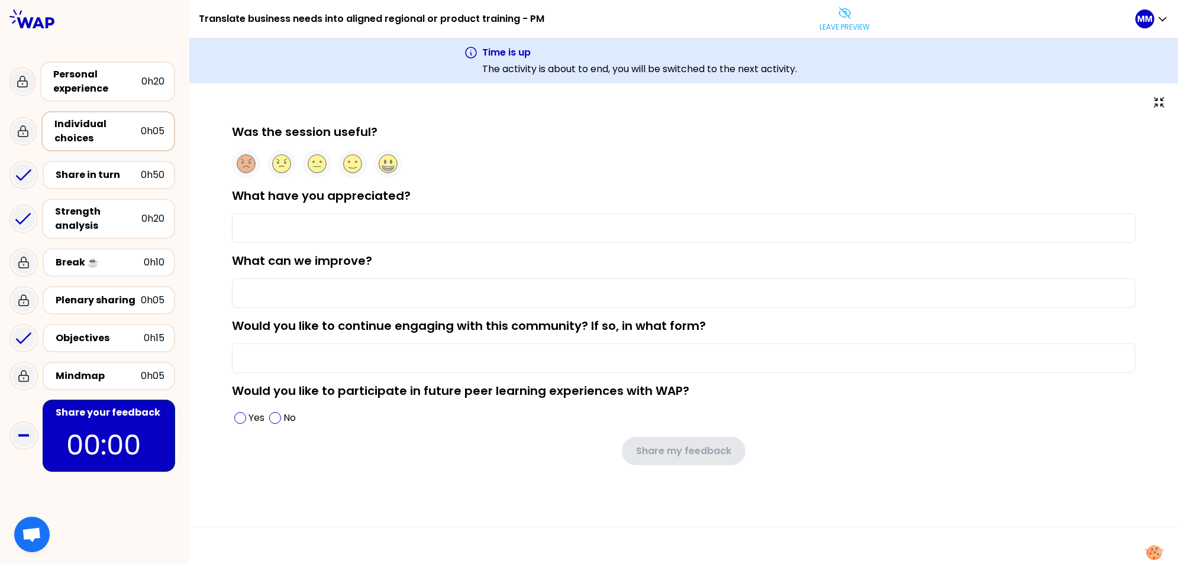
drag, startPoint x: 111, startPoint y: 136, endPoint x: 108, endPoint y: 130, distance: 6.6
click at [111, 136] on div "Individual choices" at bounding box center [97, 131] width 86 height 28
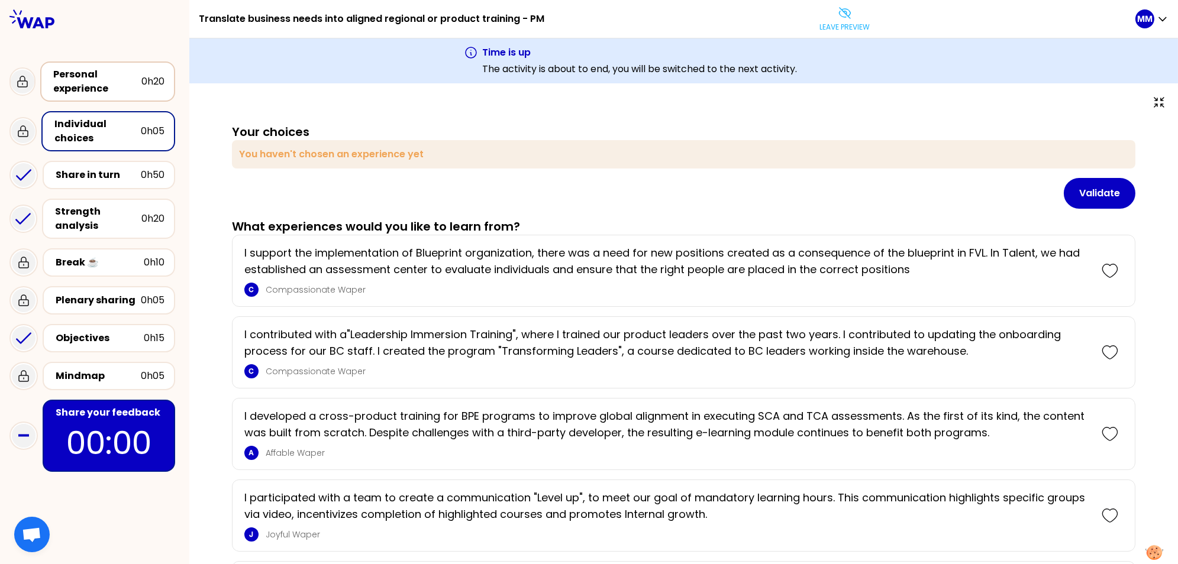
click at [117, 79] on div "Personal experience" at bounding box center [97, 81] width 88 height 28
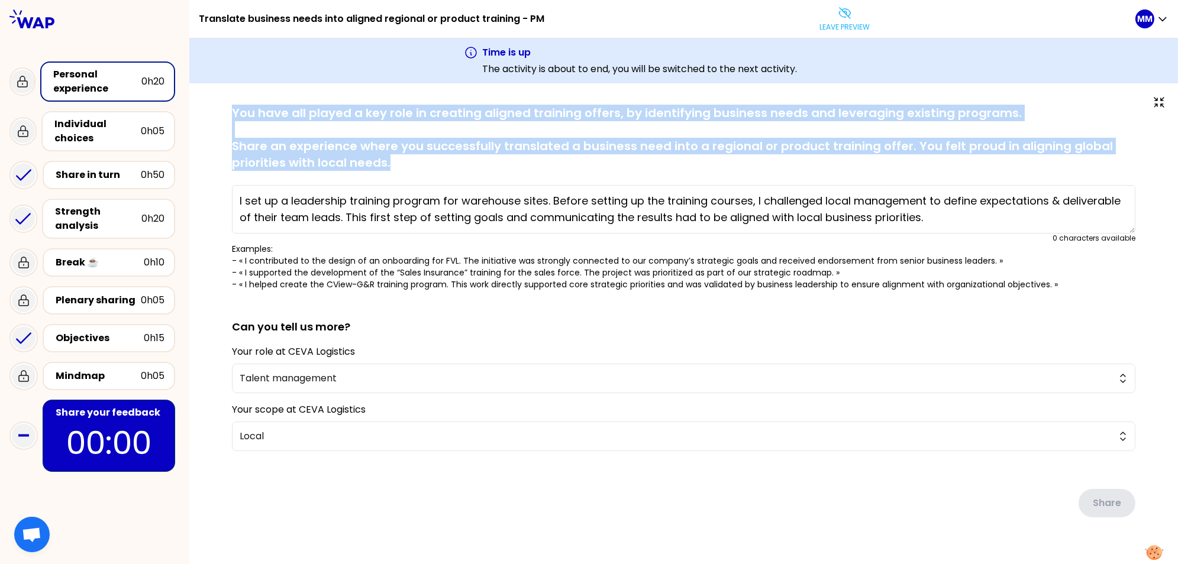
drag, startPoint x: 233, startPoint y: 112, endPoint x: 464, endPoint y: 166, distance: 237.6
click at [464, 166] on div "saved You have all played a key role in creating aligned training offers, by id…" at bounding box center [683, 335] width 941 height 460
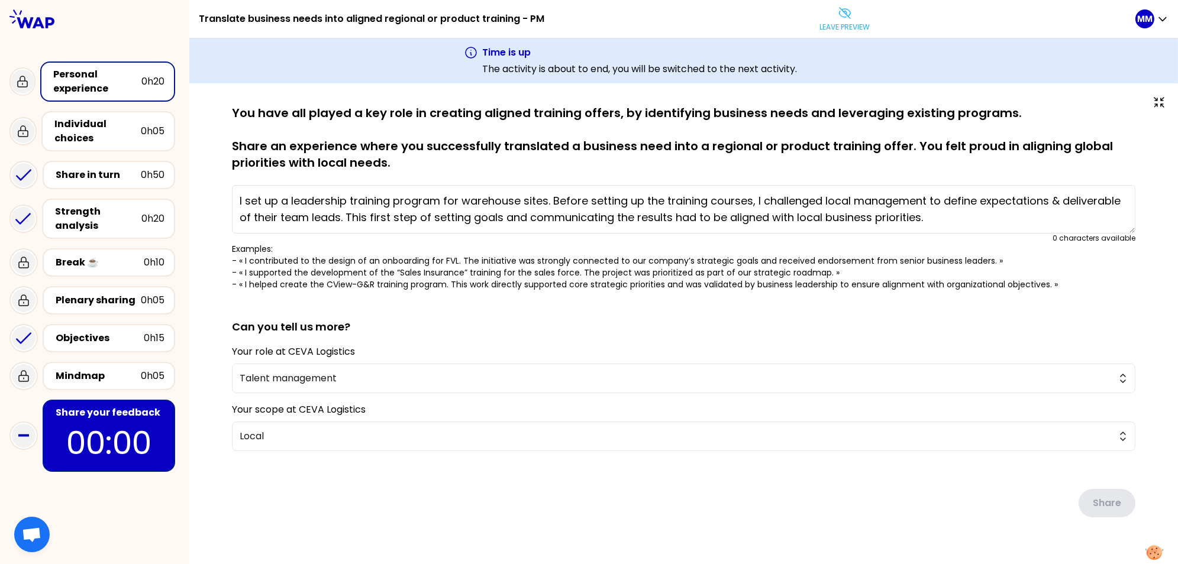
click at [728, 167] on p "You have all played a key role in creating aligned training offers, by identify…" at bounding box center [683, 138] width 903 height 66
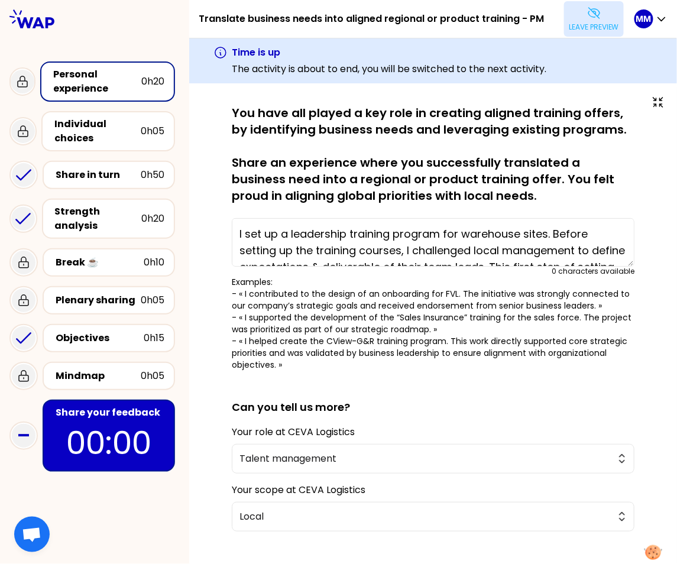
click at [592, 23] on p "Leave preview" at bounding box center [594, 26] width 50 height 9
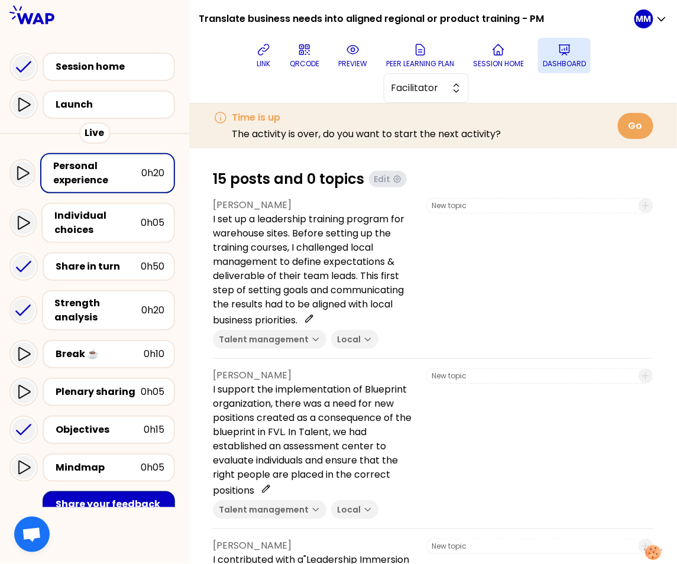
click at [567, 55] on icon at bounding box center [565, 50] width 14 height 14
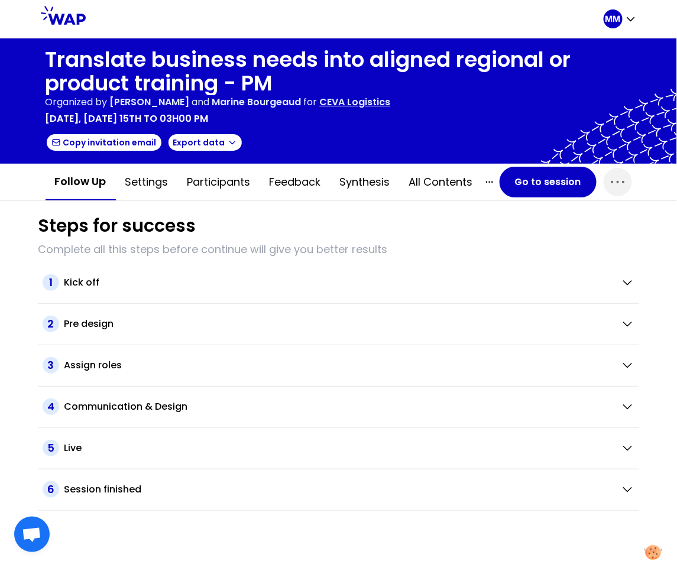
click at [383, 102] on p "CEVA Logistics" at bounding box center [355, 102] width 71 height 14
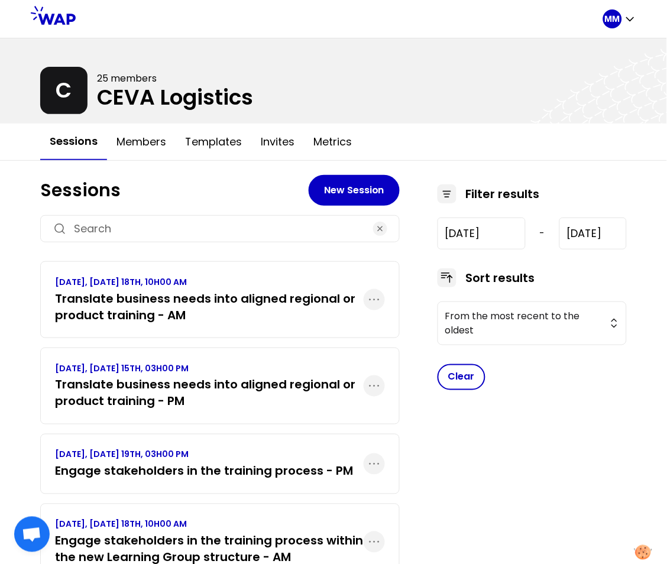
click at [260, 466] on h3 "Engage stakeholders in the training process - PM" at bounding box center [204, 471] width 298 height 17
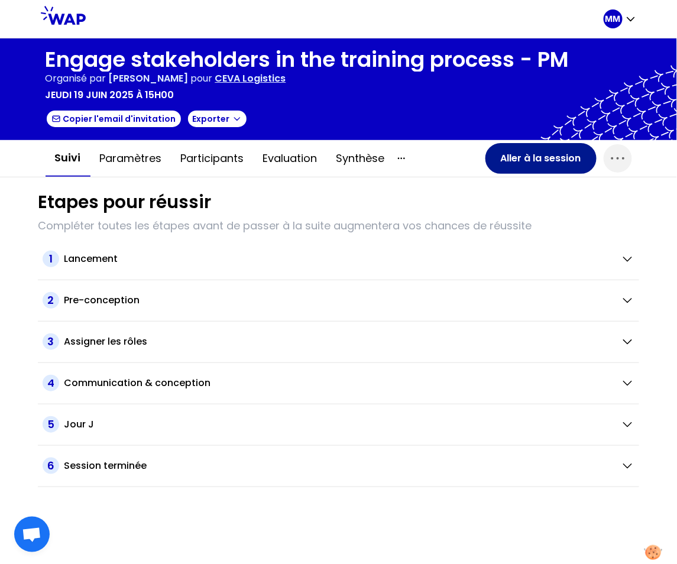
click at [508, 158] on button "Aller à la session" at bounding box center [541, 158] width 111 height 31
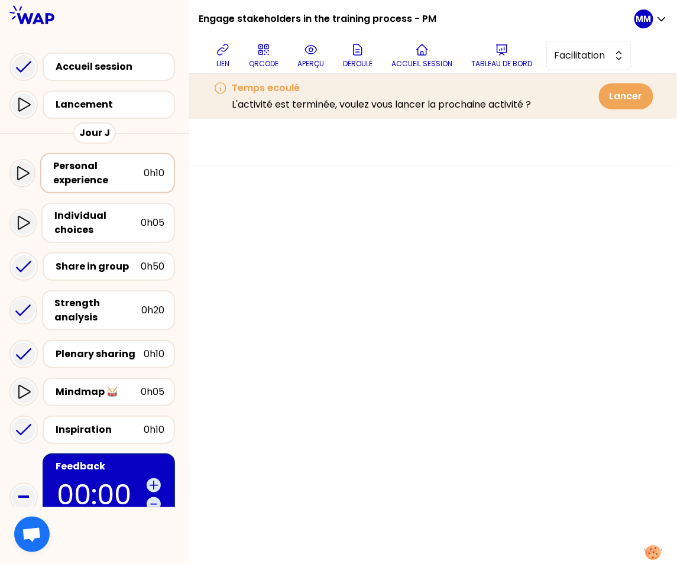
drag, startPoint x: 112, startPoint y: 176, endPoint x: 125, endPoint y: 170, distance: 14.6
click at [112, 175] on div "Personal experience" at bounding box center [98, 173] width 91 height 28
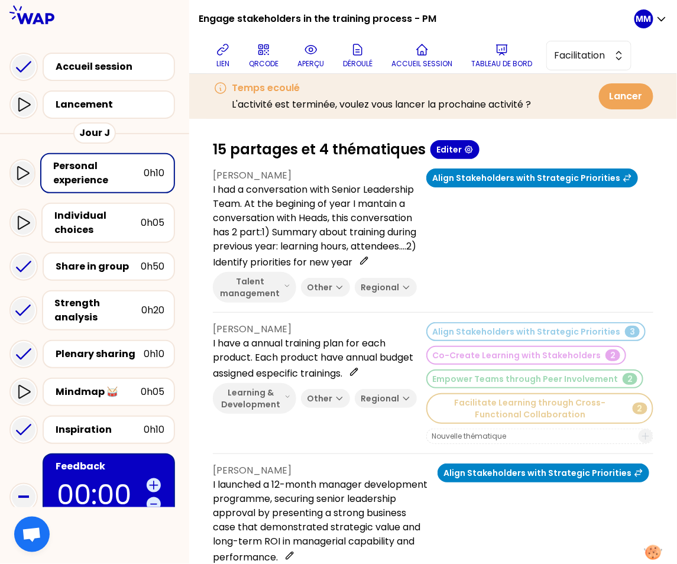
drag, startPoint x: 360, startPoint y: 57, endPoint x: 350, endPoint y: 100, distance: 44.5
click at [329, 57] on button "aperçu" at bounding box center [311, 55] width 36 height 35
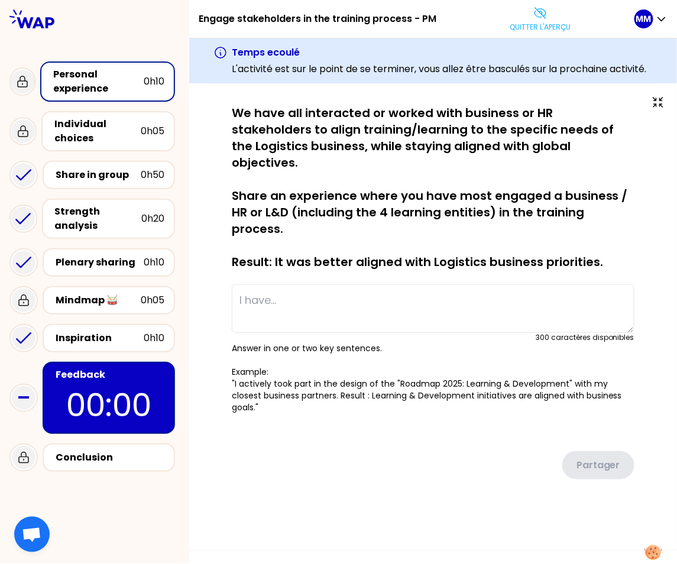
type textarea "I had a conversation with Senior Leadership Team. At the begining of year I man…"
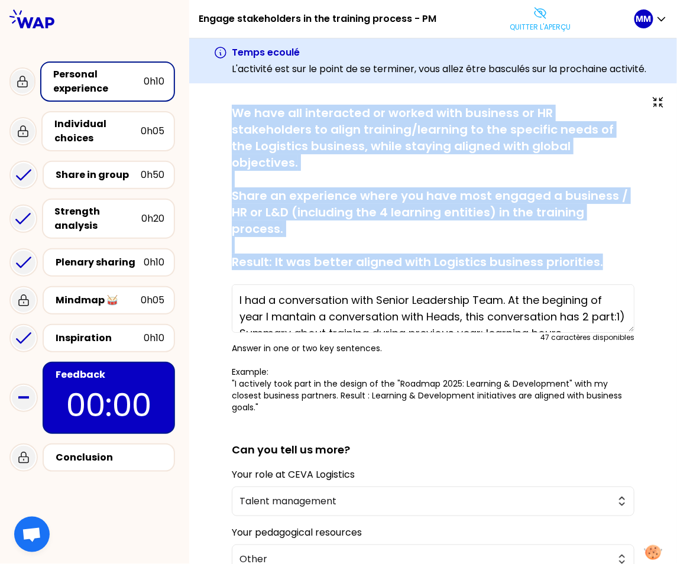
drag, startPoint x: 228, startPoint y: 112, endPoint x: 544, endPoint y: 293, distance: 364.3
click at [629, 268] on div "sauvegardé We have all interacted or worked with business or HR stakeholders to…" at bounding box center [433, 425] width 441 height 641
